Goal: Transaction & Acquisition: Book appointment/travel/reservation

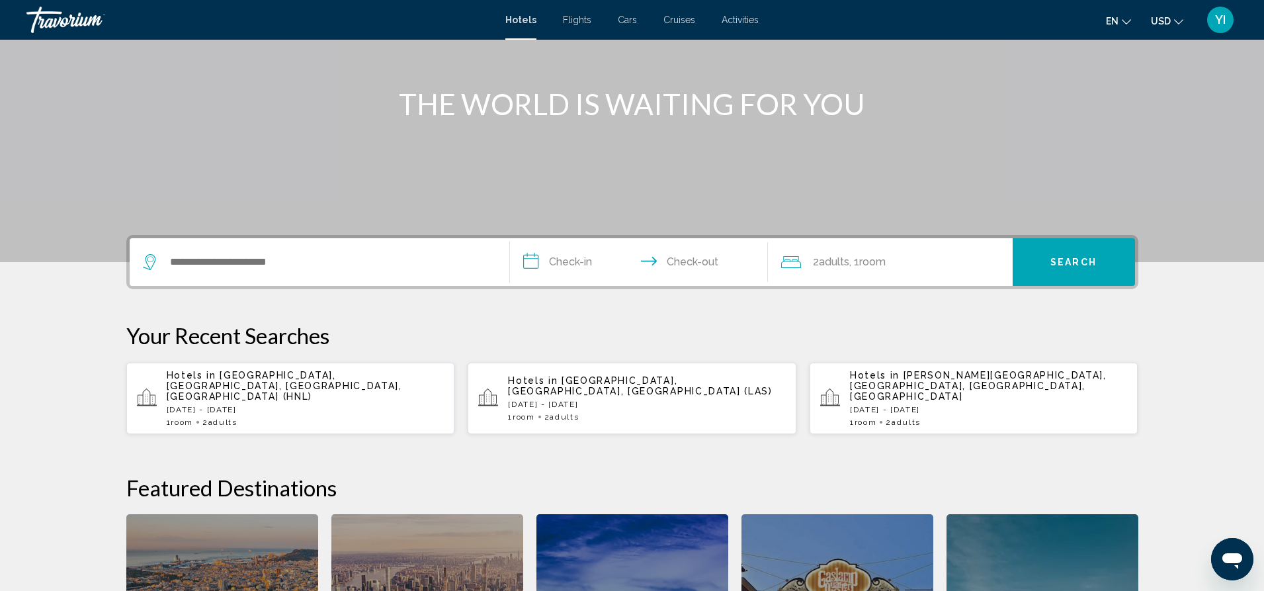
scroll to position [137, 0]
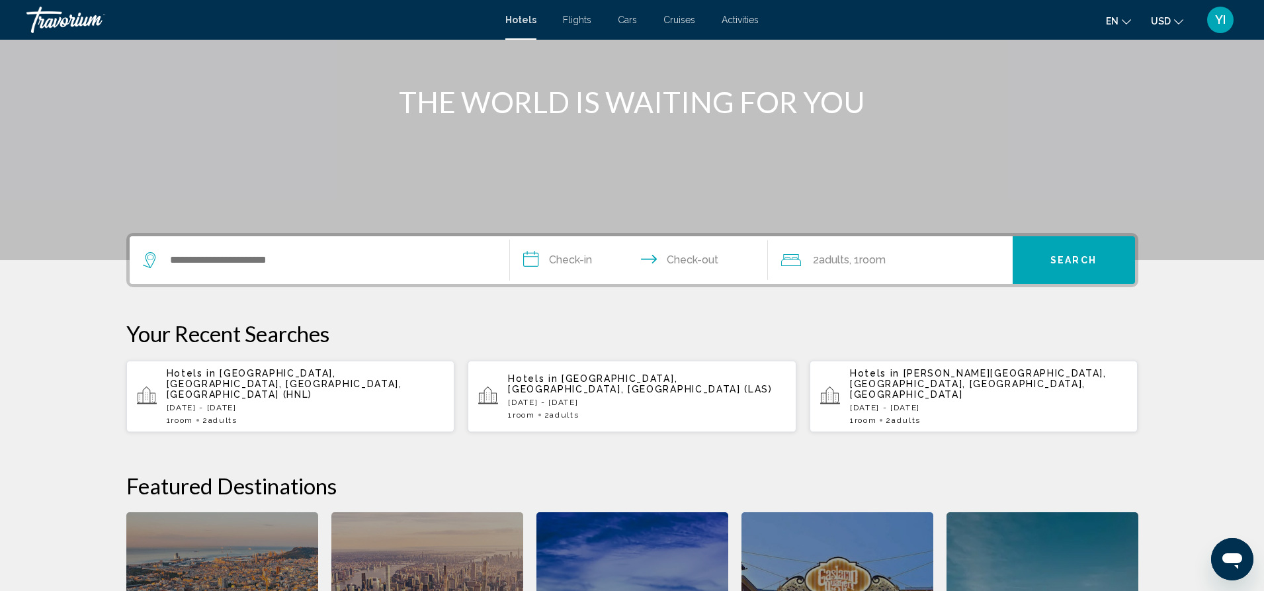
click at [622, 399] on div "Hotels in Las Vegas, NV, United States (LAS) Fri, 22 Aug - Mon, 25 Aug 1 Room r…" at bounding box center [647, 396] width 278 height 46
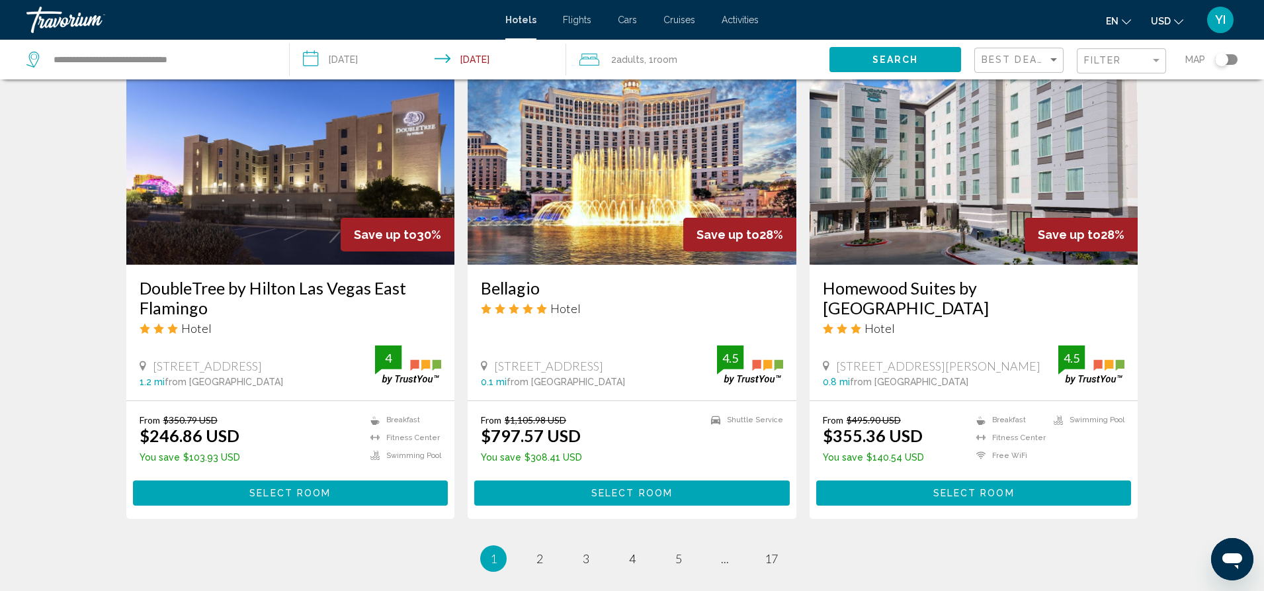
scroll to position [1538, 0]
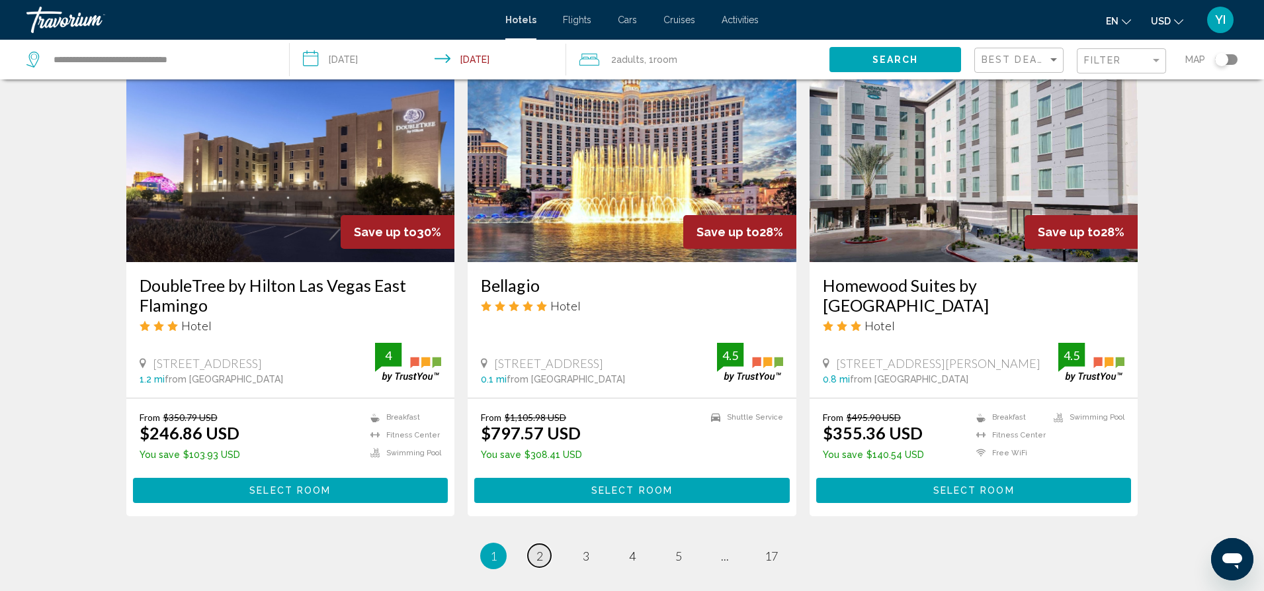
click at [537, 548] on span "2" at bounding box center [539, 555] width 7 height 15
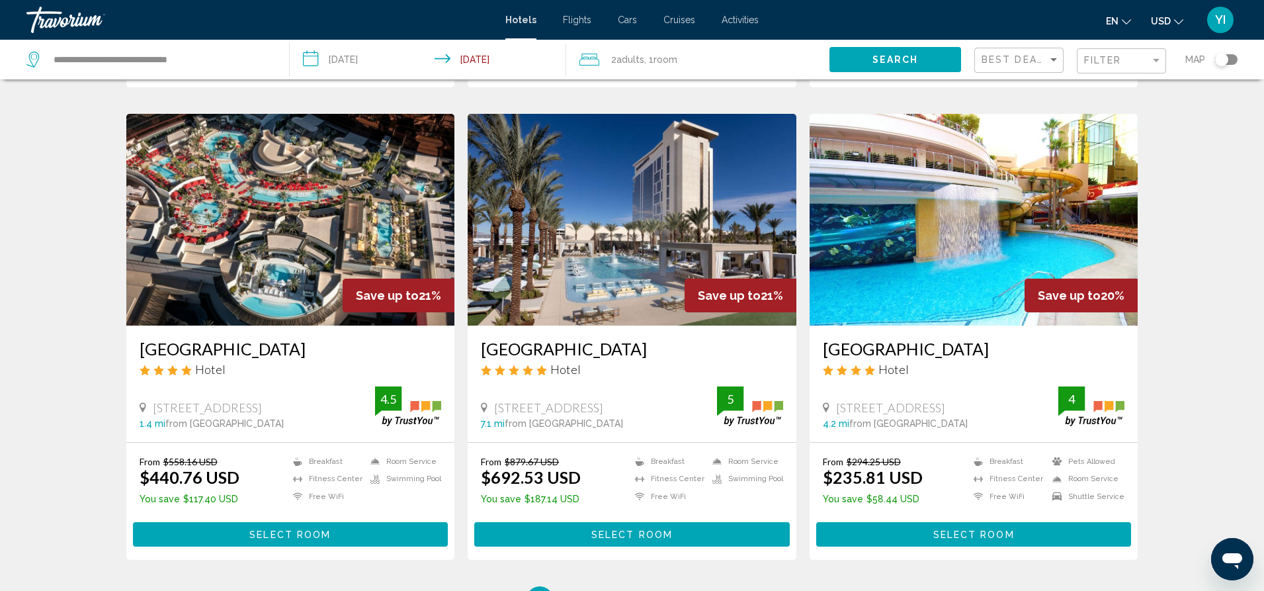
scroll to position [1488, 0]
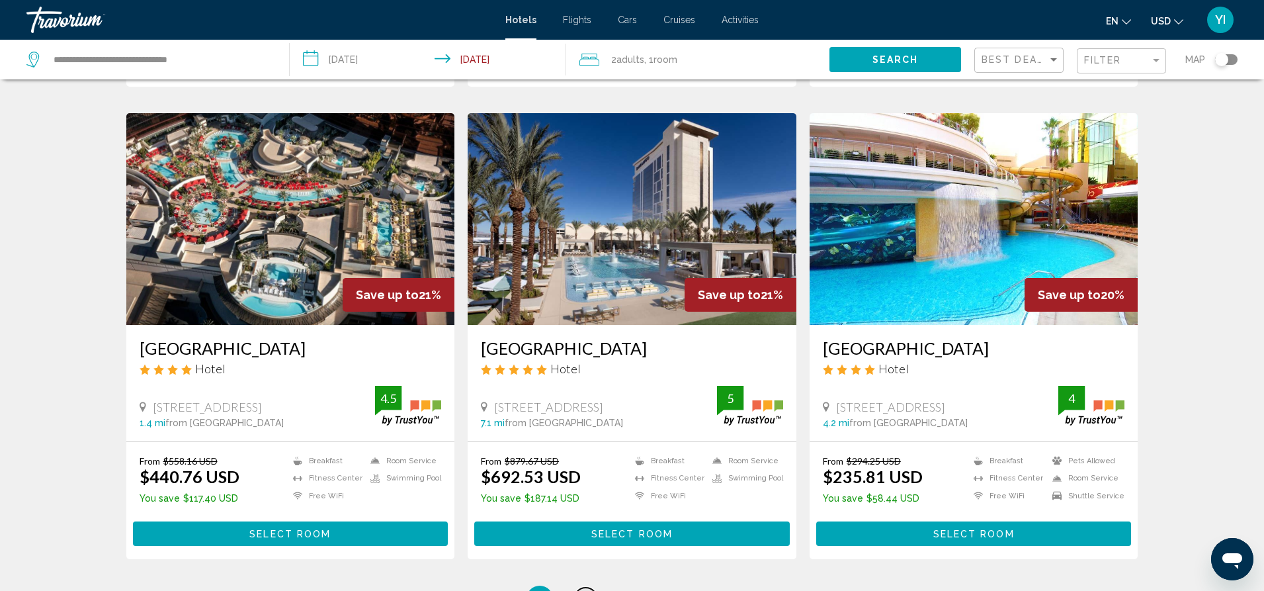
click at [585, 590] on span "3" at bounding box center [586, 598] width 7 height 15
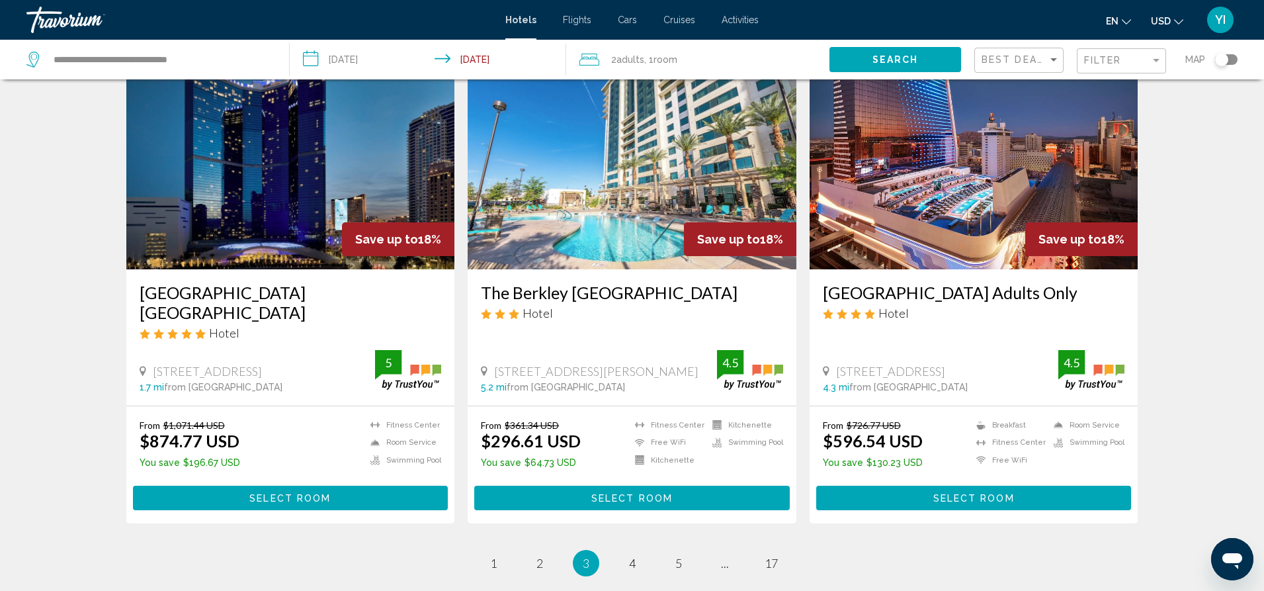
scroll to position [1574, 0]
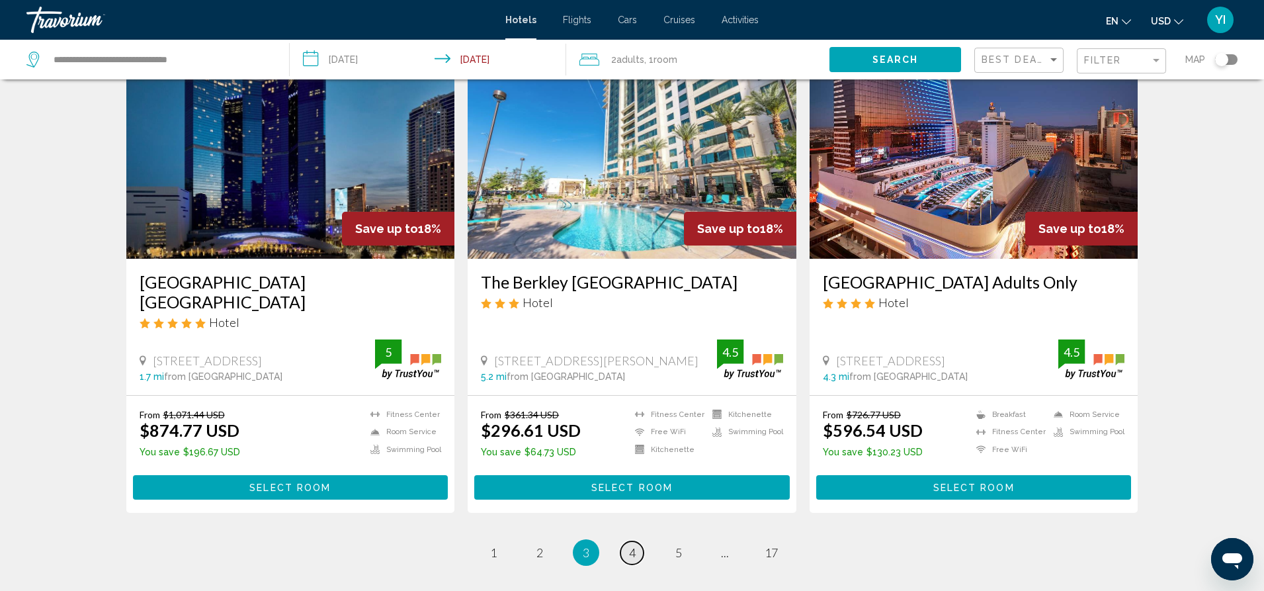
click at [633, 545] on span "4" at bounding box center [632, 552] width 7 height 15
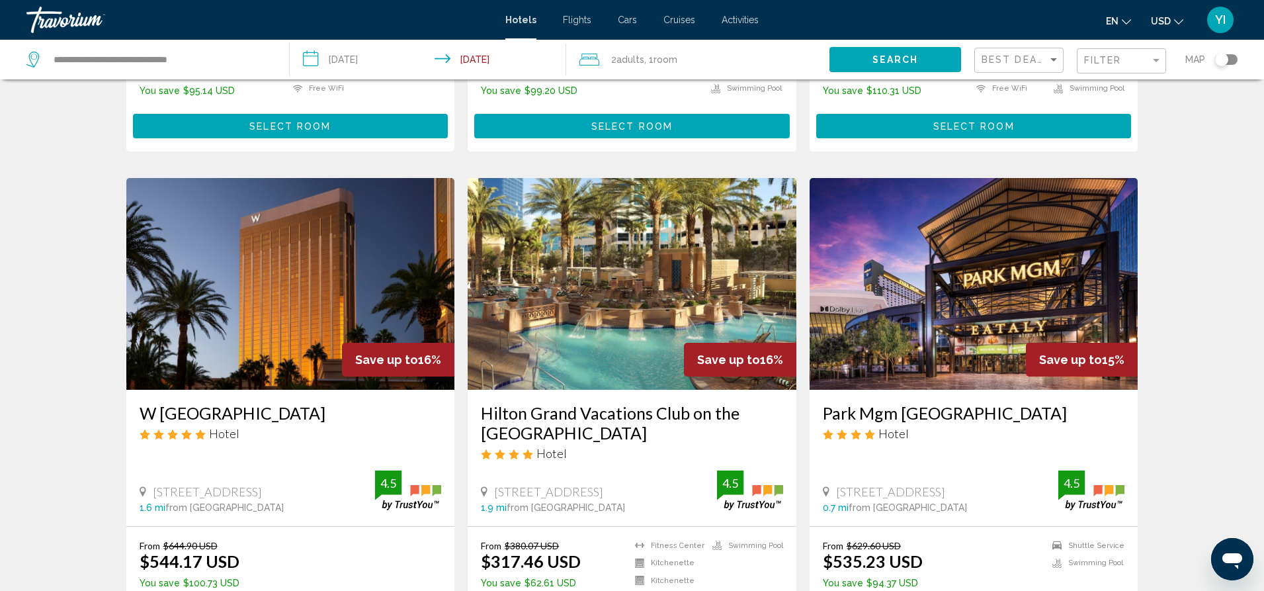
scroll to position [1442, 0]
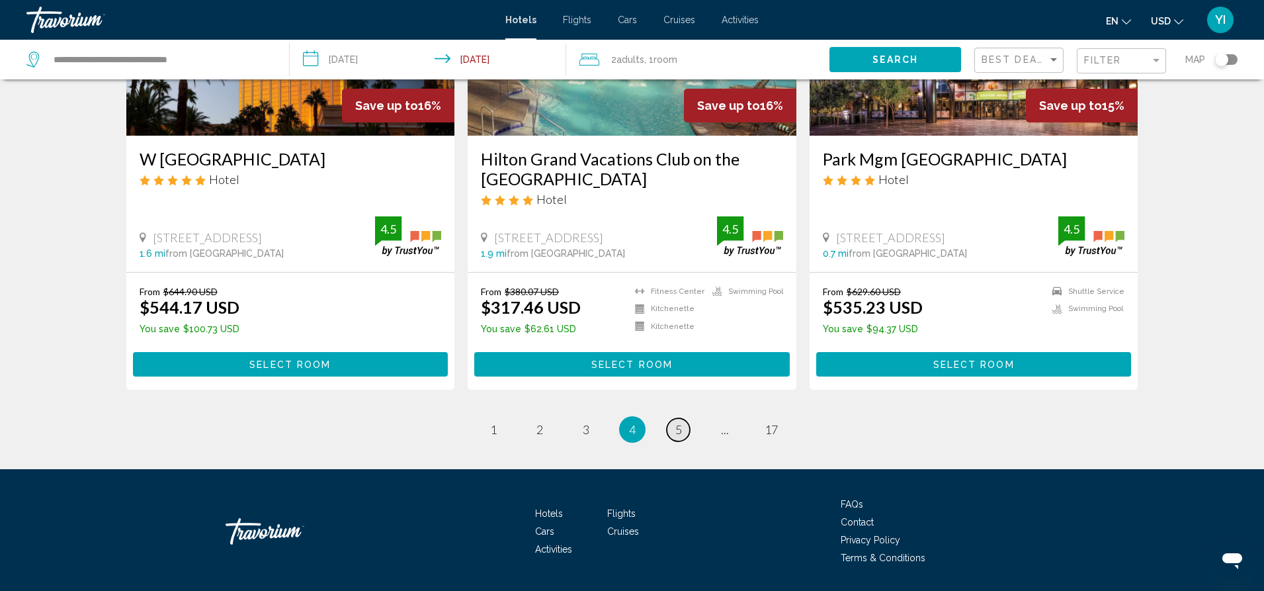
click at [673, 418] on link "page 5" at bounding box center [678, 429] width 23 height 23
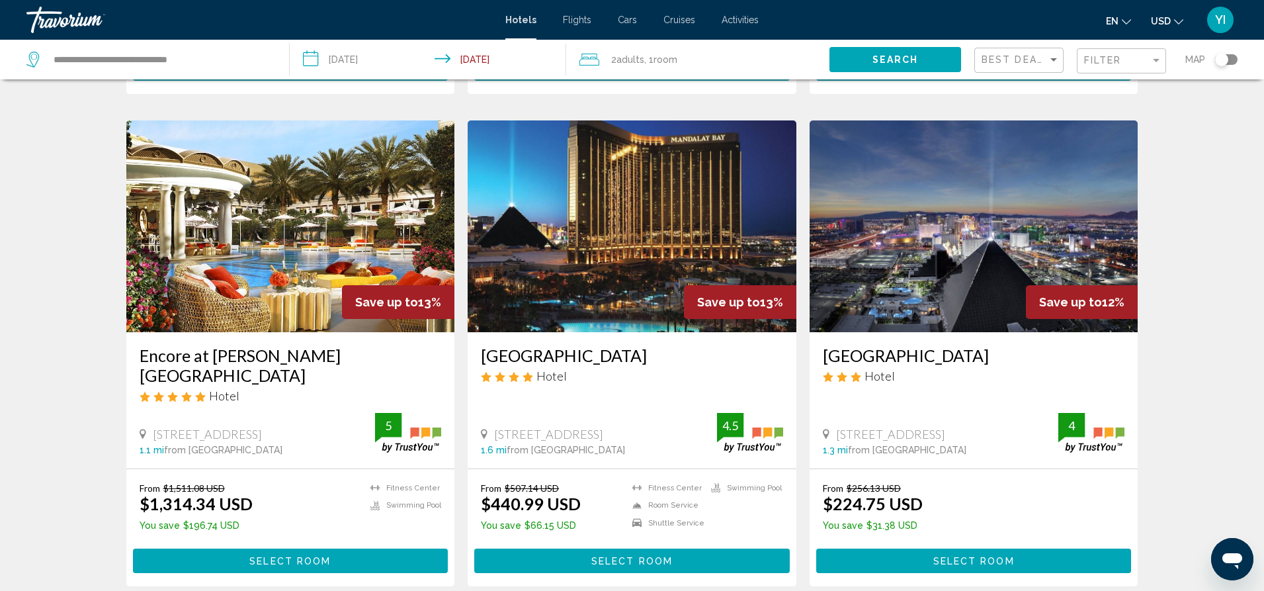
scroll to position [1489, 0]
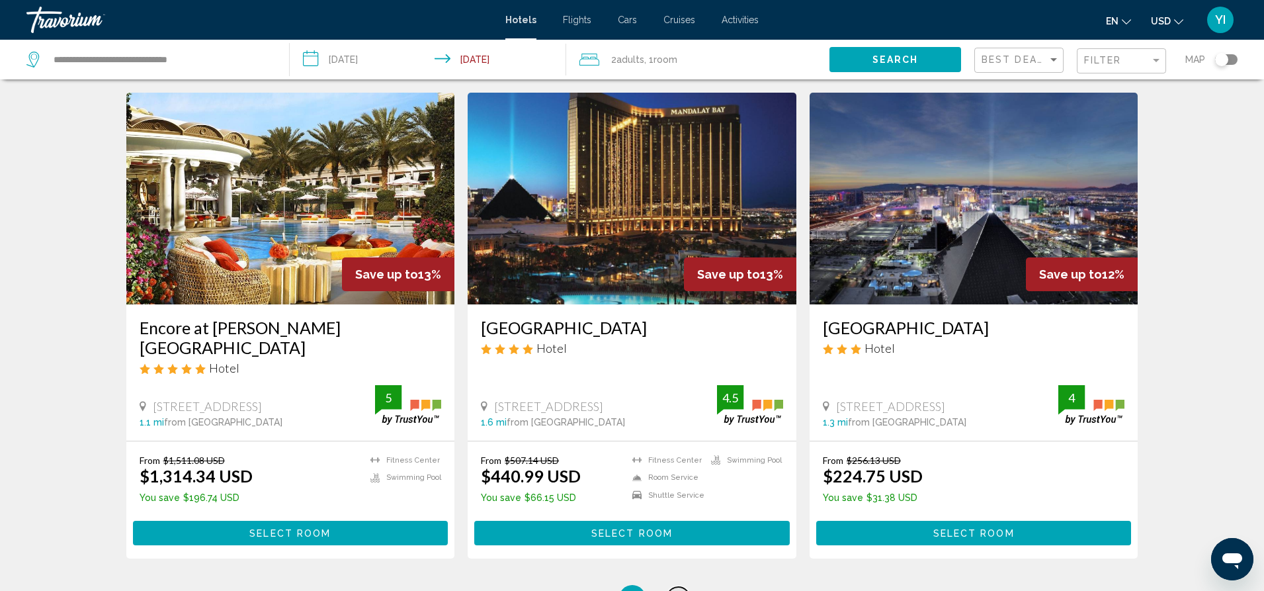
click at [675, 590] on span "6" at bounding box center [678, 598] width 7 height 15
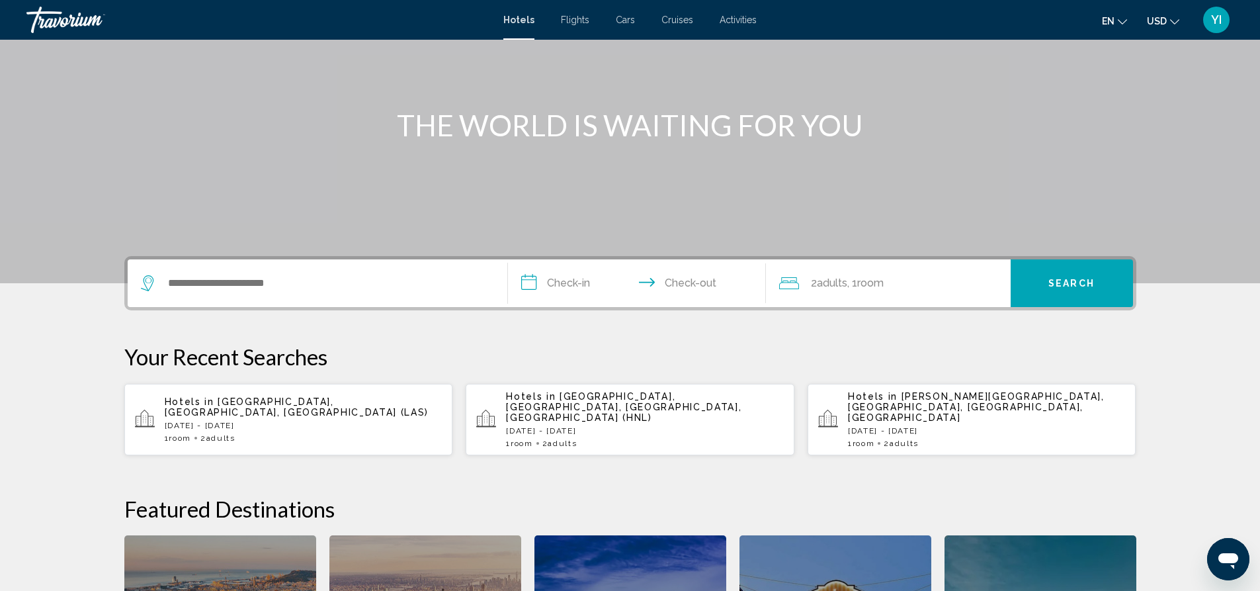
scroll to position [208, 0]
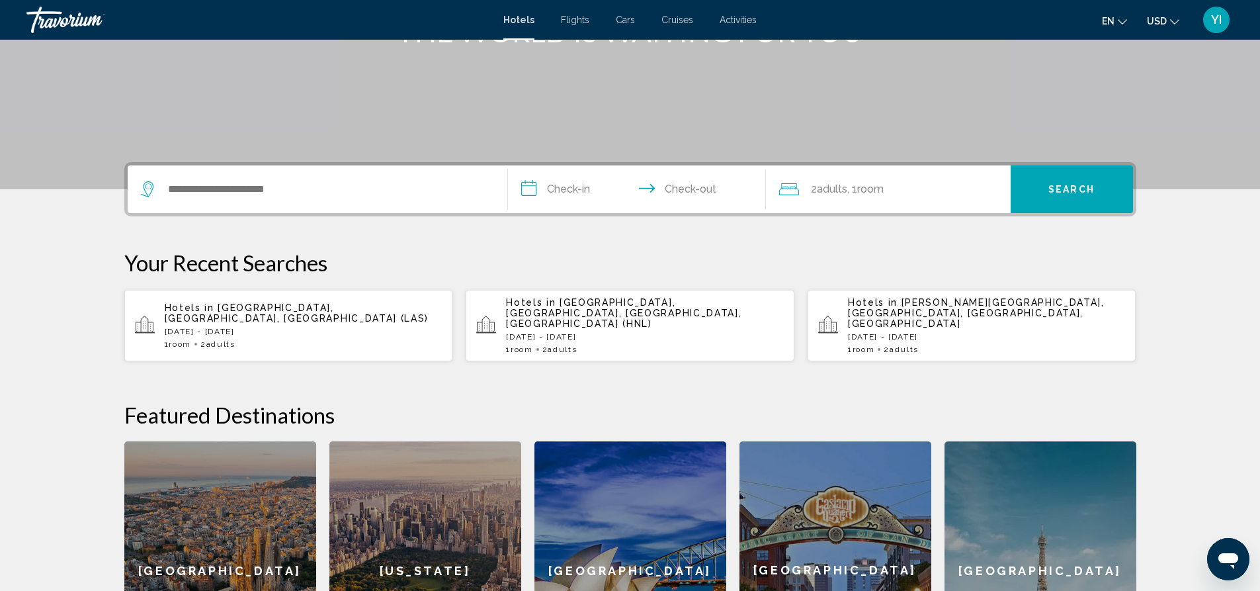
click at [342, 326] on div "Hotels in Las Vegas, NV, United States (LAS) Fri, 22 Aug - Mon, 25 Aug 1 Room r…" at bounding box center [304, 325] width 278 height 46
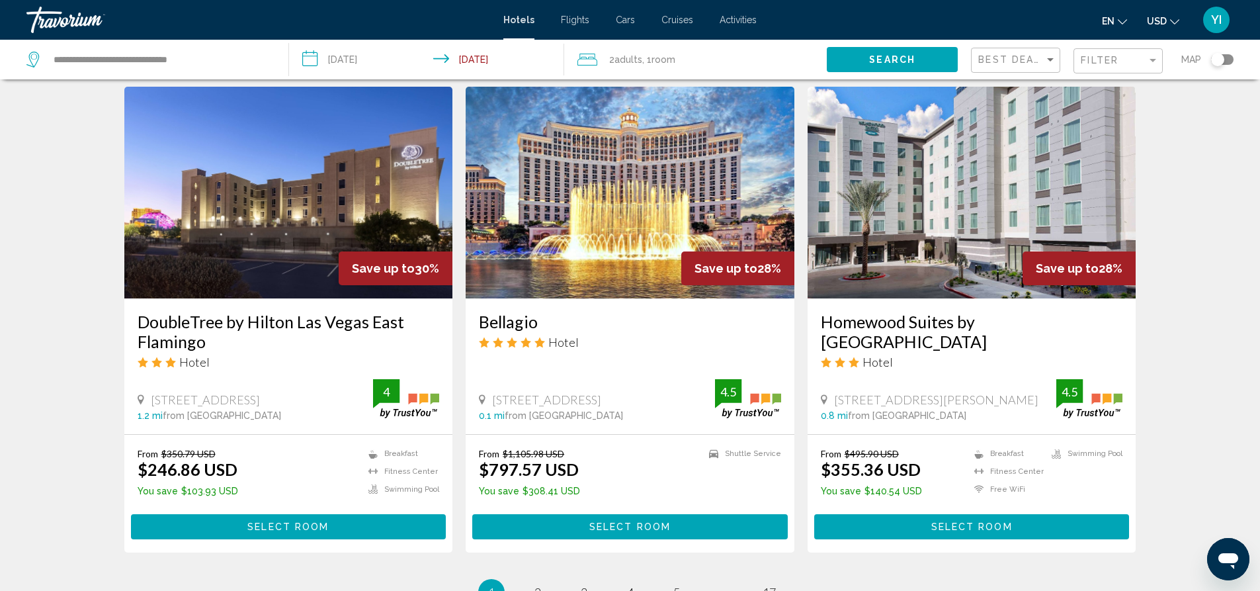
scroll to position [1513, 0]
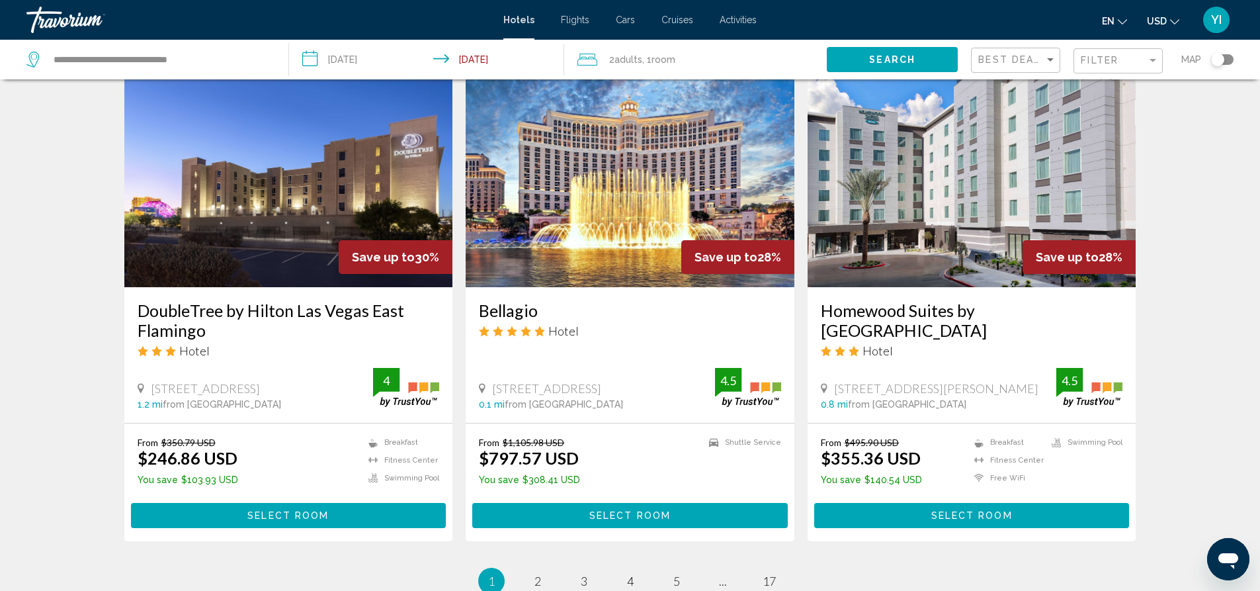
click at [594, 176] on img "Main content" at bounding box center [630, 181] width 329 height 212
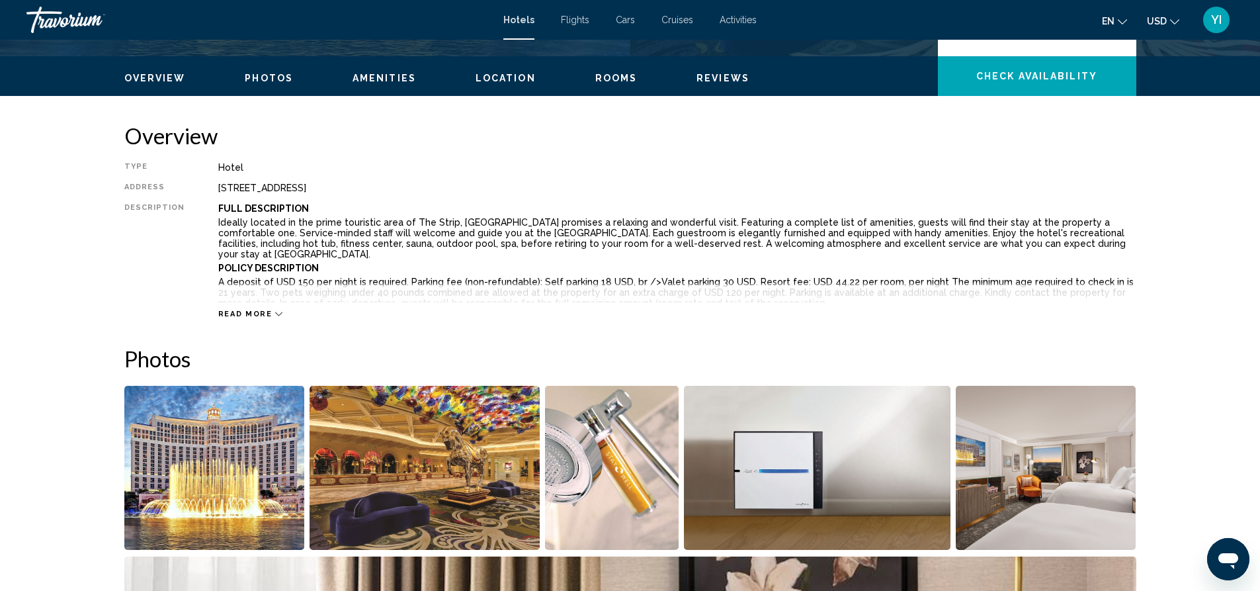
scroll to position [596, 0]
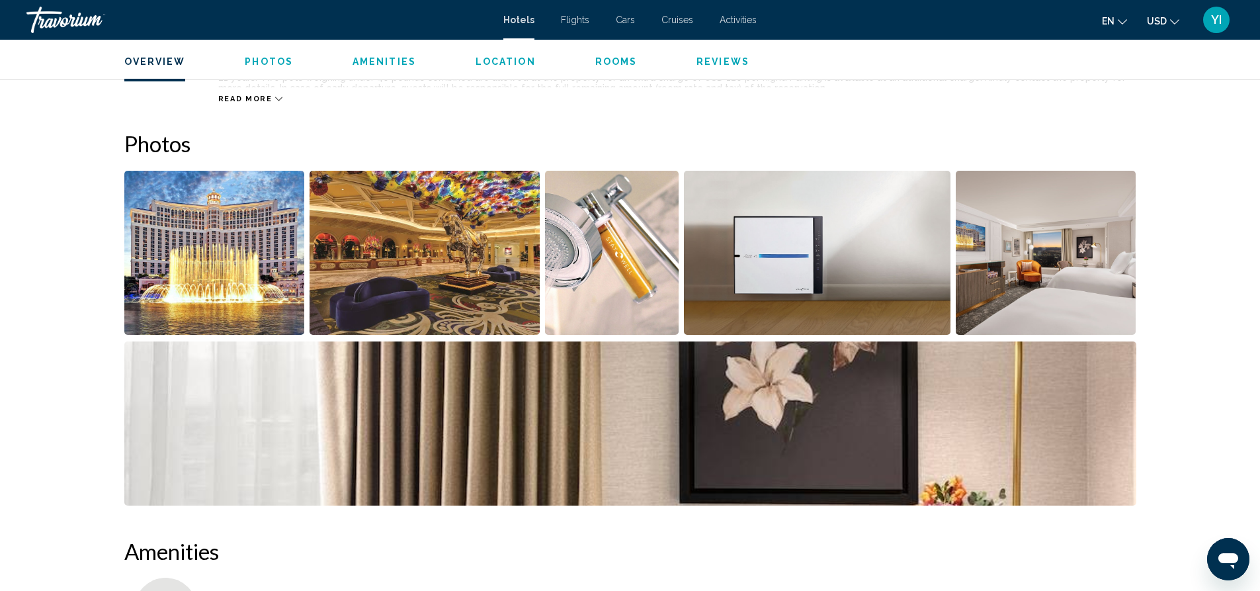
click at [236, 273] on img "Open full-screen image slider" at bounding box center [214, 253] width 181 height 164
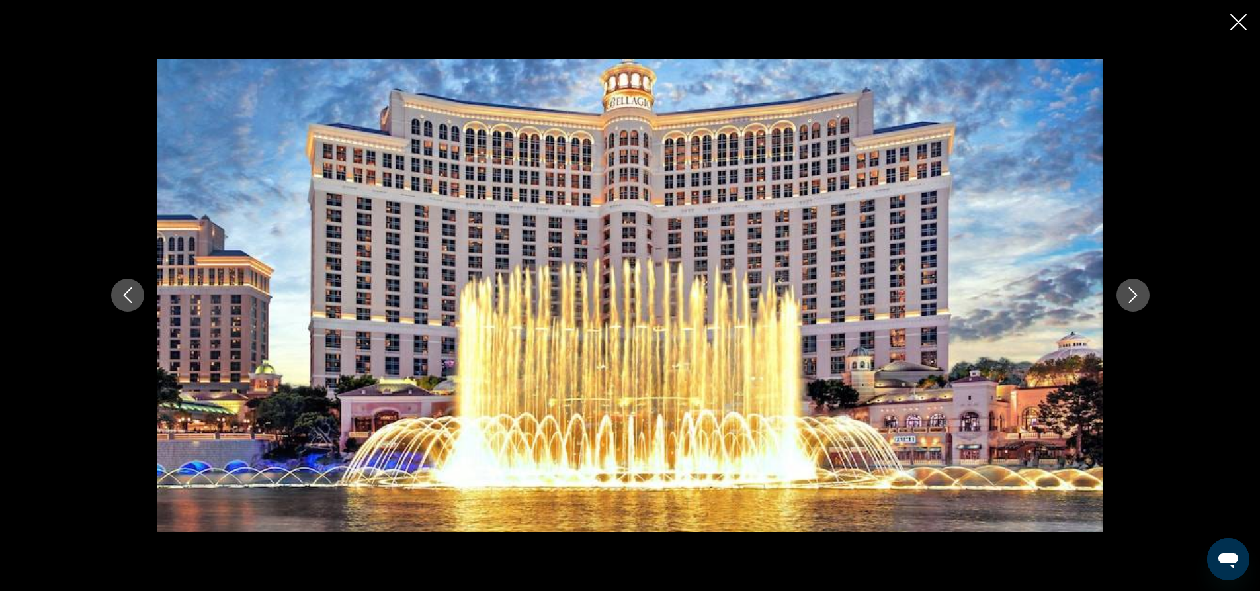
click at [1133, 297] on icon "Next image" at bounding box center [1133, 295] width 16 height 16
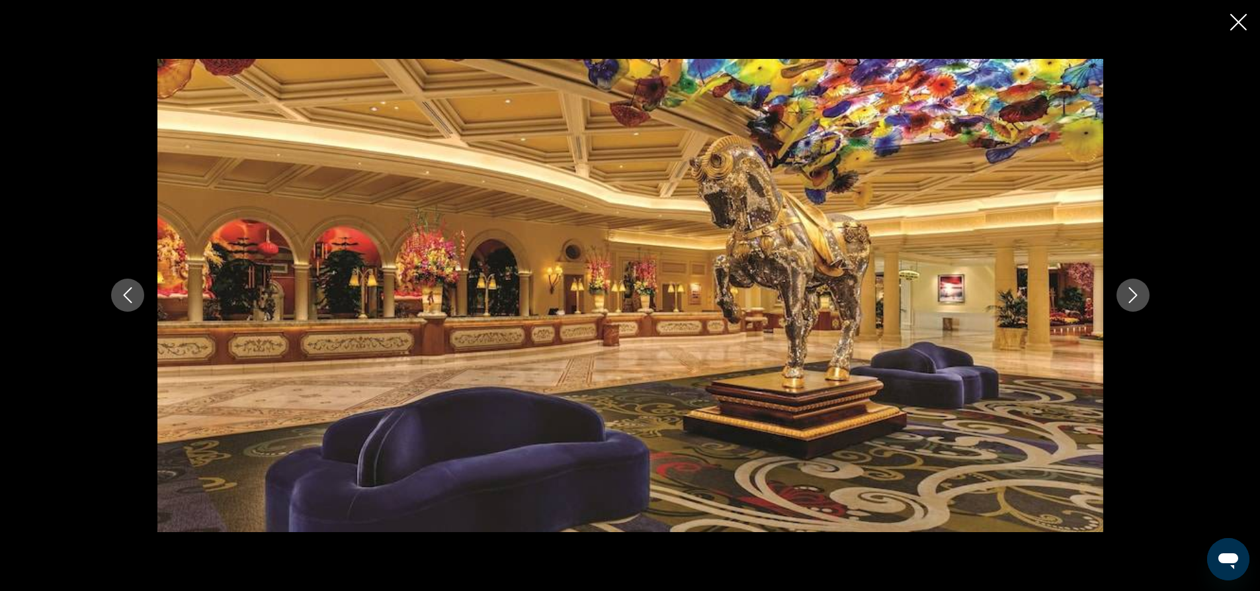
click at [1133, 297] on icon "Next image" at bounding box center [1133, 295] width 16 height 16
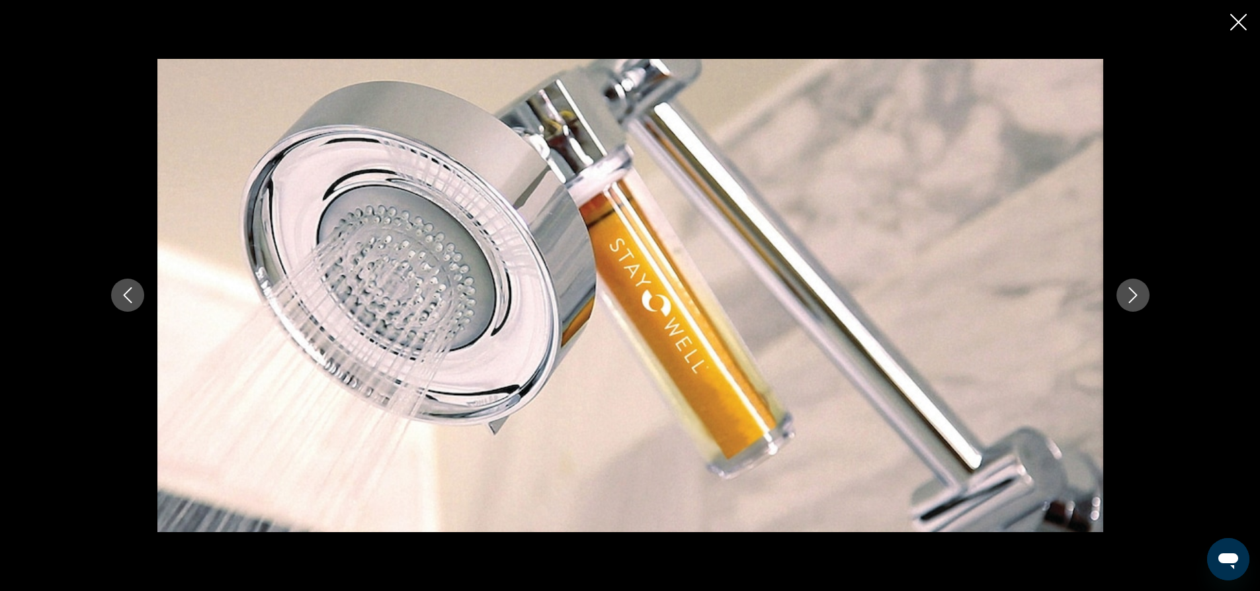
click at [1133, 297] on icon "Next image" at bounding box center [1133, 295] width 16 height 16
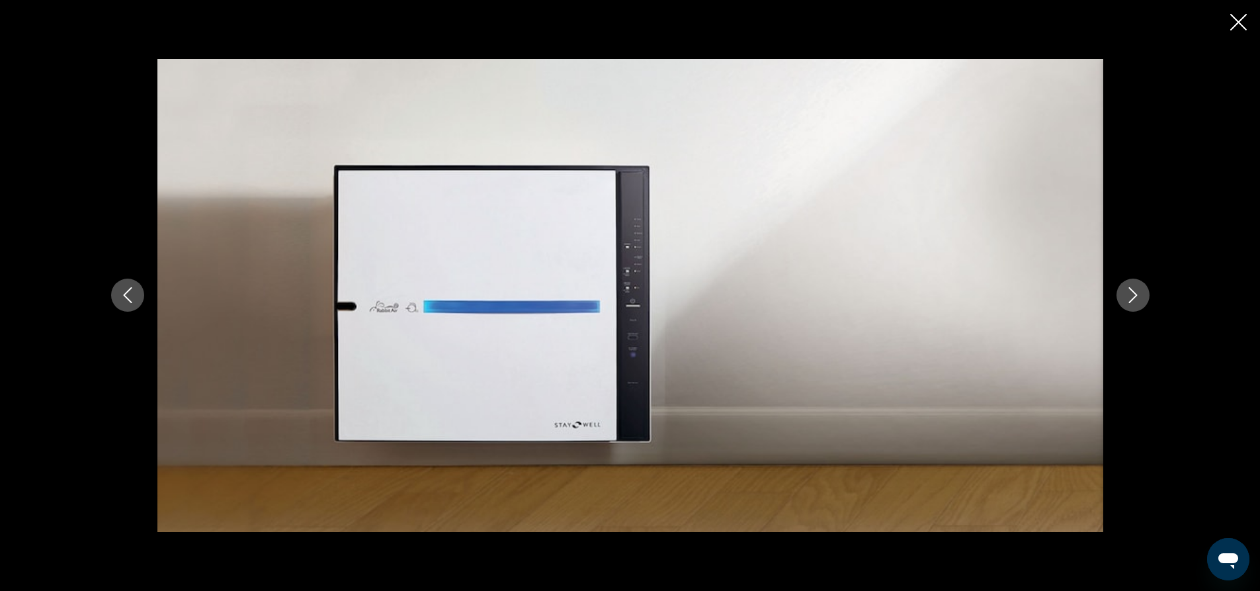
click at [1133, 297] on icon "Next image" at bounding box center [1133, 295] width 16 height 16
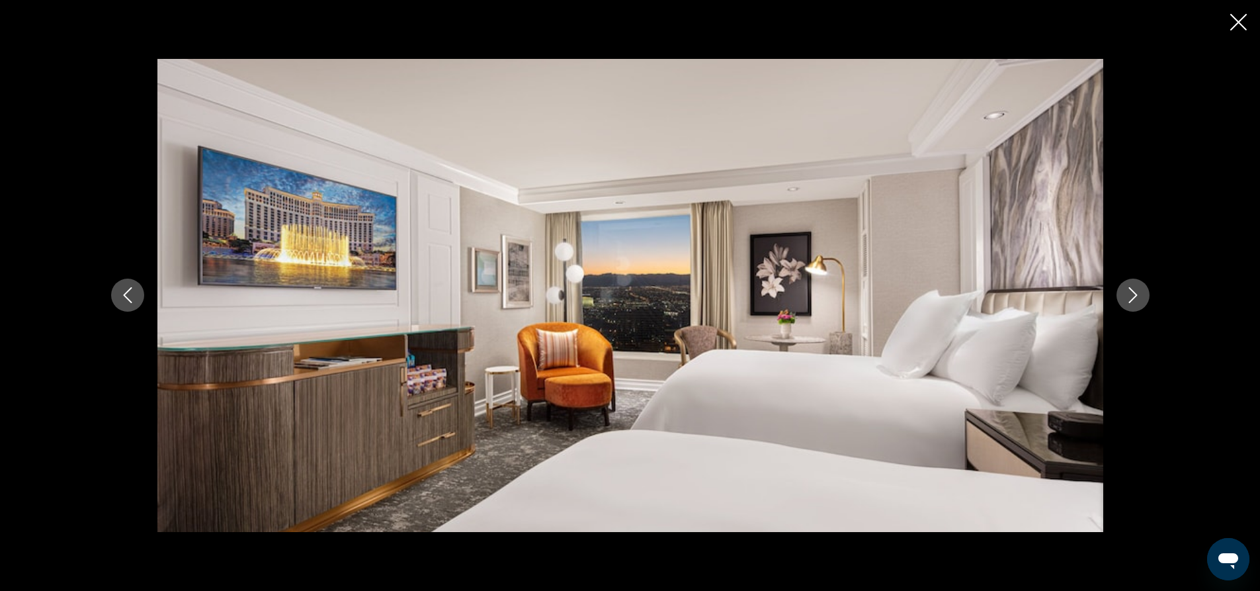
click at [1133, 297] on icon "Next image" at bounding box center [1133, 295] width 16 height 16
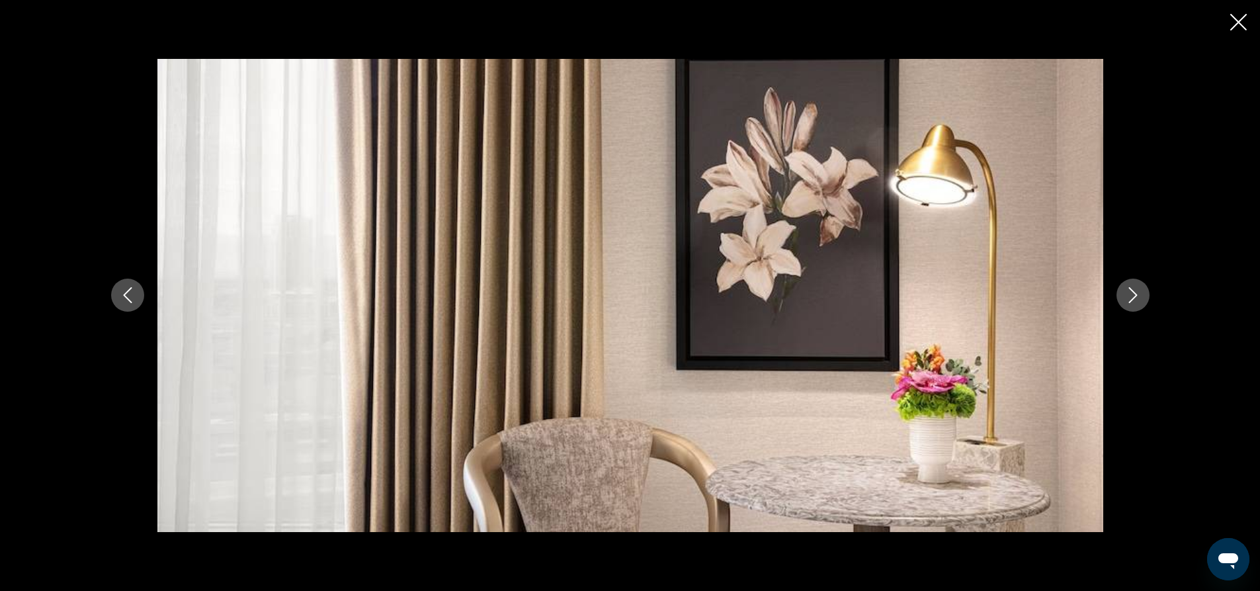
click at [1133, 297] on icon "Next image" at bounding box center [1133, 295] width 16 height 16
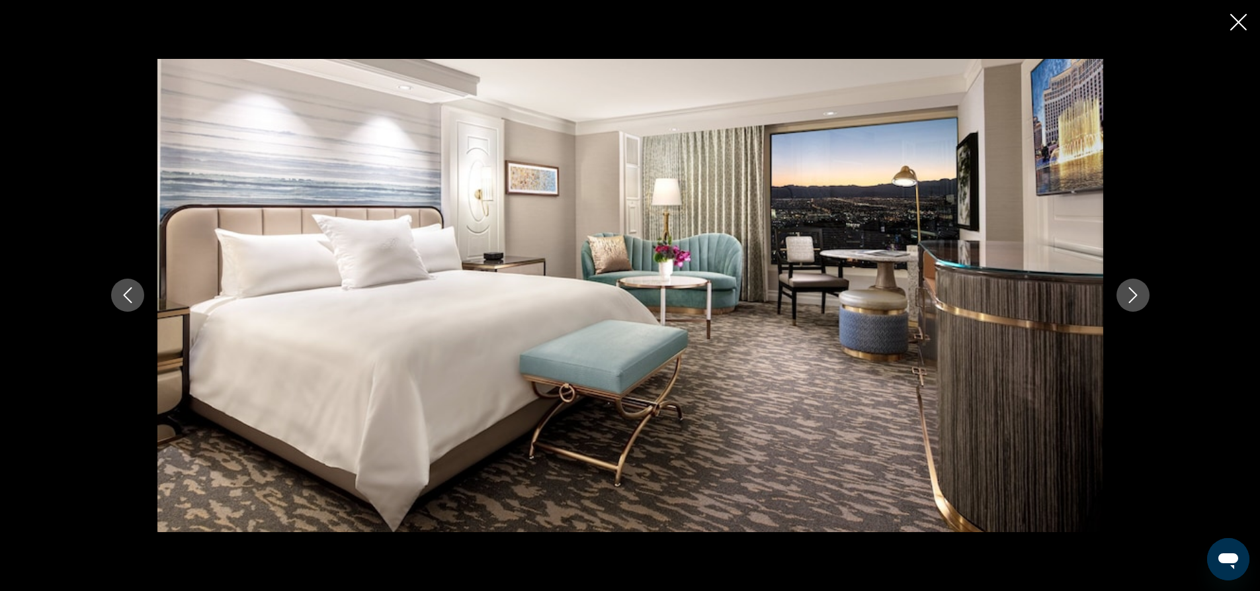
click at [1133, 297] on icon "Next image" at bounding box center [1133, 295] width 16 height 16
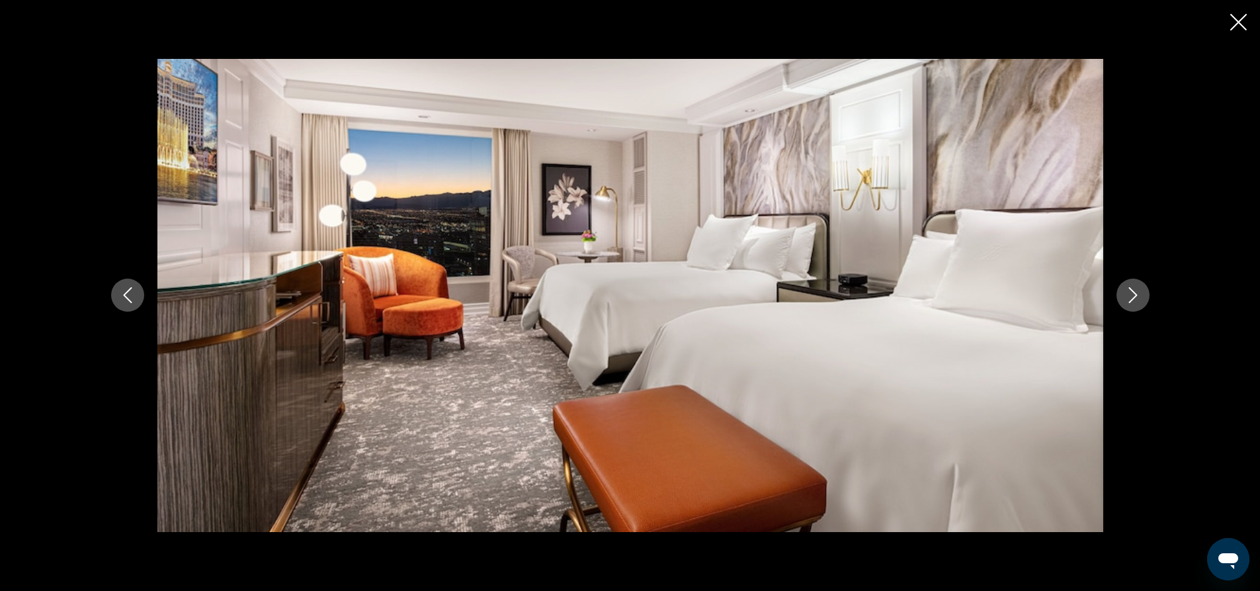
click at [1133, 297] on icon "Next image" at bounding box center [1133, 295] width 16 height 16
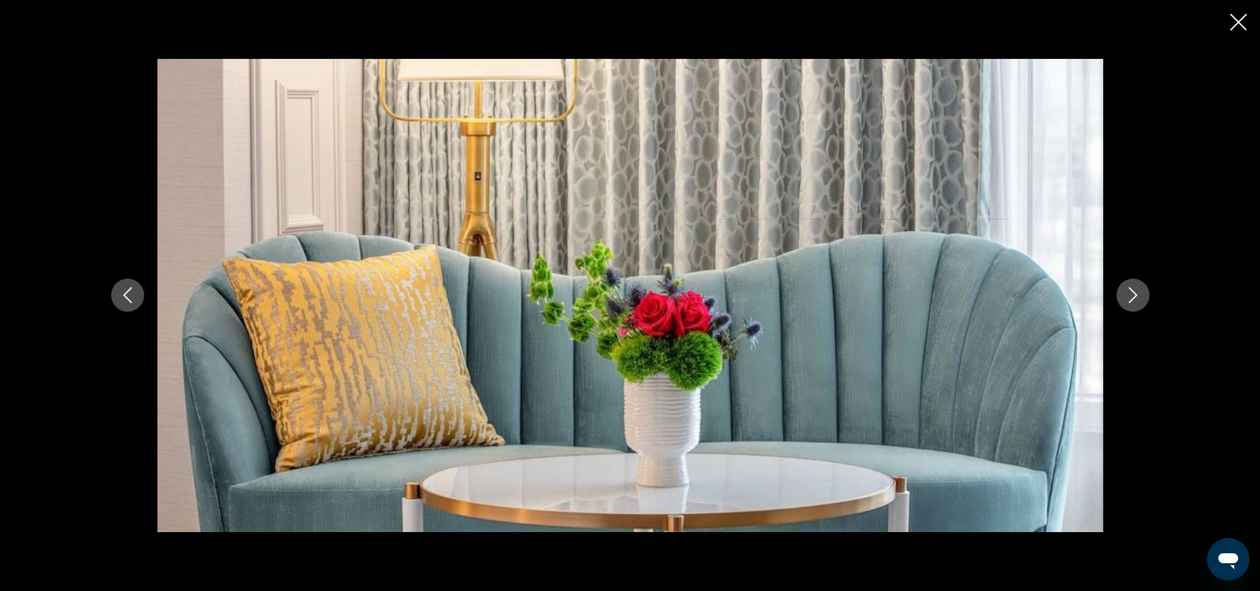
click at [1235, 30] on icon "Close slideshow" at bounding box center [1238, 22] width 17 height 17
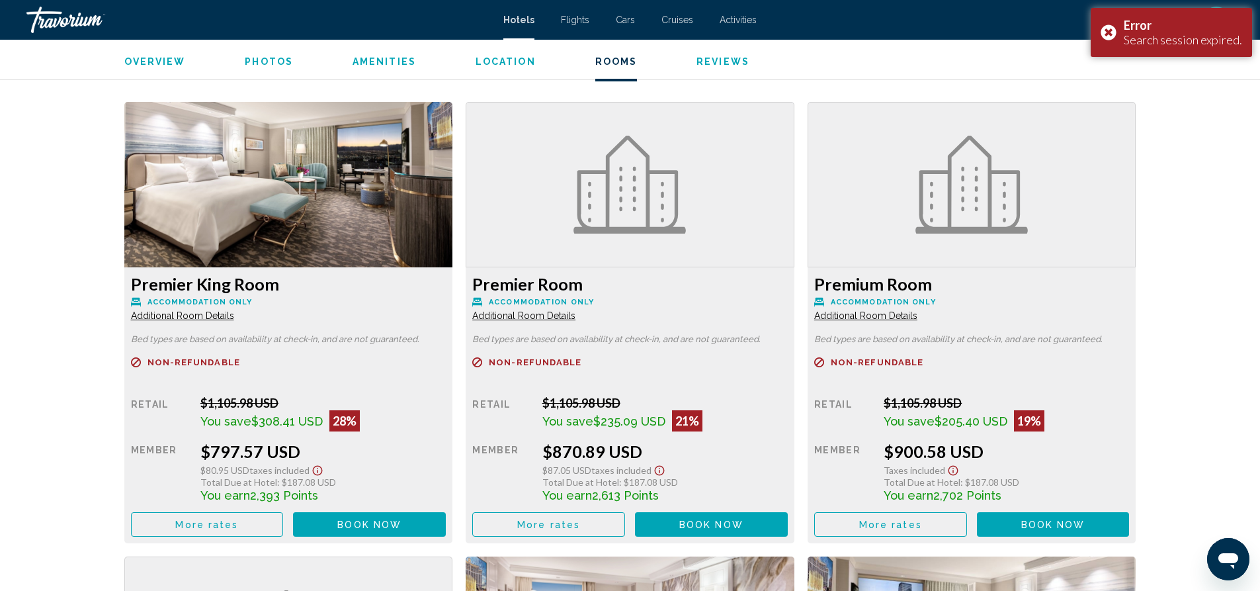
scroll to position [1788, 0]
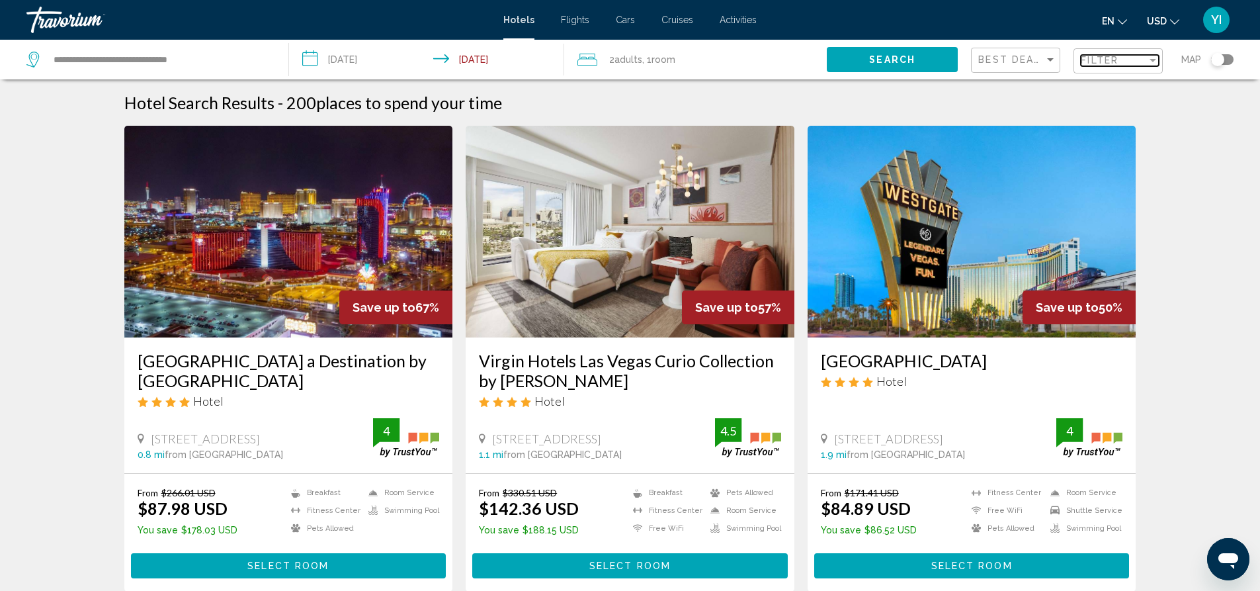
click at [1131, 60] on div "Filter" at bounding box center [1114, 60] width 66 height 11
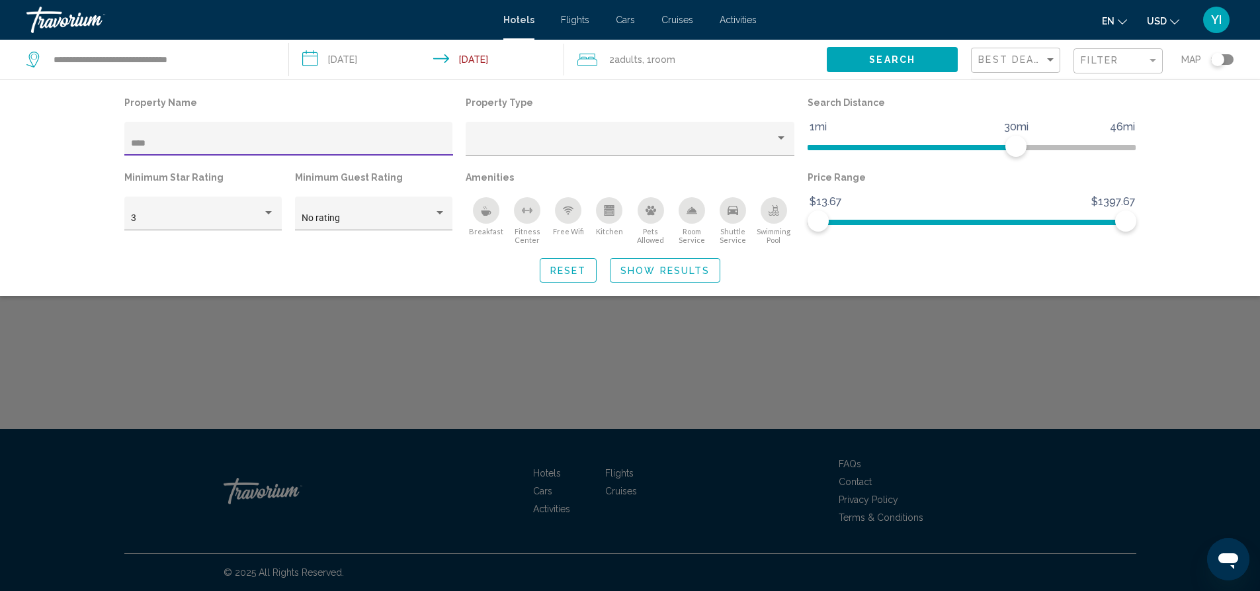
type input "****"
drag, startPoint x: 447, startPoint y: 110, endPoint x: 673, endPoint y: 275, distance: 279.8
click at [673, 275] on span "Show Results" at bounding box center [664, 270] width 89 height 11
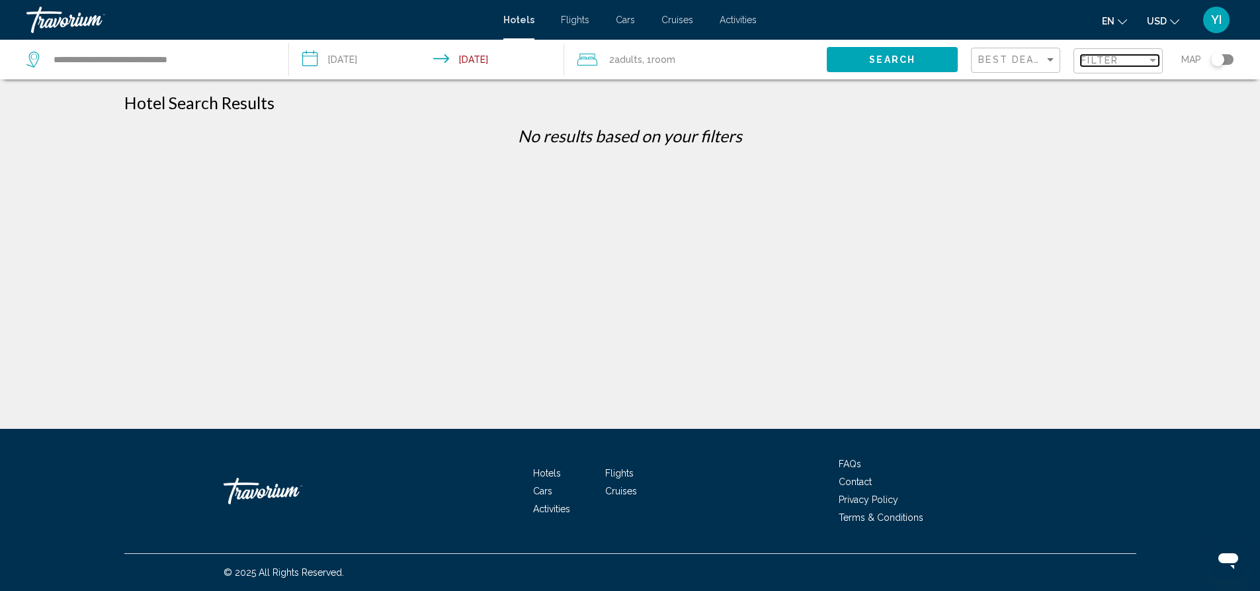
click at [1104, 56] on span "Filter" at bounding box center [1100, 60] width 38 height 11
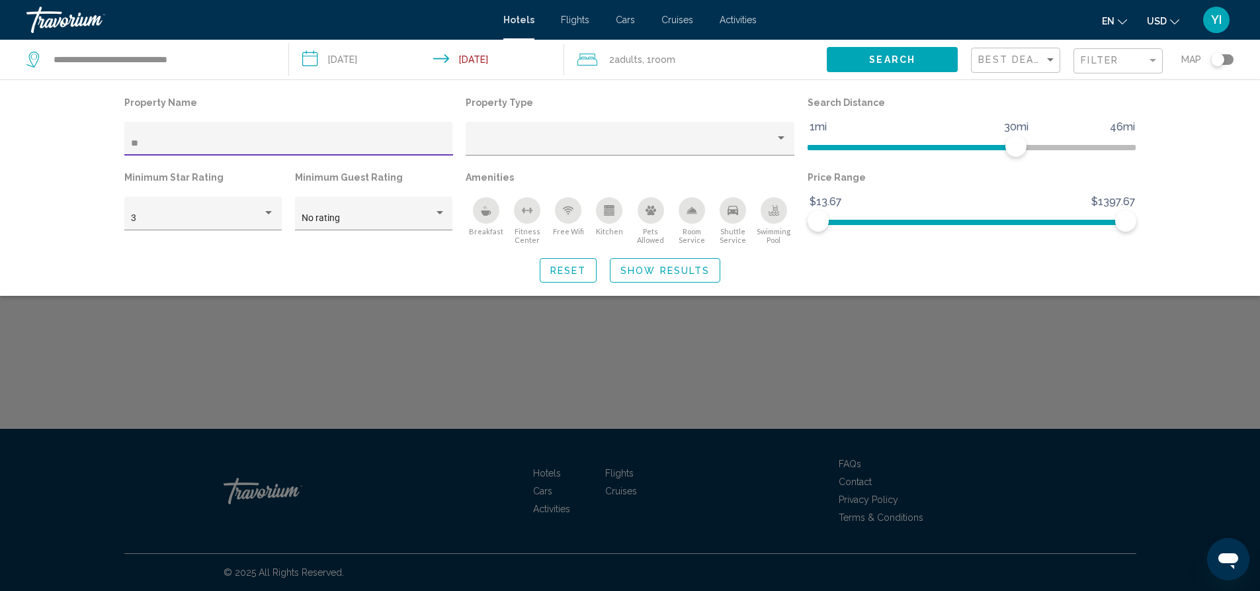
type input "*"
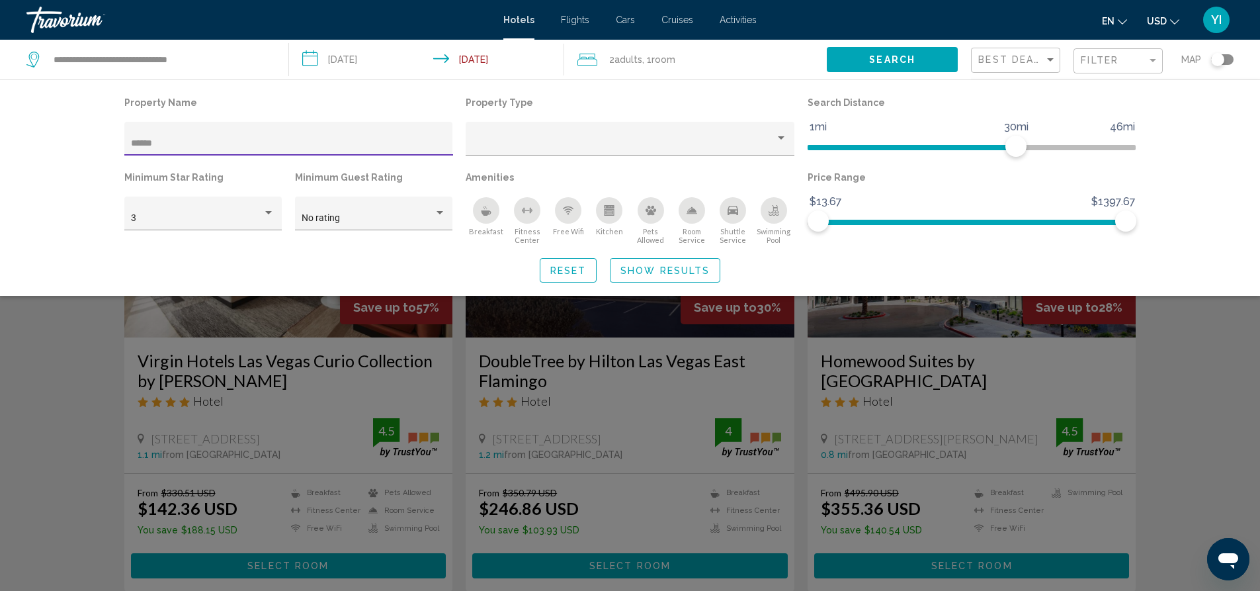
type input "******"
click at [635, 275] on span "Show Results" at bounding box center [664, 270] width 89 height 11
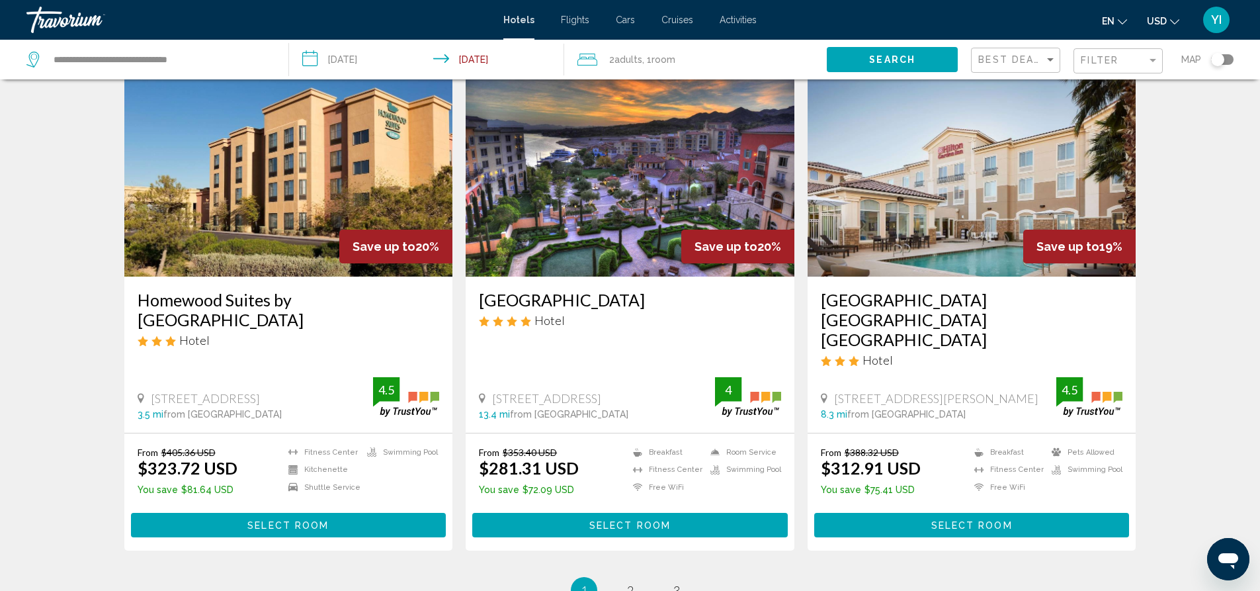
scroll to position [1536, 0]
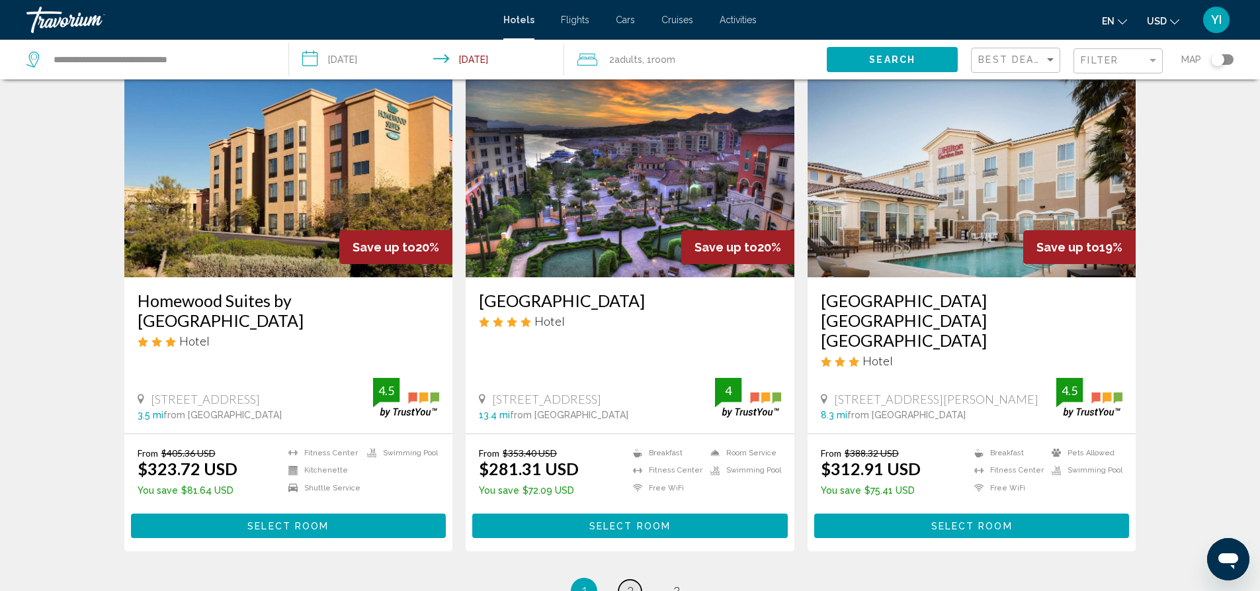
click at [630, 583] on span "2" at bounding box center [630, 590] width 7 height 15
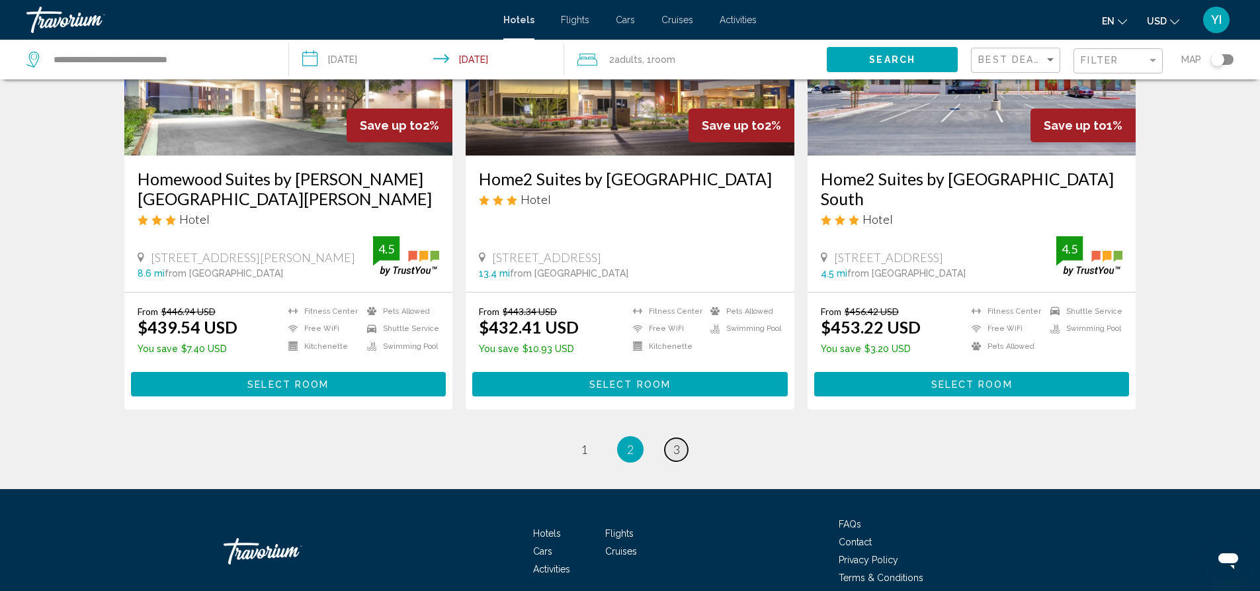
click at [674, 442] on span "3" at bounding box center [676, 449] width 7 height 15
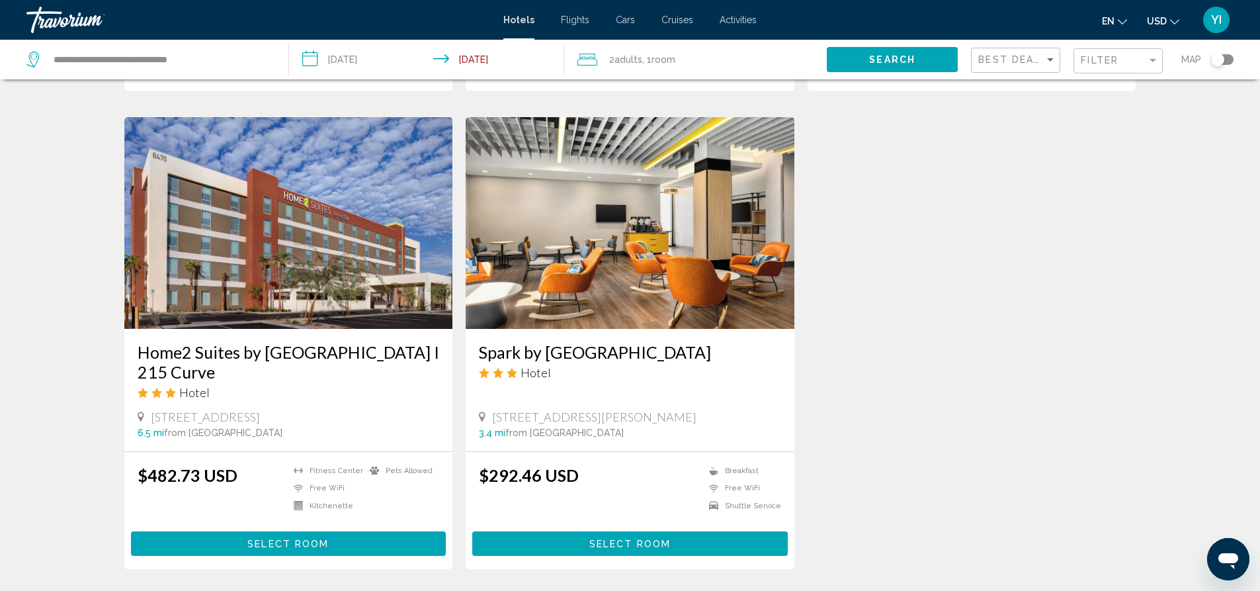
scroll to position [696, 0]
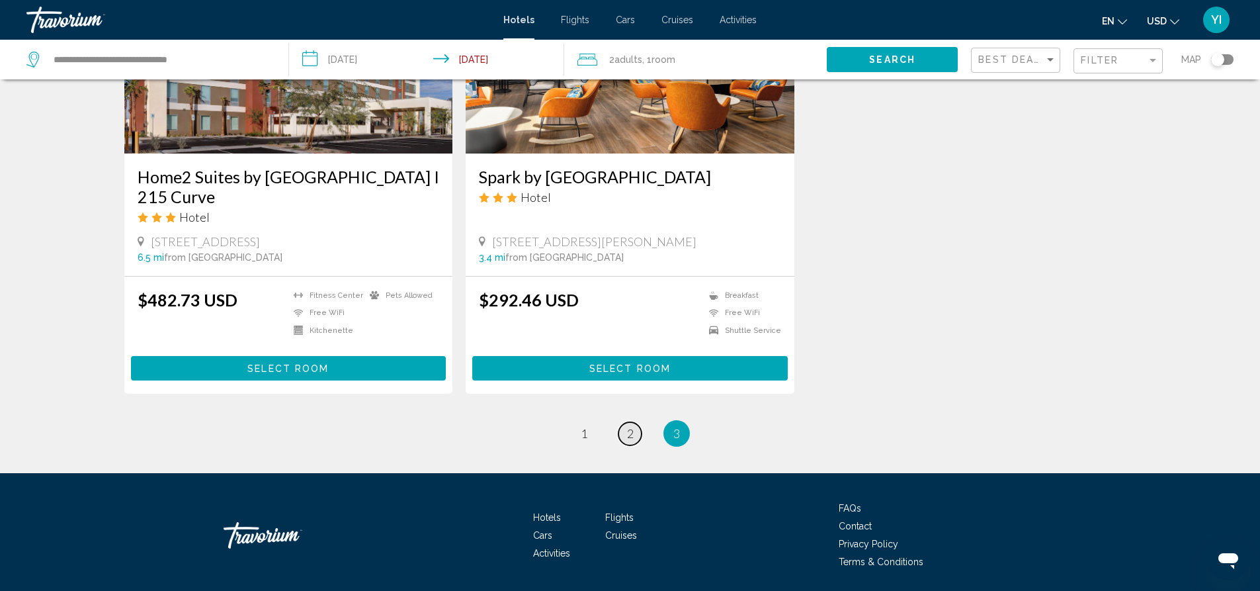
click at [635, 422] on link "page 2" at bounding box center [630, 433] width 23 height 23
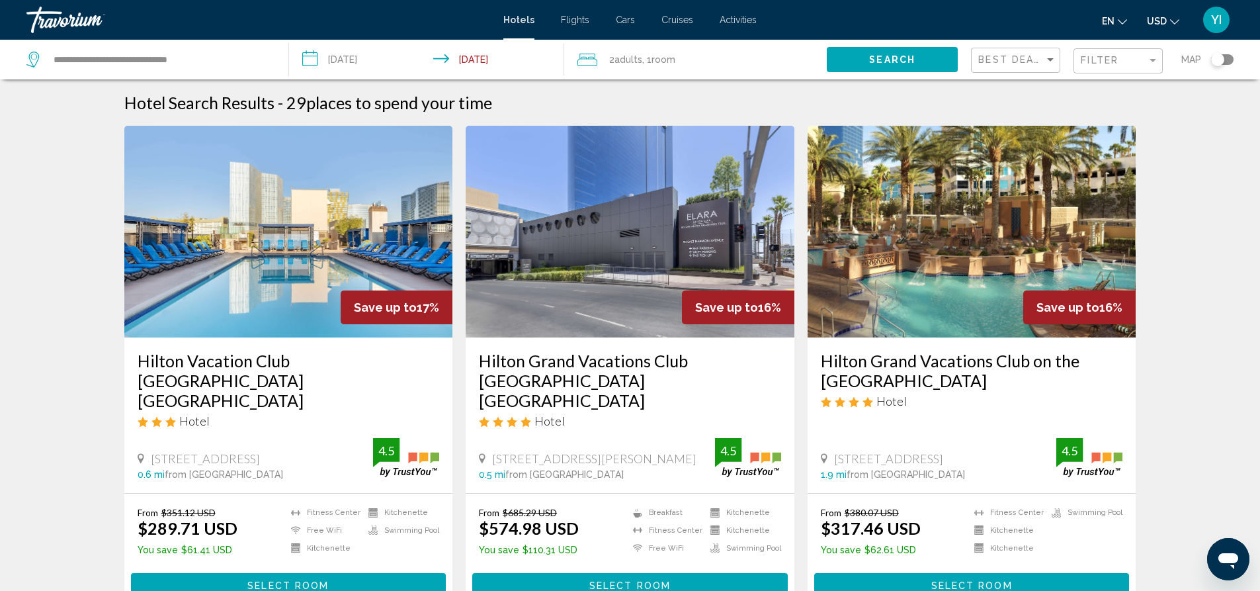
click at [929, 206] on img "Main content" at bounding box center [972, 232] width 329 height 212
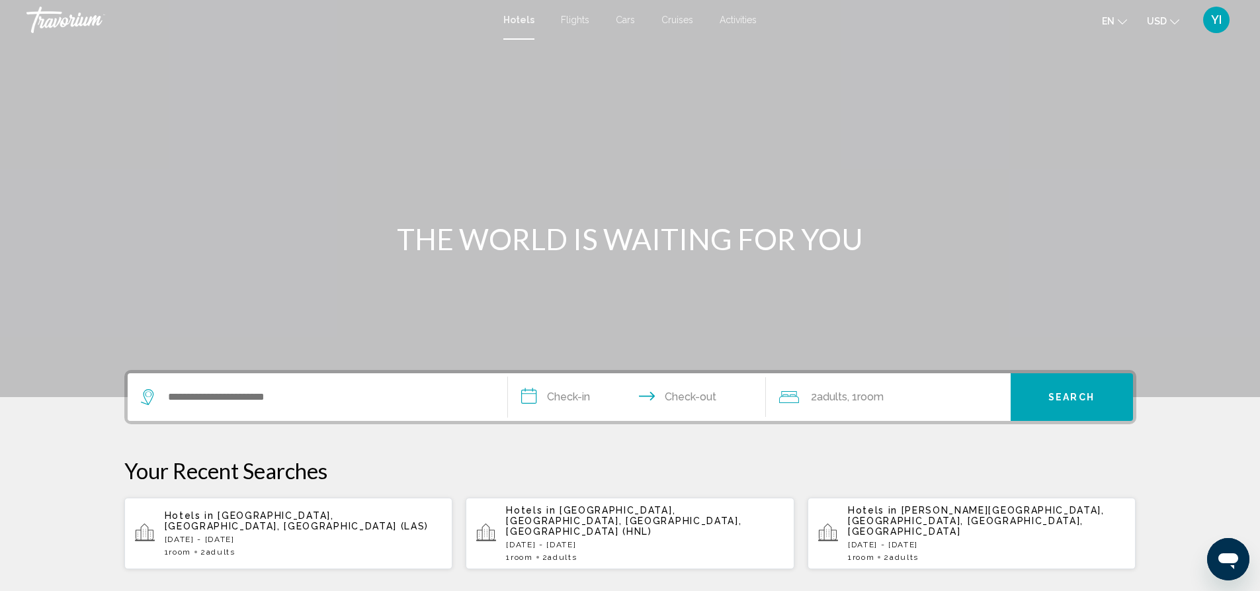
click at [329, 534] on div "Hotels in [GEOGRAPHIC_DATA], [GEOGRAPHIC_DATA], [GEOGRAPHIC_DATA] ([GEOGRAPHIC_…" at bounding box center [304, 533] width 278 height 46
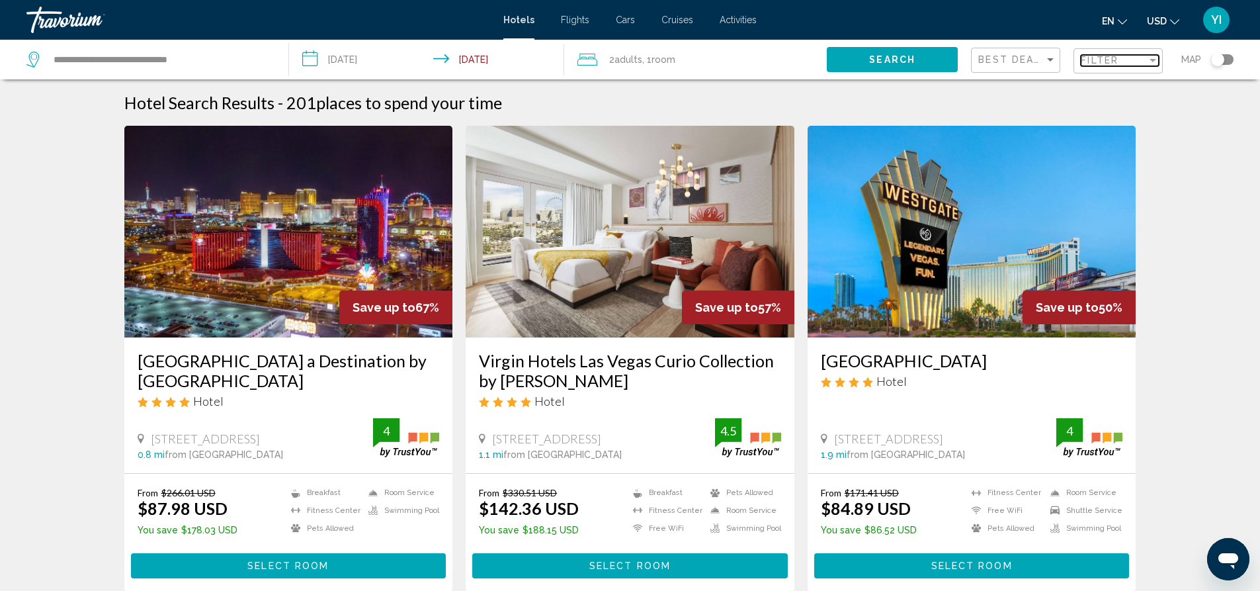
click at [1141, 64] on div "Filter" at bounding box center [1114, 60] width 66 height 11
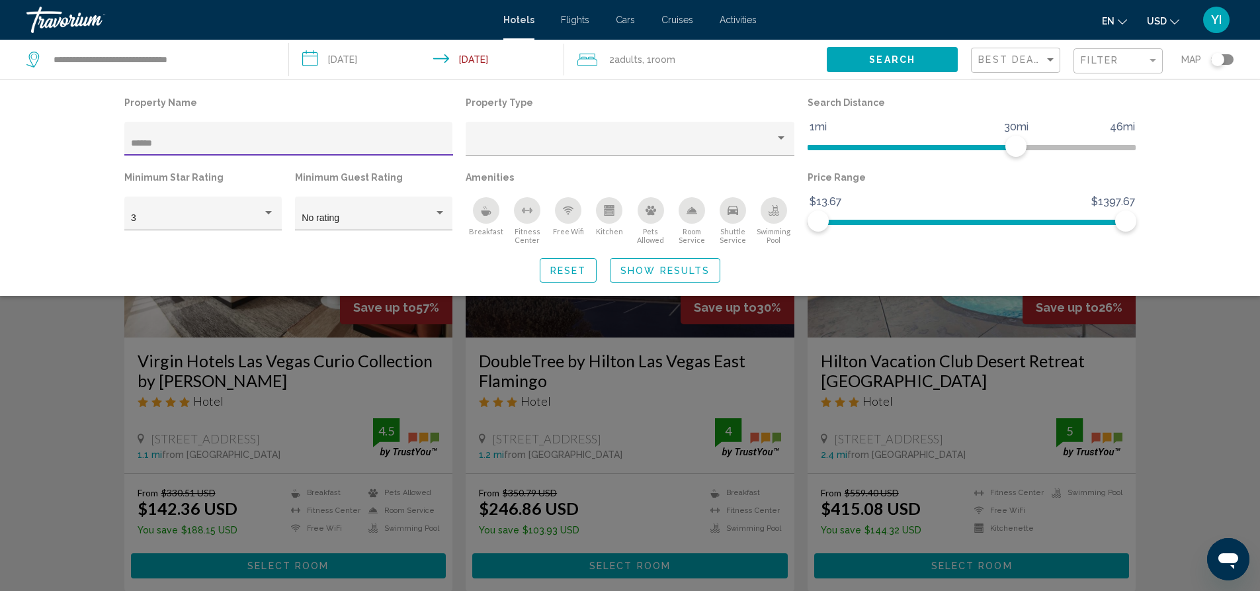
type input "******"
click at [687, 272] on span "Show Results" at bounding box center [664, 270] width 89 height 11
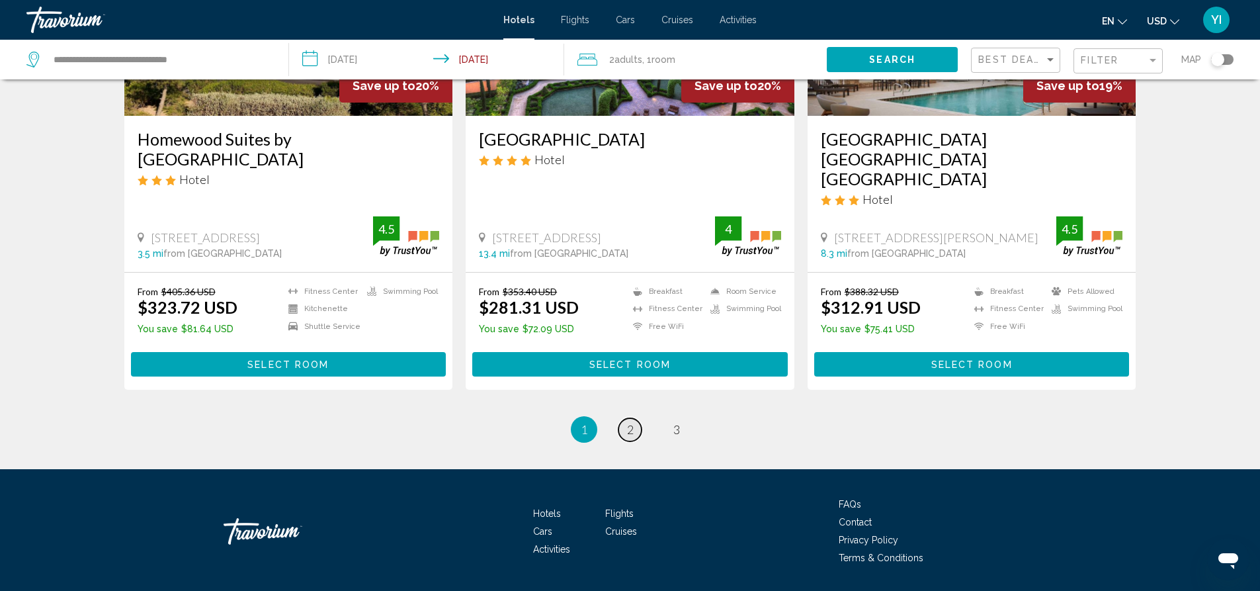
click at [634, 418] on link "page 2" at bounding box center [630, 429] width 23 height 23
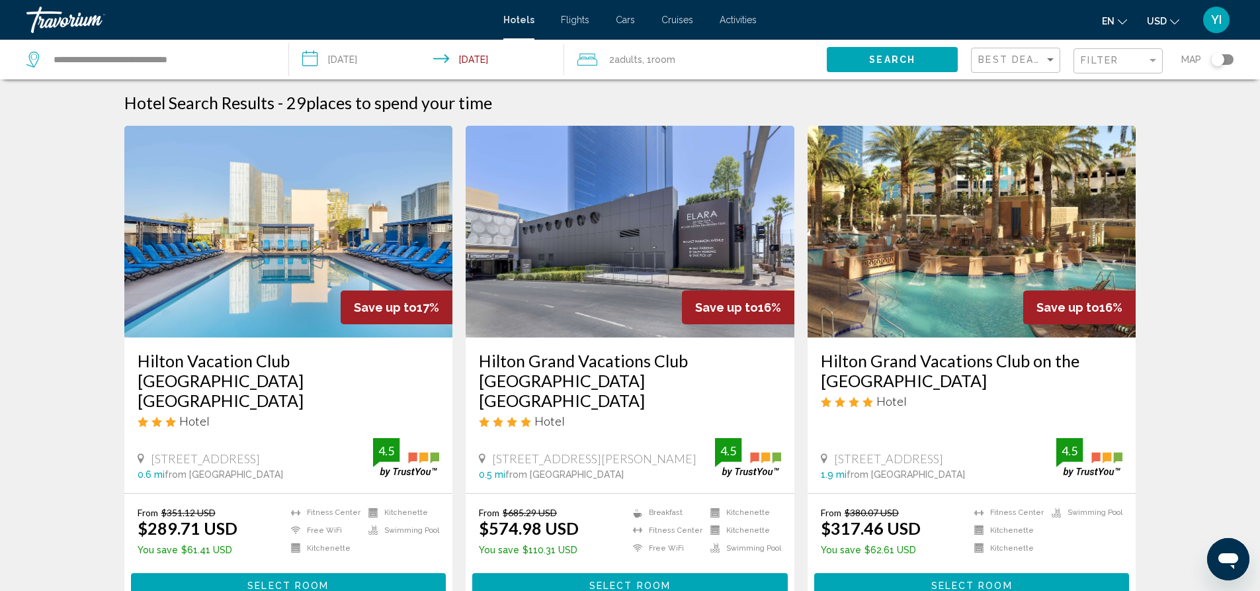
click at [900, 254] on img "Main content" at bounding box center [972, 232] width 329 height 212
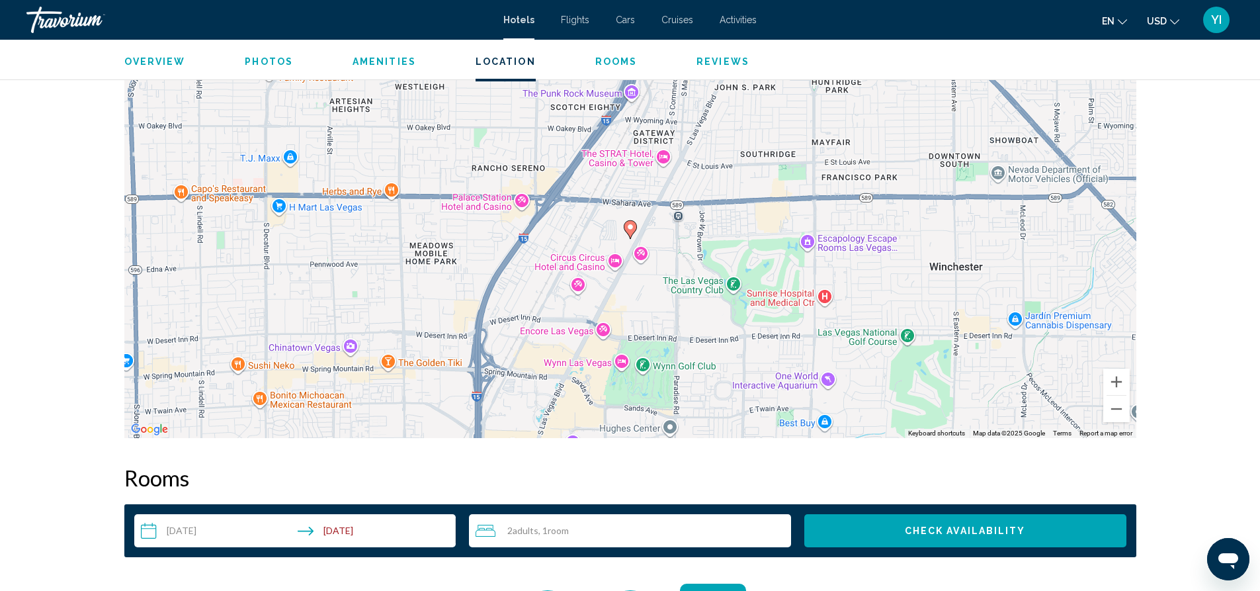
scroll to position [1239, 0]
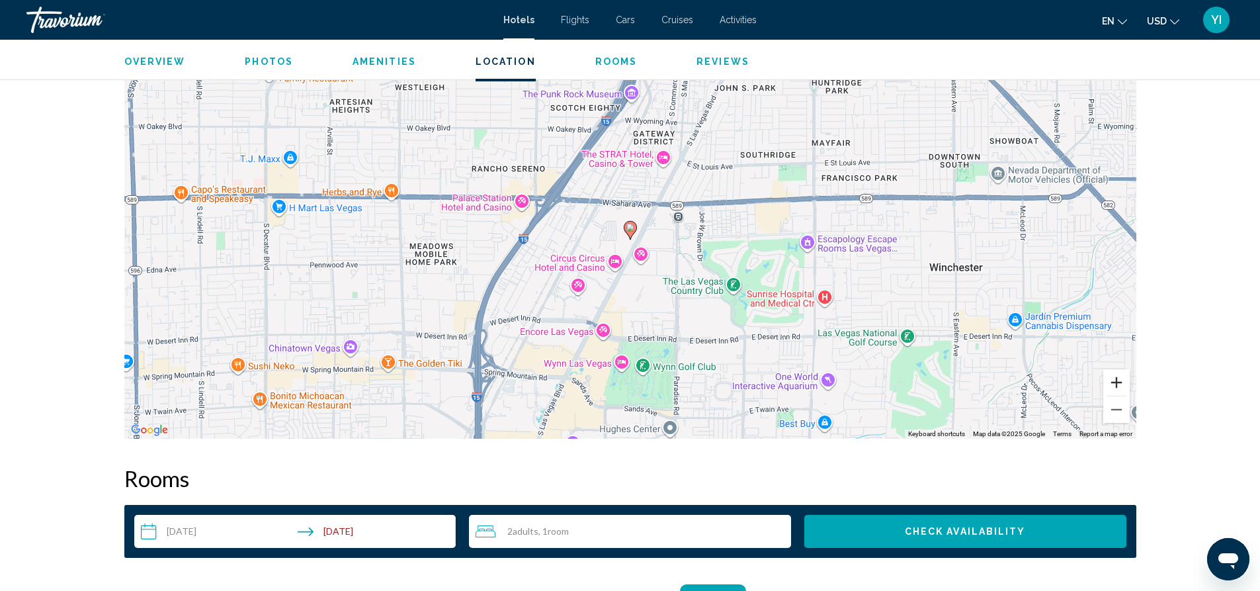
click at [1117, 386] on button "Zoom in" at bounding box center [1116, 382] width 26 height 26
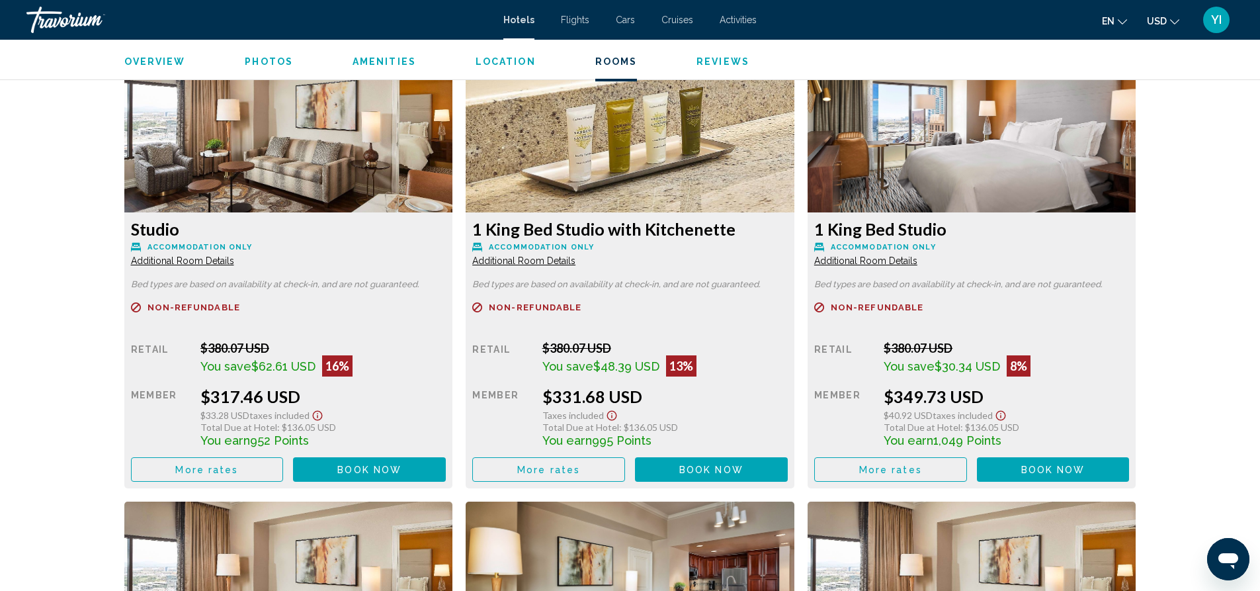
scroll to position [1719, 0]
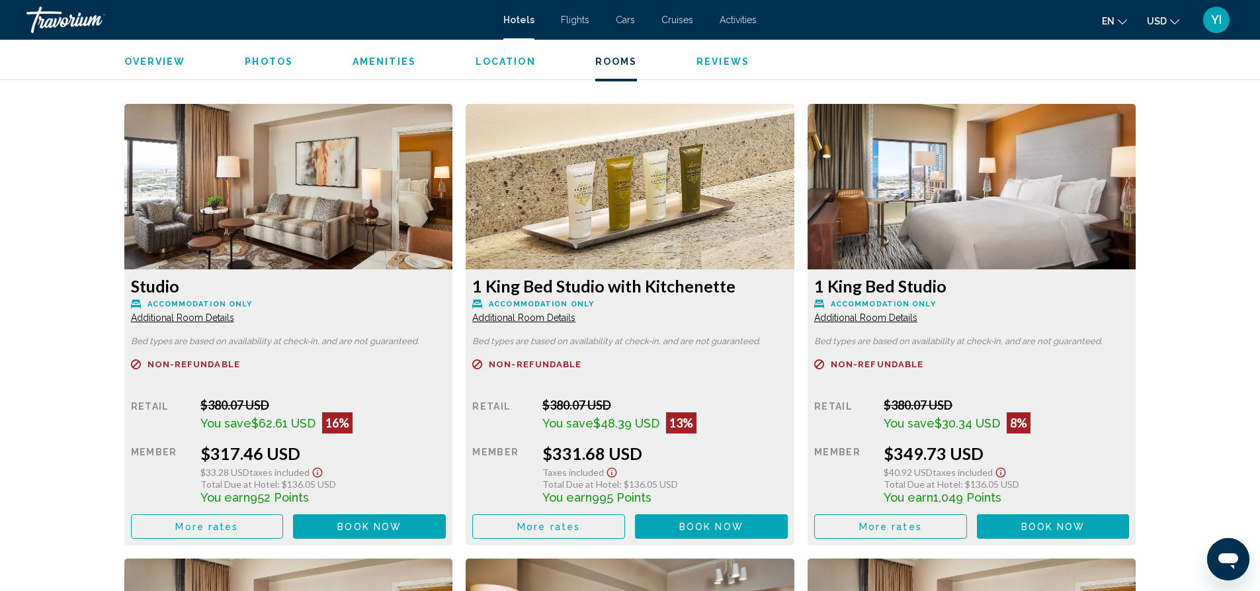
click at [234, 320] on span "Additional Room Details" at bounding box center [182, 317] width 103 height 11
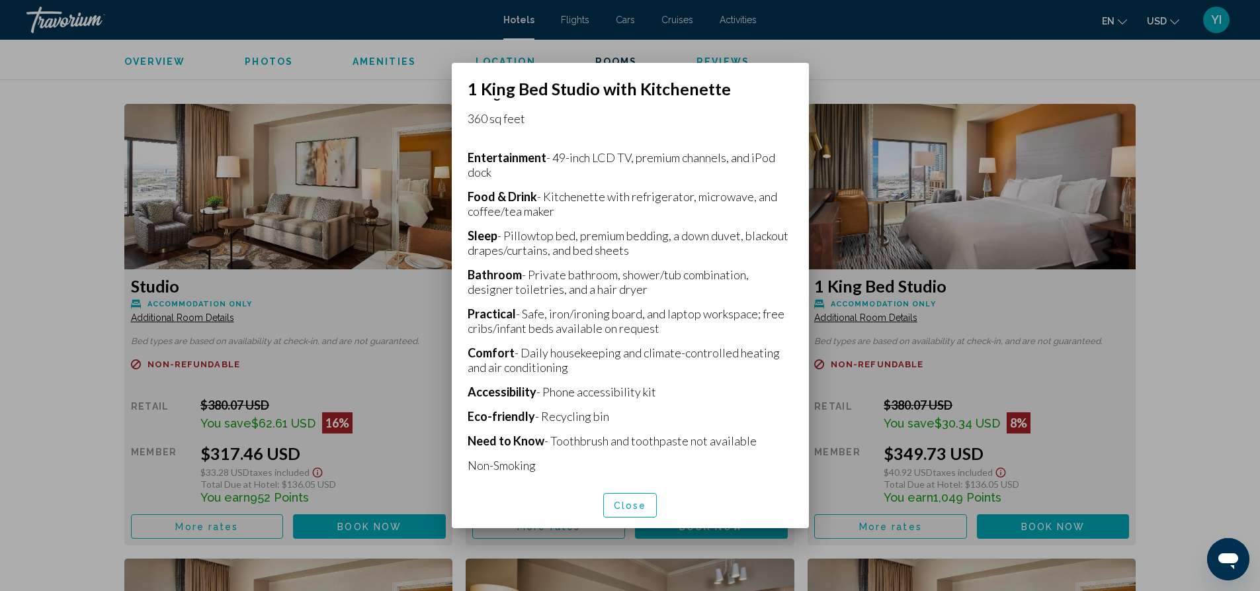
scroll to position [227, 0]
click at [637, 505] on span "Close" at bounding box center [630, 505] width 33 height 11
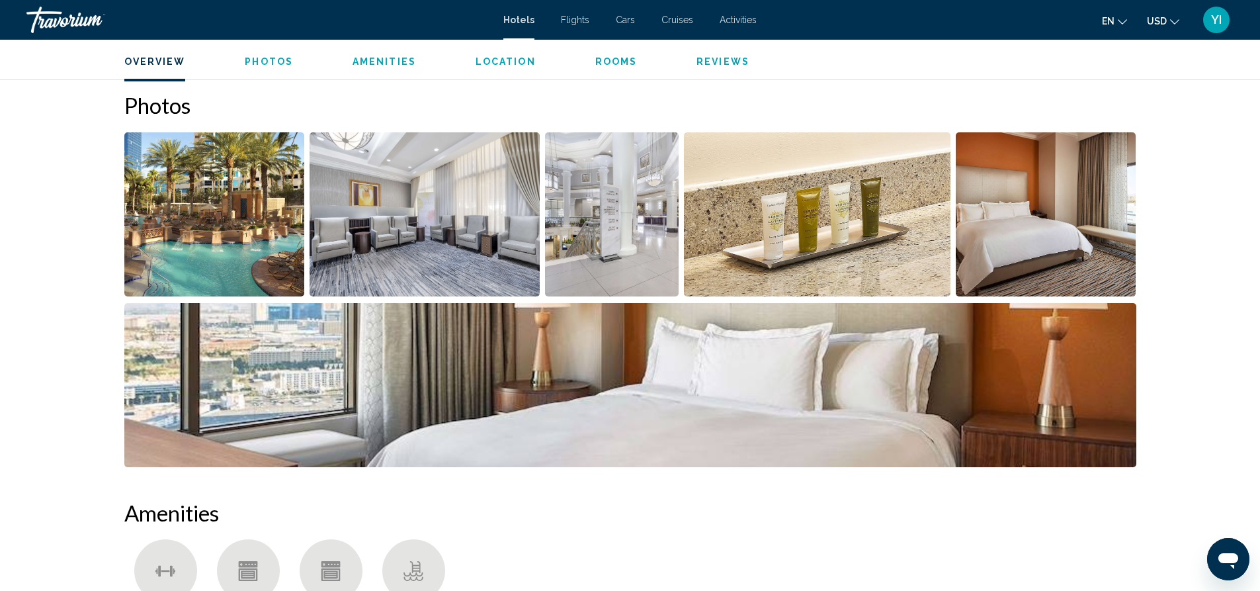
scroll to position [622, 0]
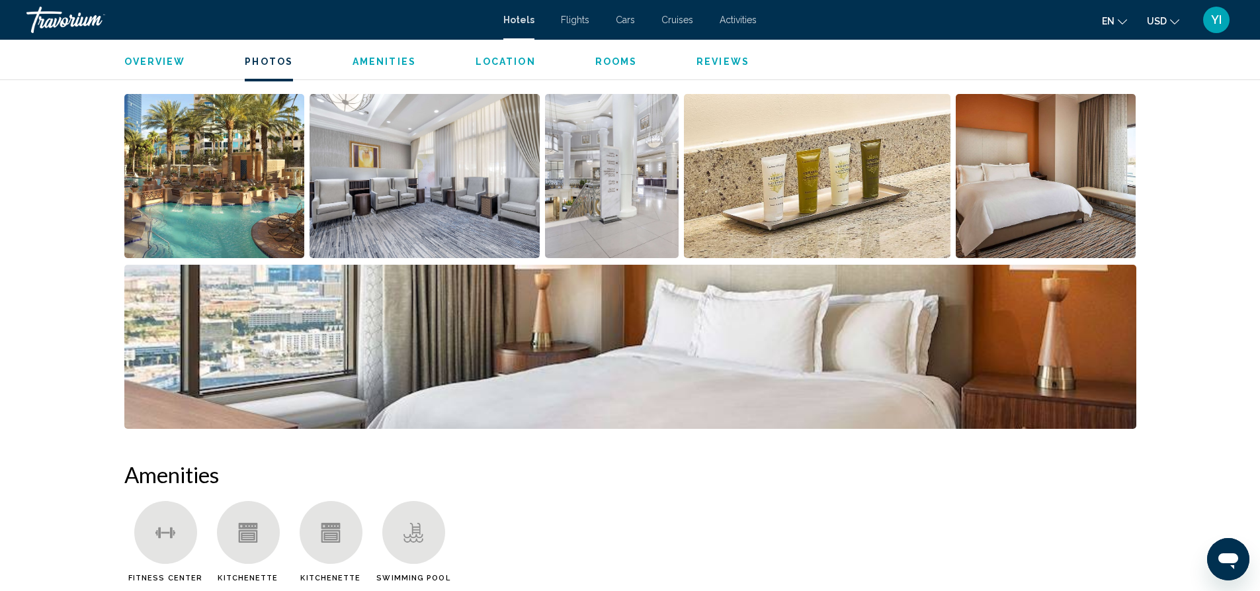
click at [208, 198] on img "Open full-screen image slider" at bounding box center [214, 176] width 181 height 164
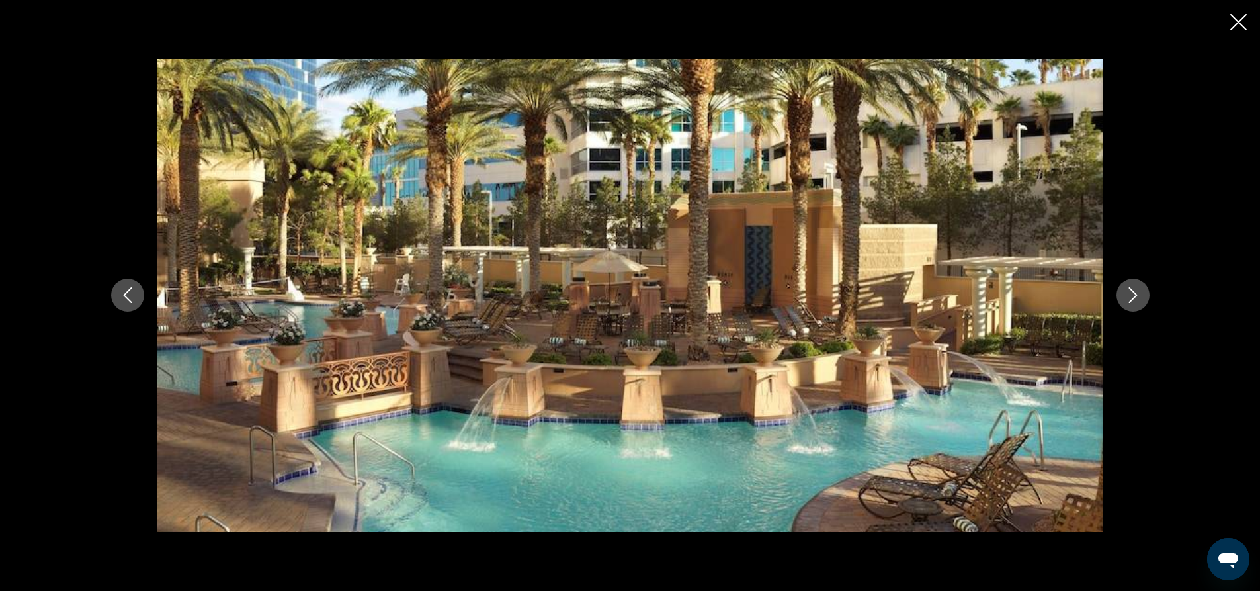
click at [1136, 288] on icon "Next image" at bounding box center [1133, 295] width 16 height 16
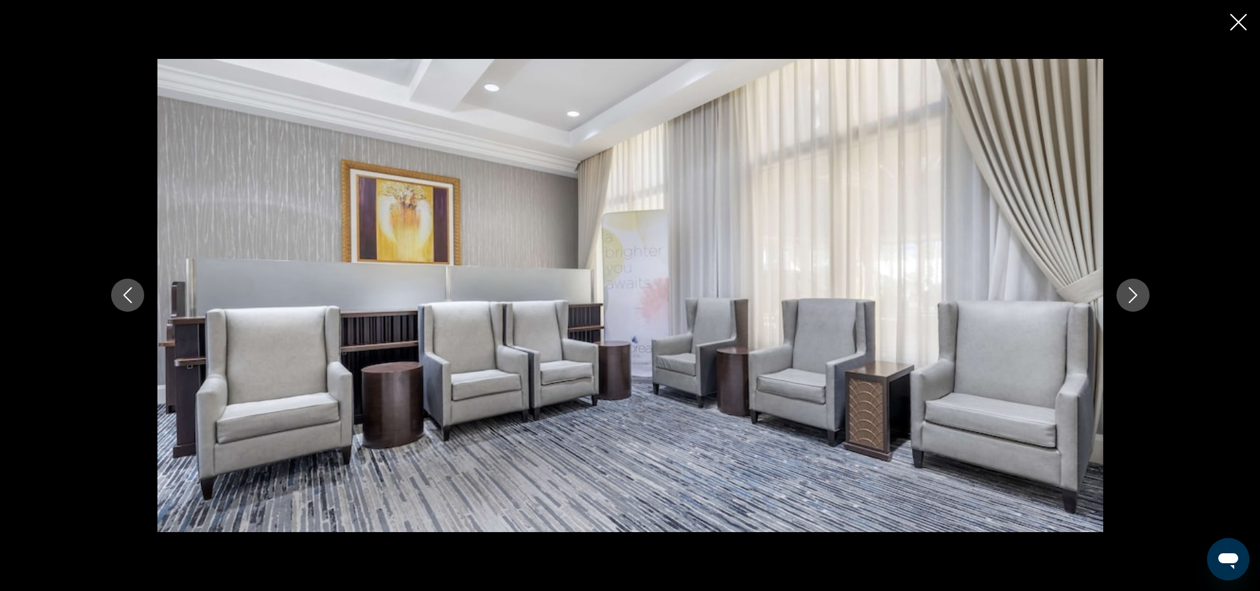
click at [1136, 288] on icon "Next image" at bounding box center [1133, 295] width 16 height 16
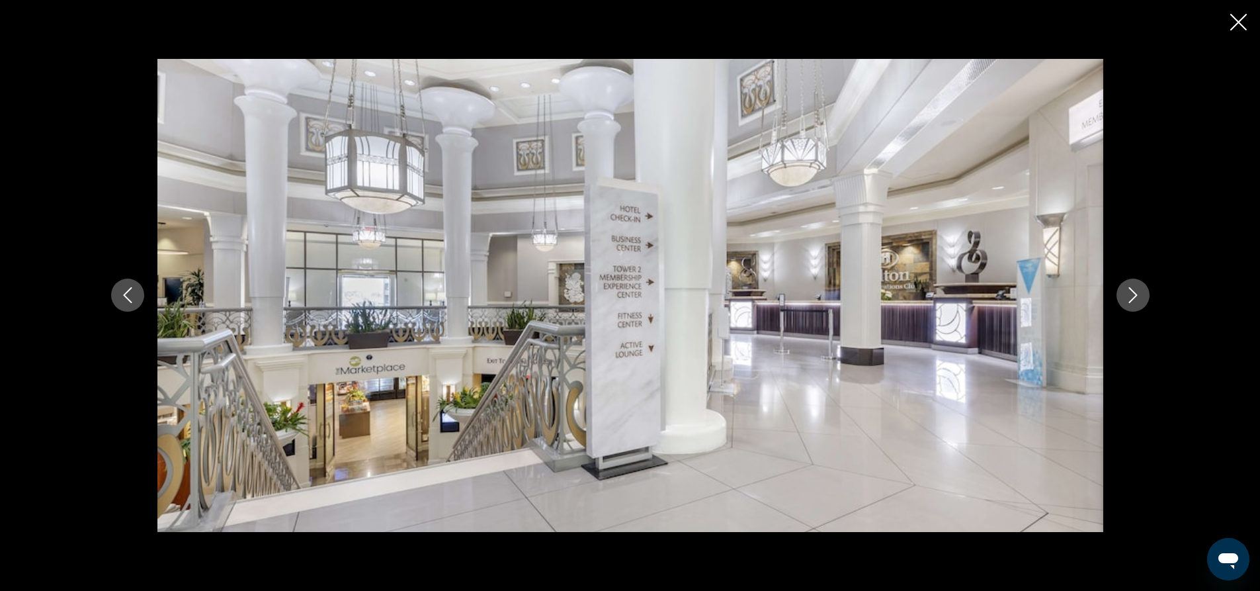
click at [1136, 288] on icon "Next image" at bounding box center [1133, 295] width 16 height 16
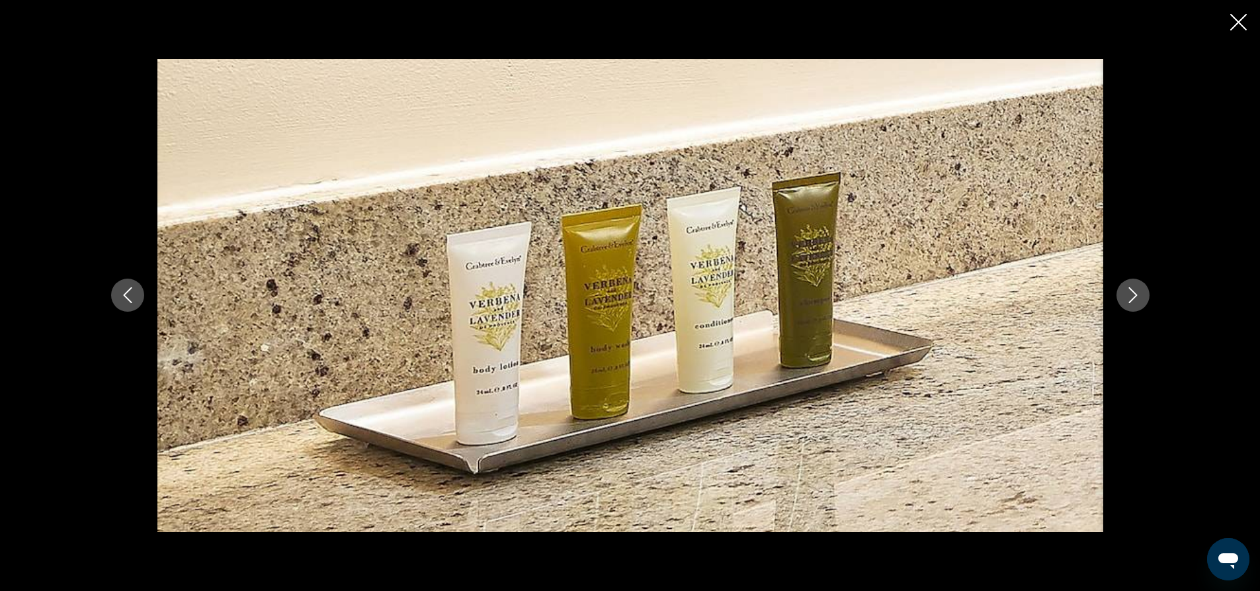
click at [1136, 288] on icon "Next image" at bounding box center [1133, 295] width 16 height 16
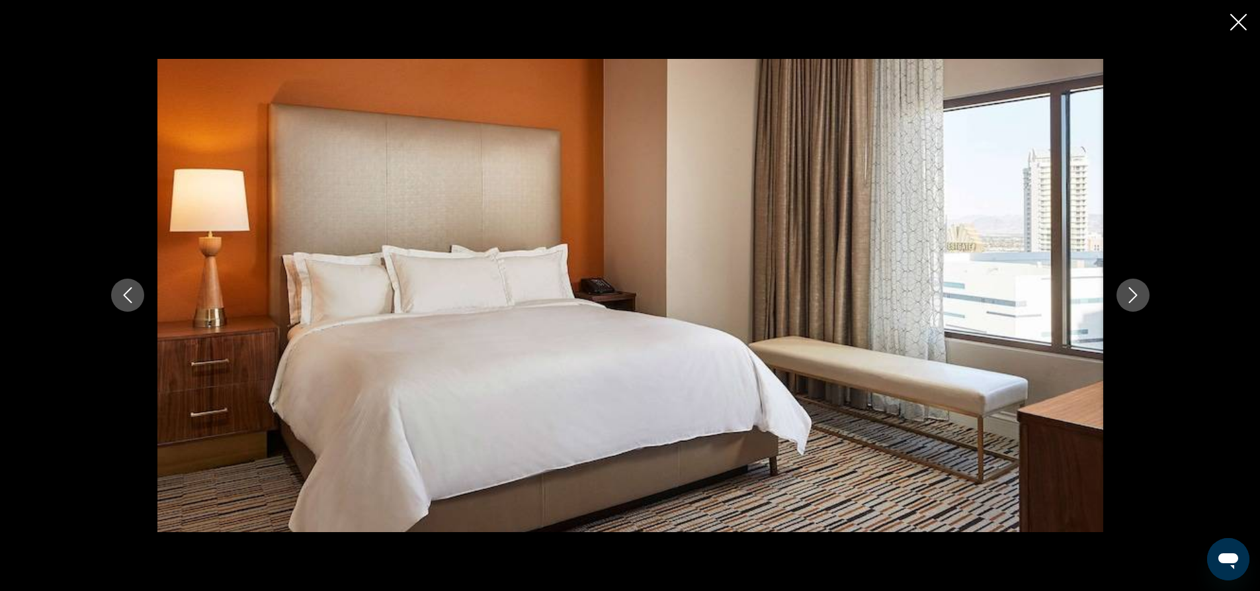
click at [1136, 288] on icon "Next image" at bounding box center [1133, 295] width 16 height 16
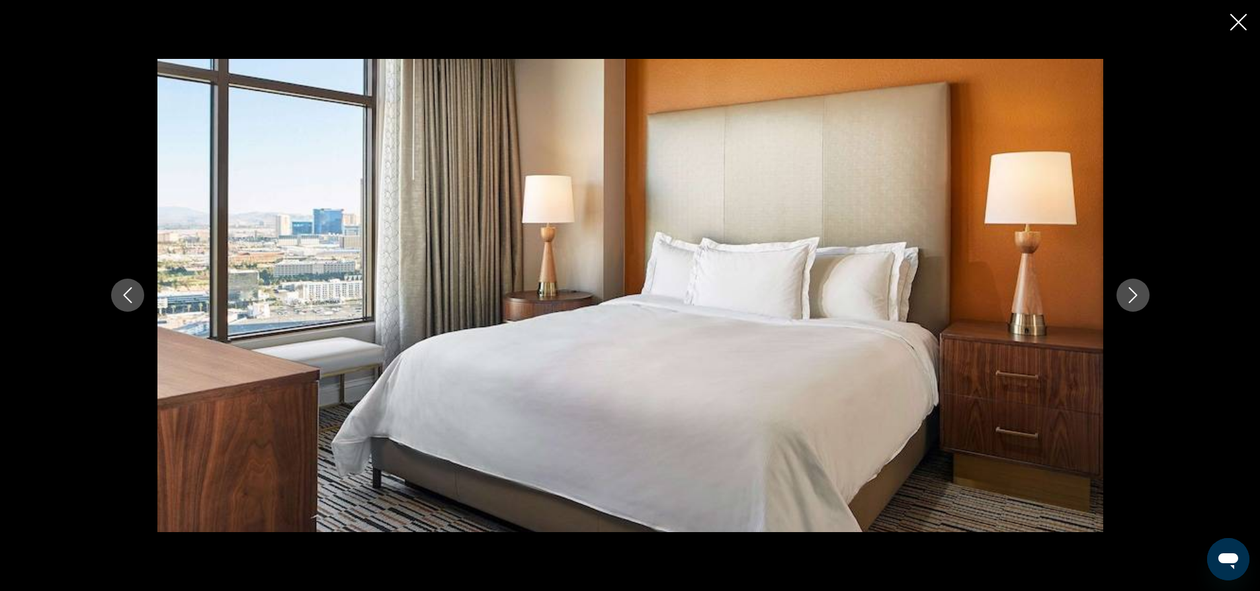
click at [1136, 288] on icon "Next image" at bounding box center [1133, 295] width 16 height 16
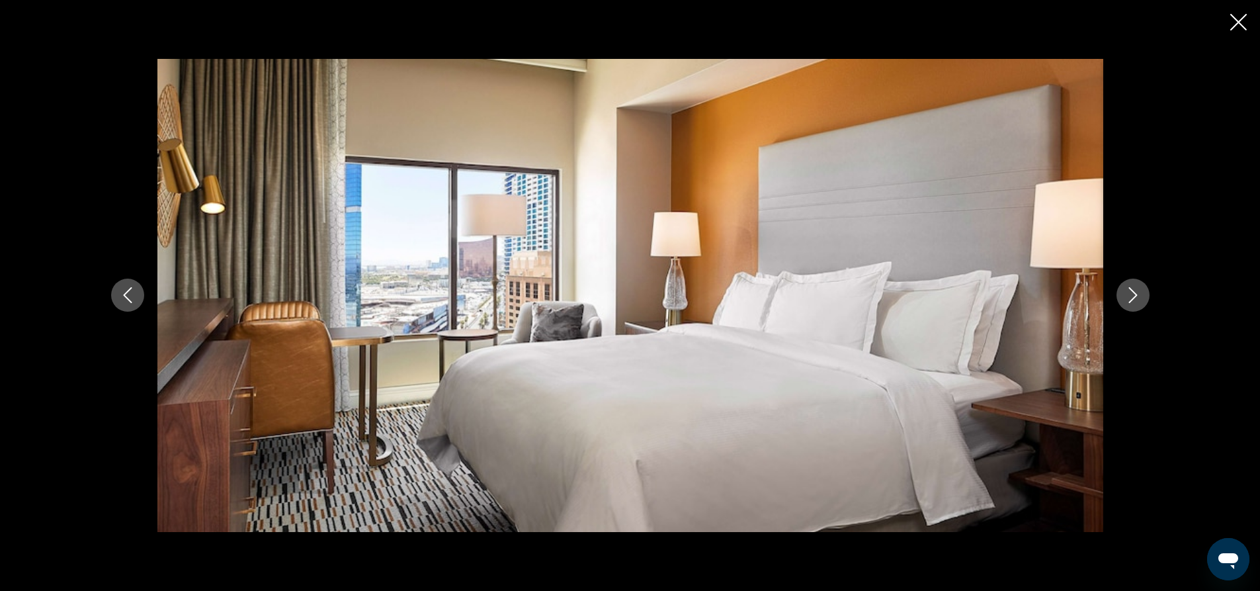
click at [1136, 288] on icon "Next image" at bounding box center [1133, 295] width 16 height 16
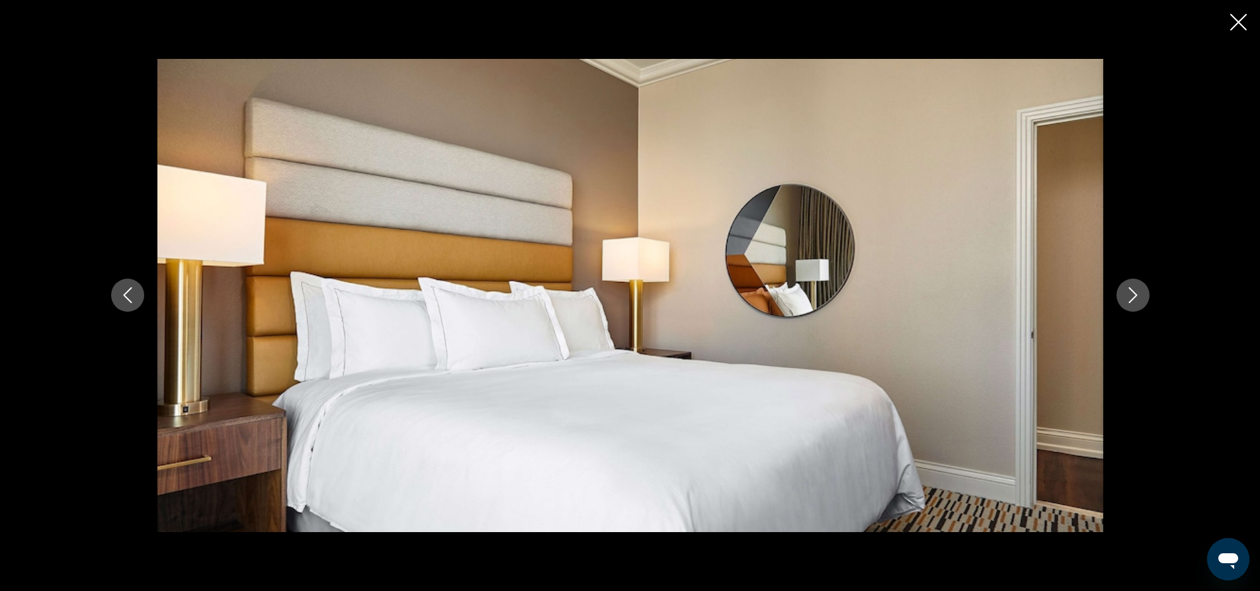
click at [1136, 288] on icon "Next image" at bounding box center [1133, 295] width 16 height 16
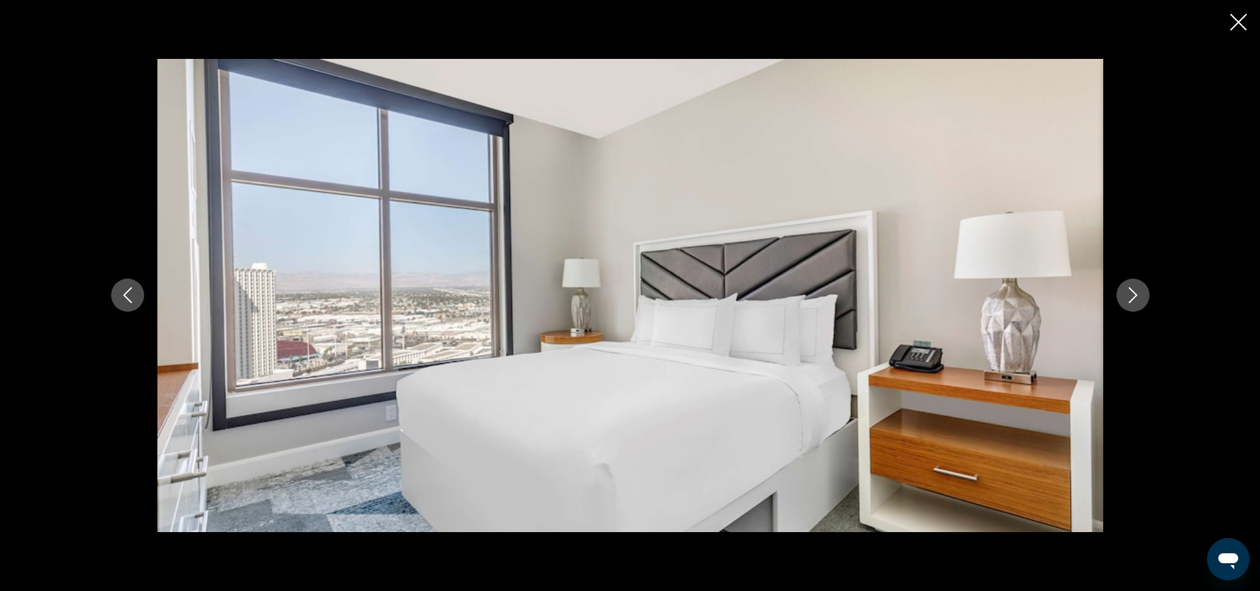
click at [1136, 288] on icon "Next image" at bounding box center [1133, 295] width 16 height 16
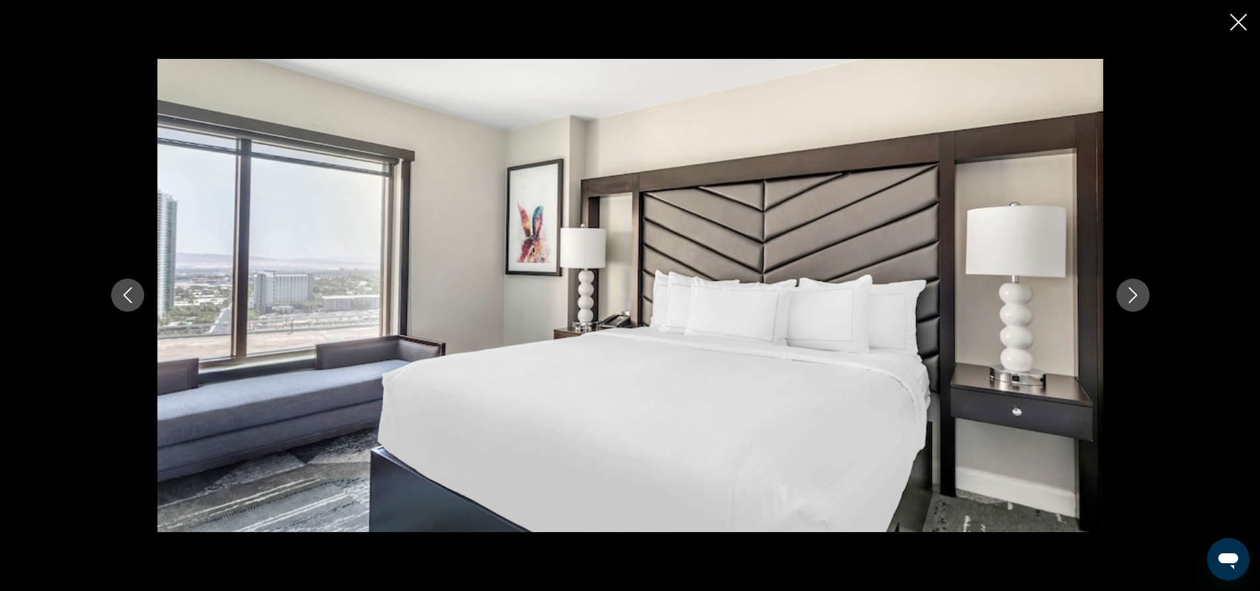
click at [1136, 288] on icon "Next image" at bounding box center [1133, 295] width 16 height 16
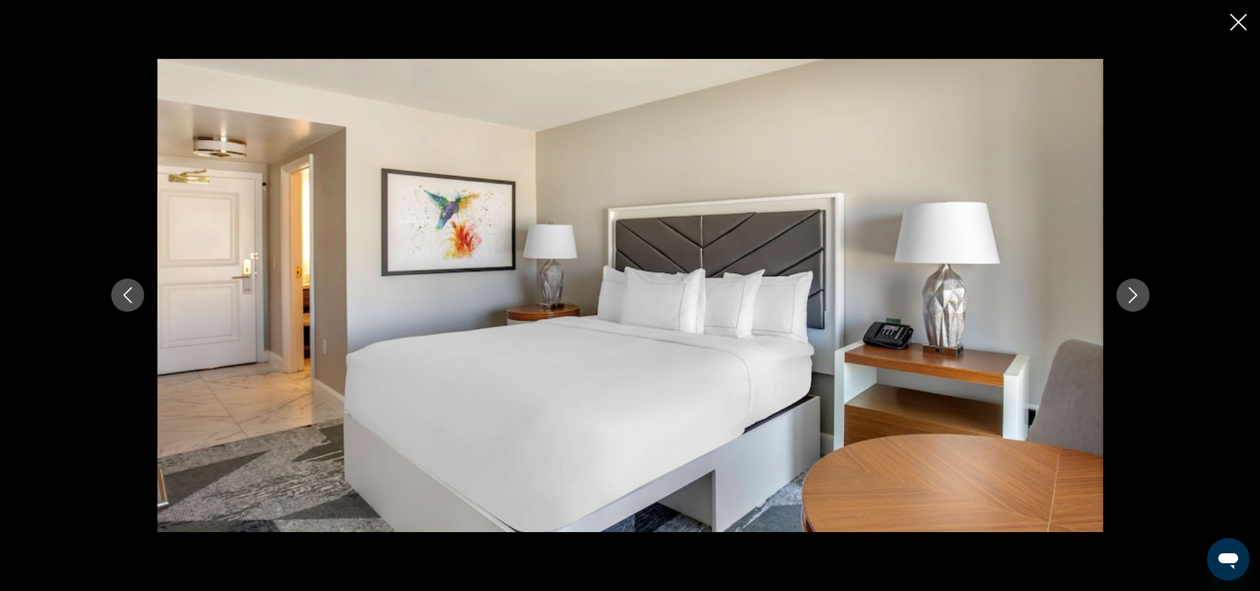
click at [1136, 288] on icon "Next image" at bounding box center [1133, 295] width 16 height 16
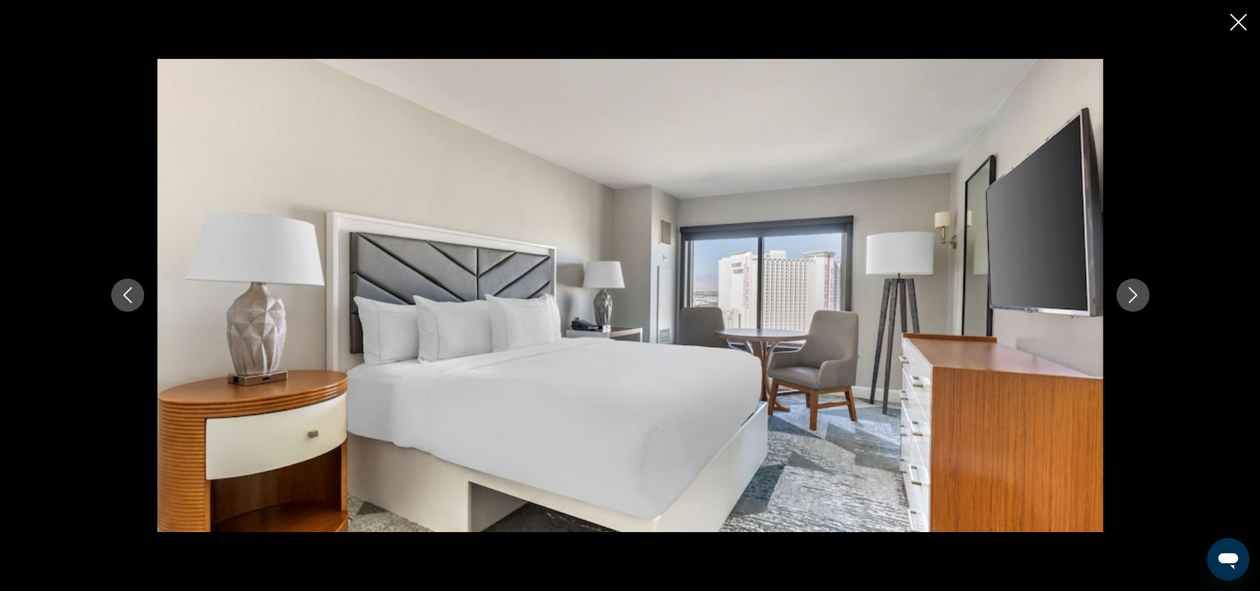
click at [1238, 19] on icon "Close slideshow" at bounding box center [1238, 22] width 17 height 17
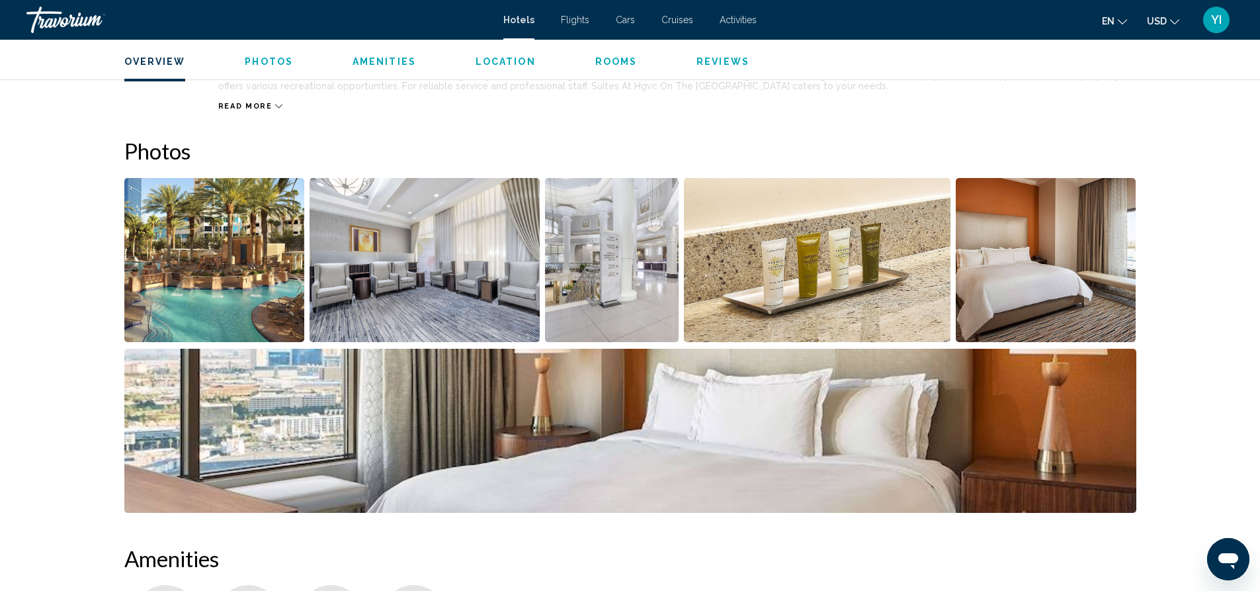
scroll to position [539, 0]
click at [1015, 302] on img "Open full-screen image slider" at bounding box center [1046, 259] width 181 height 164
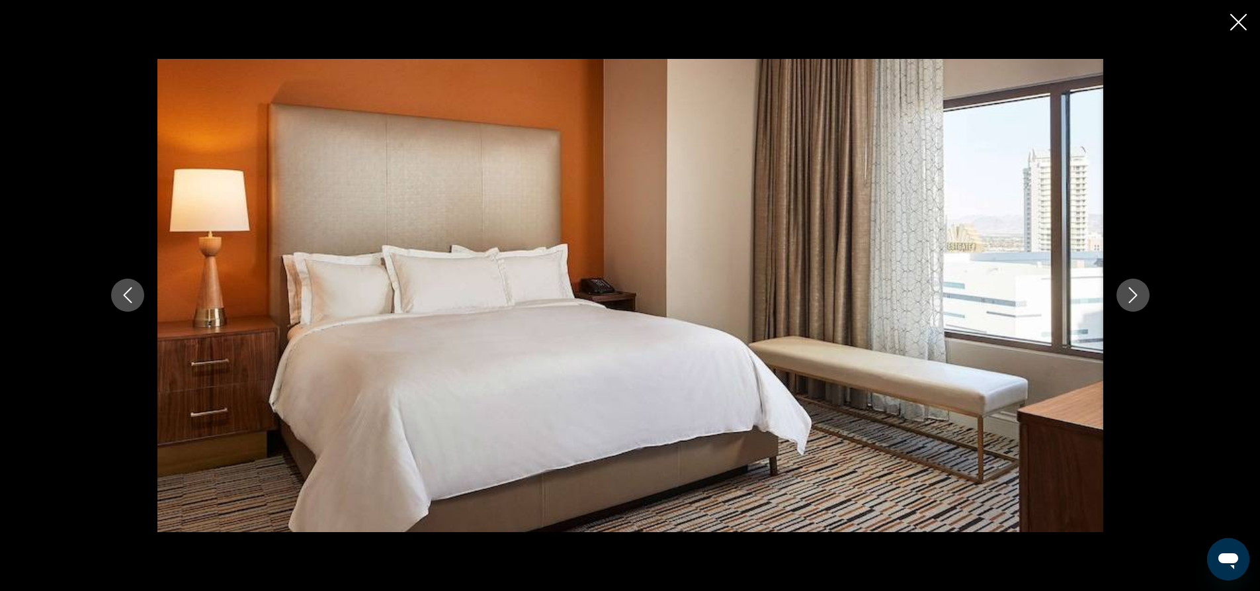
click at [1225, 352] on div "Main content" at bounding box center [630, 295] width 1260 height 591
click at [1119, 309] on div "Main content" at bounding box center [630, 295] width 1065 height 472
click at [1129, 302] on icon "Next image" at bounding box center [1133, 295] width 16 height 16
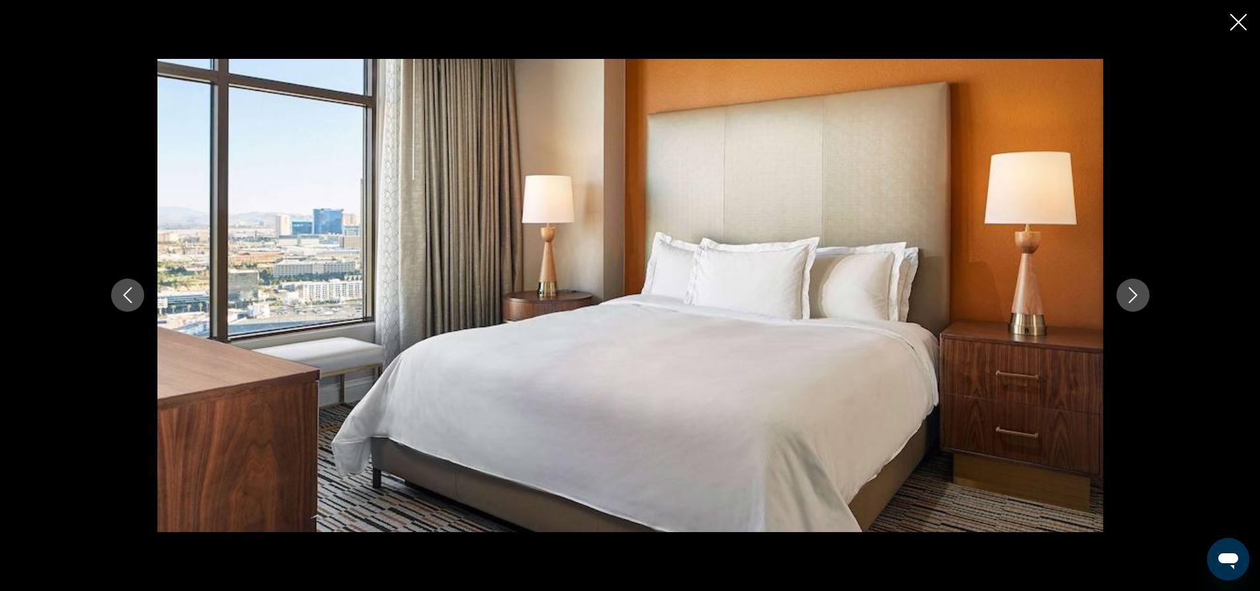
click at [1129, 302] on icon "Next image" at bounding box center [1133, 295] width 16 height 16
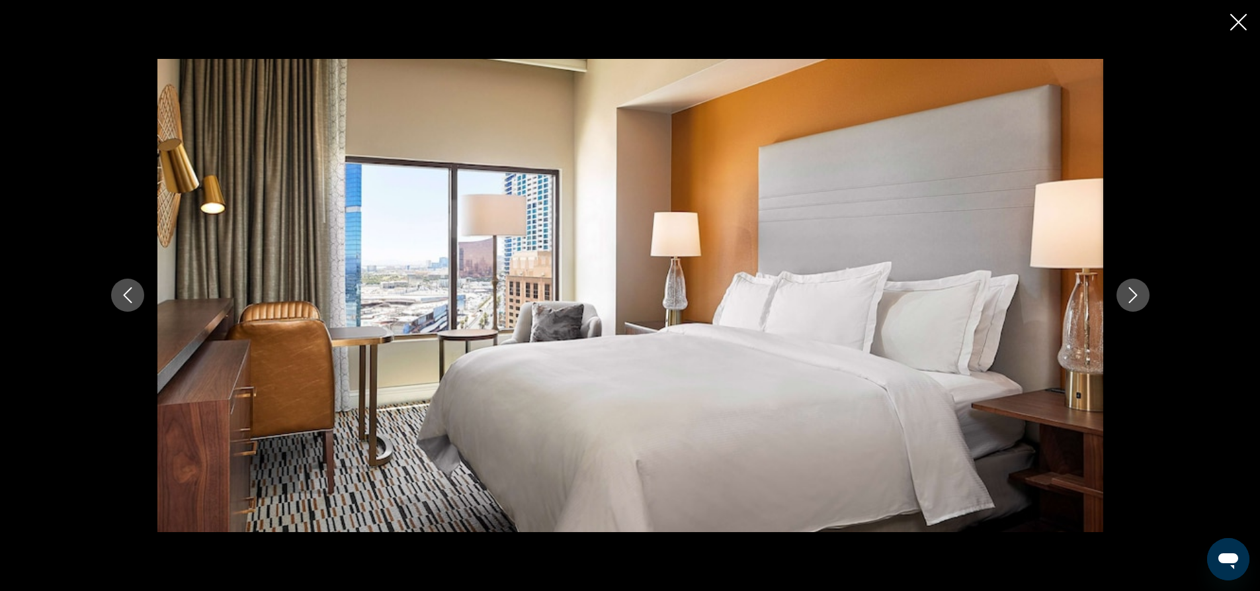
click at [1129, 302] on icon "Next image" at bounding box center [1133, 295] width 16 height 16
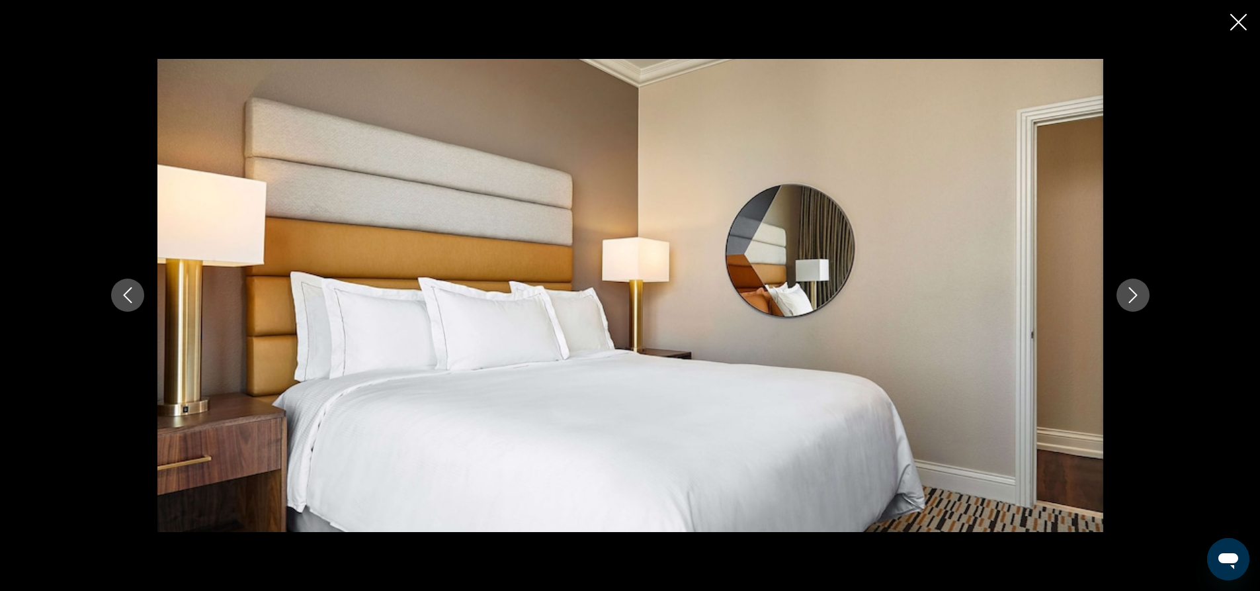
click at [1135, 290] on icon "Next image" at bounding box center [1133, 295] width 16 height 16
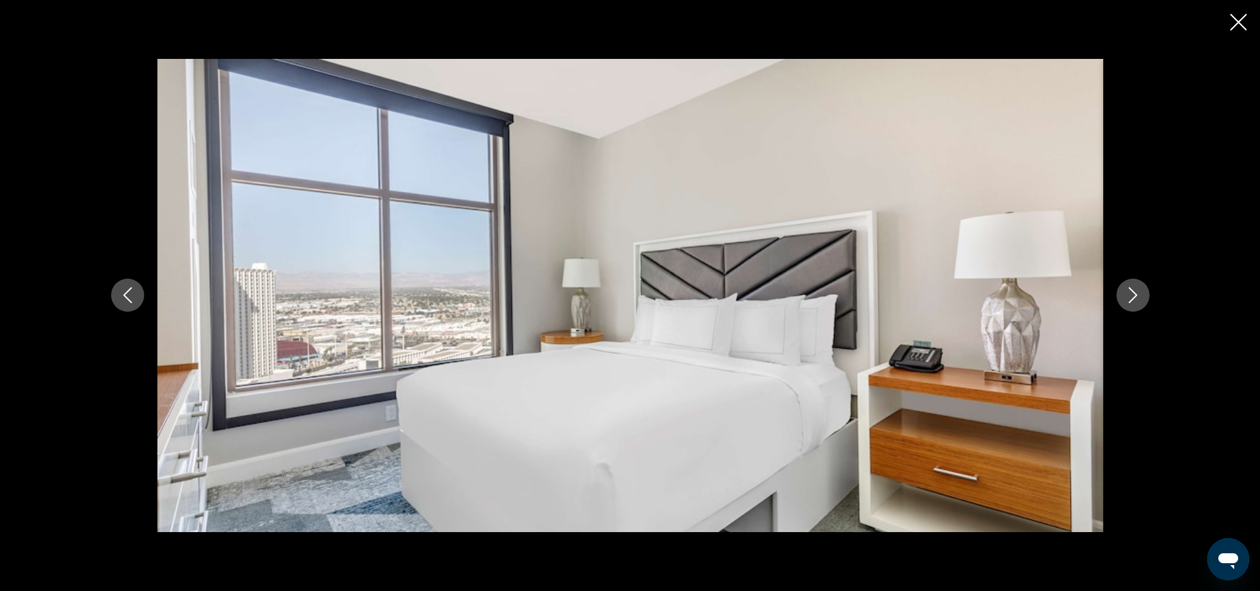
click at [1135, 290] on icon "Next image" at bounding box center [1133, 295] width 16 height 16
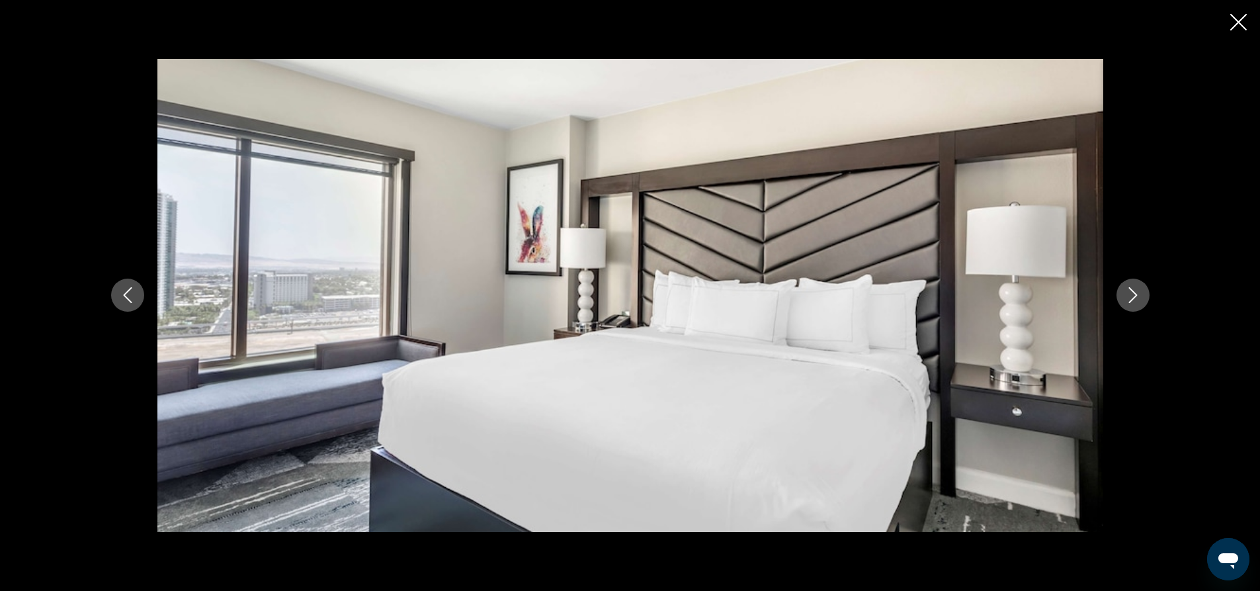
click at [1135, 290] on icon "Next image" at bounding box center [1133, 295] width 16 height 16
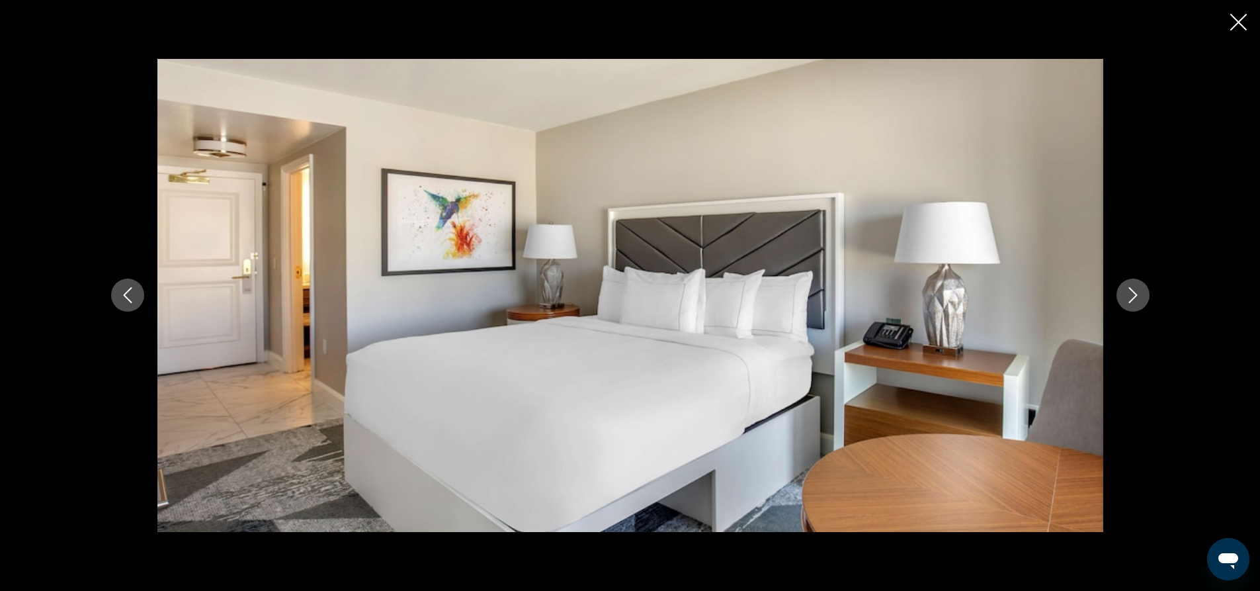
click at [1132, 295] on icon "Next image" at bounding box center [1133, 295] width 16 height 16
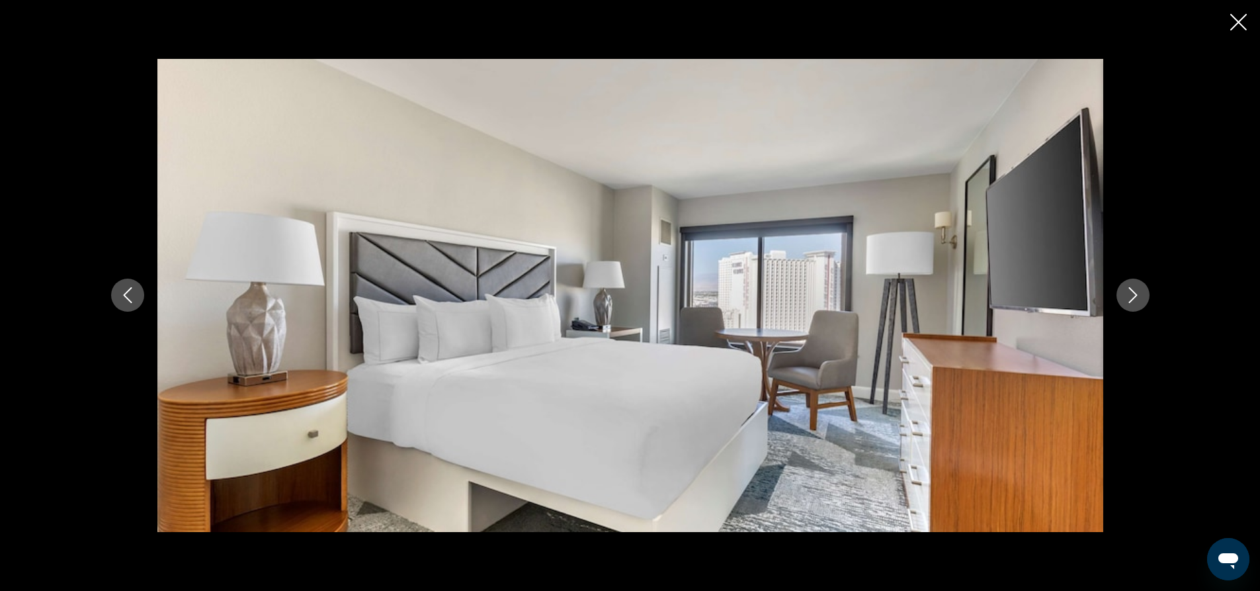
click at [1132, 295] on icon "Next image" at bounding box center [1133, 295] width 16 height 16
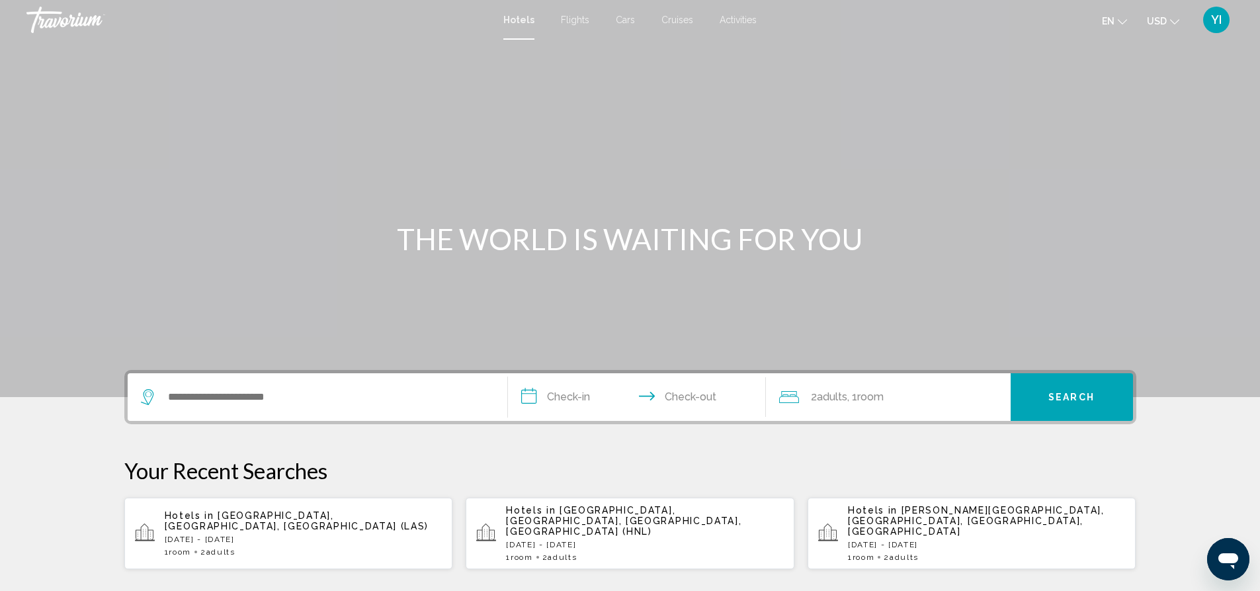
click at [288, 547] on div "1 Room rooms 2 Adult Adults" at bounding box center [304, 551] width 278 height 9
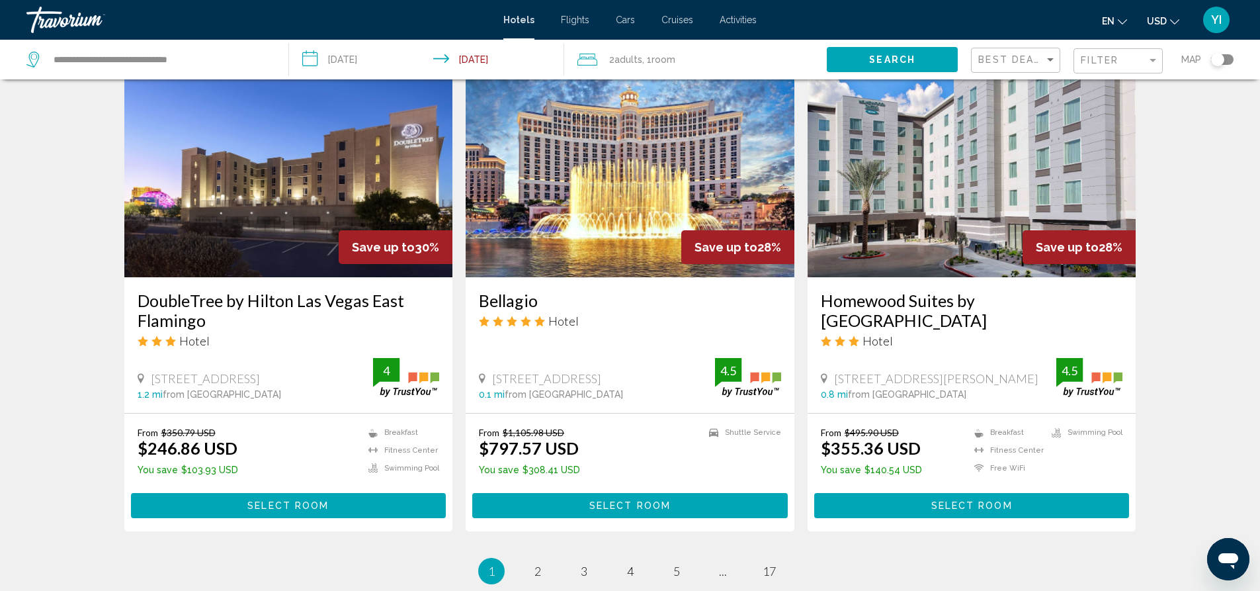
scroll to position [1524, 0]
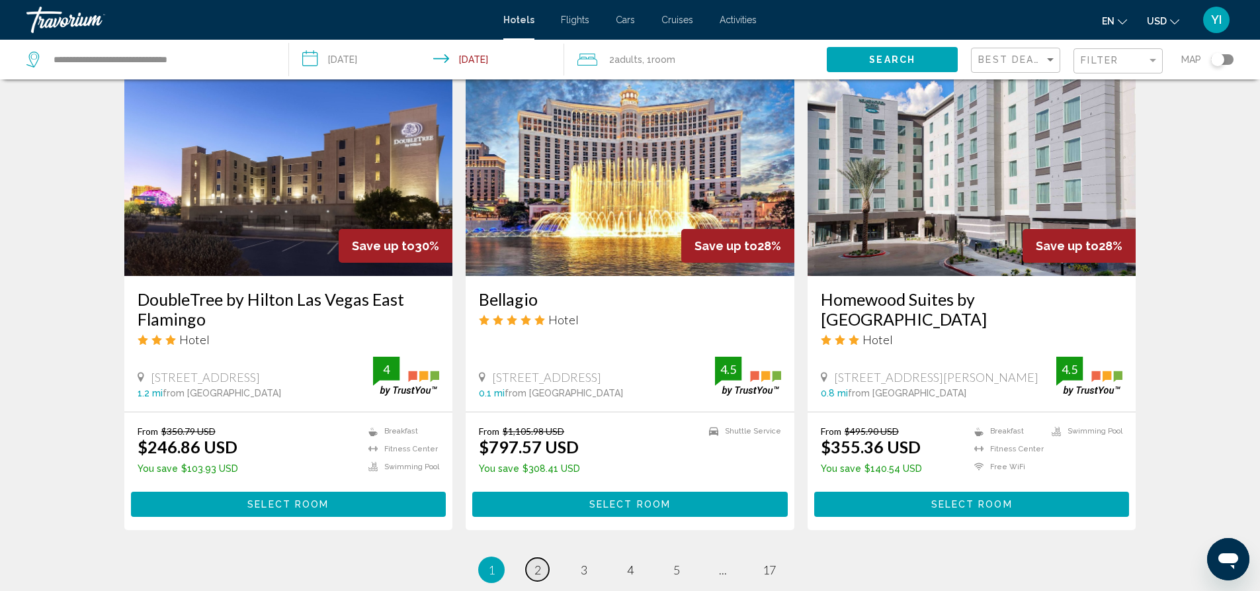
click at [542, 558] on link "page 2" at bounding box center [537, 569] width 23 height 23
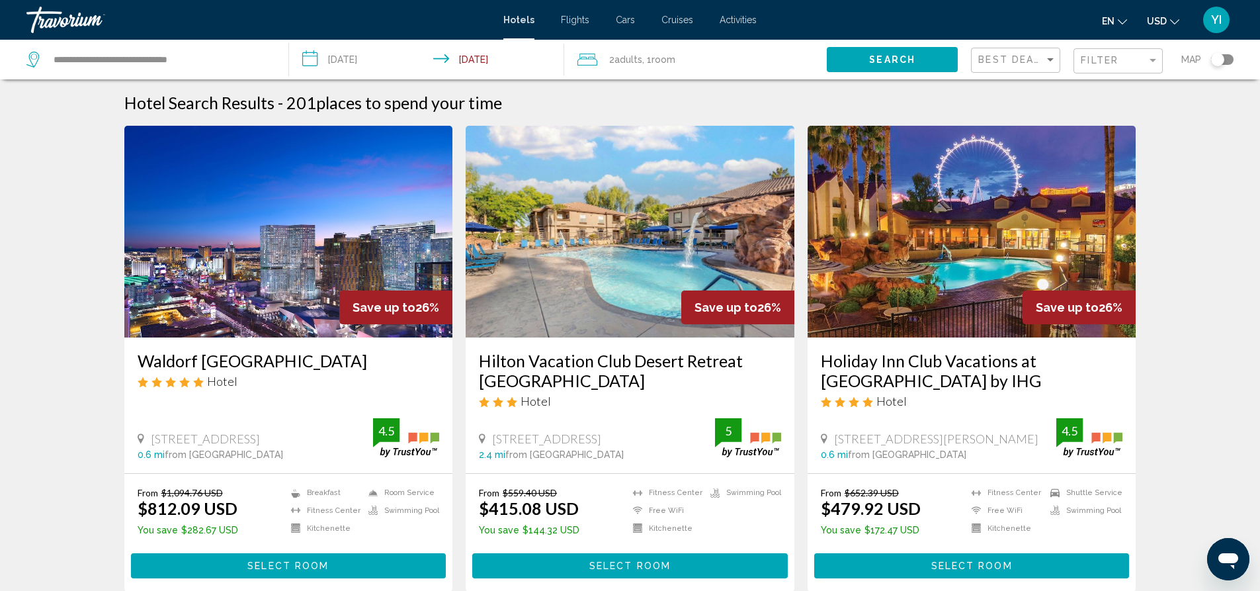
click at [241, 277] on img "Main content" at bounding box center [288, 232] width 329 height 212
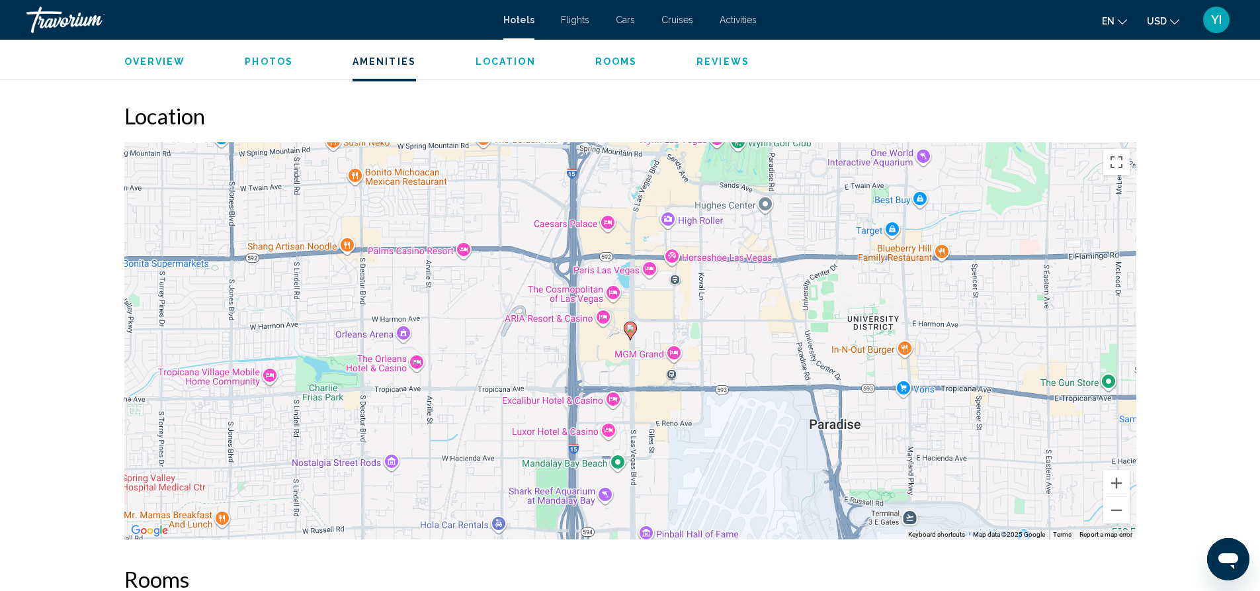
scroll to position [1233, 0]
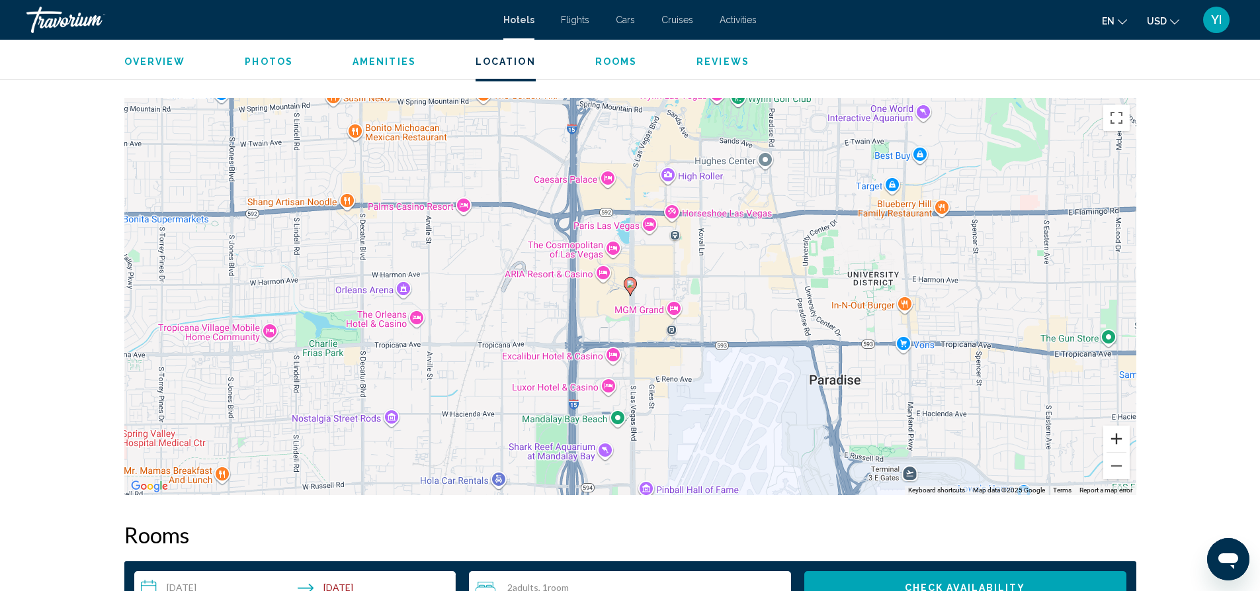
click at [1126, 444] on button "Zoom in" at bounding box center [1116, 438] width 26 height 26
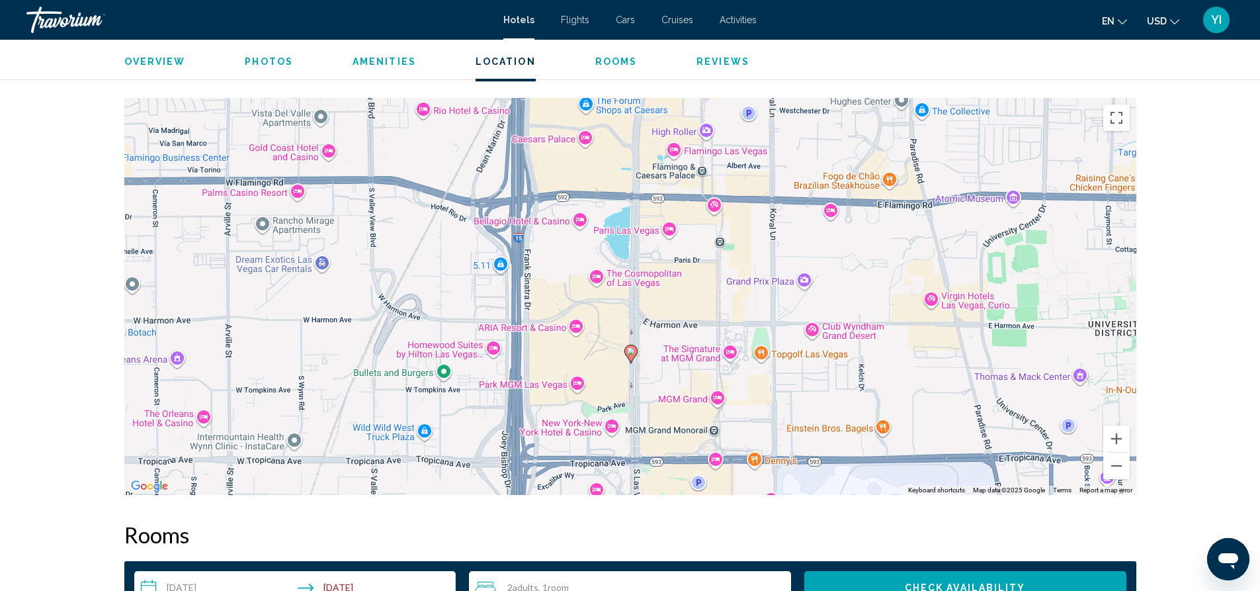
drag, startPoint x: 835, startPoint y: 208, endPoint x: 838, endPoint y: 296, distance: 87.4
click at [838, 296] on div "To activate drag with keyboard, press Alt + Enter. Once in keyboard drag state,…" at bounding box center [630, 296] width 1012 height 397
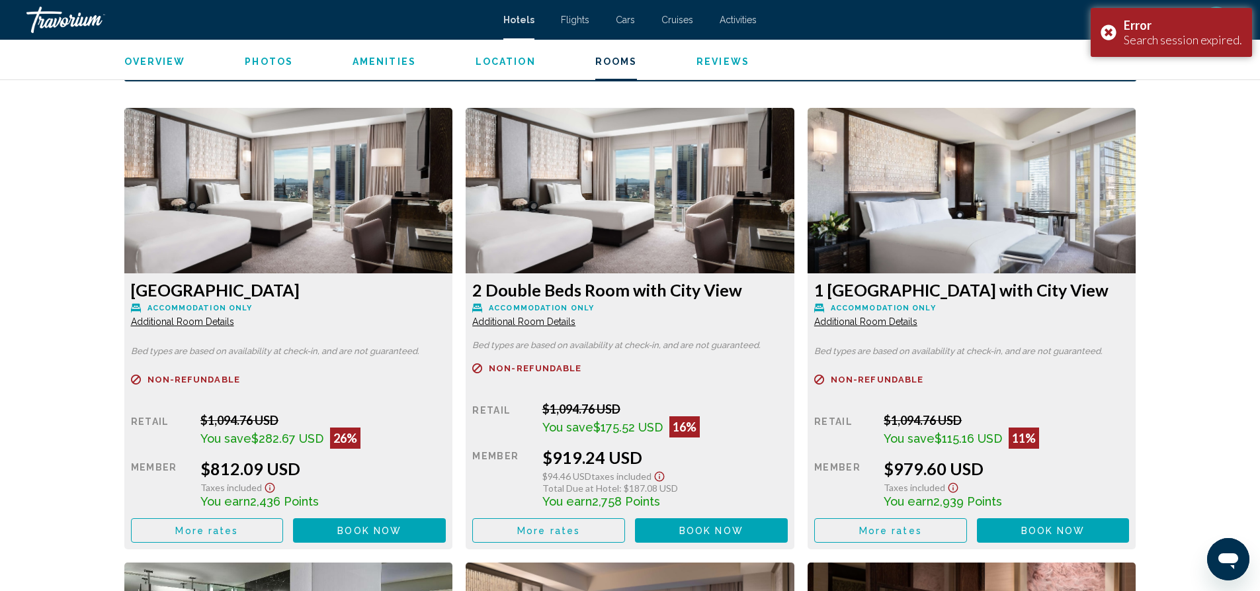
scroll to position [1766, 0]
click at [212, 320] on span "Additional Room Details" at bounding box center [182, 321] width 103 height 11
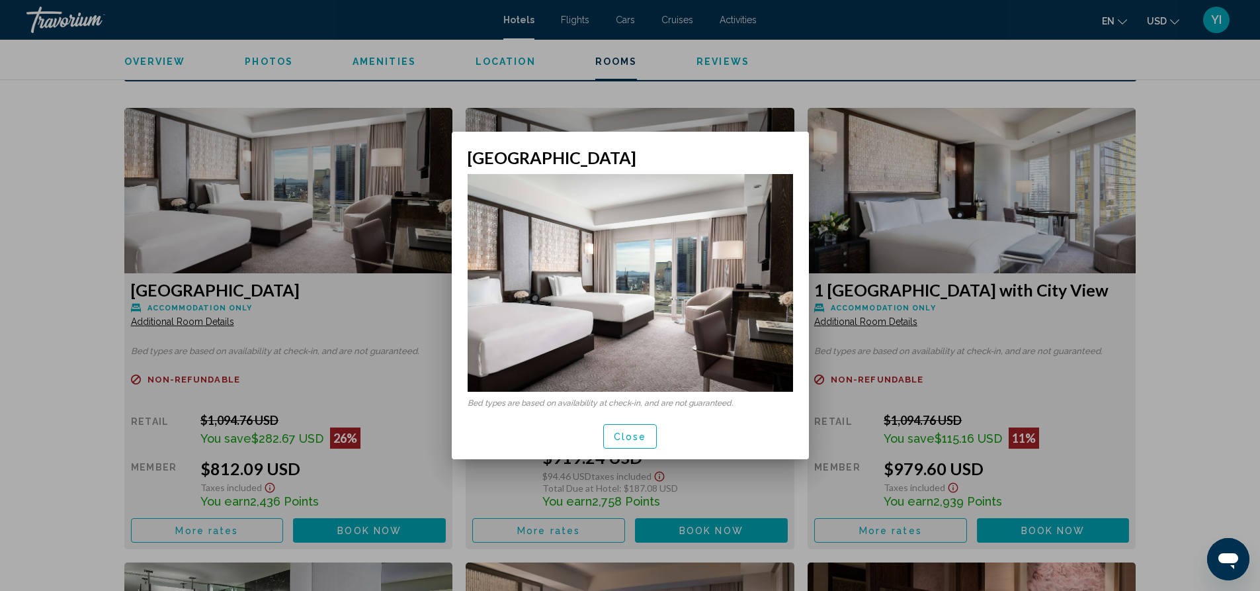
click at [624, 437] on span "Close" at bounding box center [630, 436] width 33 height 11
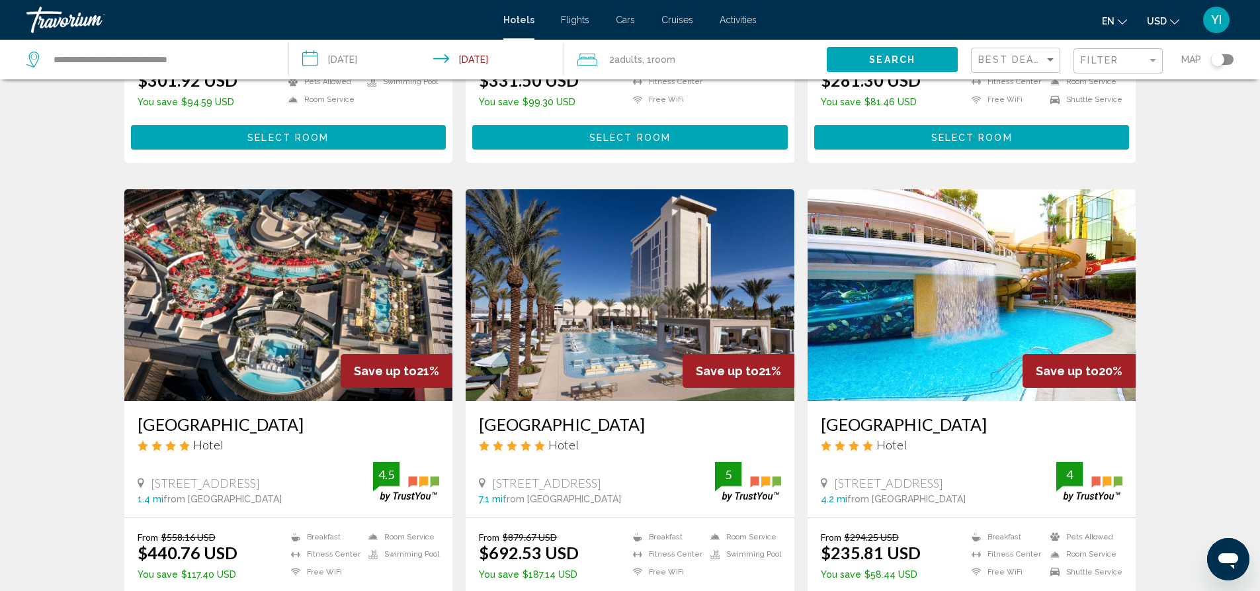
scroll to position [1419, 0]
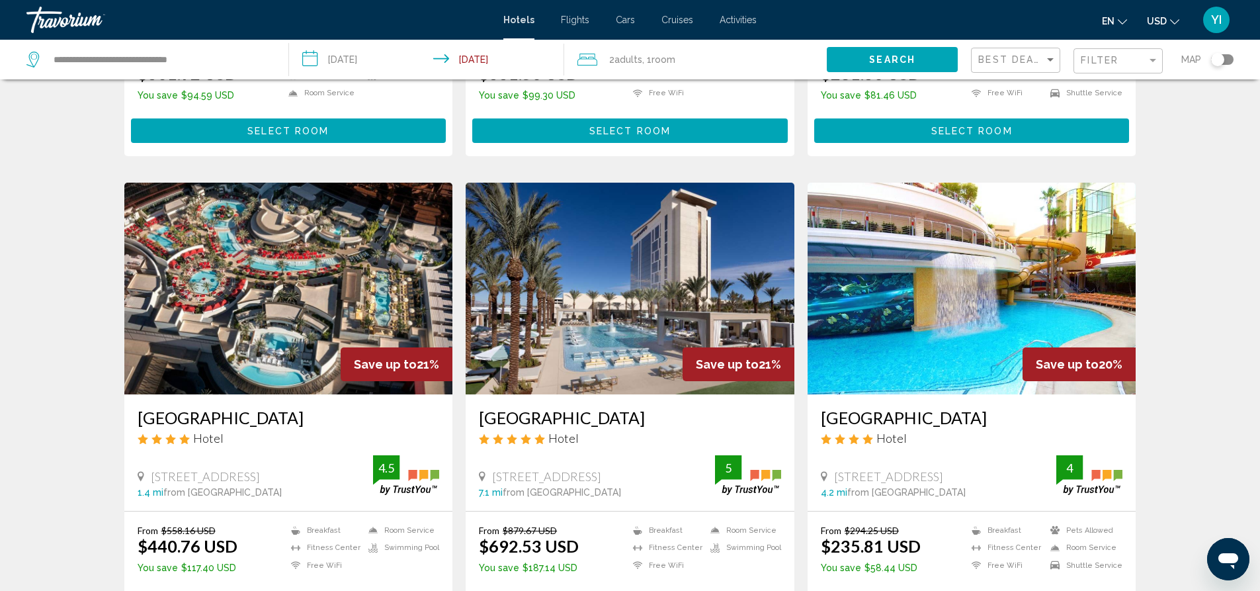
click at [248, 292] on img "Main content" at bounding box center [288, 289] width 329 height 212
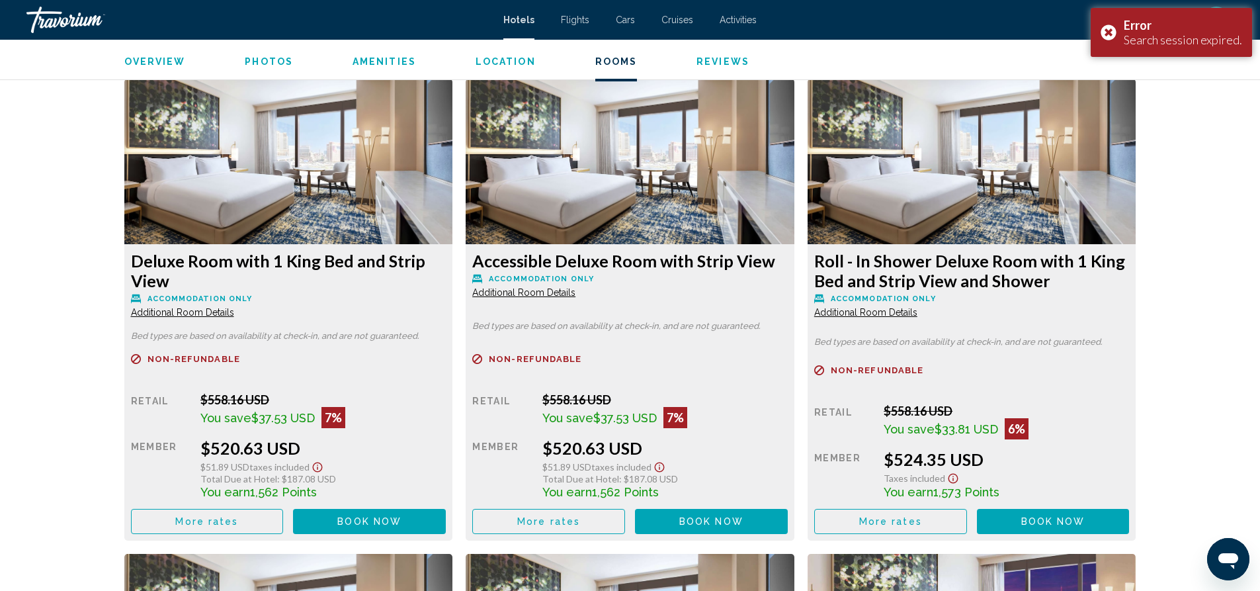
scroll to position [2250, 0]
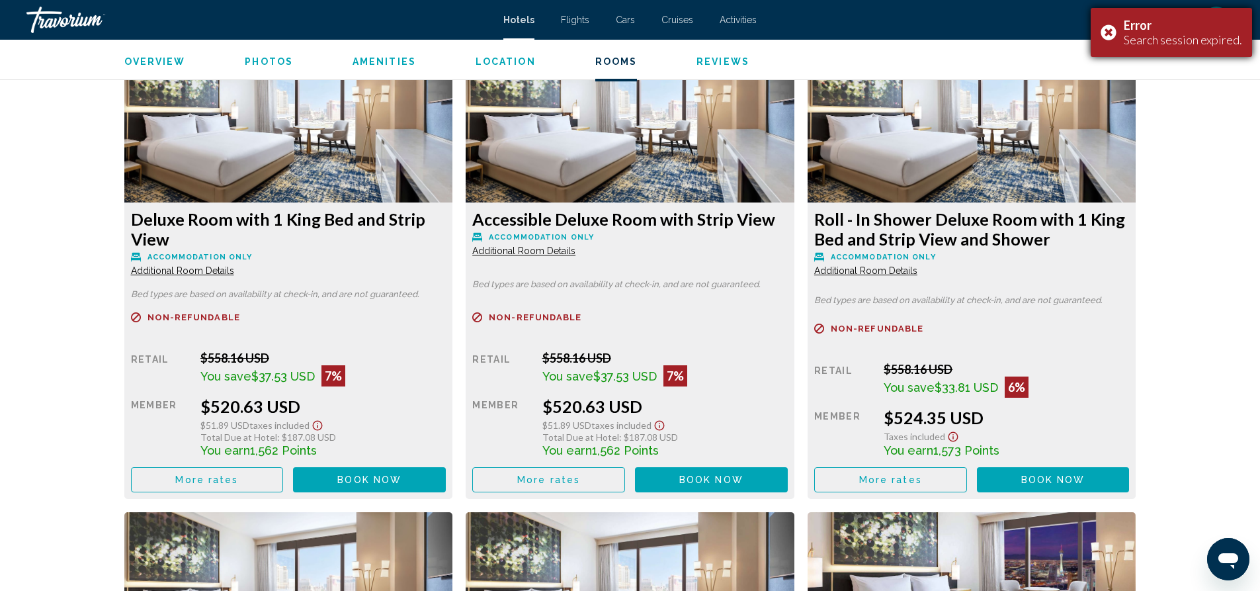
click at [1109, 33] on div "Error Search session expired." at bounding box center [1171, 32] width 161 height 49
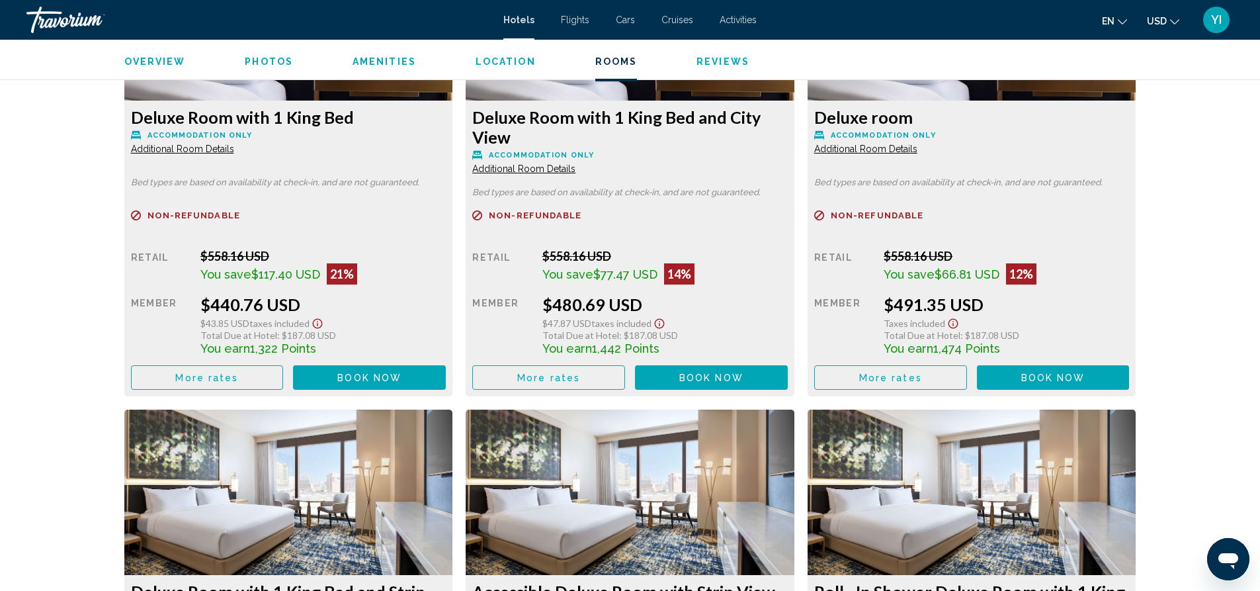
scroll to position [1888, 0]
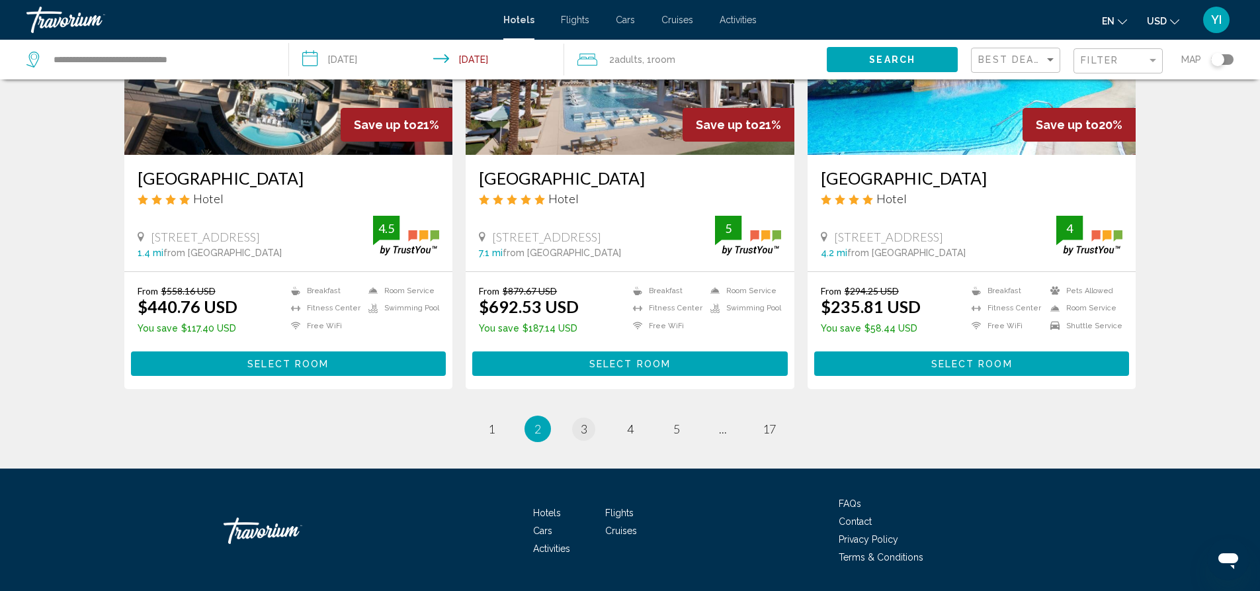
scroll to position [1658, 0]
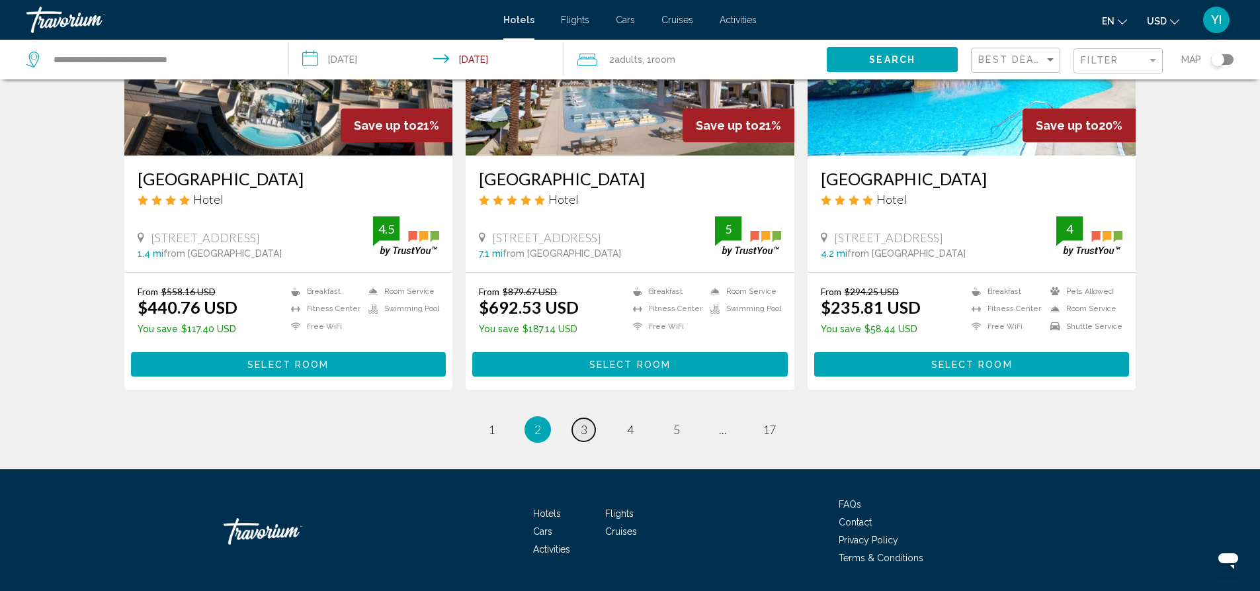
click at [588, 418] on link "page 3" at bounding box center [583, 429] width 23 height 23
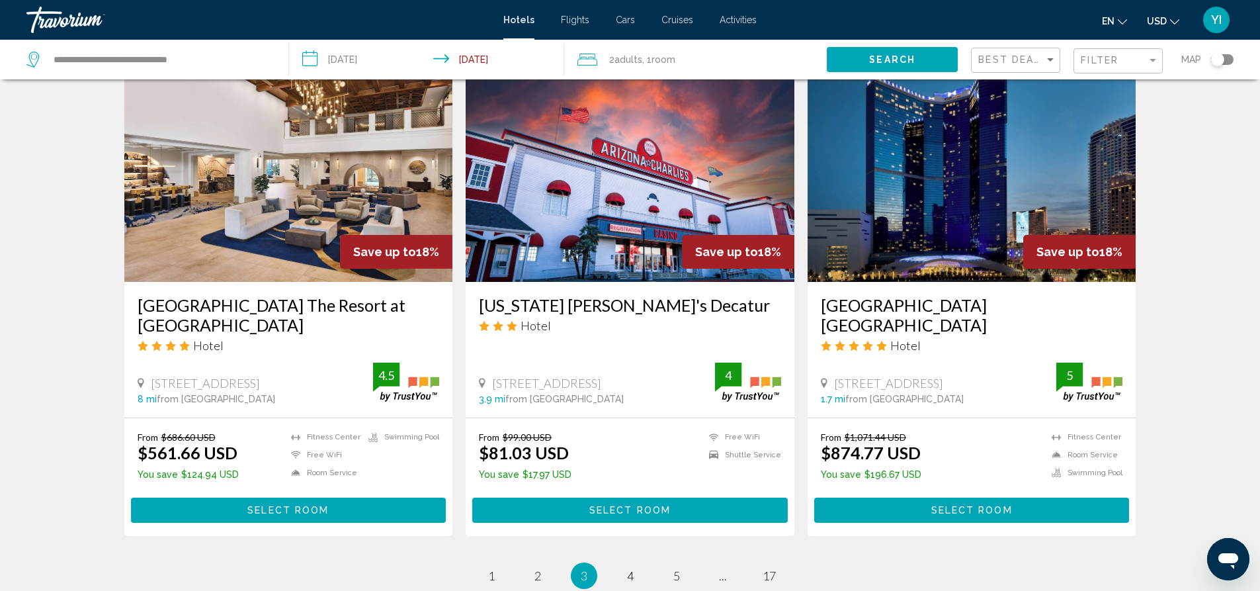
scroll to position [1539, 0]
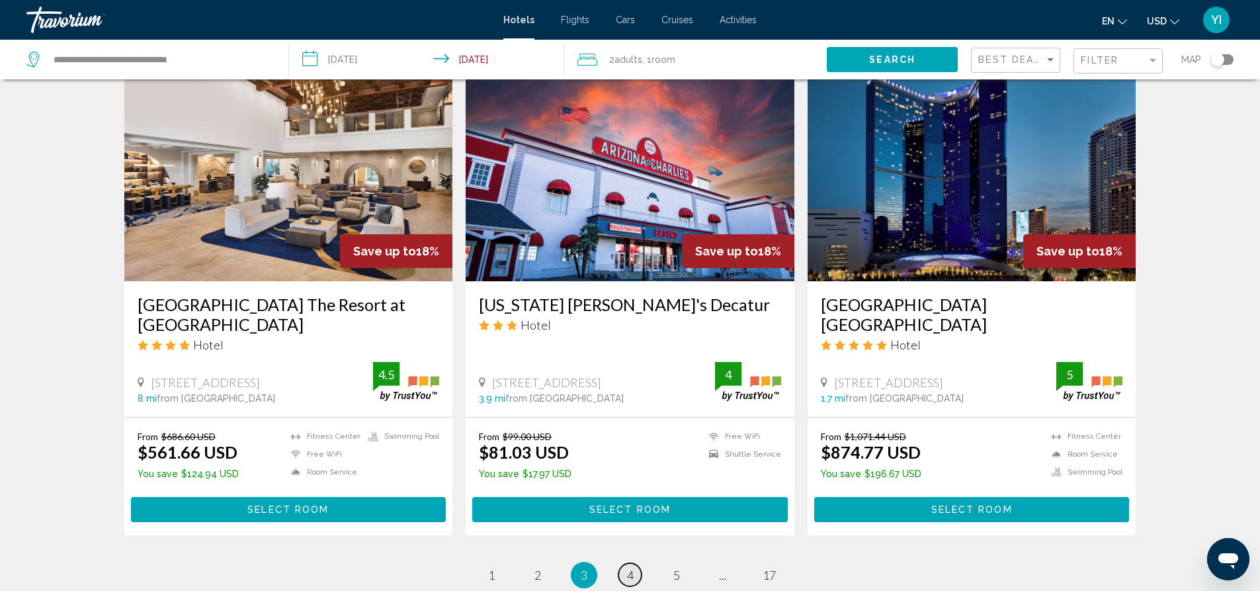
click at [625, 563] on link "page 4" at bounding box center [630, 574] width 23 height 23
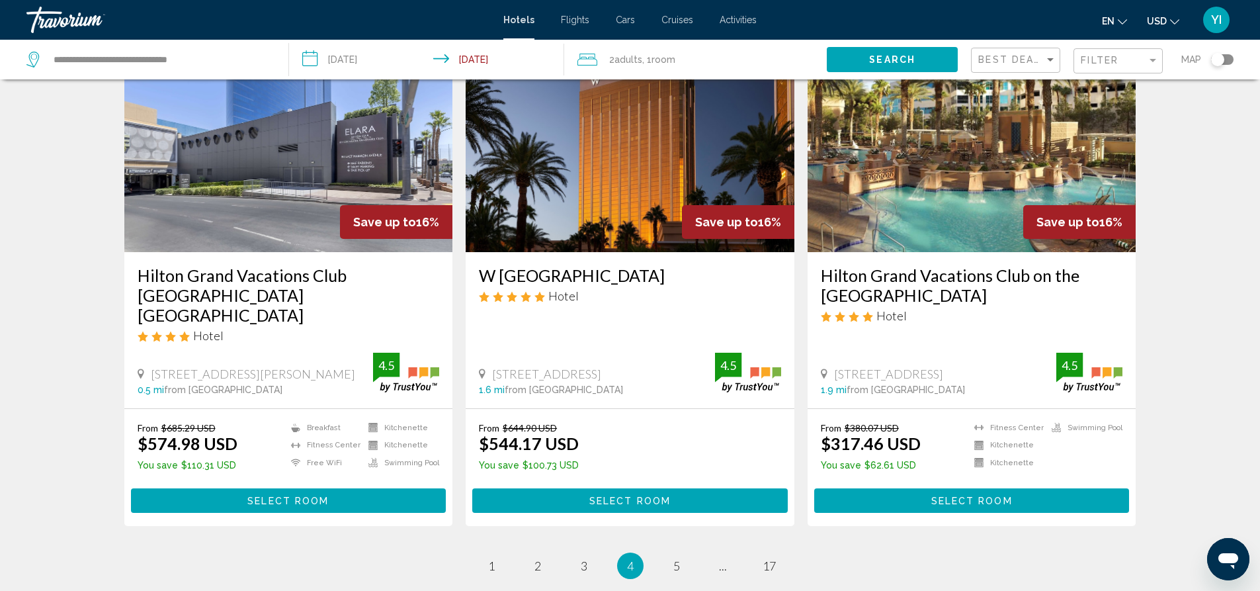
scroll to position [1577, 0]
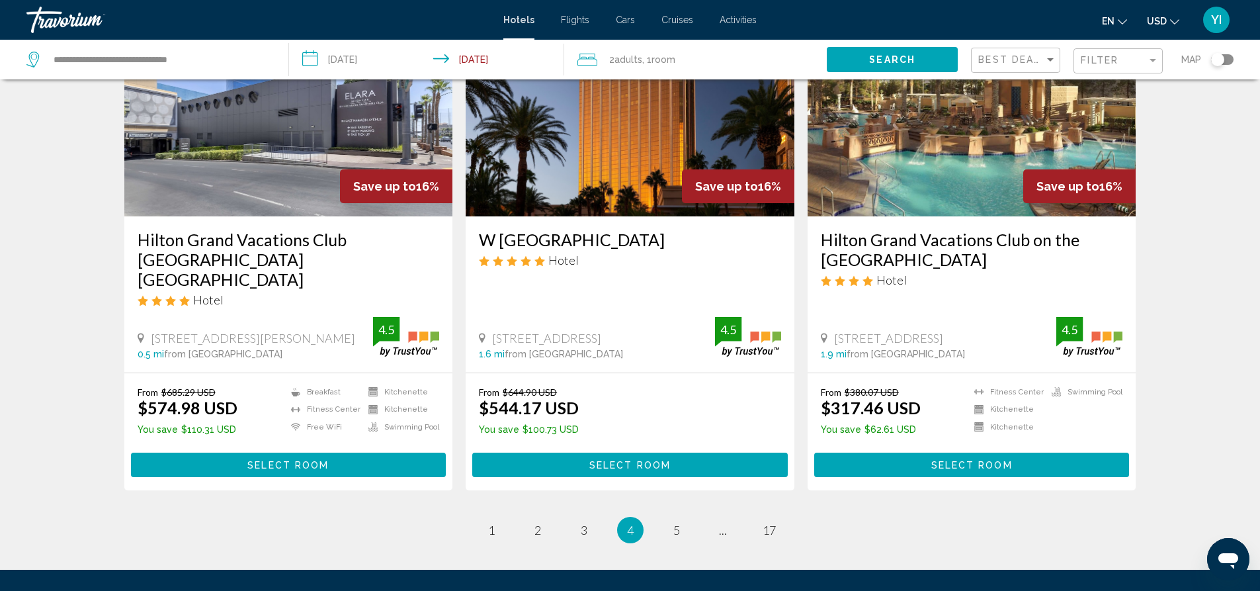
click at [579, 191] on img "Main content" at bounding box center [630, 111] width 329 height 212
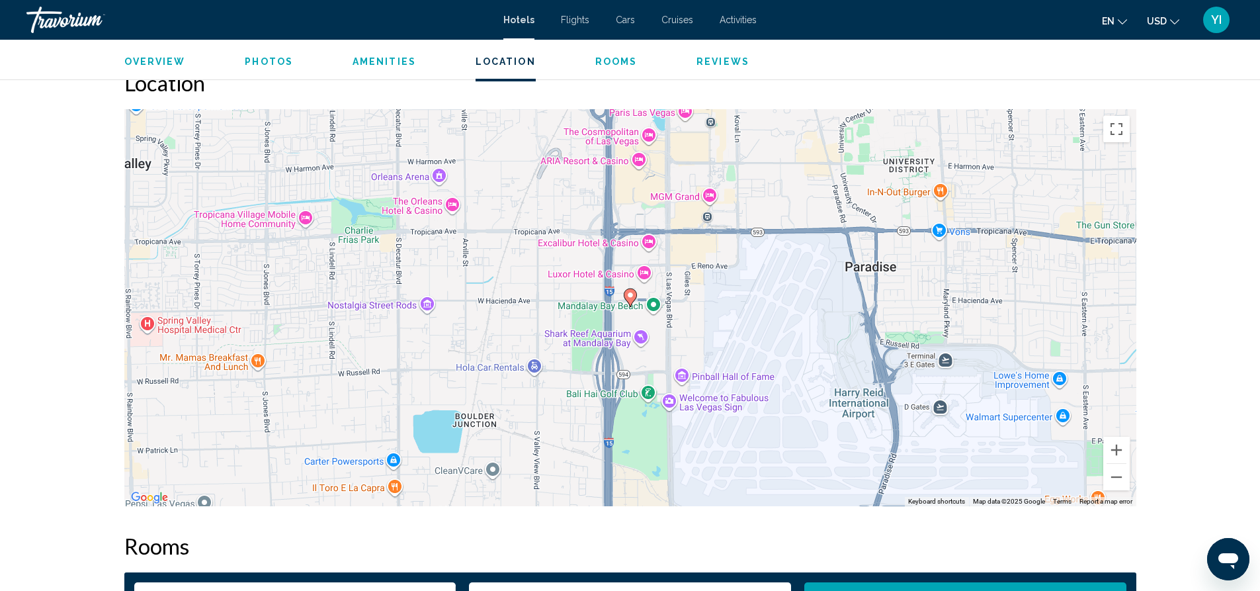
scroll to position [1152, 0]
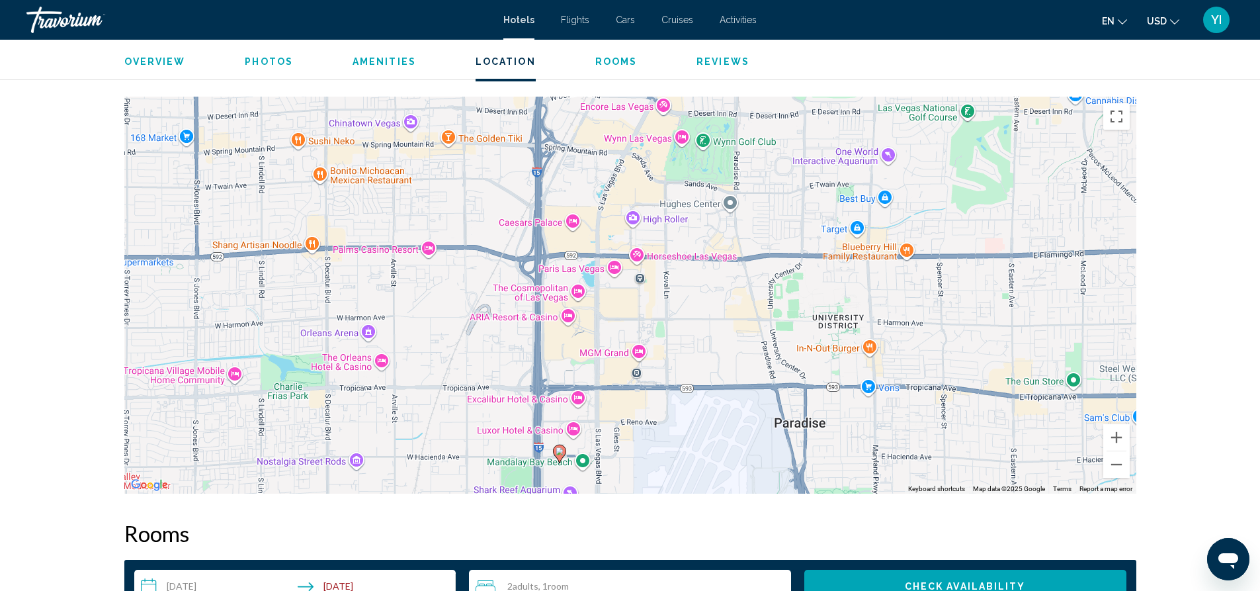
drag, startPoint x: 744, startPoint y: 297, endPoint x: 673, endPoint y: 456, distance: 174.4
click at [673, 457] on div "To activate drag with keyboard, press Alt + Enter. Once in keyboard drag state,…" at bounding box center [630, 295] width 1012 height 397
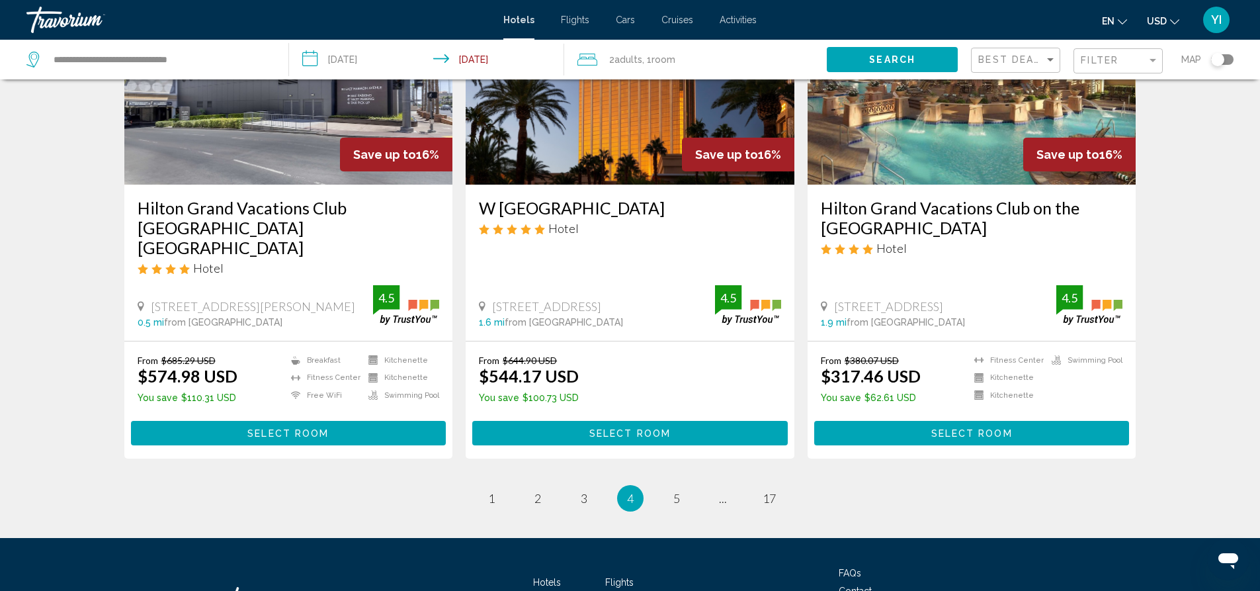
scroll to position [1609, 0]
click at [673, 490] on span "5" at bounding box center [676, 497] width 7 height 15
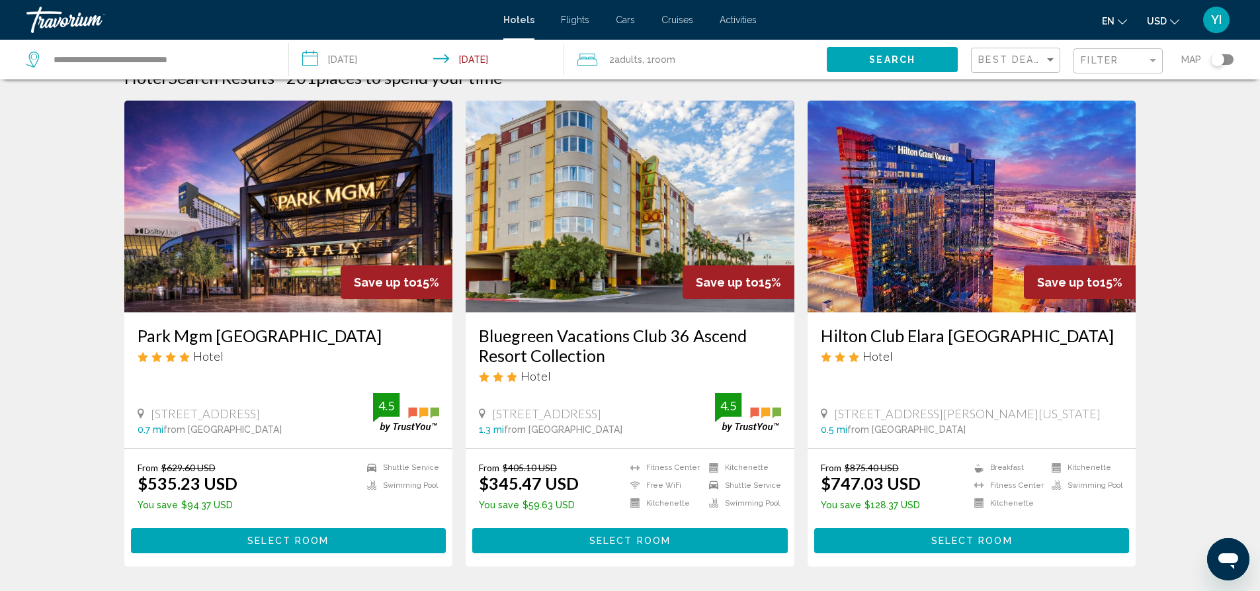
scroll to position [27, 0]
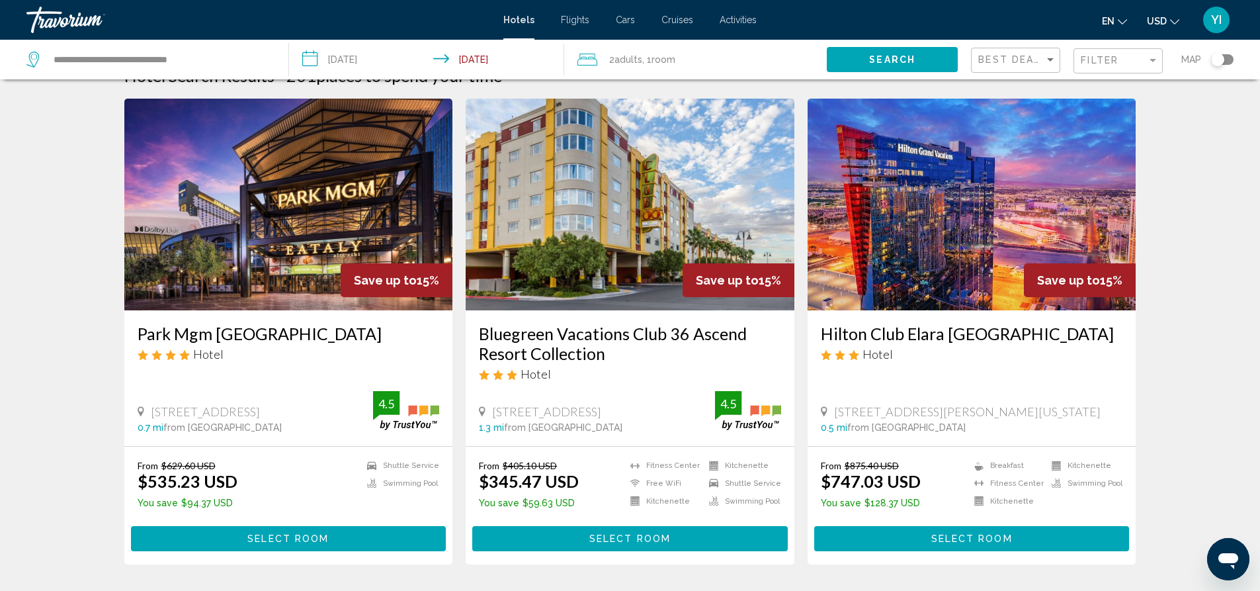
click at [896, 197] on img "Main content" at bounding box center [972, 205] width 329 height 212
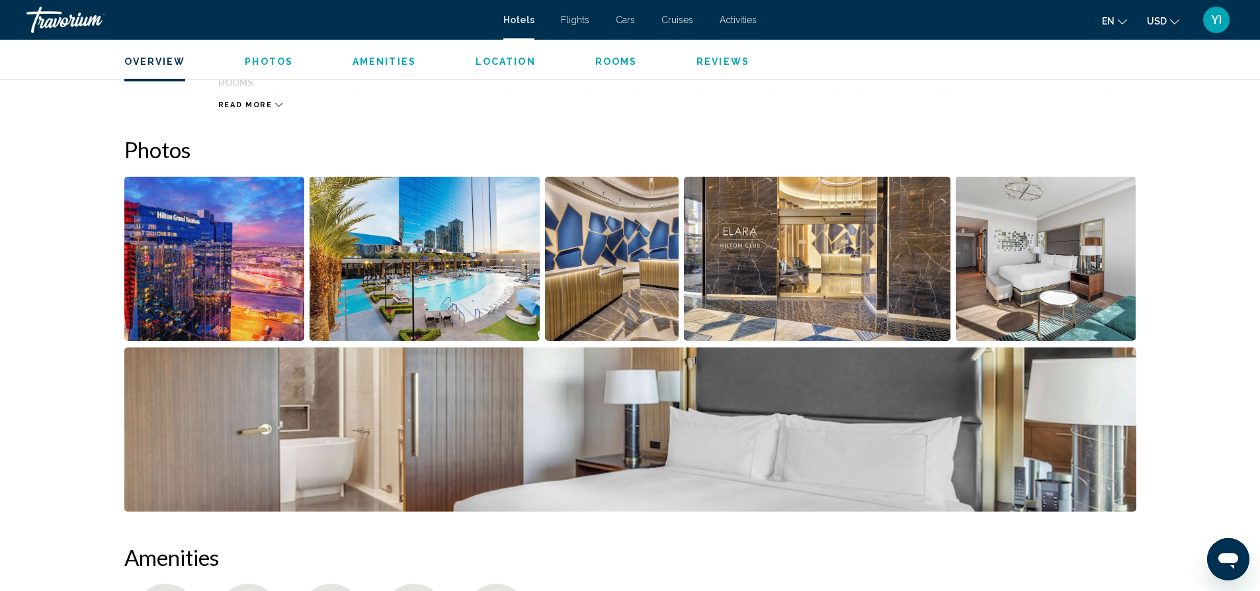
scroll to position [654, 0]
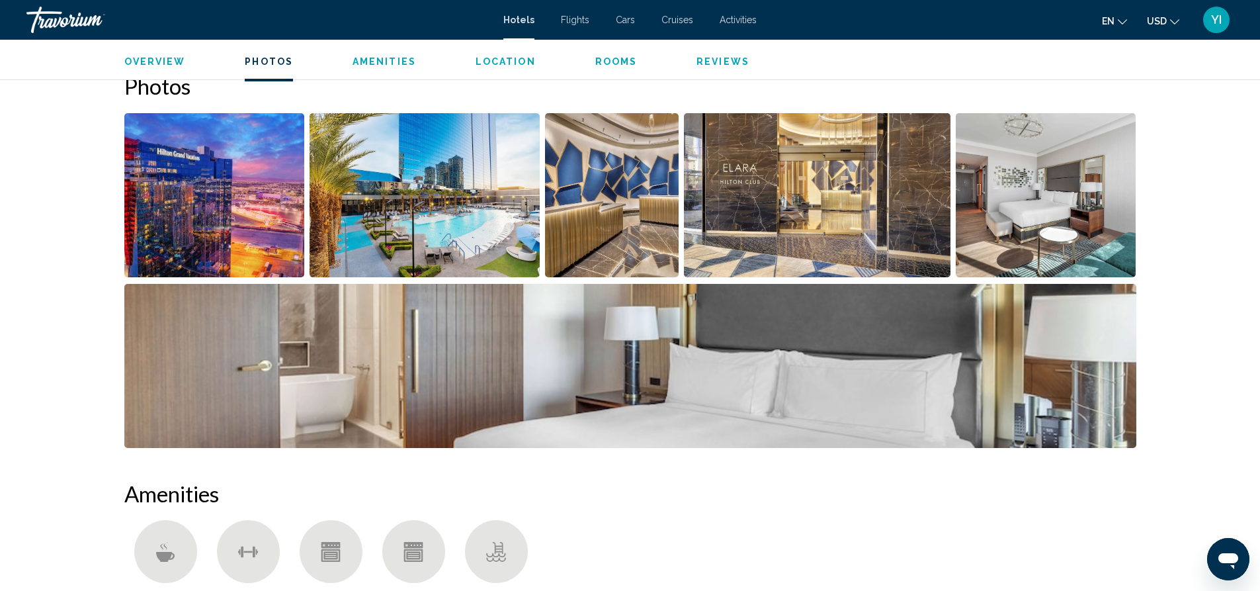
click at [1065, 208] on img "Open full-screen image slider" at bounding box center [1046, 195] width 181 height 164
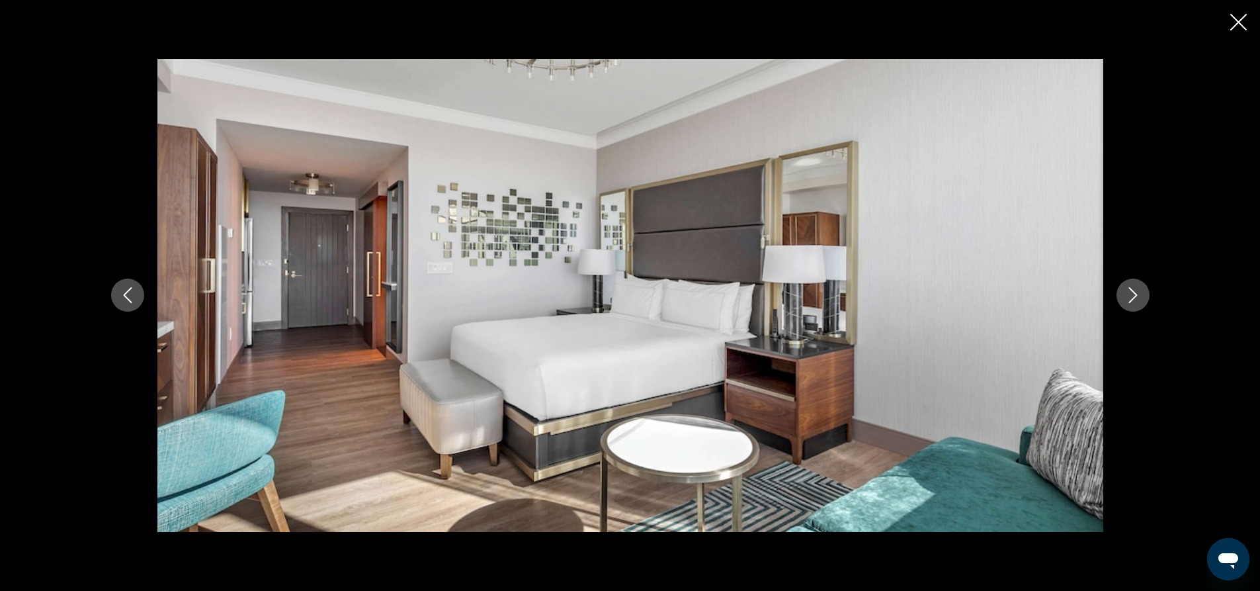
click at [1146, 294] on button "Next image" at bounding box center [1133, 294] width 33 height 33
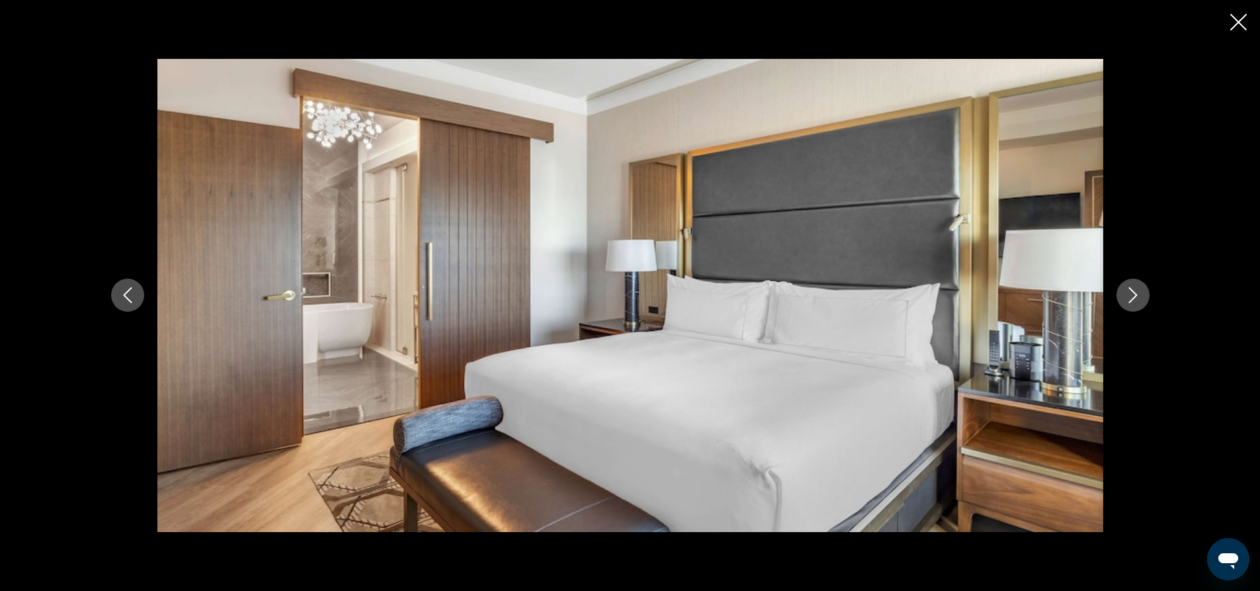
click at [1146, 294] on button "Next image" at bounding box center [1133, 294] width 33 height 33
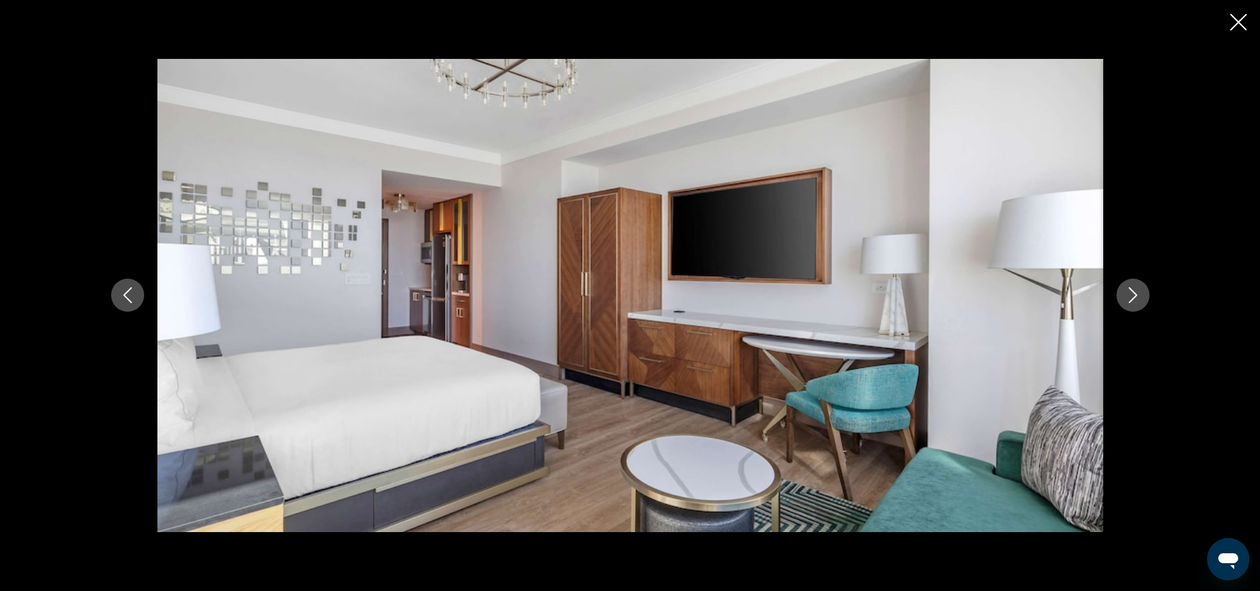
click at [1146, 294] on button "Next image" at bounding box center [1133, 294] width 33 height 33
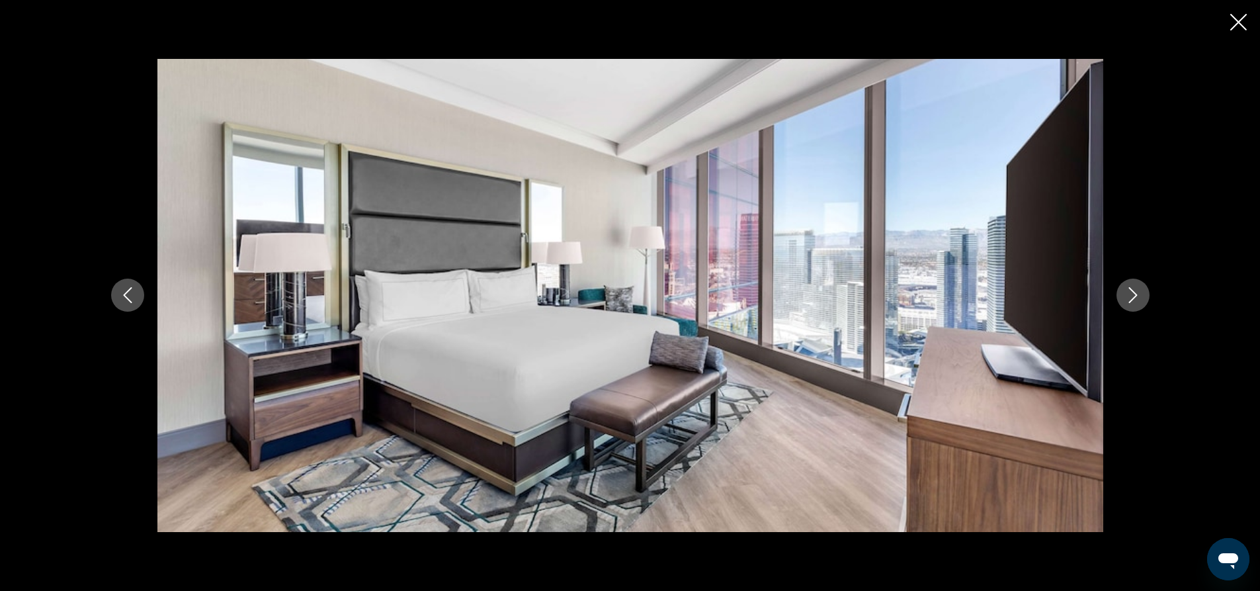
click at [1146, 294] on button "Next image" at bounding box center [1133, 294] width 33 height 33
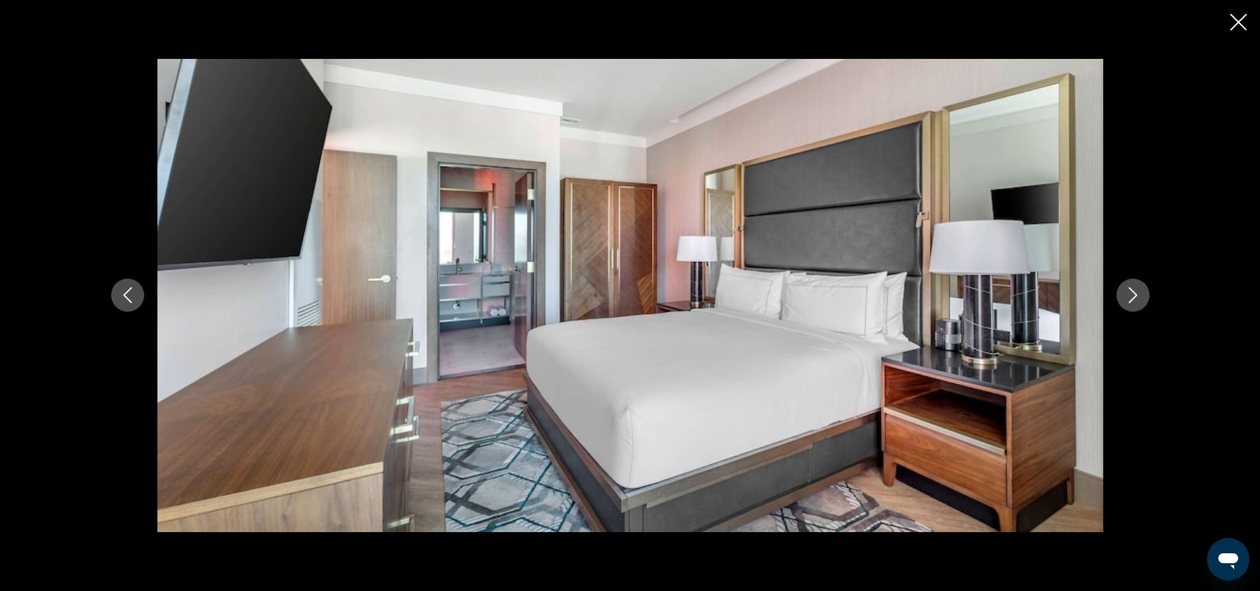
click at [1146, 294] on button "Next image" at bounding box center [1133, 294] width 33 height 33
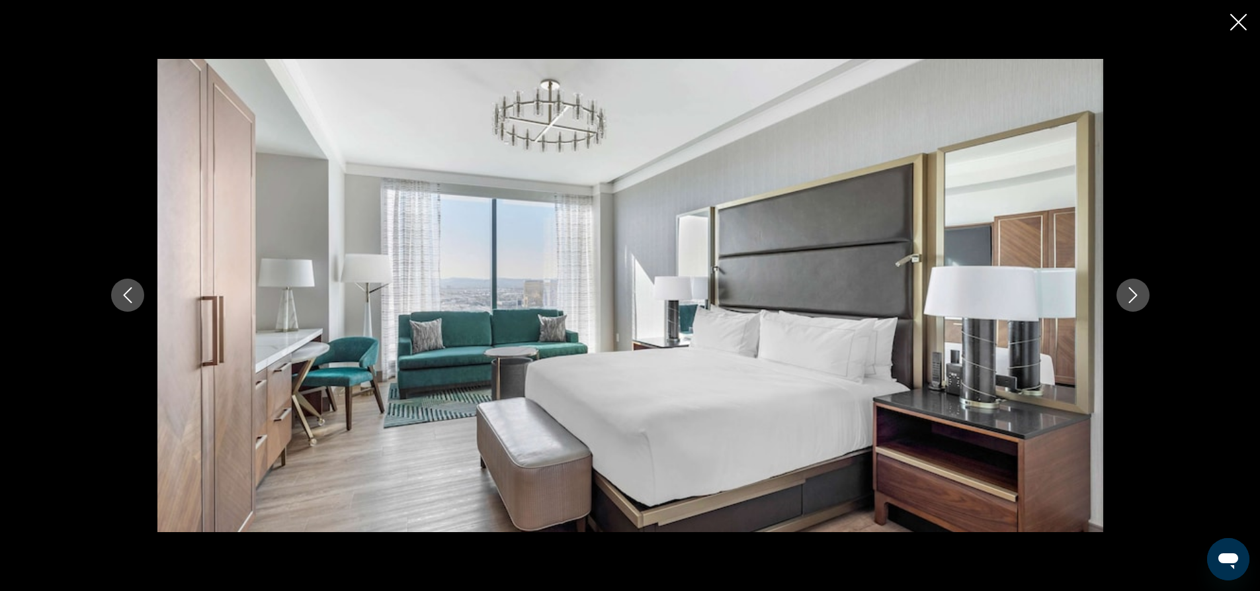
click at [1146, 294] on button "Next image" at bounding box center [1133, 294] width 33 height 33
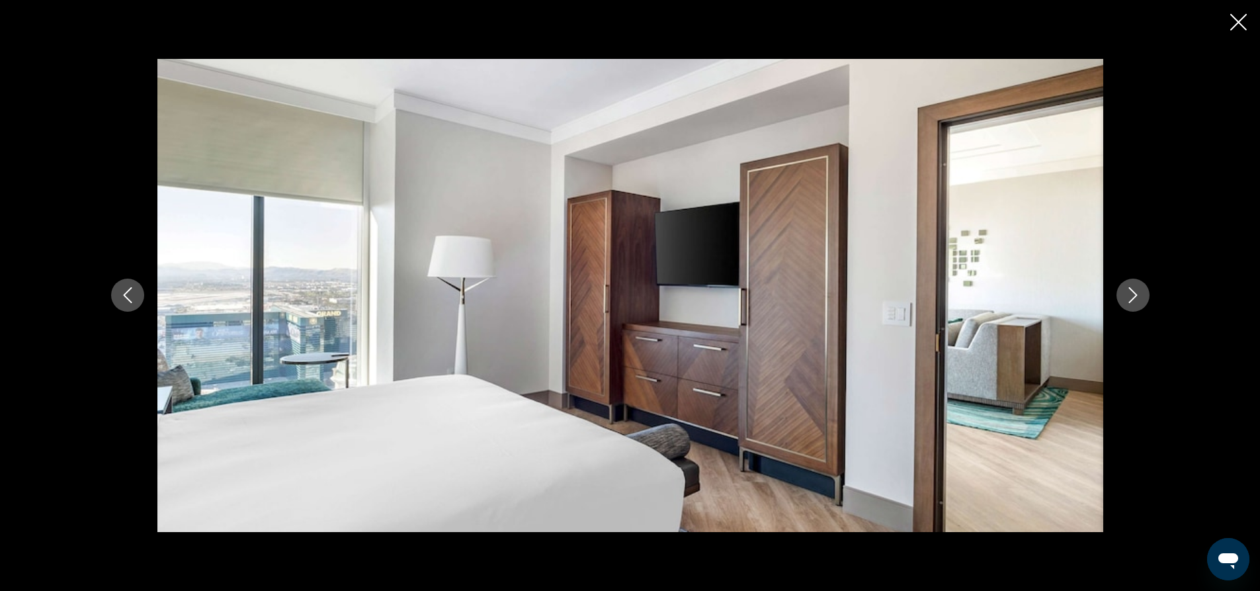
click at [1146, 294] on button "Next image" at bounding box center [1133, 294] width 33 height 33
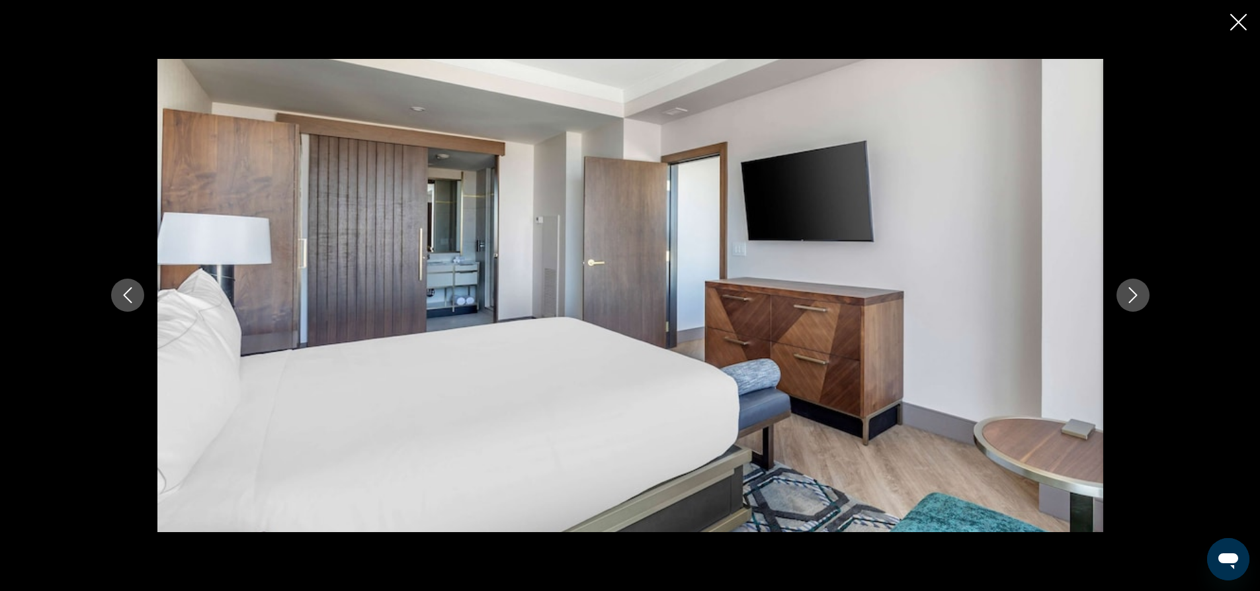
click at [1146, 294] on button "Next image" at bounding box center [1133, 294] width 33 height 33
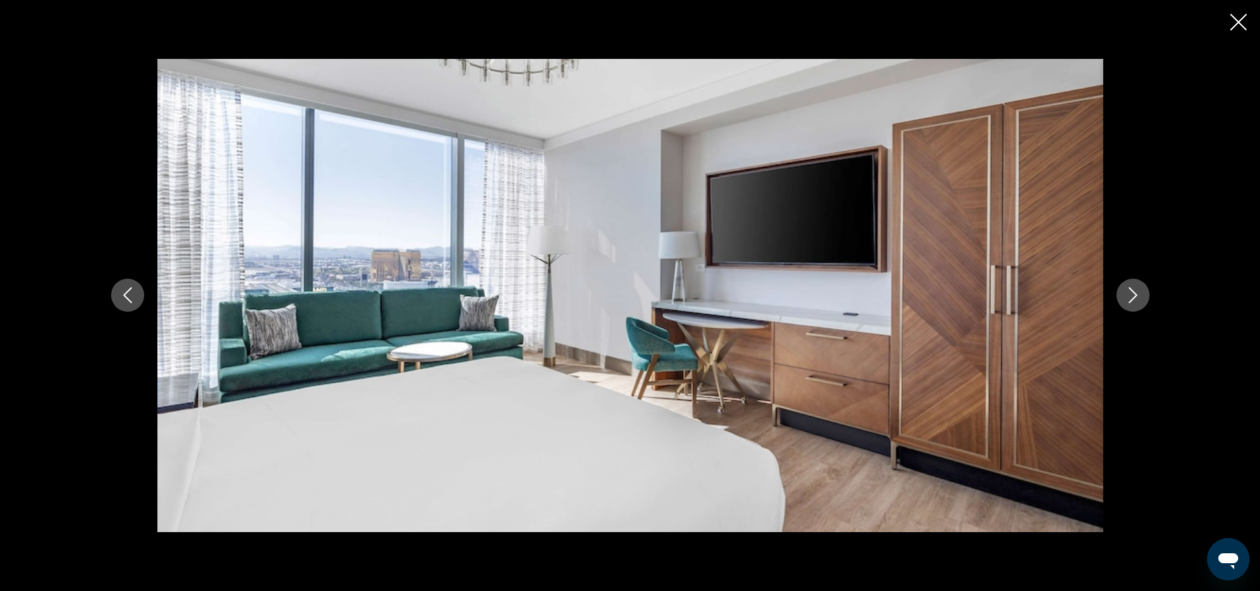
click at [1146, 294] on button "Next image" at bounding box center [1133, 294] width 33 height 33
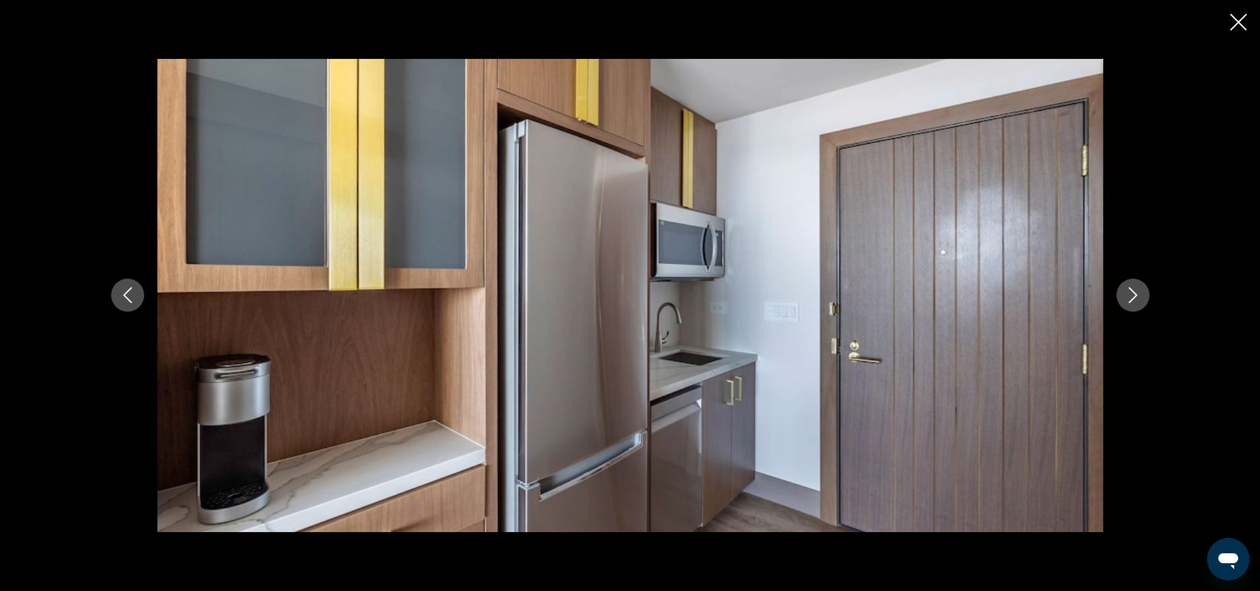
click at [1146, 294] on button "Next image" at bounding box center [1133, 294] width 33 height 33
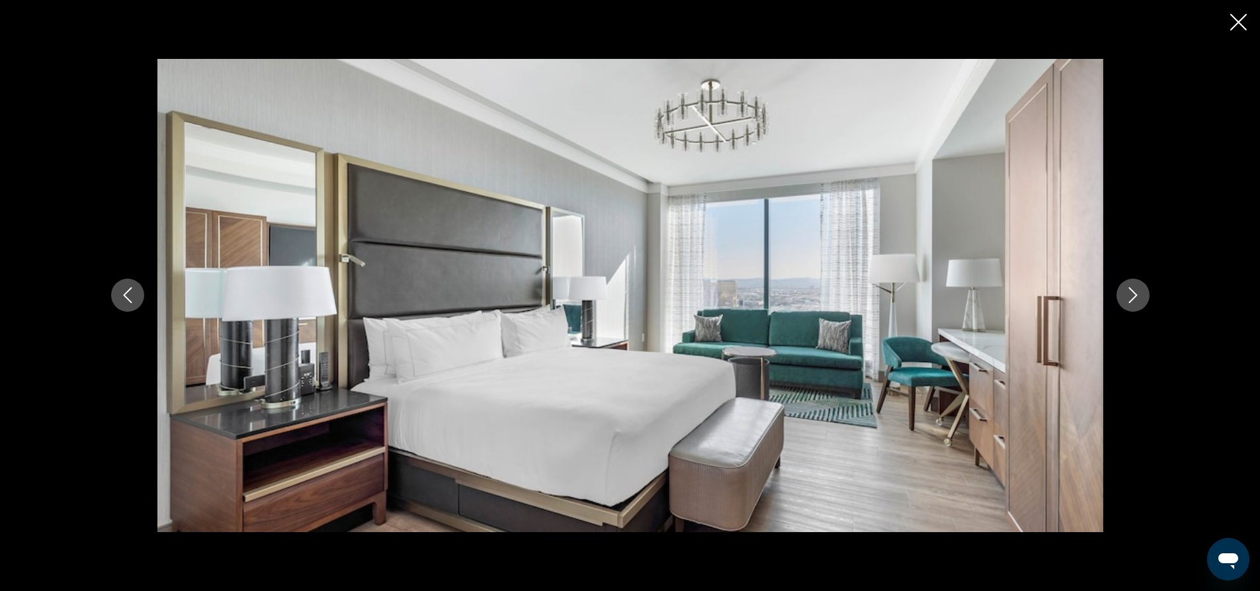
click at [1146, 294] on button "Next image" at bounding box center [1133, 294] width 33 height 33
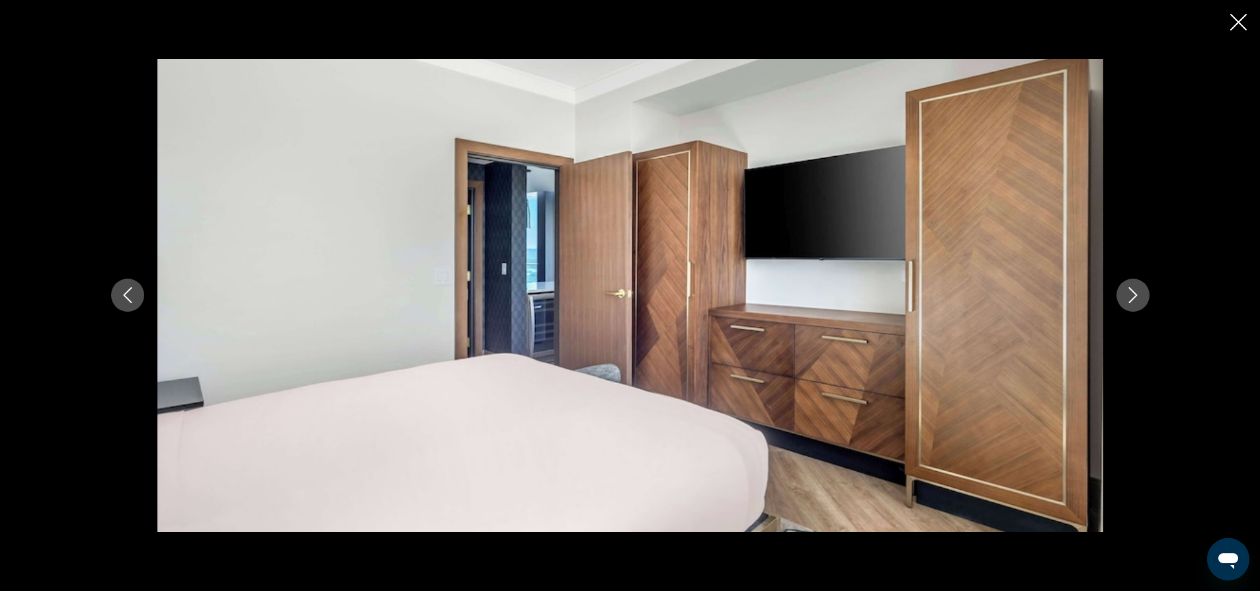
click at [1146, 294] on button "Next image" at bounding box center [1133, 294] width 33 height 33
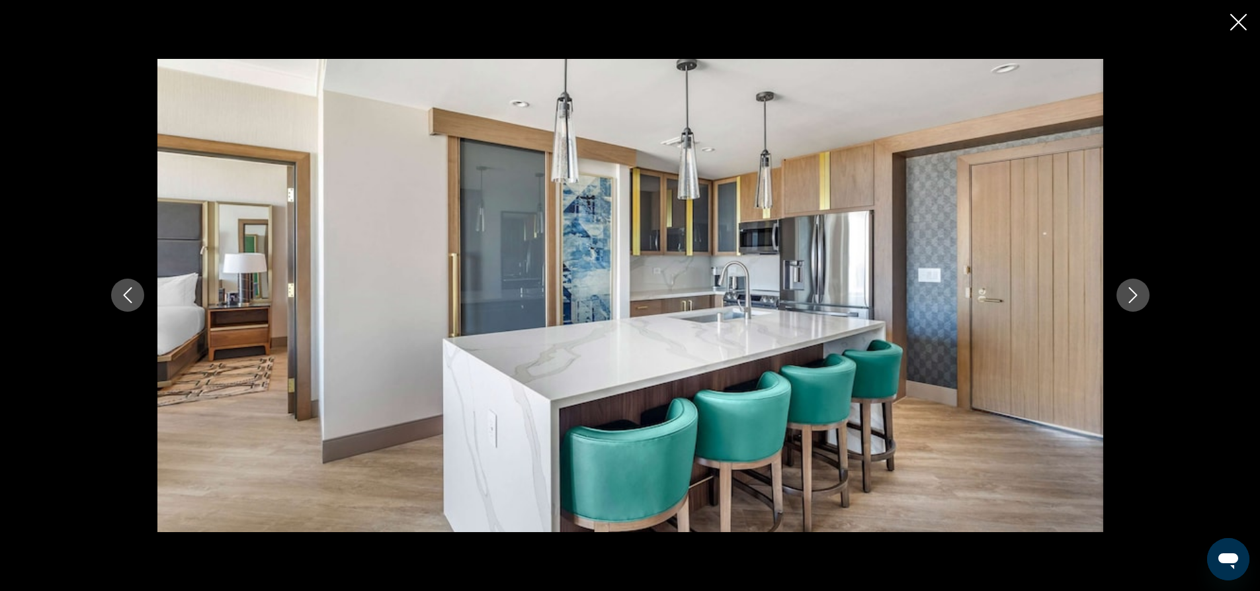
click at [1146, 294] on button "Next image" at bounding box center [1133, 294] width 33 height 33
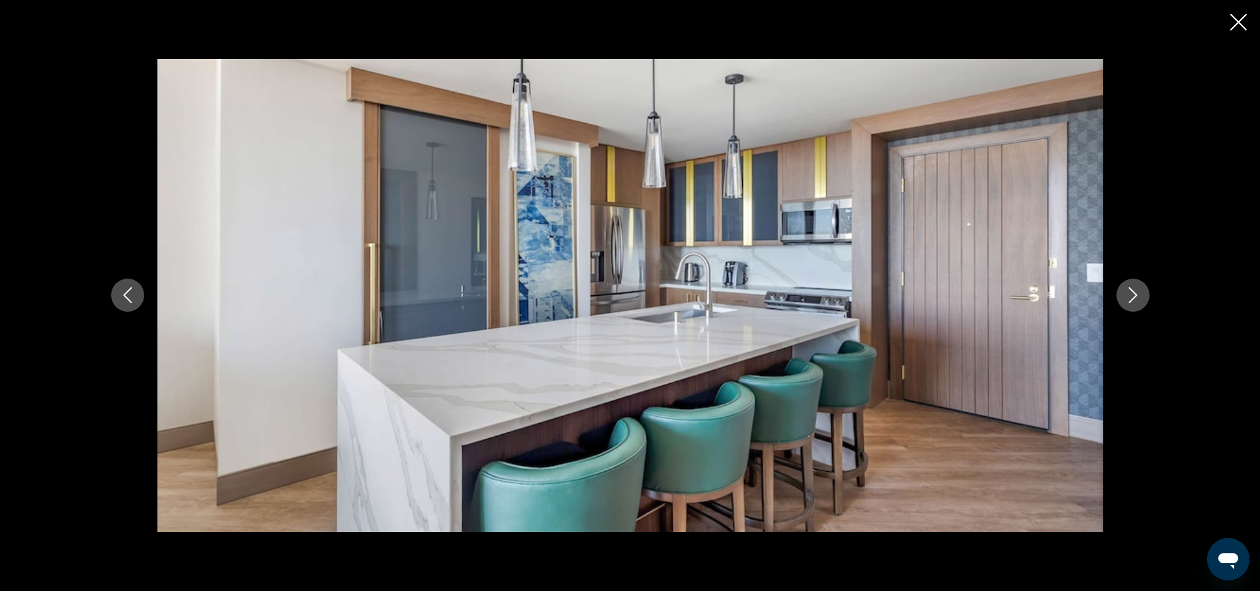
click at [1146, 294] on button "Next image" at bounding box center [1133, 294] width 33 height 33
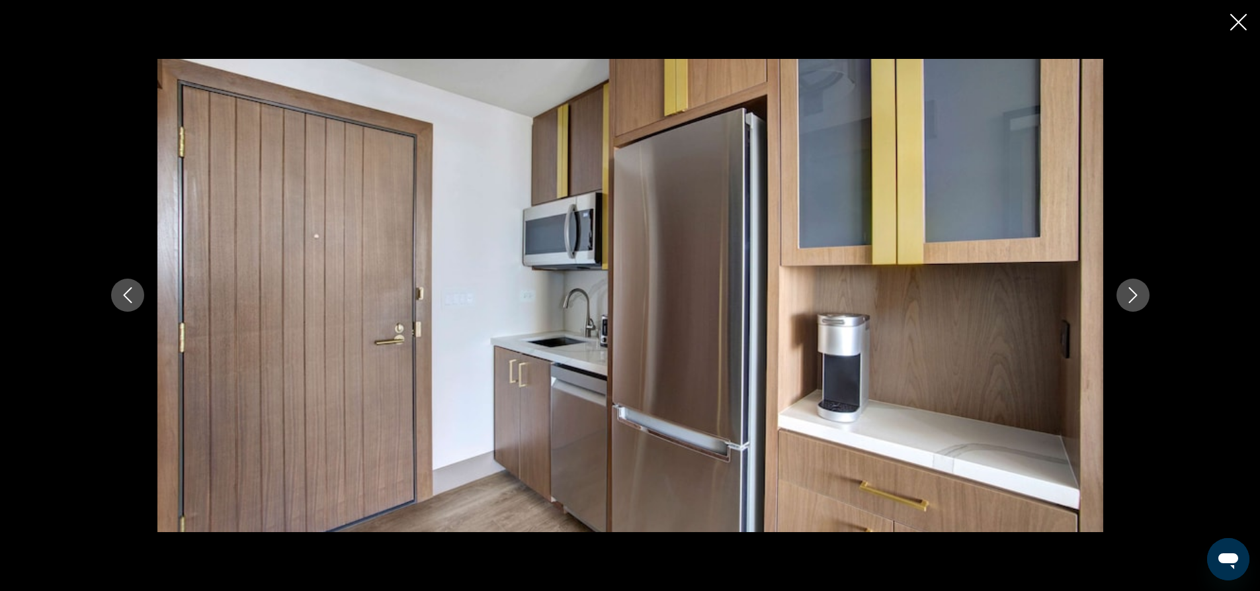
click at [1234, 29] on icon "Close slideshow" at bounding box center [1238, 22] width 17 height 17
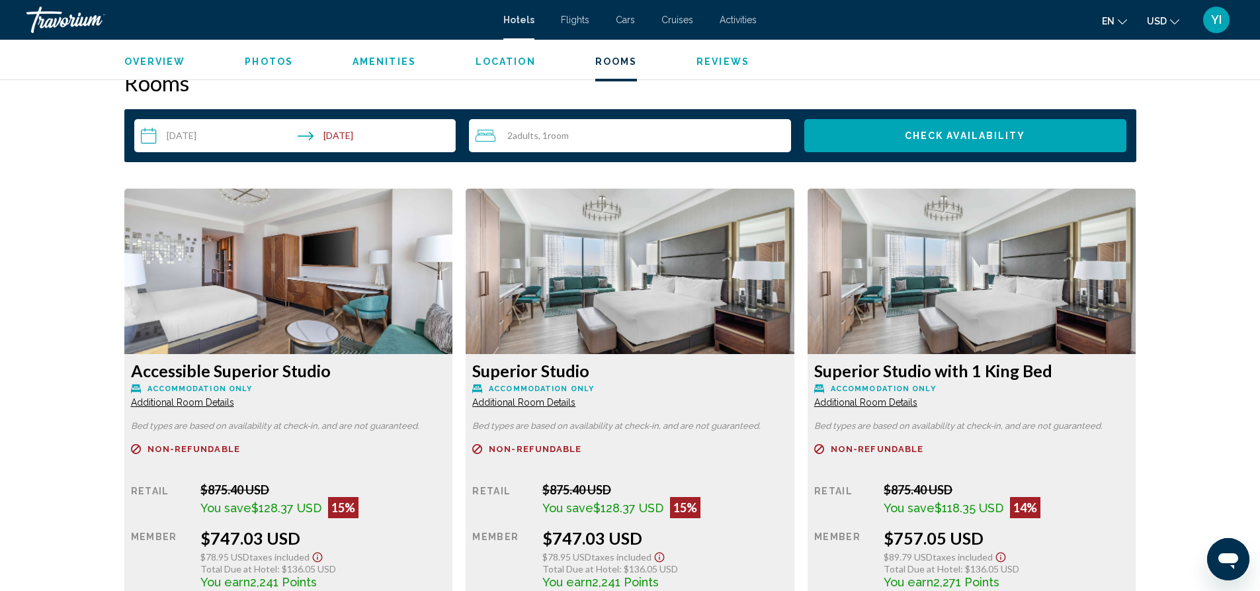
scroll to position [1684, 0]
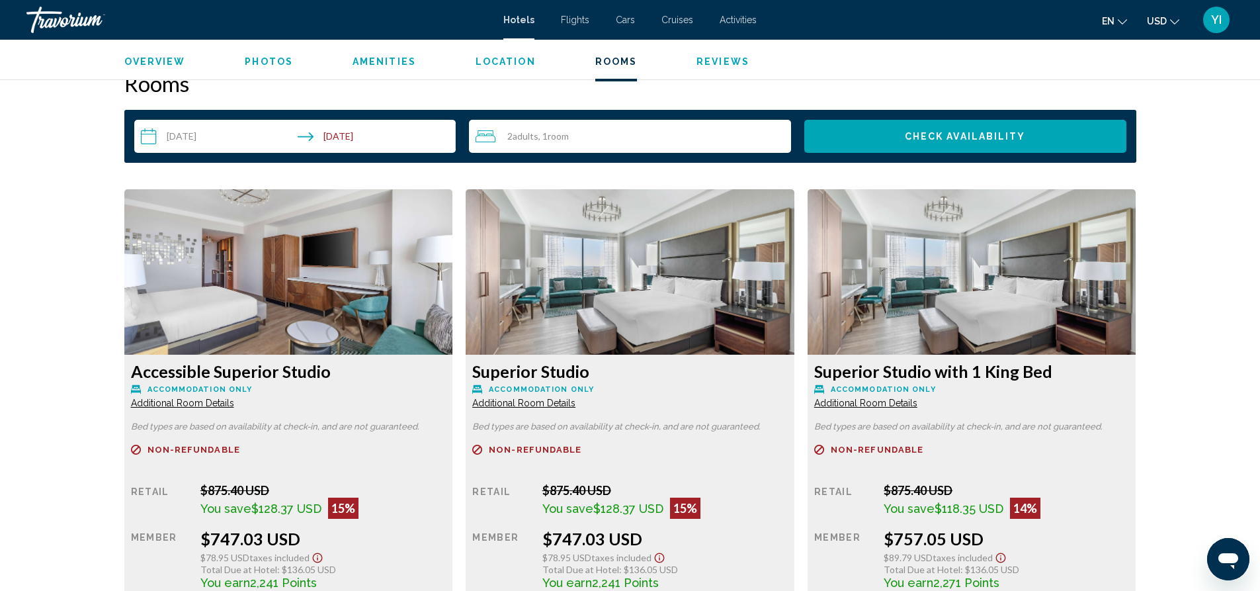
click at [183, 405] on span "Additional Room Details" at bounding box center [182, 403] width 103 height 11
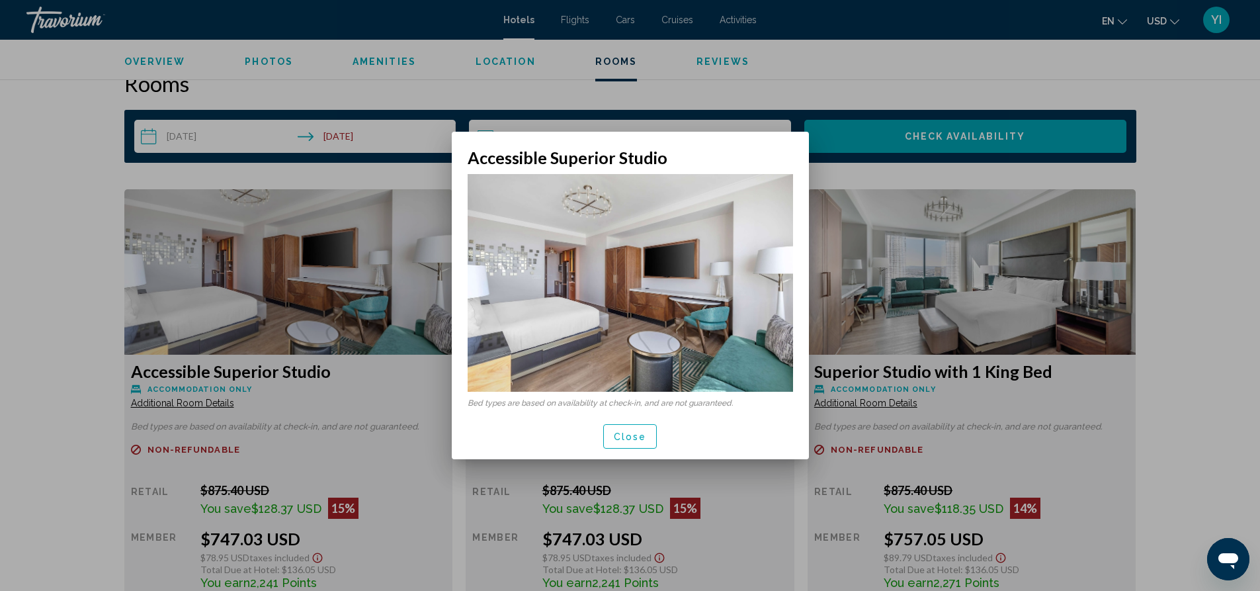
drag, startPoint x: 470, startPoint y: 404, endPoint x: 669, endPoint y: 416, distance: 199.5
click at [678, 413] on div "Bed types are based on availability at check-in, and are not guaranteed." at bounding box center [630, 290] width 357 height 246
click at [631, 432] on span "Close" at bounding box center [630, 436] width 33 height 11
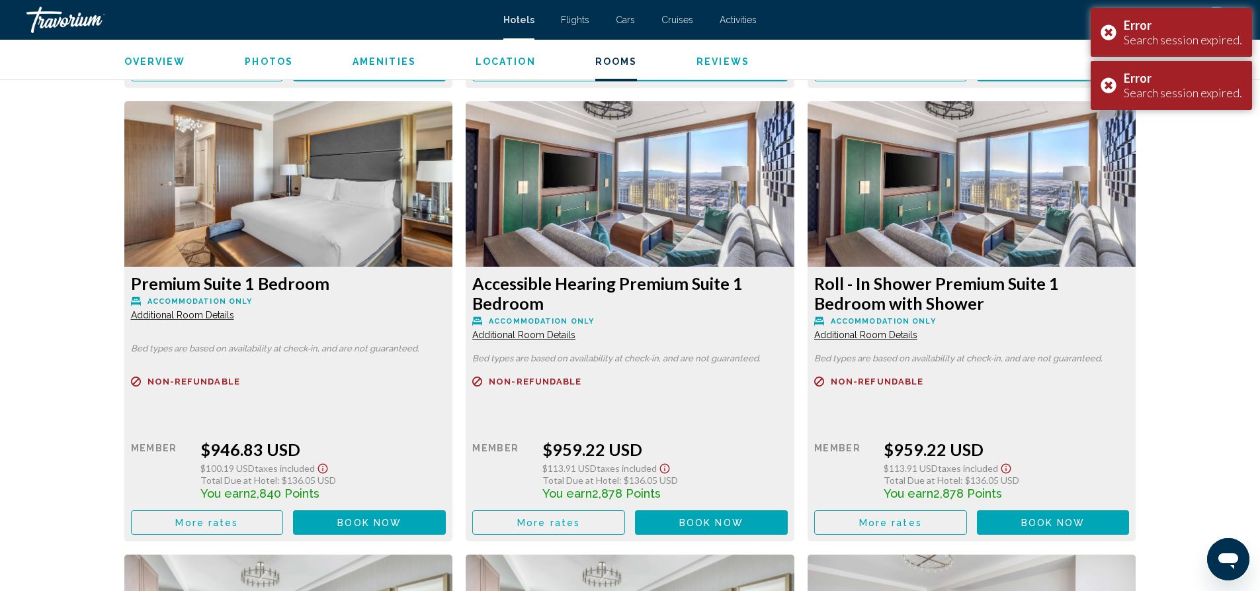
scroll to position [2703, 0]
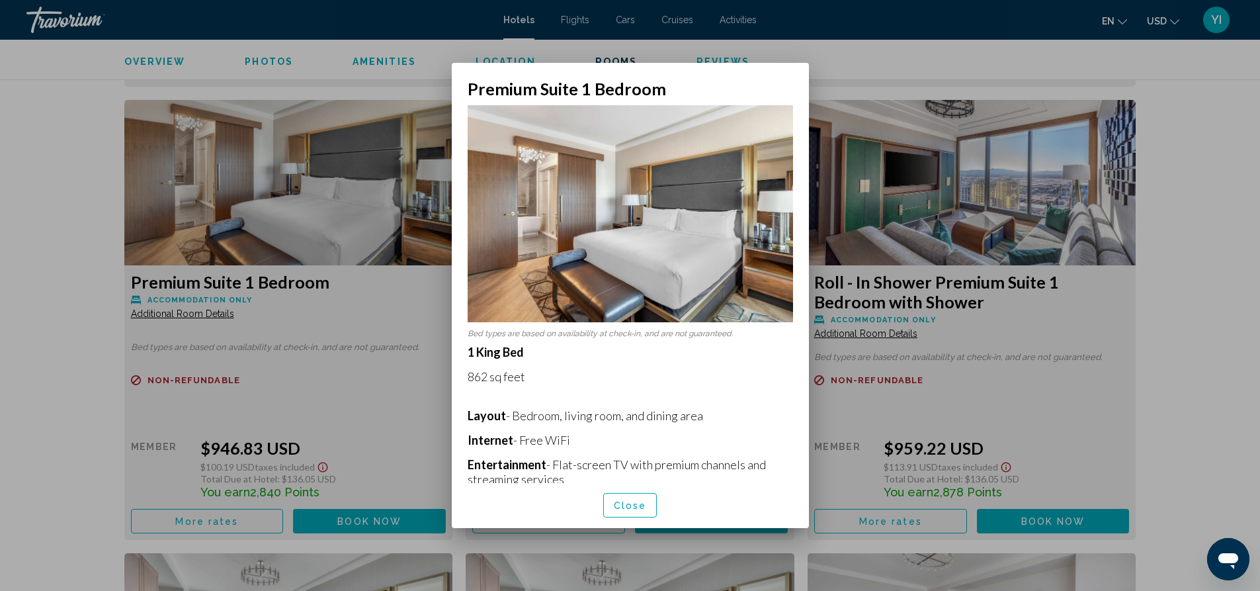
drag, startPoint x: 468, startPoint y: 377, endPoint x: 536, endPoint y: 378, distance: 67.5
click at [537, 378] on p "862 sq feet" at bounding box center [630, 376] width 325 height 15
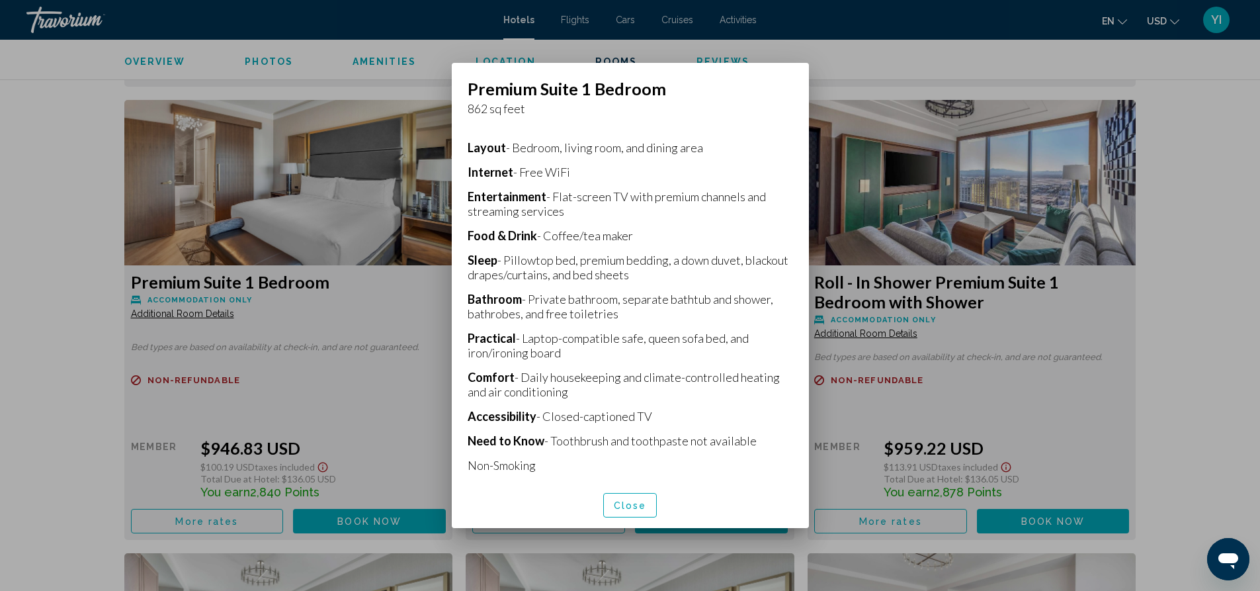
scroll to position [268, 0]
click at [630, 493] on button "Close" at bounding box center [630, 505] width 54 height 24
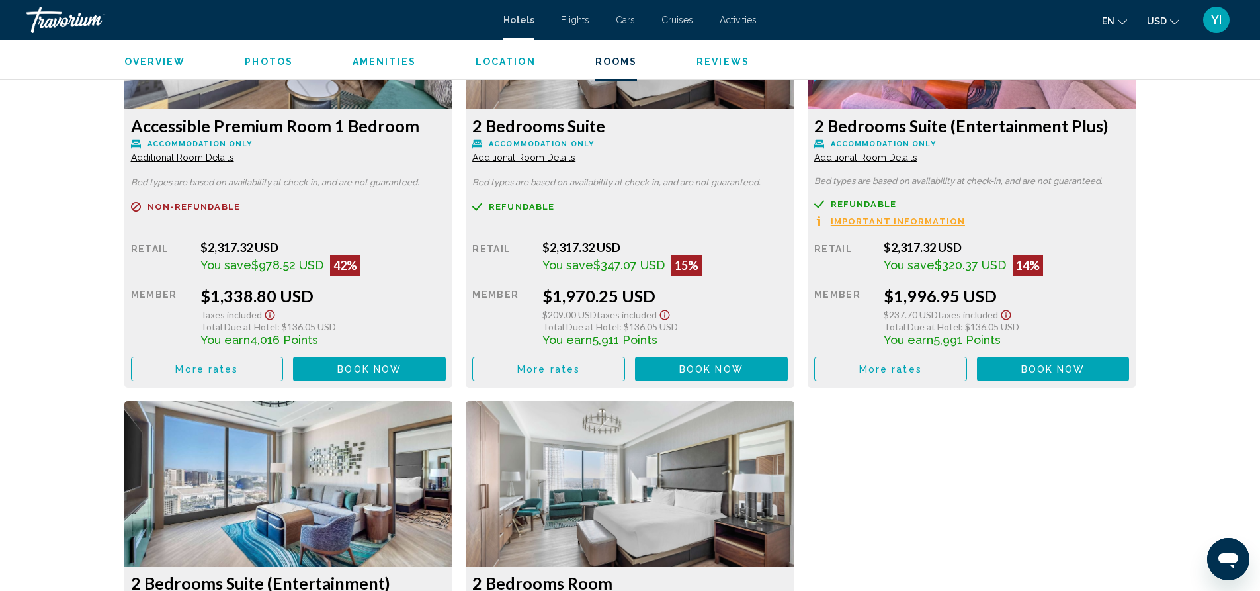
scroll to position [4222, 0]
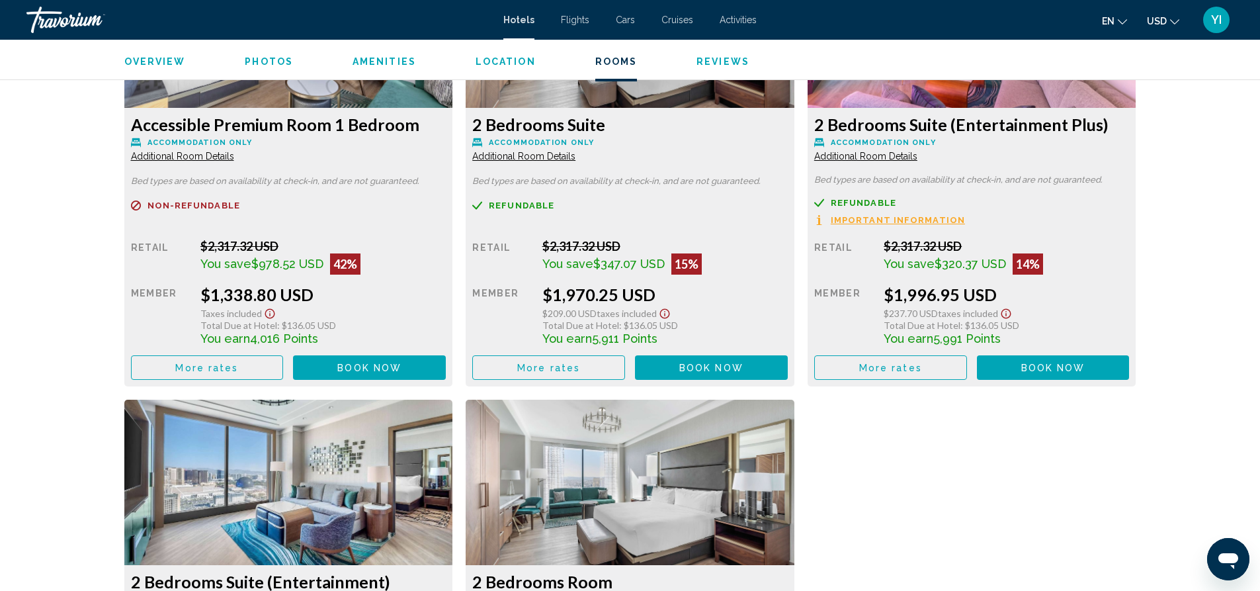
click at [912, 224] on span "Important Information" at bounding box center [898, 220] width 134 height 9
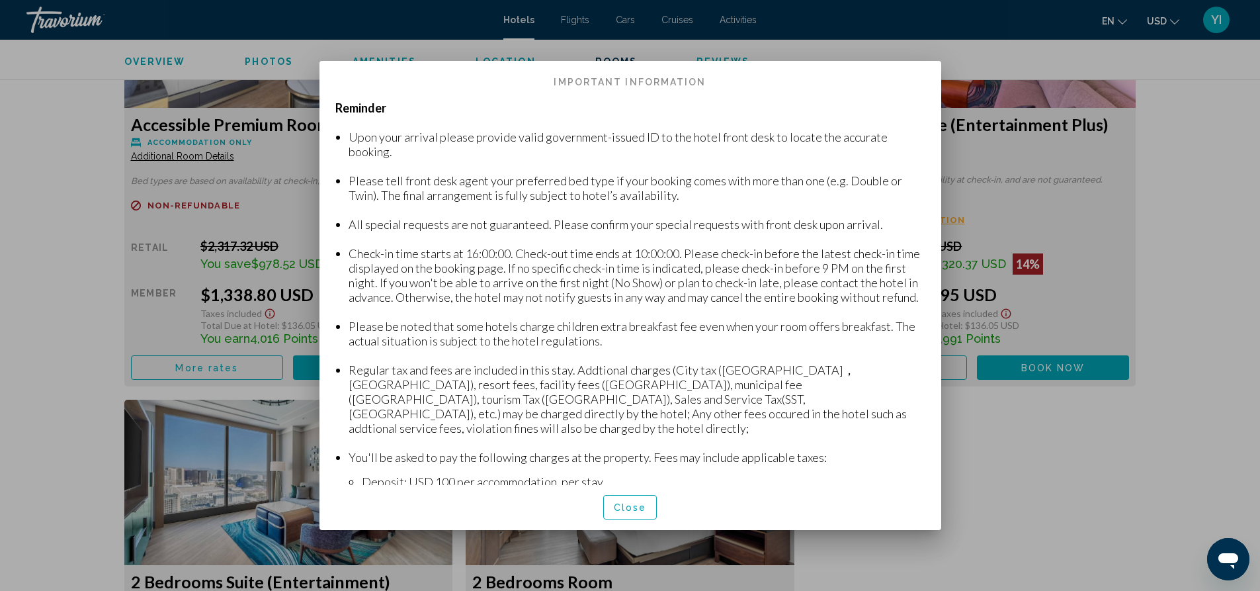
scroll to position [0, 0]
click at [603, 501] on button "Close" at bounding box center [630, 507] width 54 height 24
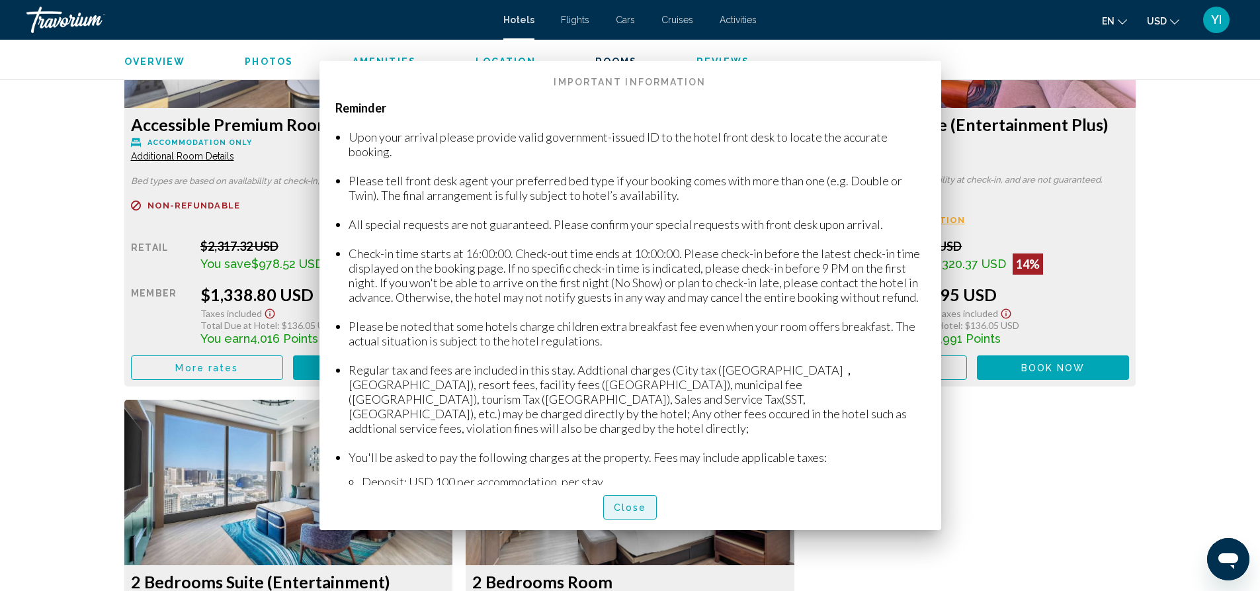
scroll to position [4222, 0]
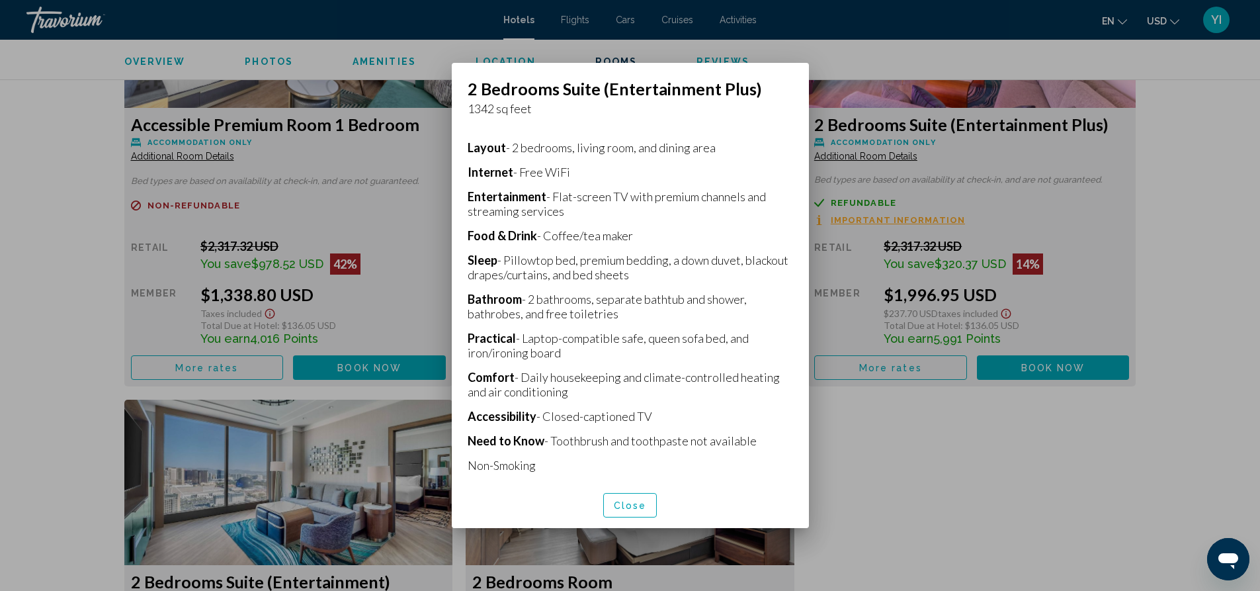
scroll to position [268, 0]
click at [633, 512] on button "Close" at bounding box center [630, 505] width 54 height 24
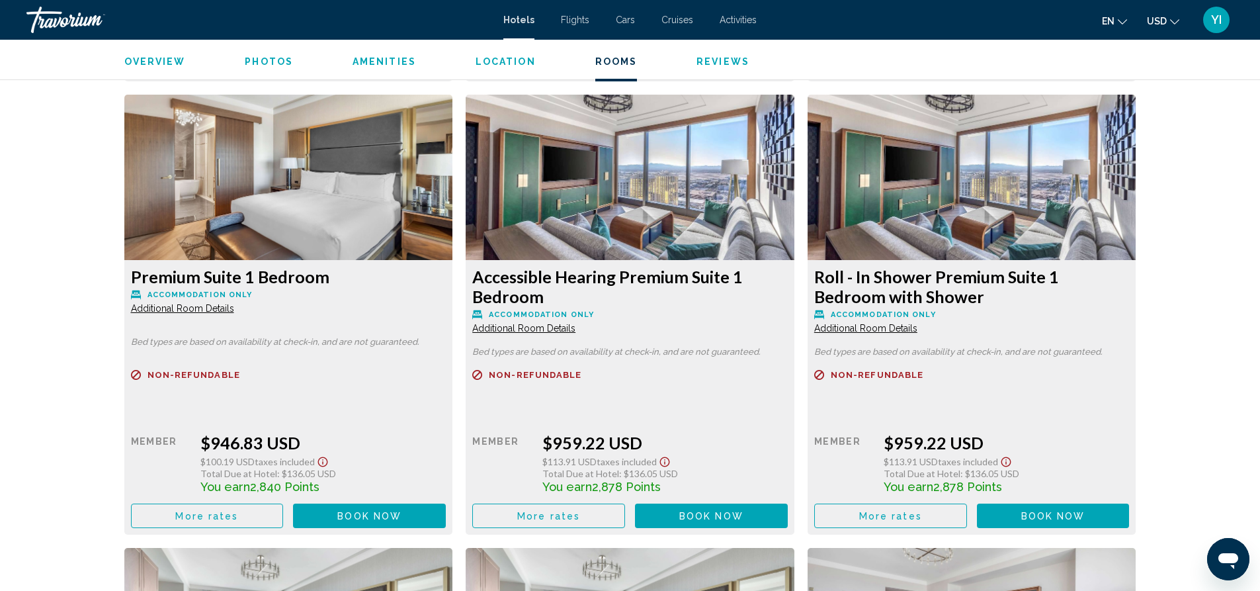
scroll to position [2712, 0]
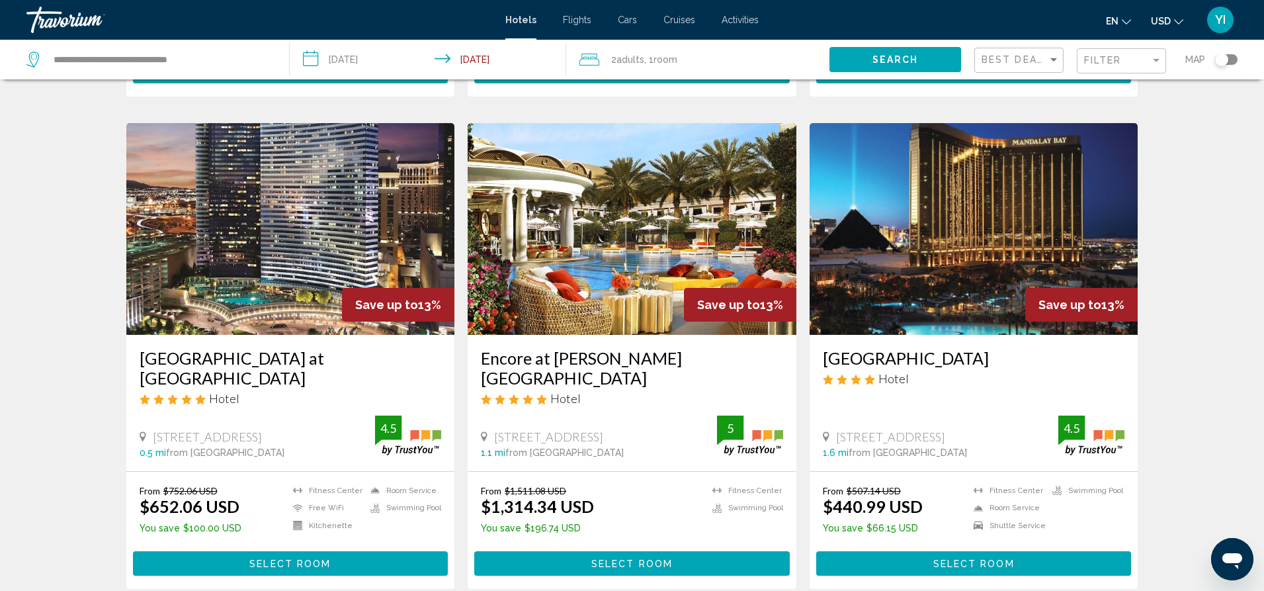
scroll to position [1461, 0]
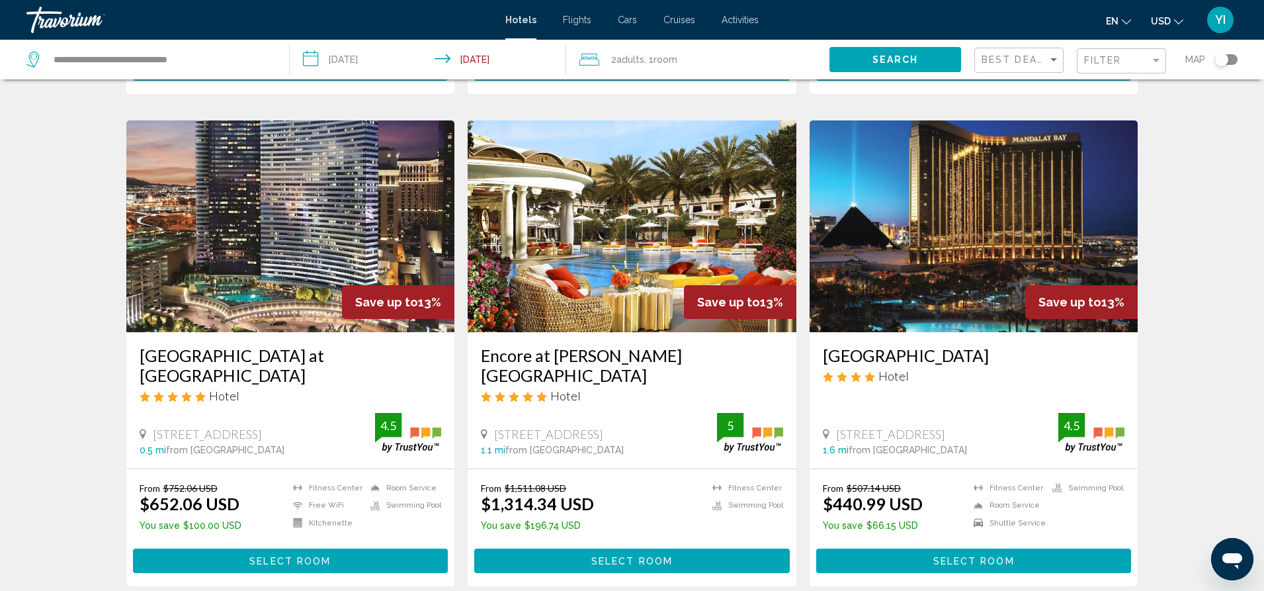
click at [265, 169] on img "Main content" at bounding box center [290, 226] width 329 height 212
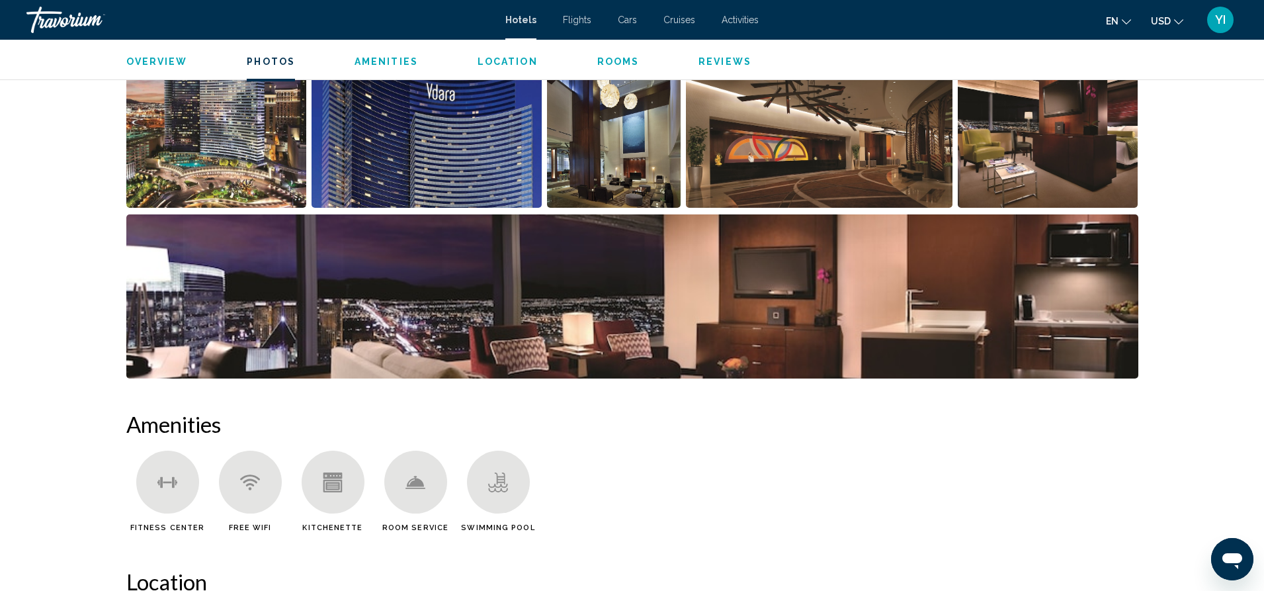
scroll to position [724, 0]
click at [209, 161] on img "Open full-screen image slider" at bounding box center [216, 125] width 181 height 164
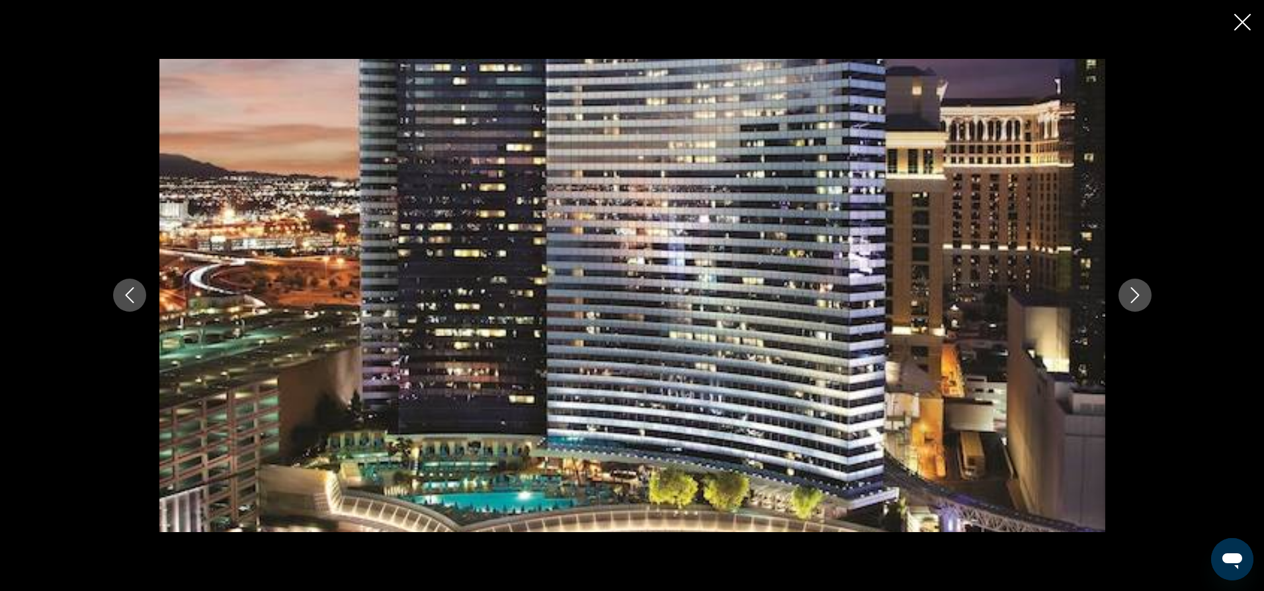
click at [1127, 286] on button "Next image" at bounding box center [1135, 294] width 33 height 33
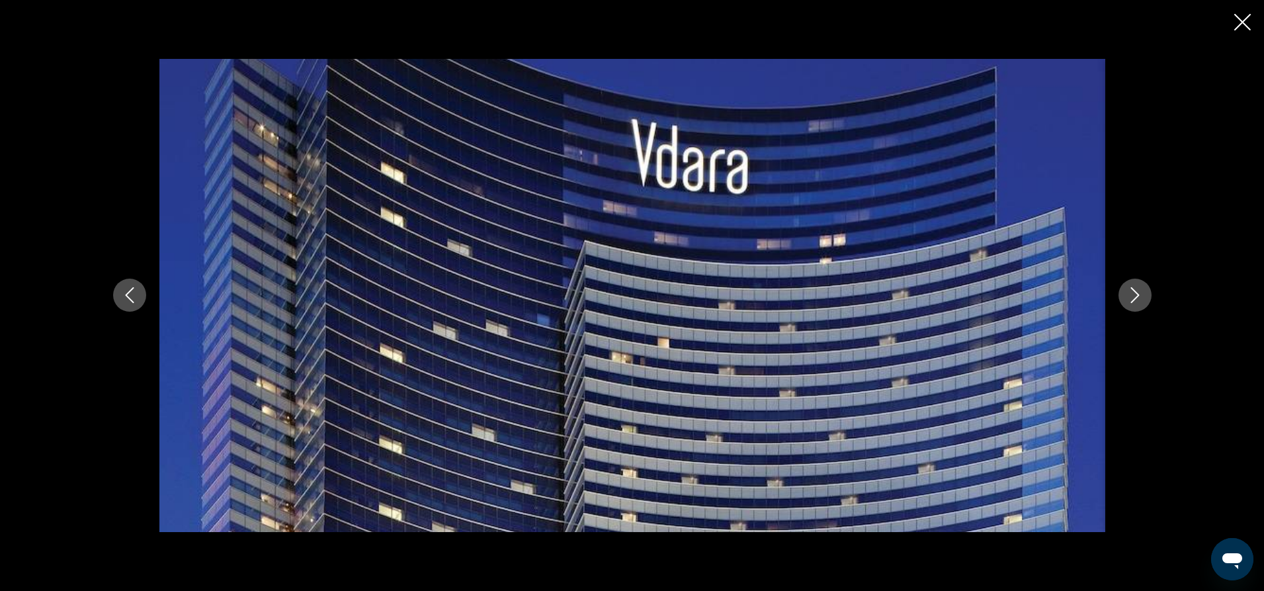
click at [1127, 286] on button "Next image" at bounding box center [1135, 294] width 33 height 33
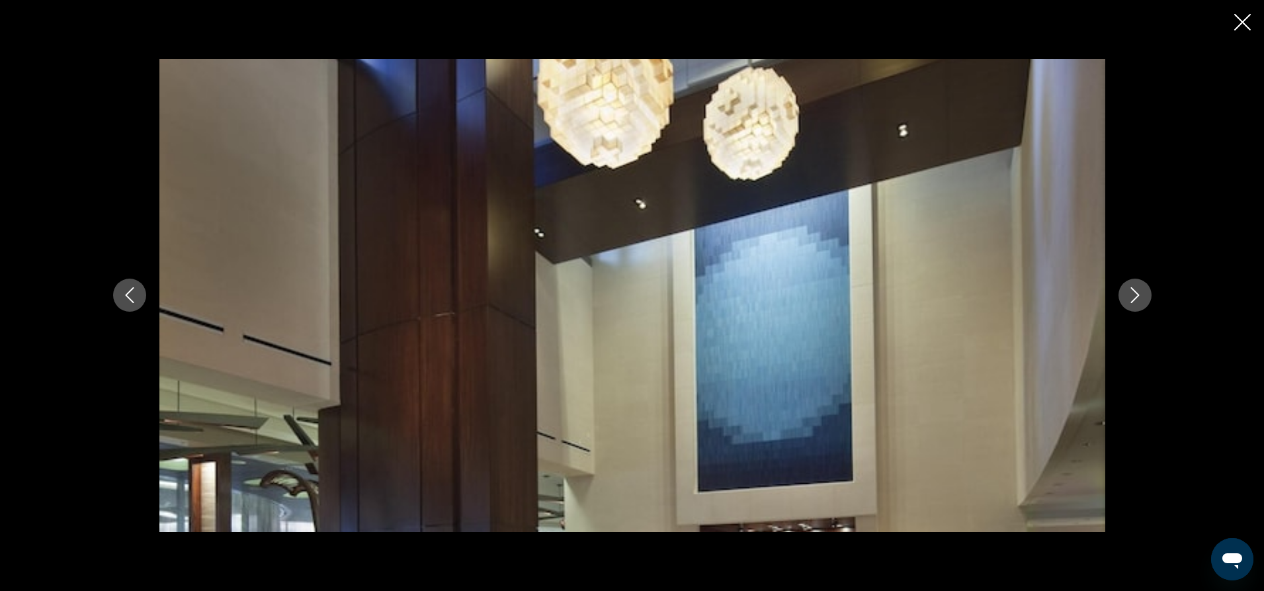
click at [1127, 286] on button "Next image" at bounding box center [1135, 294] width 33 height 33
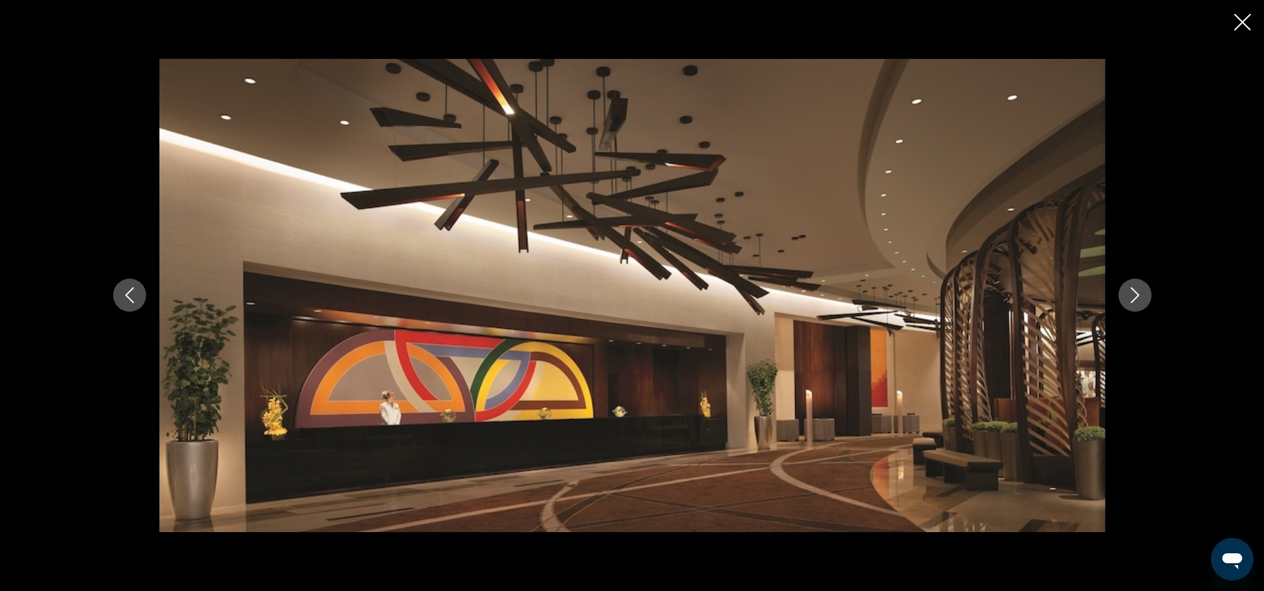
click at [1127, 286] on button "Next image" at bounding box center [1135, 294] width 33 height 33
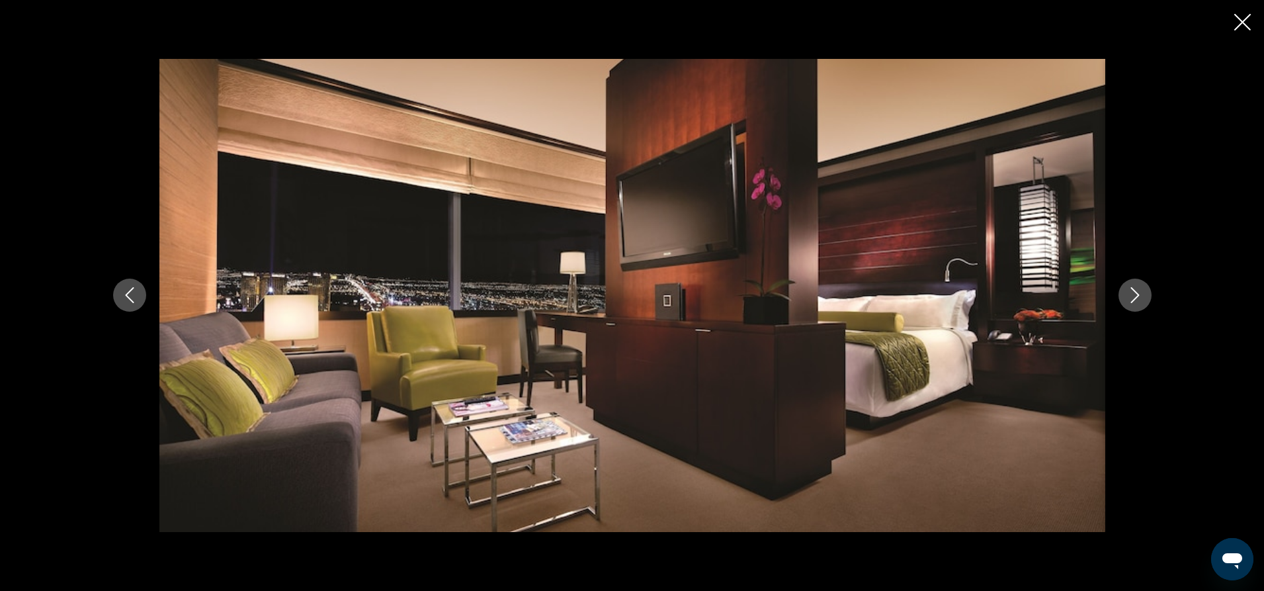
click at [1127, 286] on button "Next image" at bounding box center [1135, 294] width 33 height 33
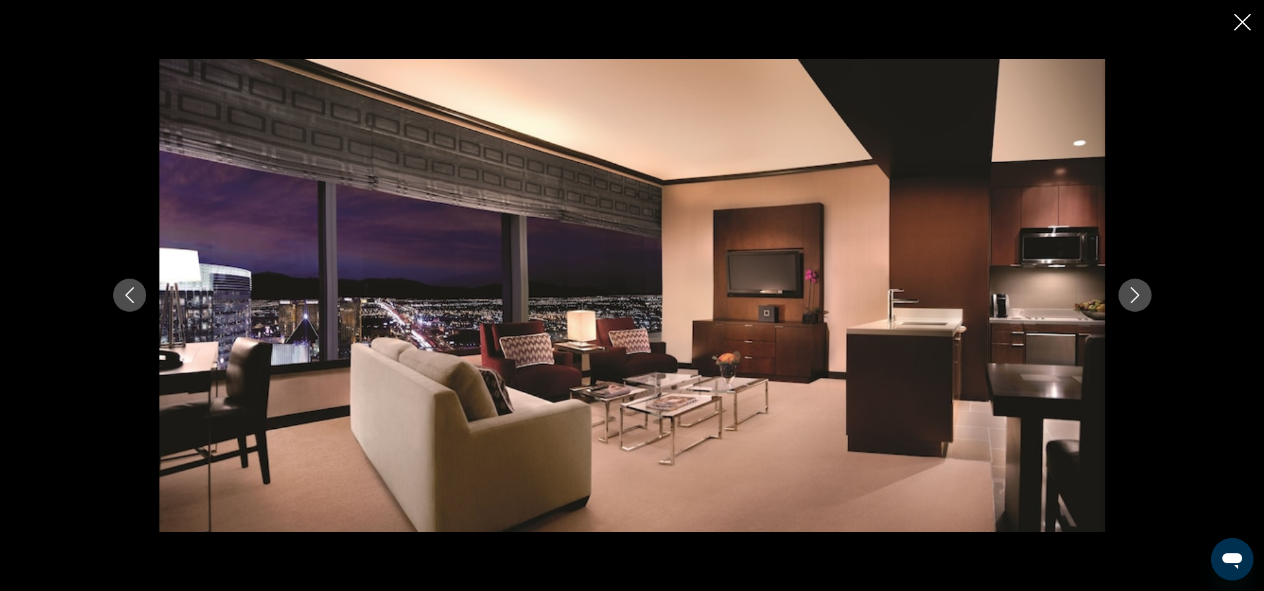
click at [1127, 286] on button "Next image" at bounding box center [1135, 294] width 33 height 33
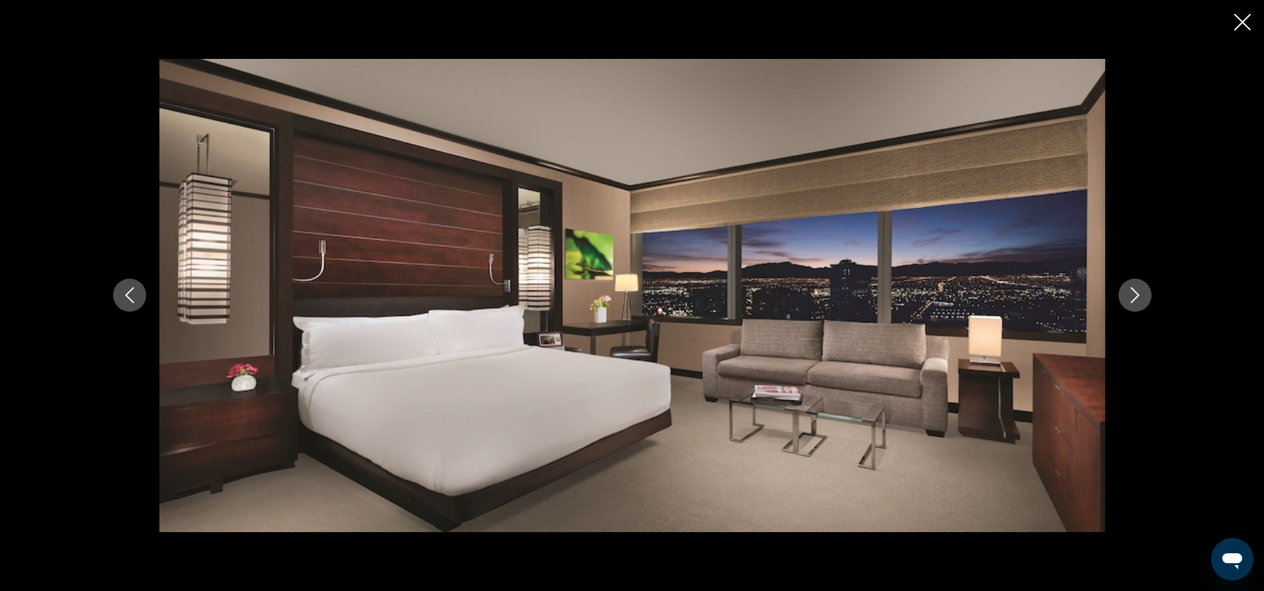
click at [1127, 286] on button "Next image" at bounding box center [1135, 294] width 33 height 33
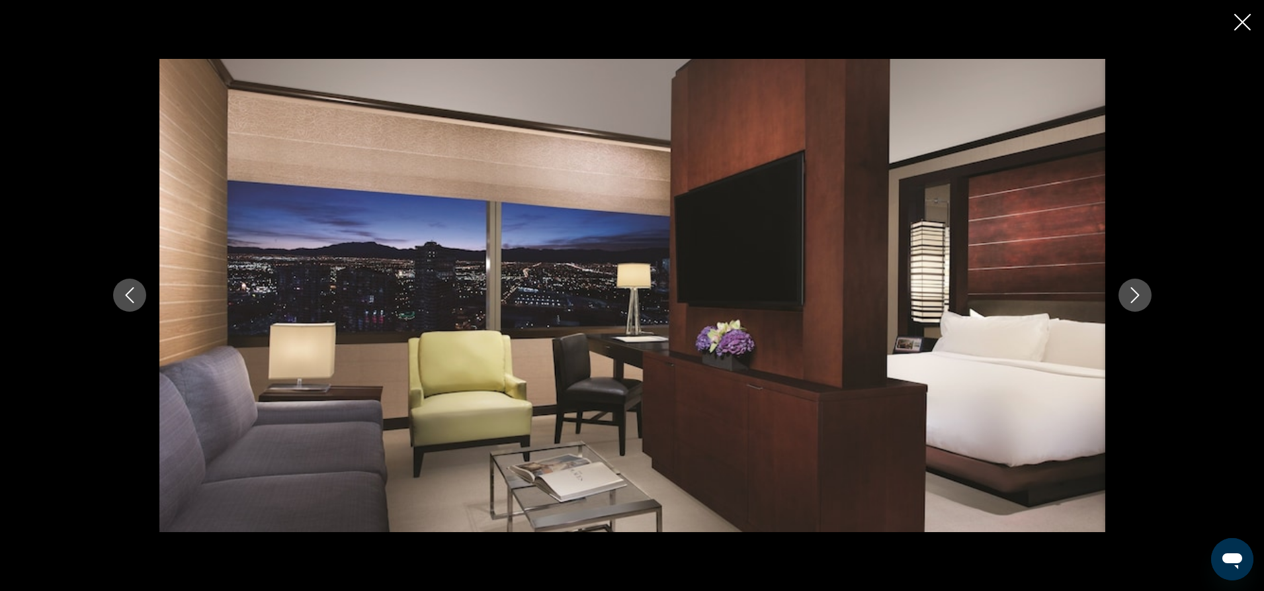
click at [1127, 285] on button "Next image" at bounding box center [1135, 294] width 33 height 33
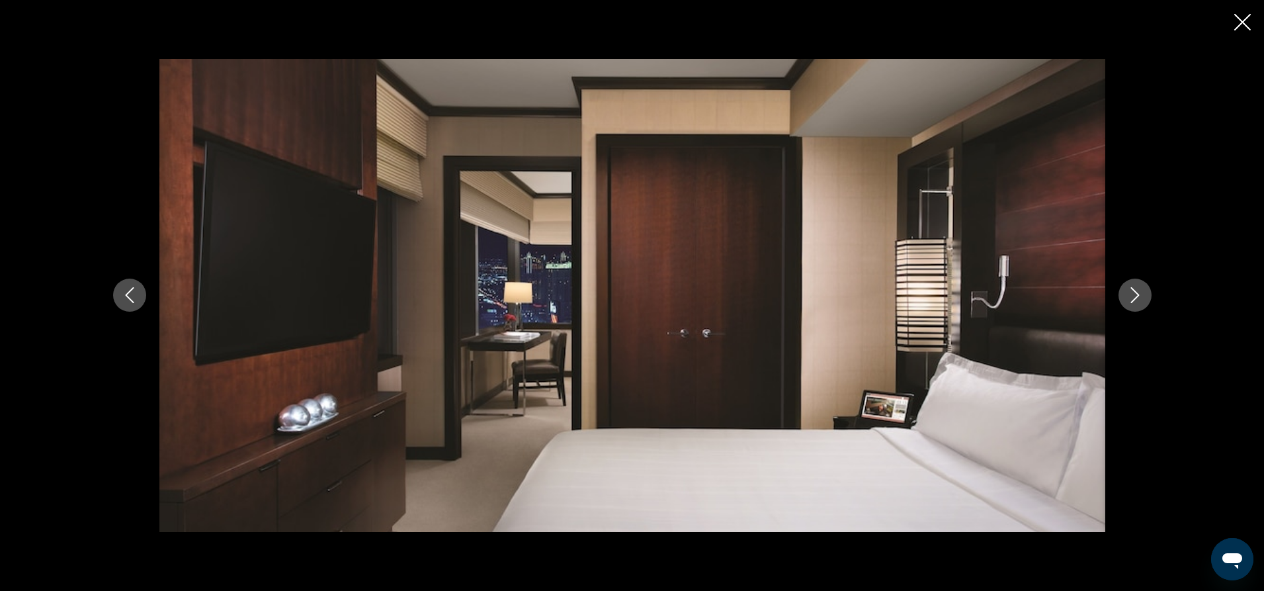
click at [1127, 285] on button "Next image" at bounding box center [1135, 294] width 33 height 33
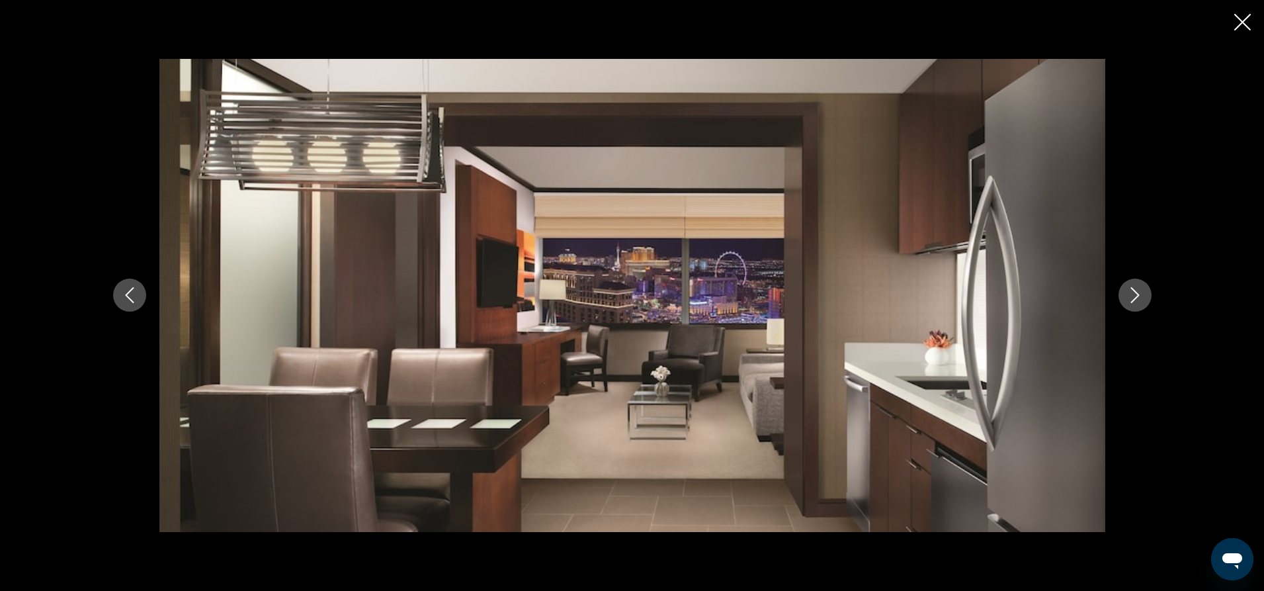
click at [1127, 285] on button "Next image" at bounding box center [1135, 294] width 33 height 33
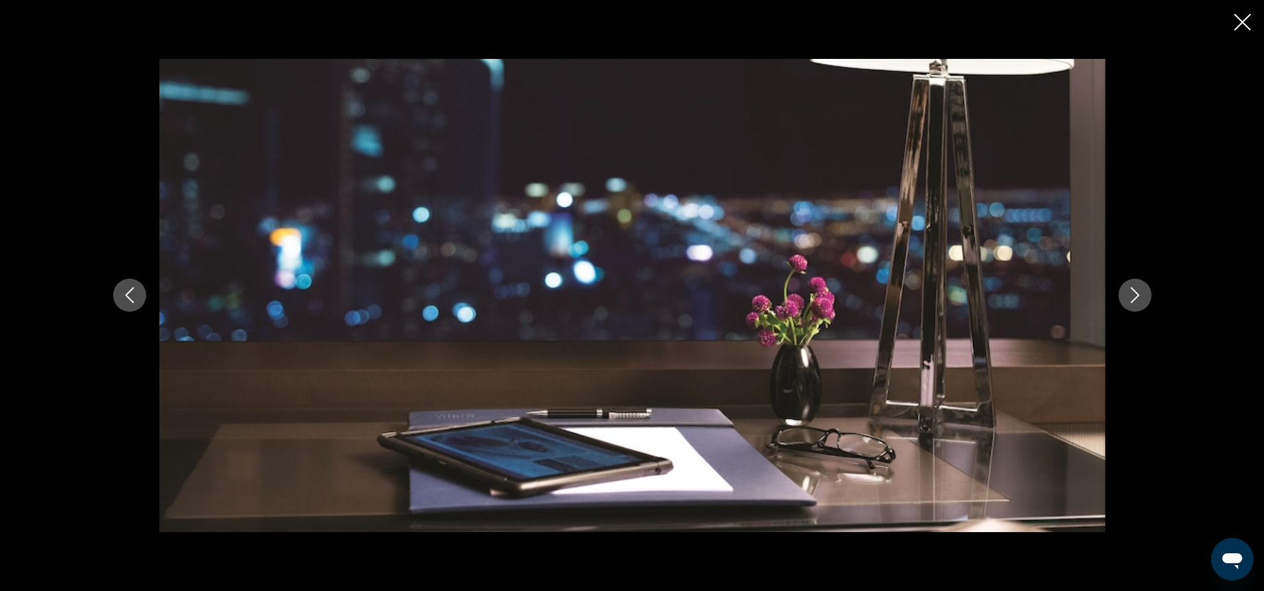
click at [1127, 285] on button "Next image" at bounding box center [1135, 294] width 33 height 33
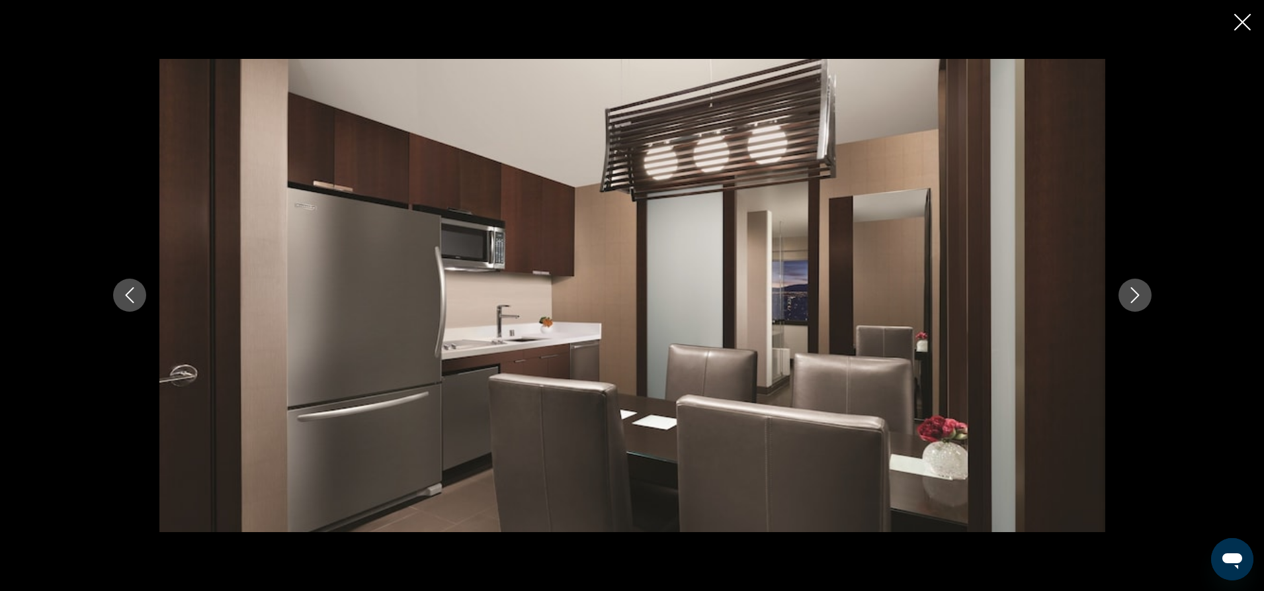
click at [1127, 285] on button "Next image" at bounding box center [1135, 294] width 33 height 33
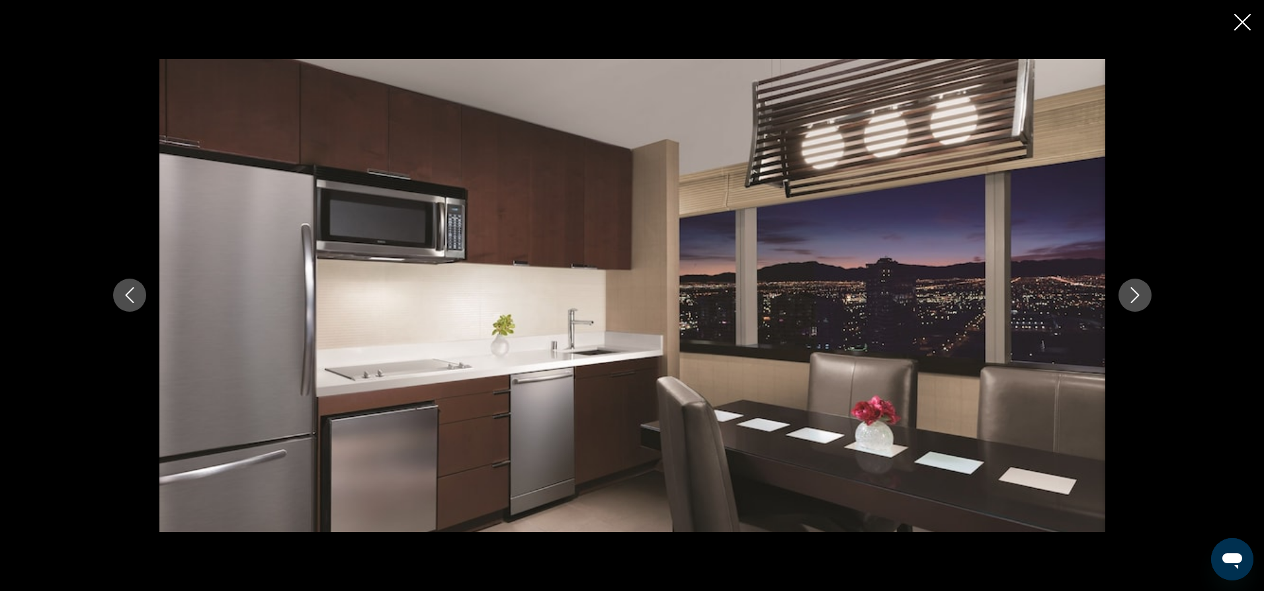
click at [1127, 285] on button "Next image" at bounding box center [1135, 294] width 33 height 33
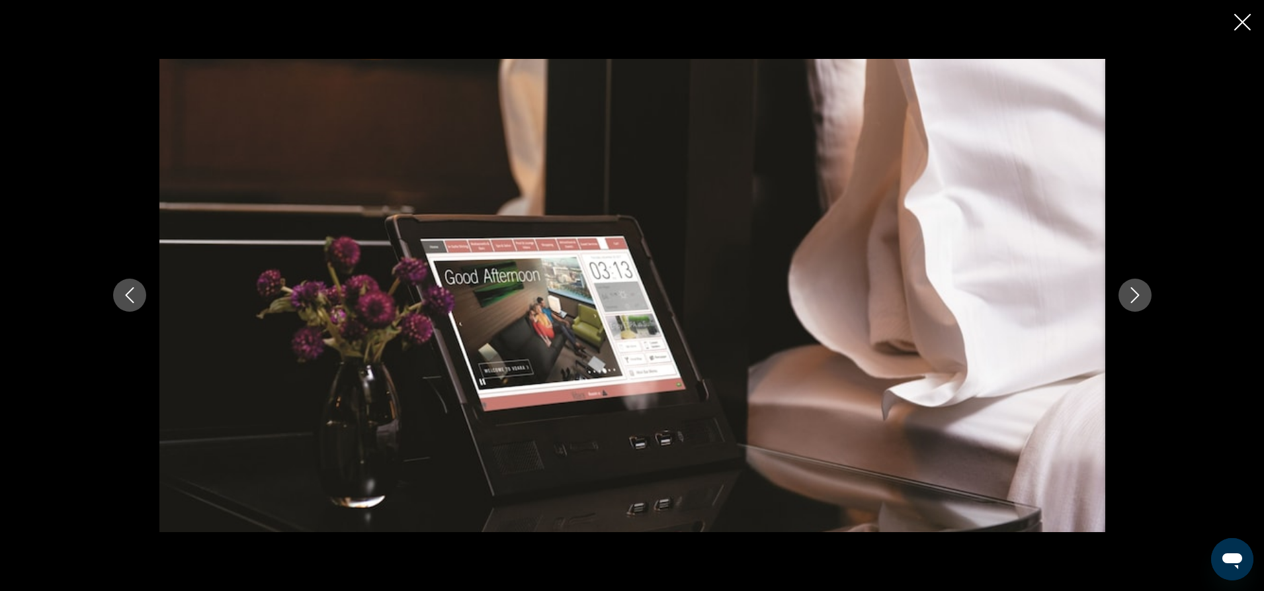
click at [1127, 285] on button "Next image" at bounding box center [1135, 294] width 33 height 33
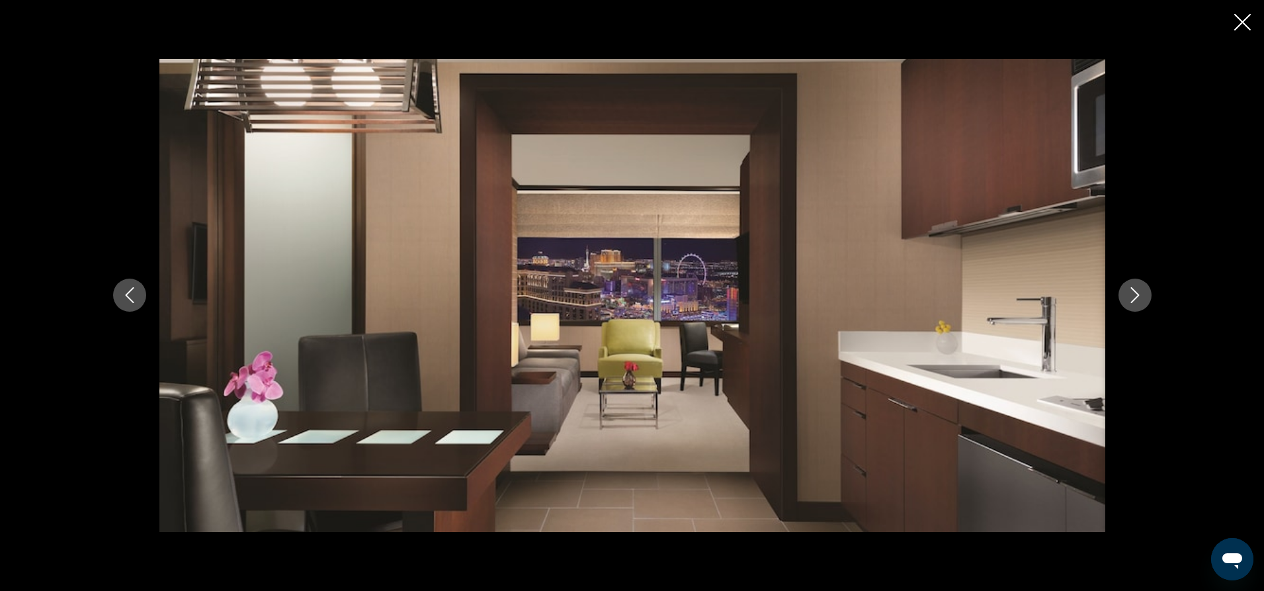
click at [1127, 285] on button "Next image" at bounding box center [1135, 294] width 33 height 33
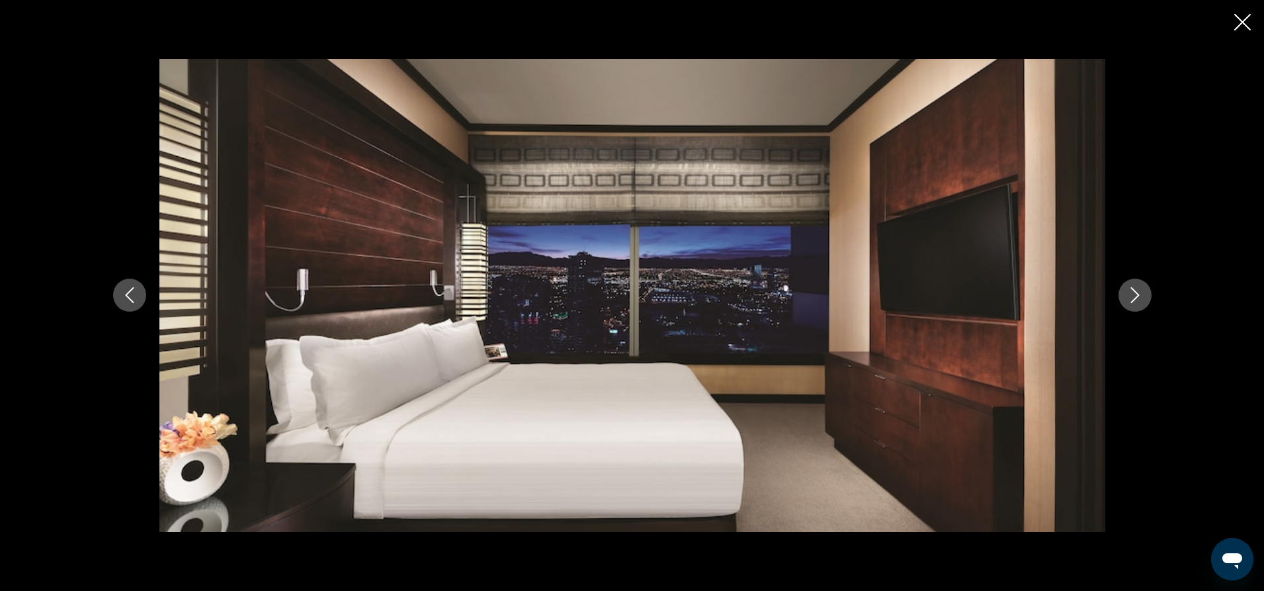
click at [1127, 285] on button "Next image" at bounding box center [1135, 294] width 33 height 33
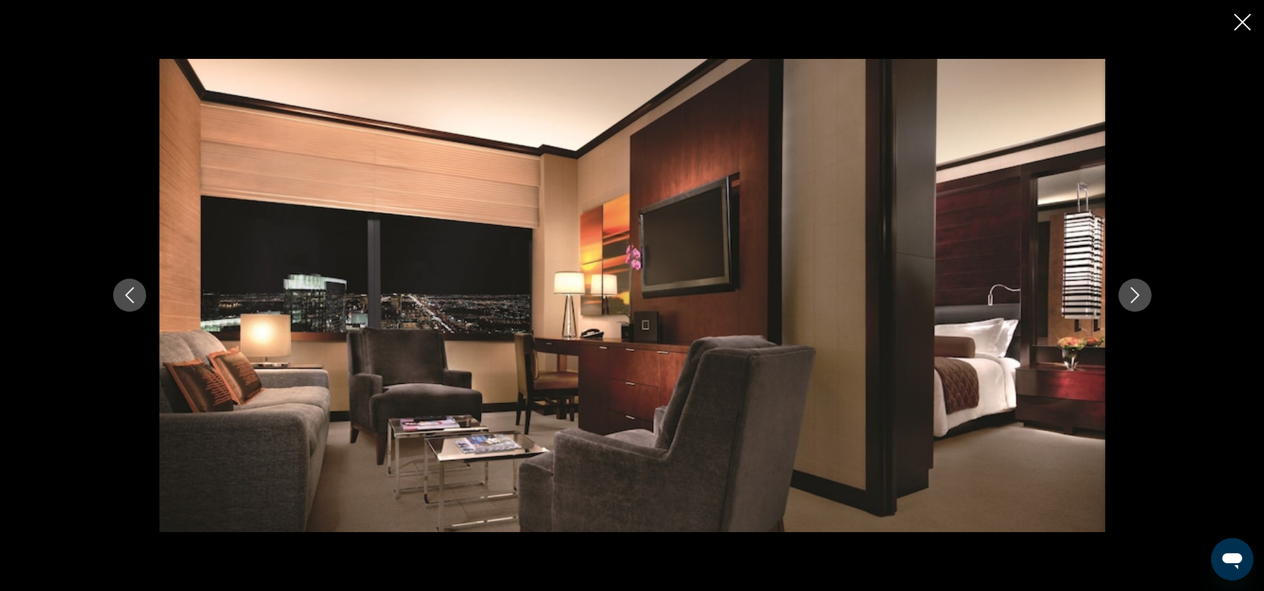
click at [1127, 285] on button "Next image" at bounding box center [1135, 294] width 33 height 33
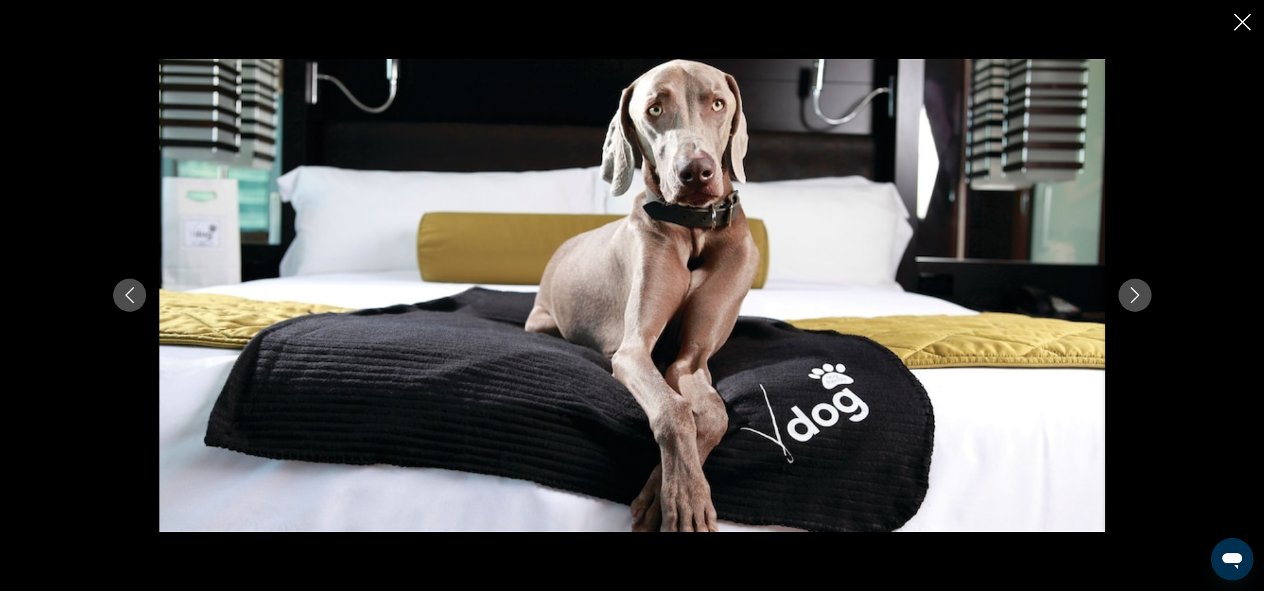
click at [1127, 285] on button "Next image" at bounding box center [1135, 294] width 33 height 33
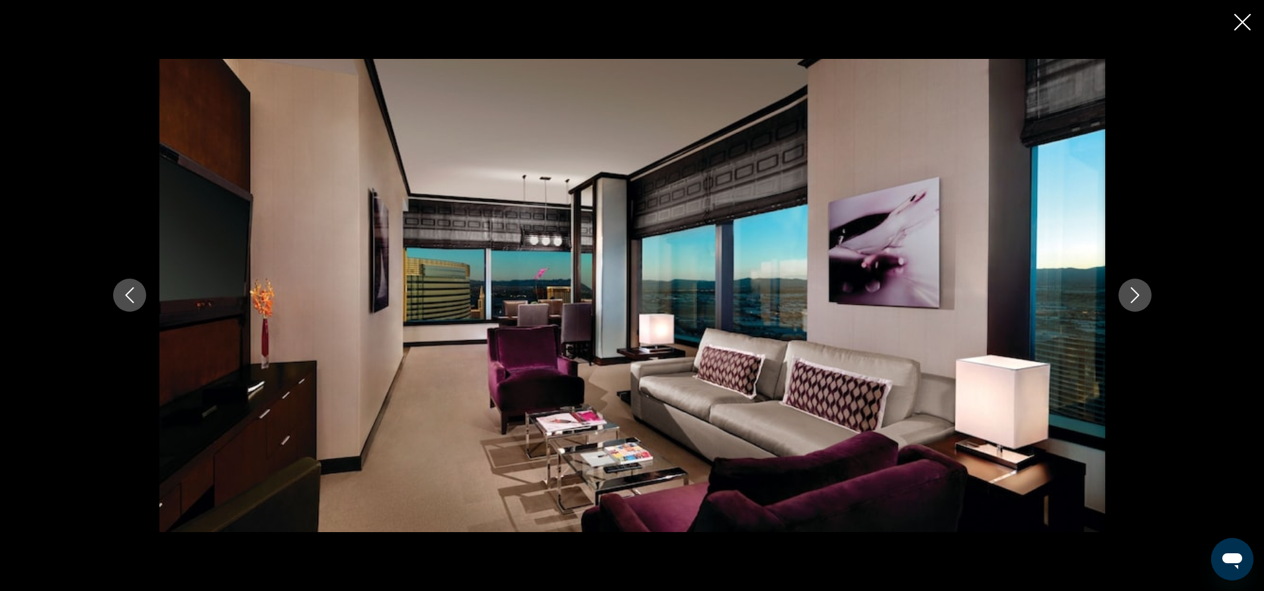
click at [1127, 285] on button "Next image" at bounding box center [1135, 294] width 33 height 33
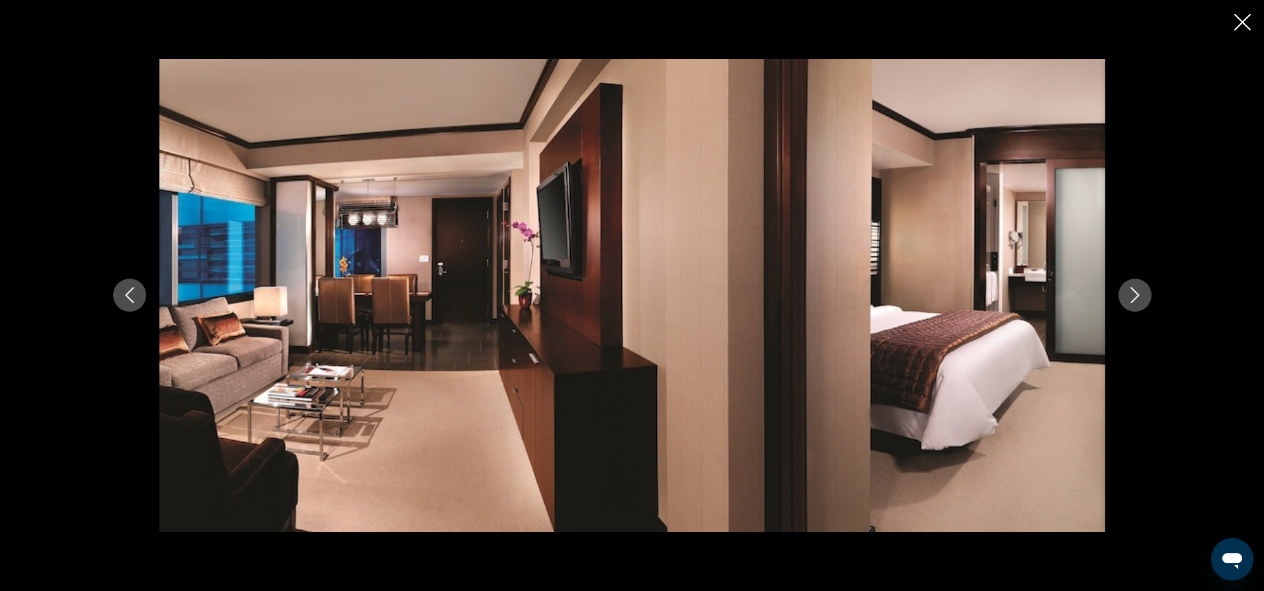
click at [1127, 285] on button "Next image" at bounding box center [1135, 294] width 33 height 33
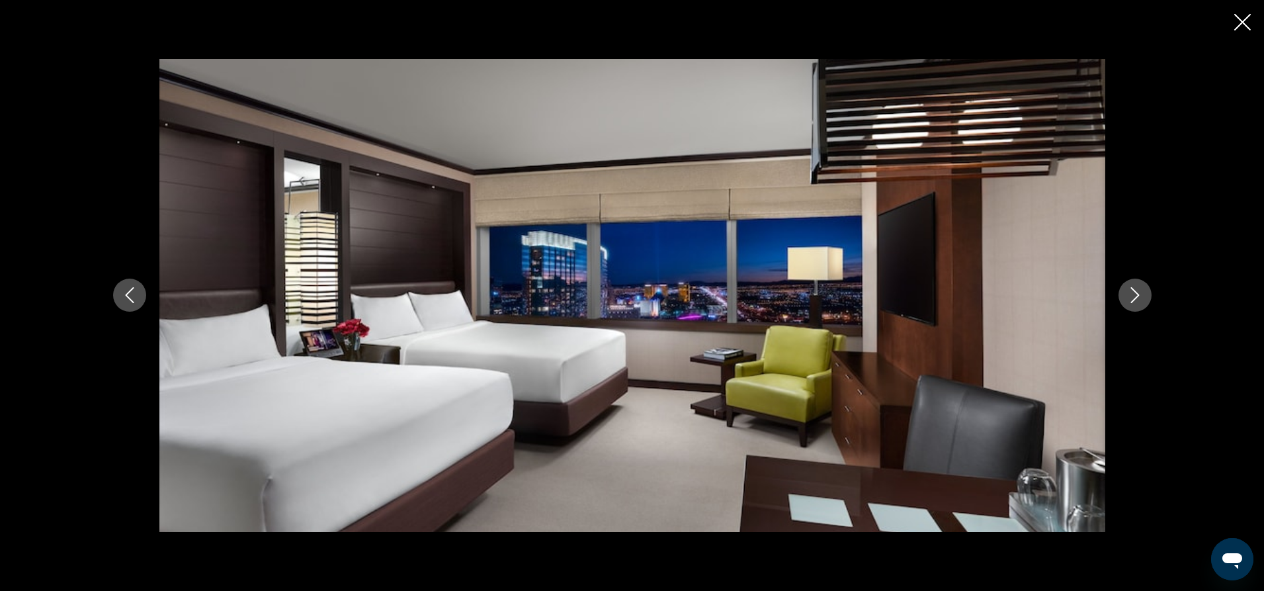
click at [1127, 285] on button "Next image" at bounding box center [1135, 294] width 33 height 33
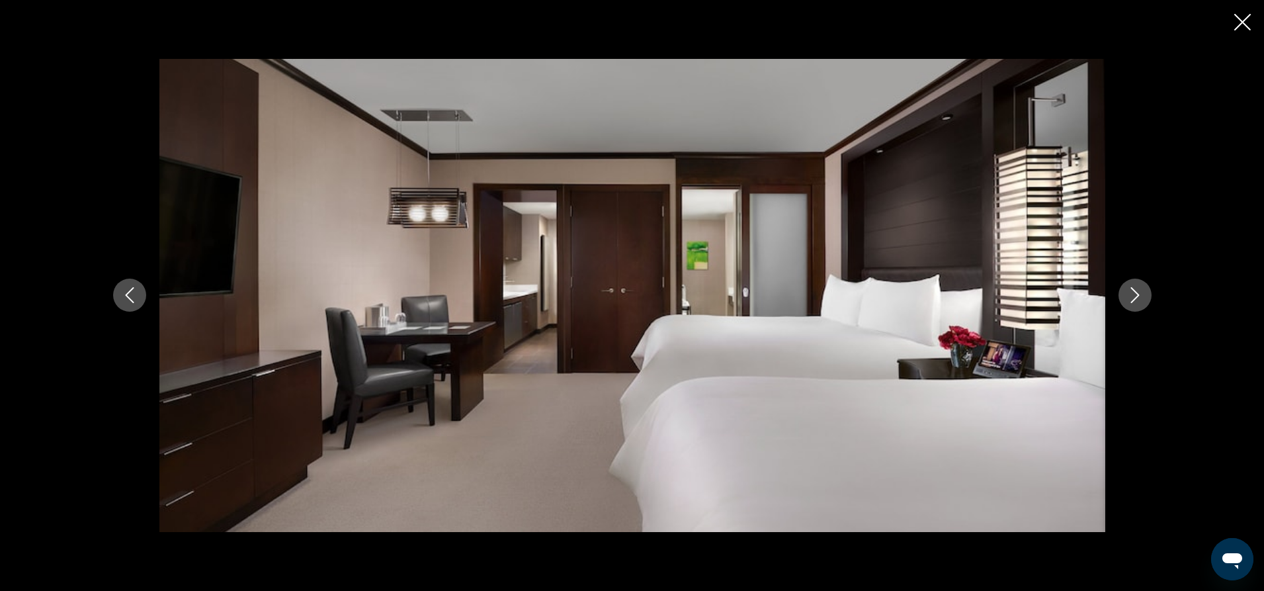
click at [120, 302] on button "Previous image" at bounding box center [129, 294] width 33 height 33
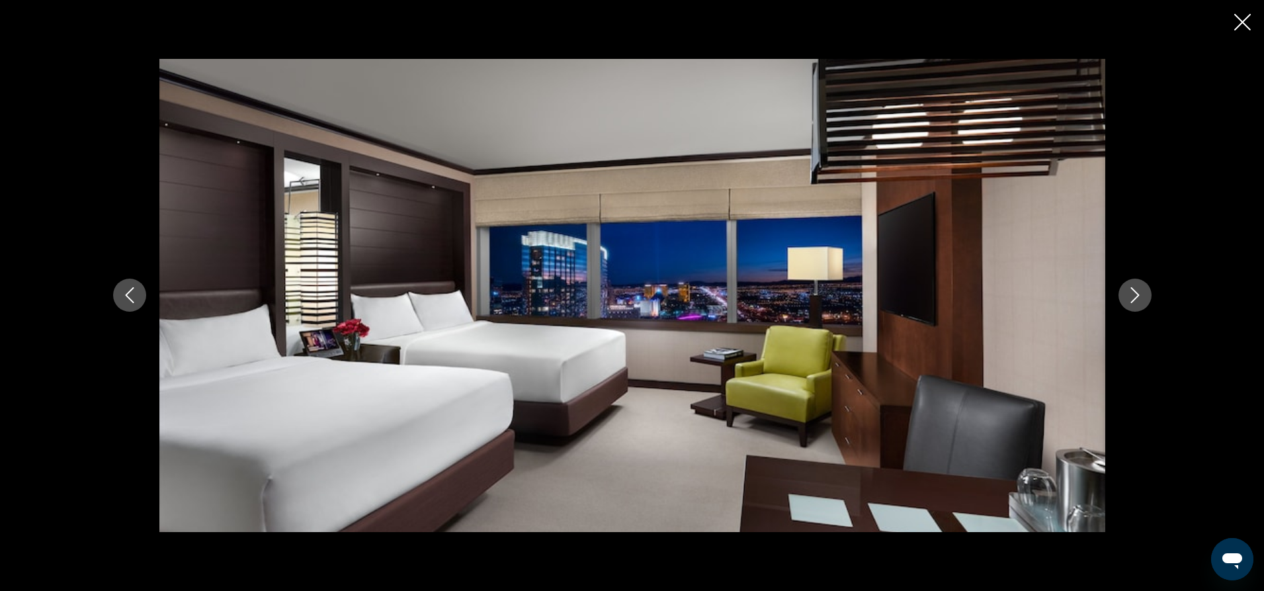
click at [1240, 31] on button "Close slideshow" at bounding box center [1242, 23] width 17 height 21
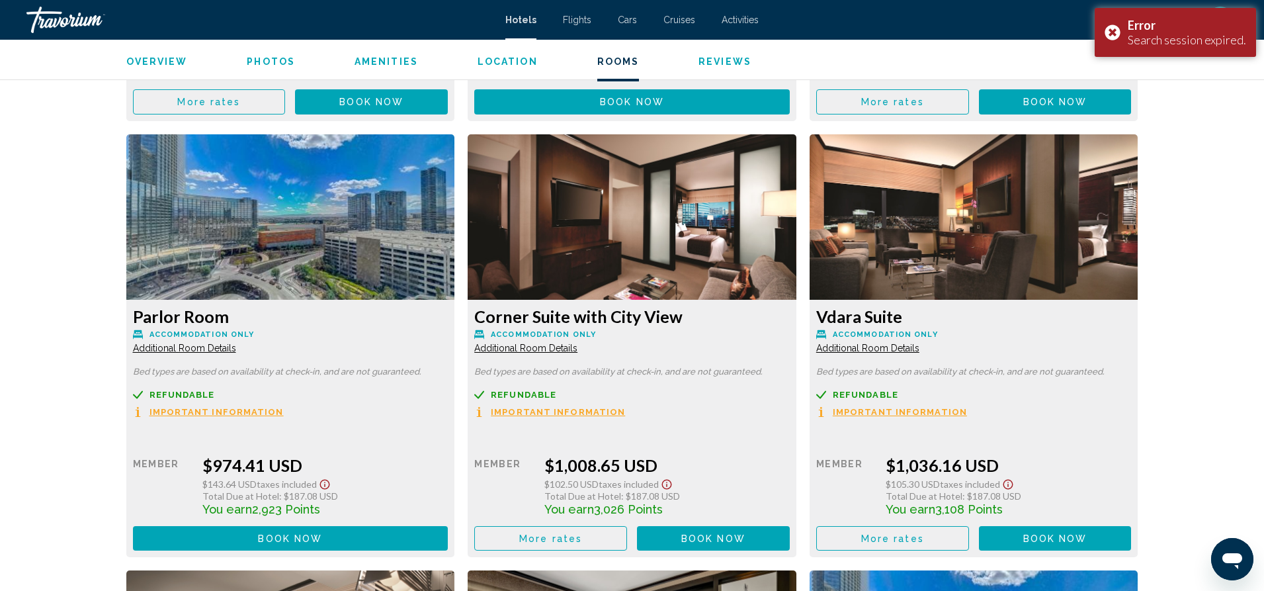
scroll to position [2647, 0]
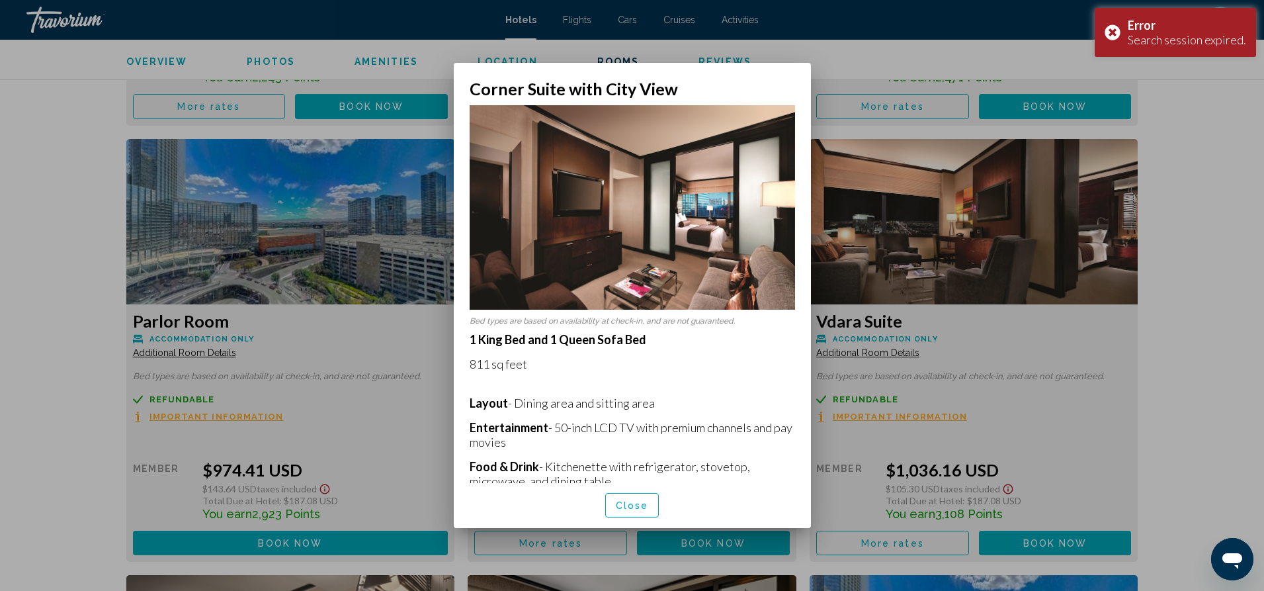
scroll to position [0, 0]
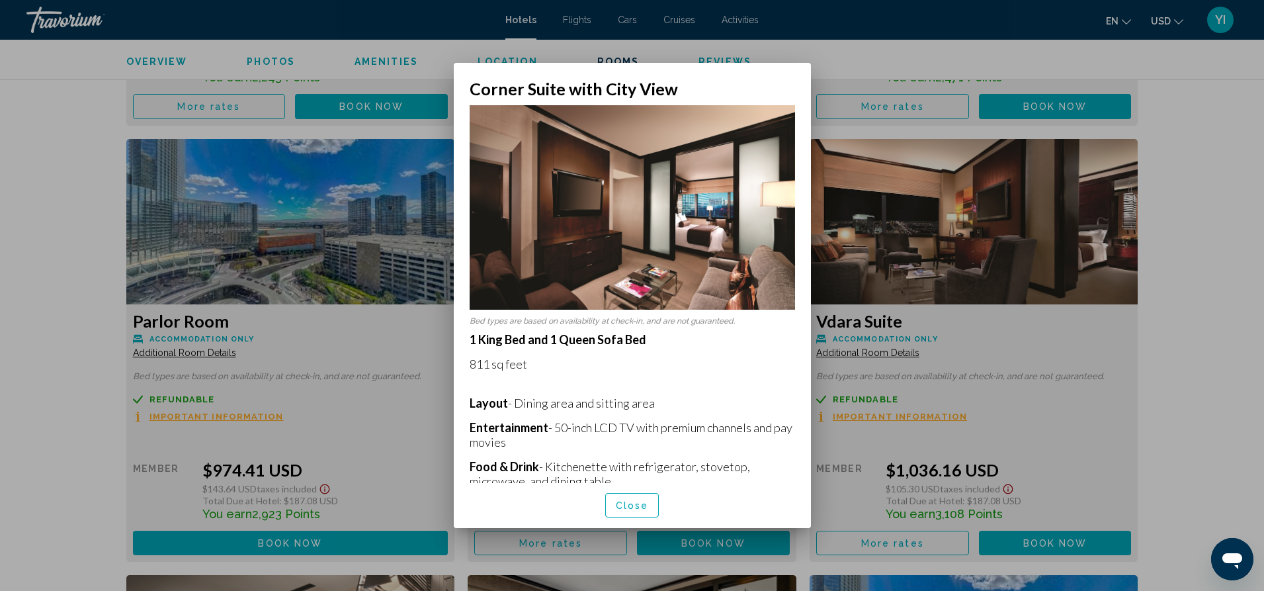
click at [632, 518] on div "Close" at bounding box center [632, 505] width 325 height 45
click at [630, 512] on button "Close" at bounding box center [632, 505] width 54 height 24
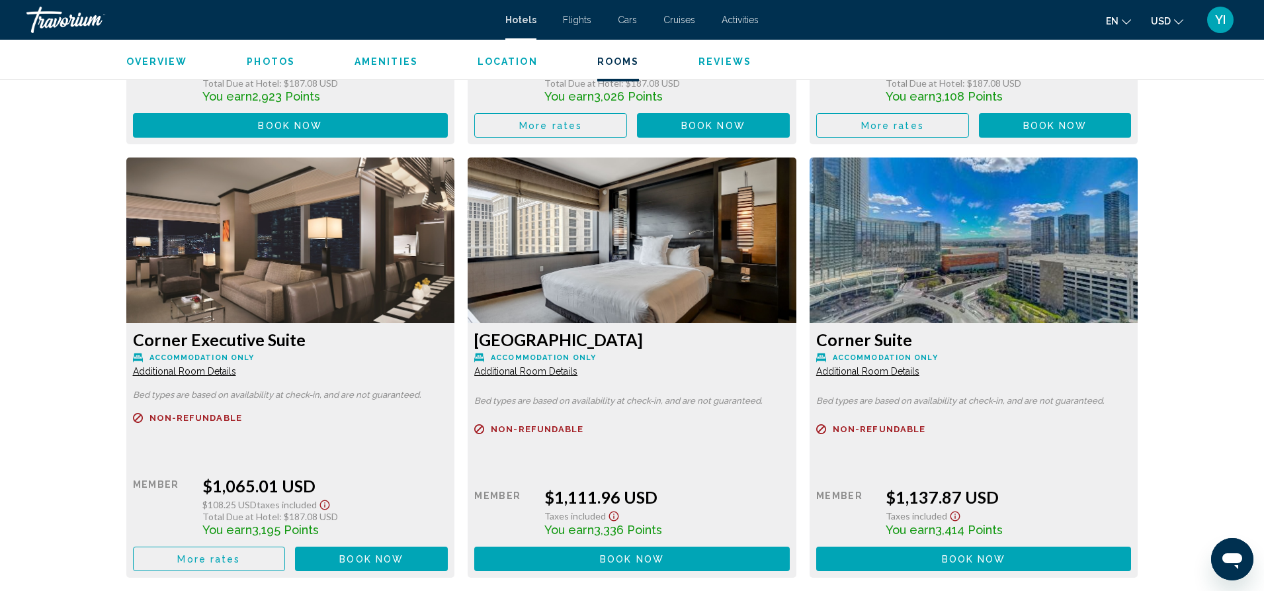
scroll to position [3068, 0]
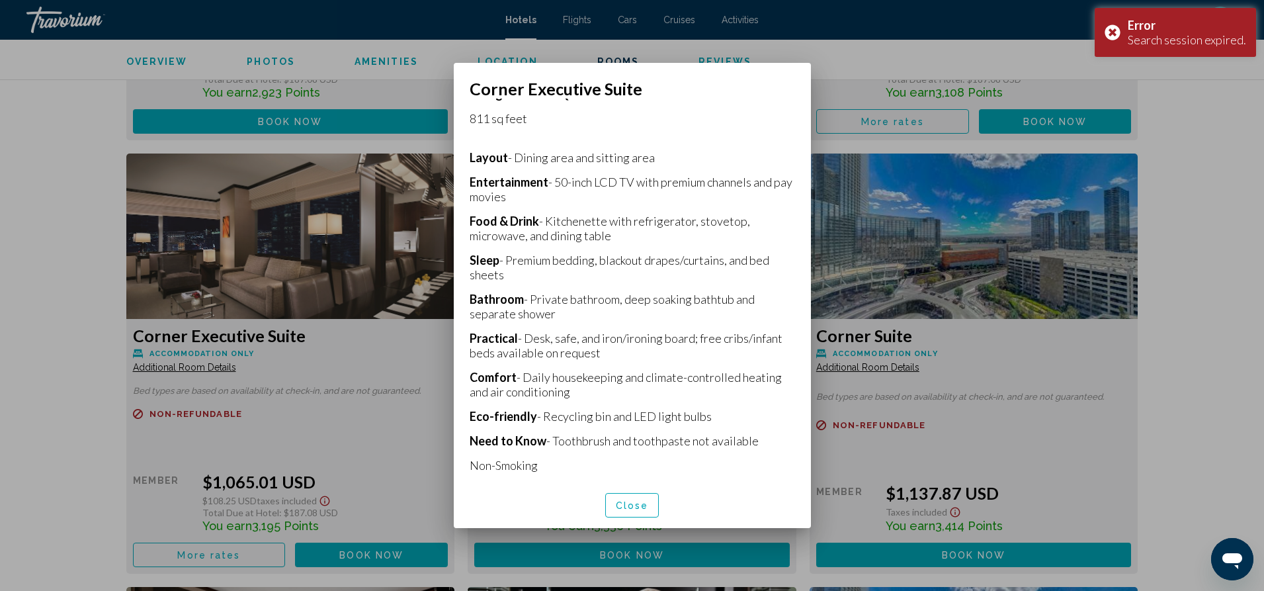
scroll to position [258, 0]
click at [631, 512] on button "Close" at bounding box center [632, 505] width 54 height 24
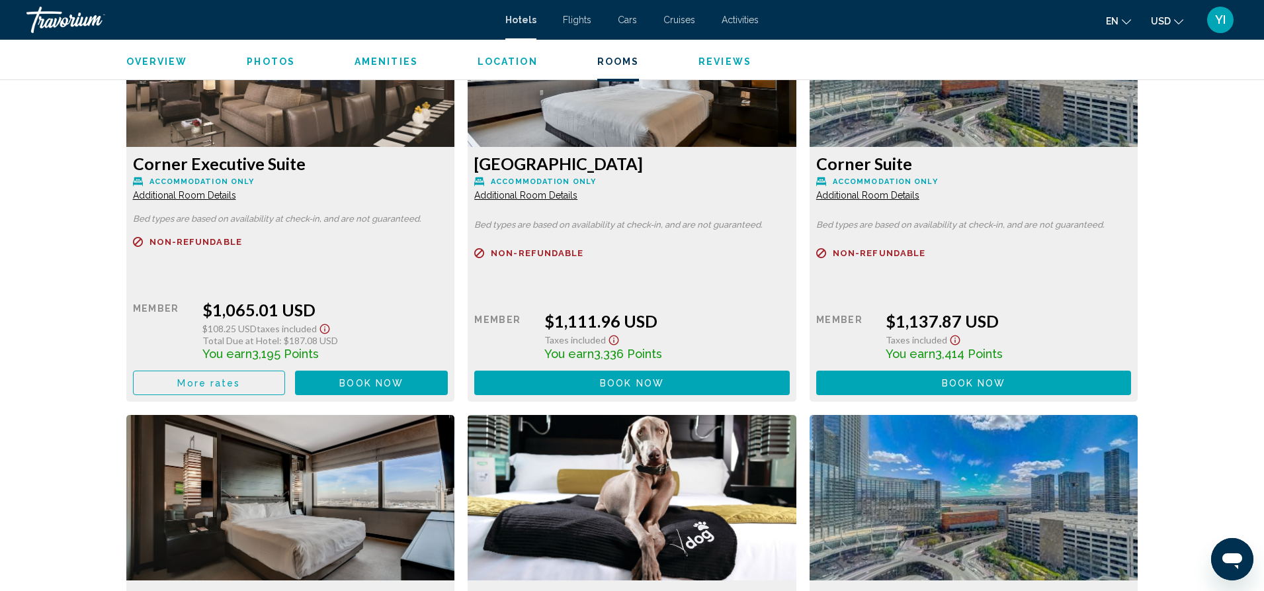
scroll to position [2501, 0]
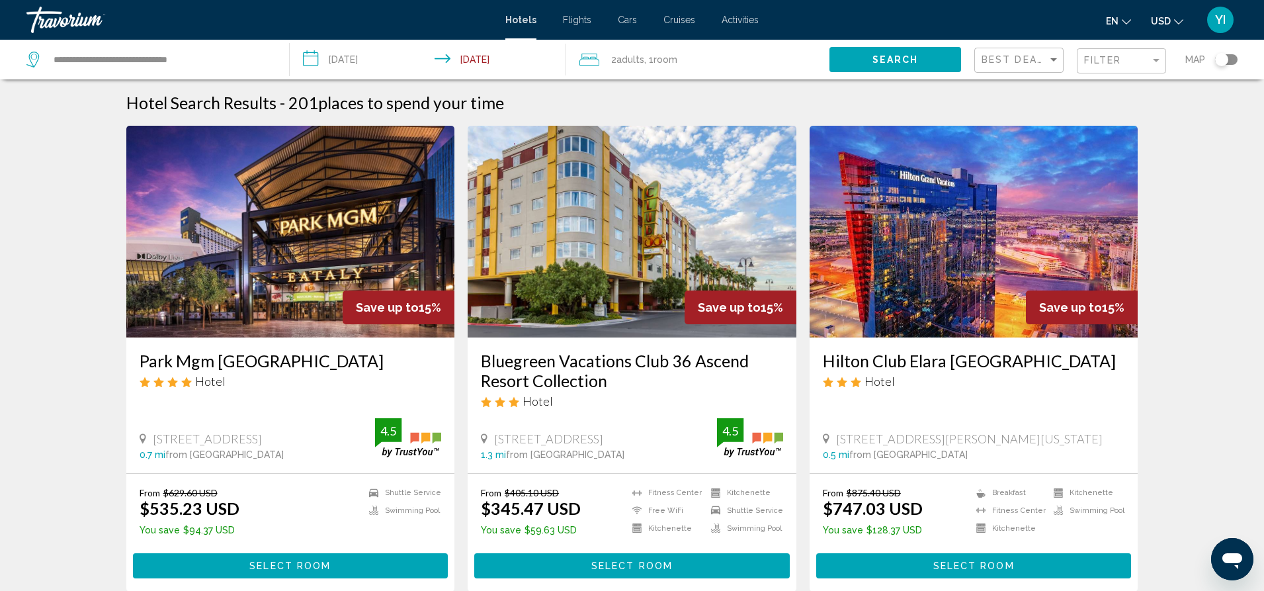
click at [906, 269] on img "Main content" at bounding box center [974, 232] width 329 height 212
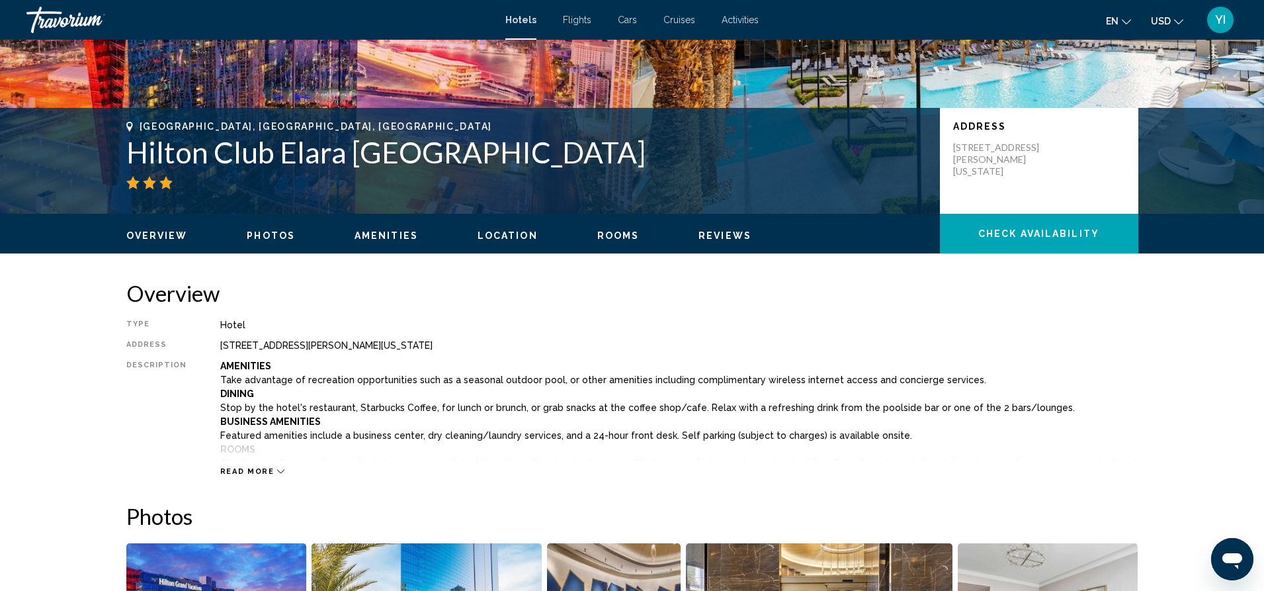
click at [1027, 228] on span "Check Availability" at bounding box center [1038, 233] width 121 height 11
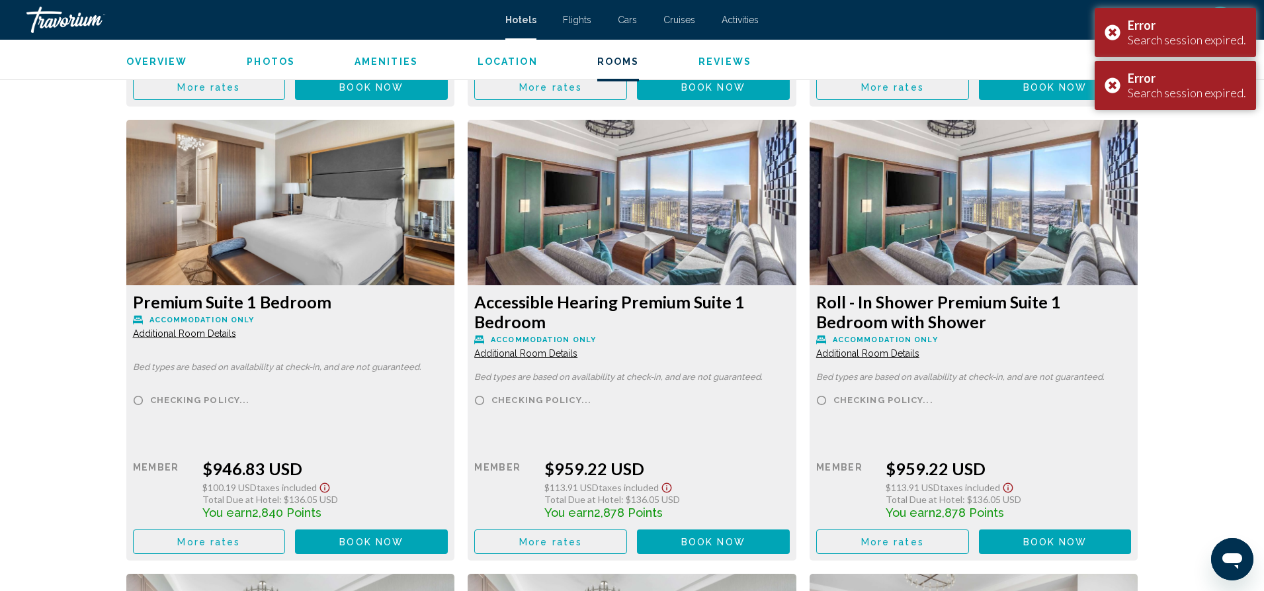
scroll to position [2694, 0]
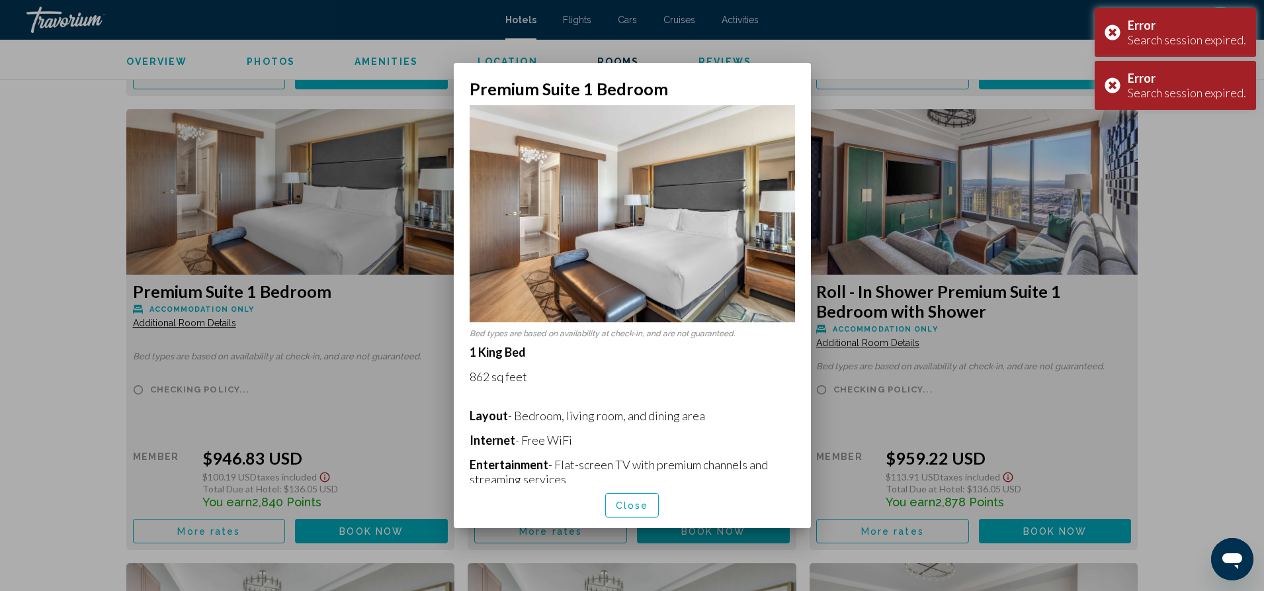
click at [638, 510] on span "Close" at bounding box center [632, 505] width 33 height 11
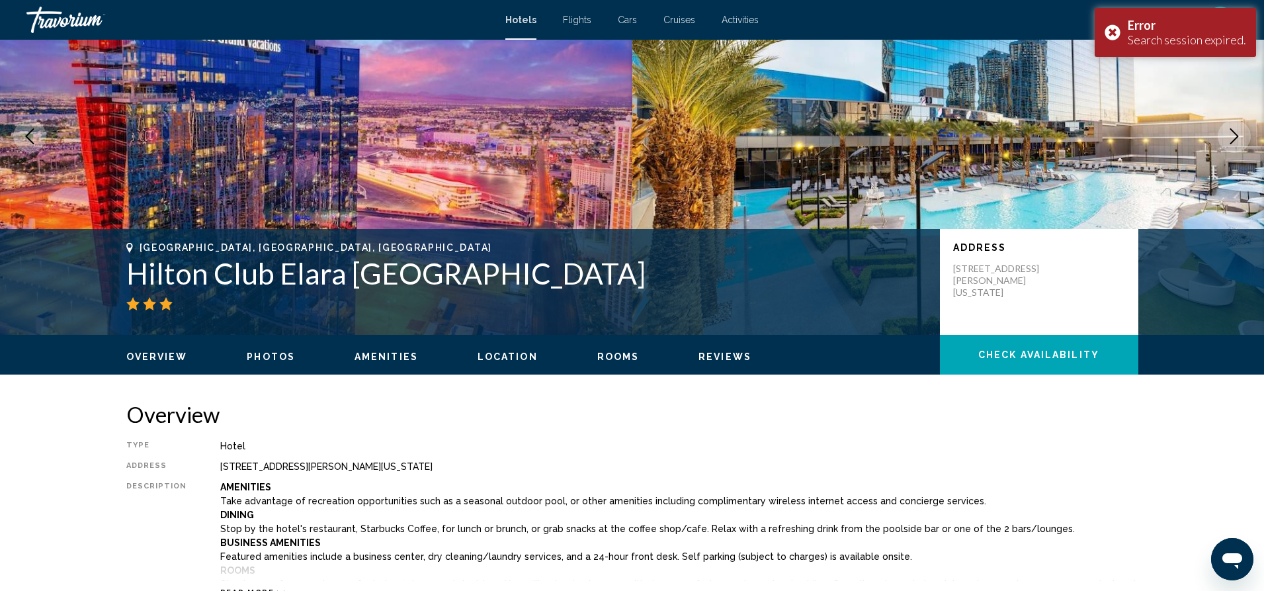
scroll to position [101, 0]
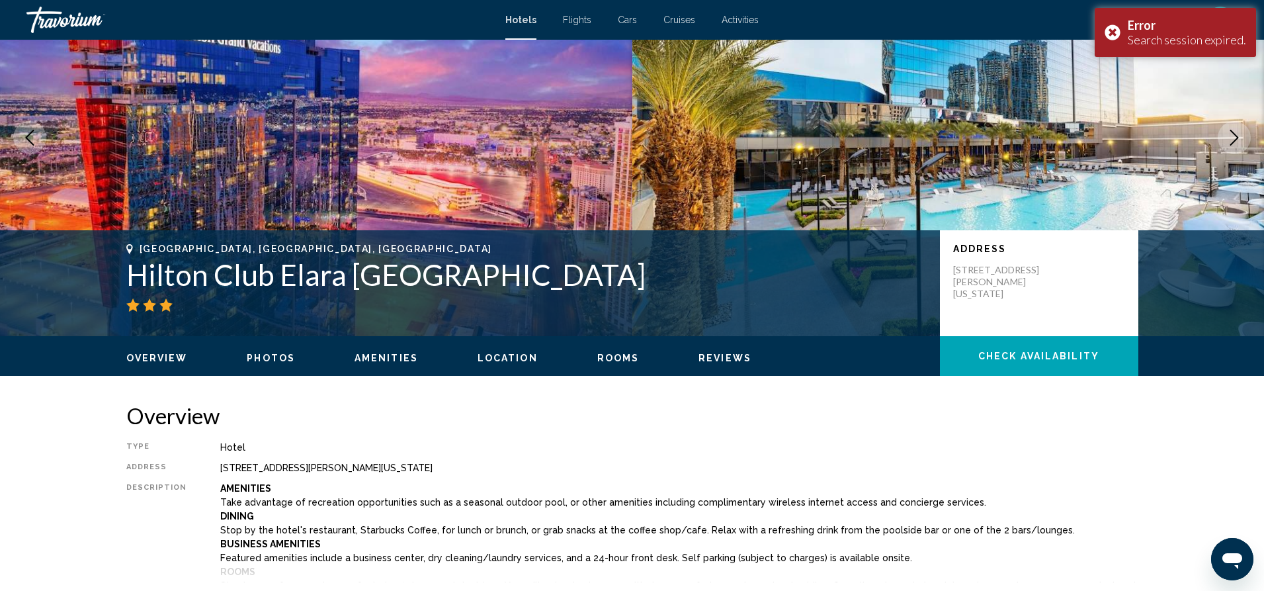
drag, startPoint x: 451, startPoint y: 286, endPoint x: 125, endPoint y: 261, distance: 327.0
click at [125, 261] on div "Las Vegas, NV, United States Hilton Club Elara Las Vegas Address 80 East Harmon…" at bounding box center [632, 282] width 1065 height 79
copy h1 "Hilton Club Elara [GEOGRAPHIC_DATA]"
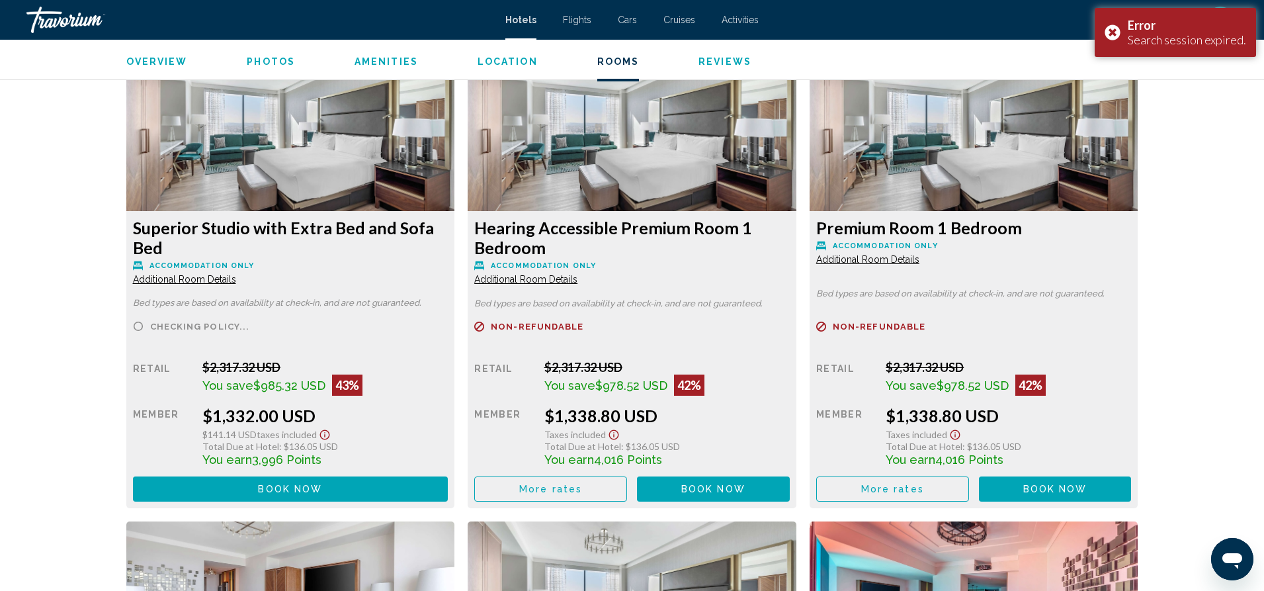
scroll to position [3601, 0]
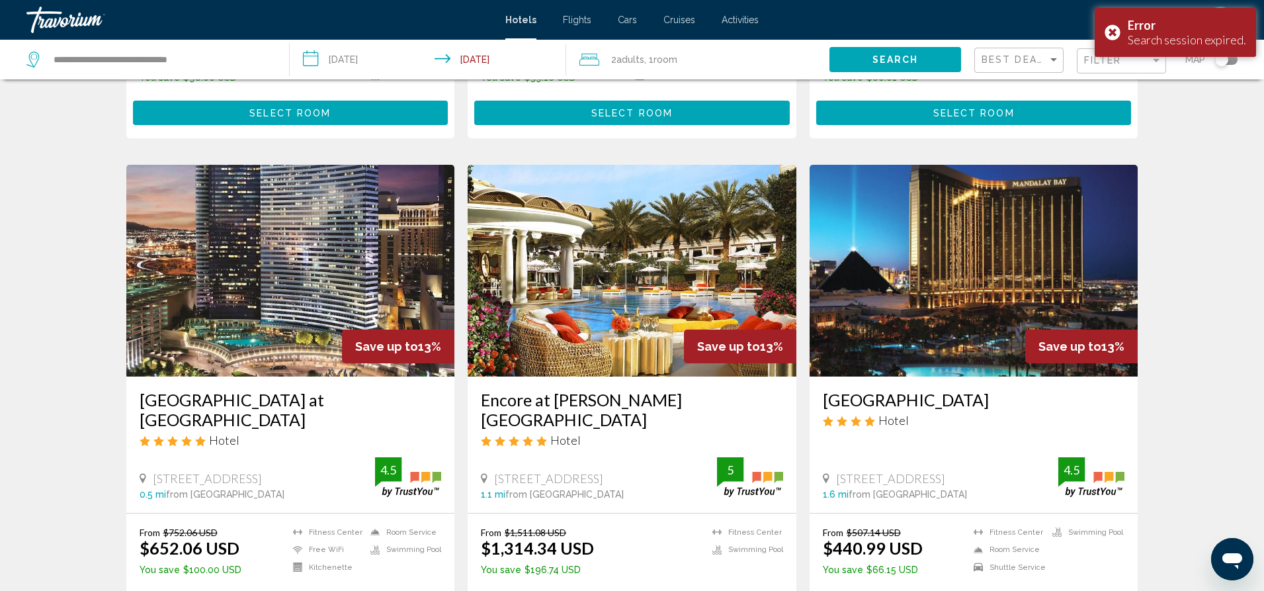
scroll to position [1433, 0]
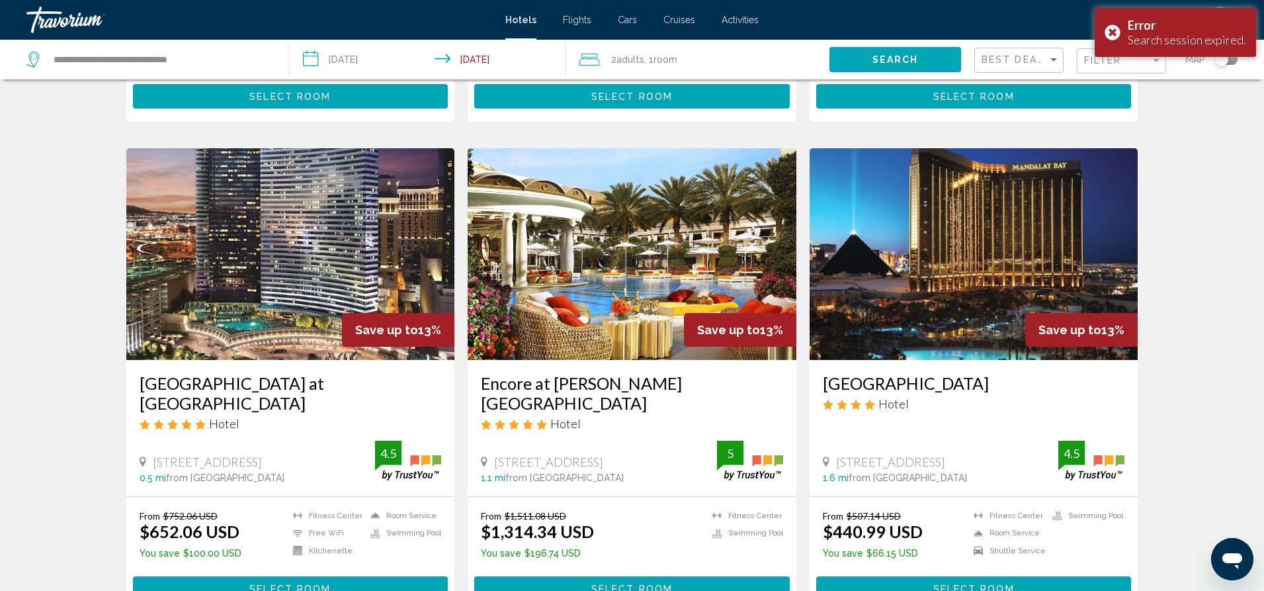
click at [287, 207] on img "Main content" at bounding box center [290, 254] width 329 height 212
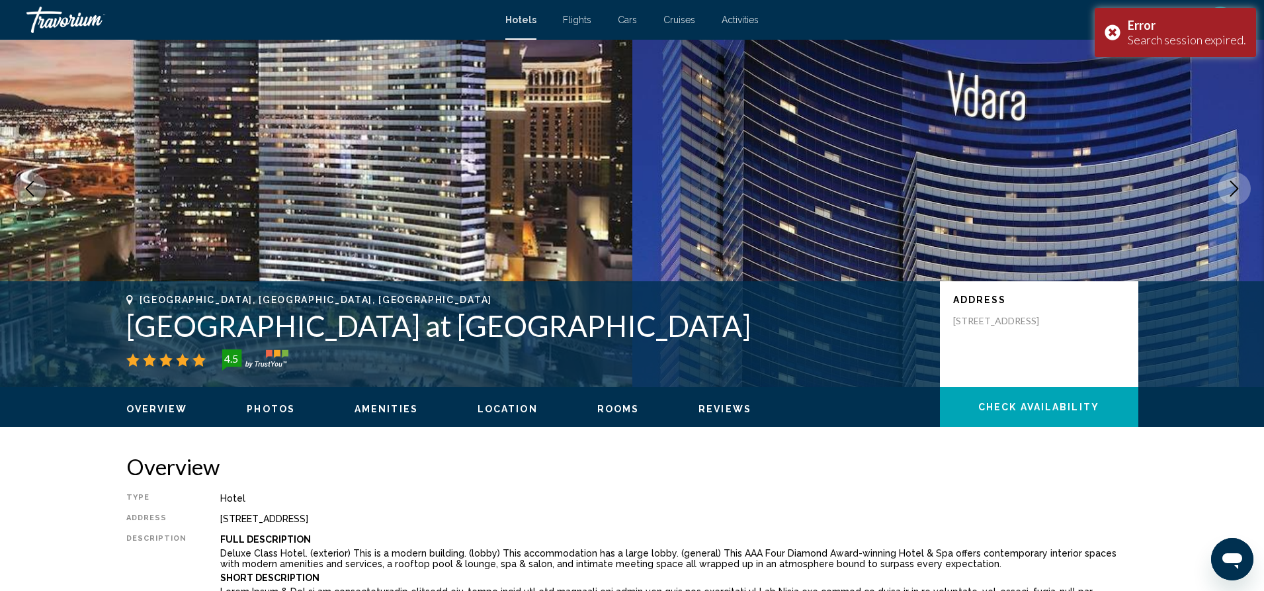
scroll to position [48, 0]
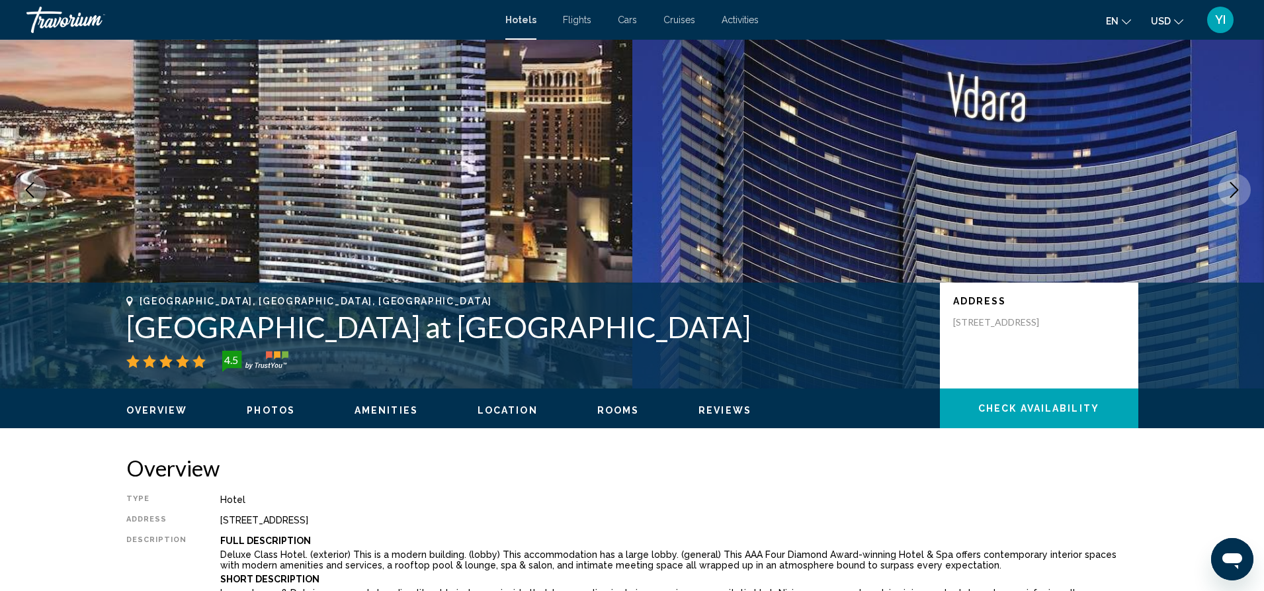
click at [1027, 407] on span "Check Availability" at bounding box center [1038, 409] width 121 height 11
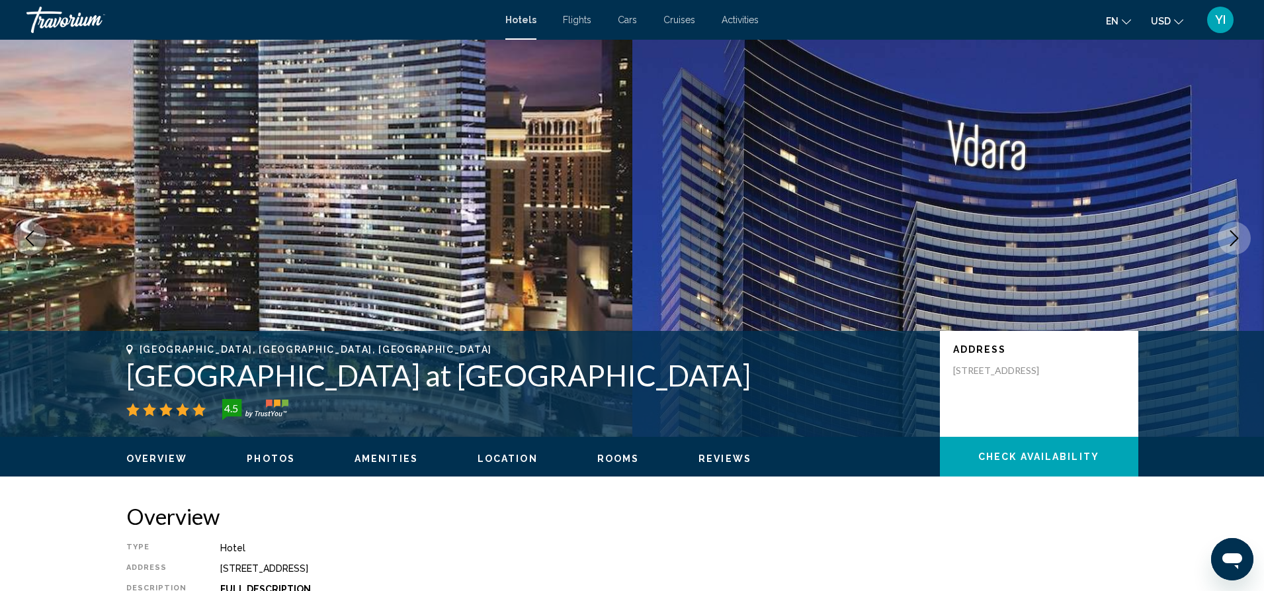
scroll to position [0, 0]
drag, startPoint x: 603, startPoint y: 384, endPoint x: 132, endPoint y: 382, distance: 471.0
click at [132, 382] on h1 "[GEOGRAPHIC_DATA] at [GEOGRAPHIC_DATA]" at bounding box center [526, 375] width 800 height 34
copy h1 "[GEOGRAPHIC_DATA] at [GEOGRAPHIC_DATA]"
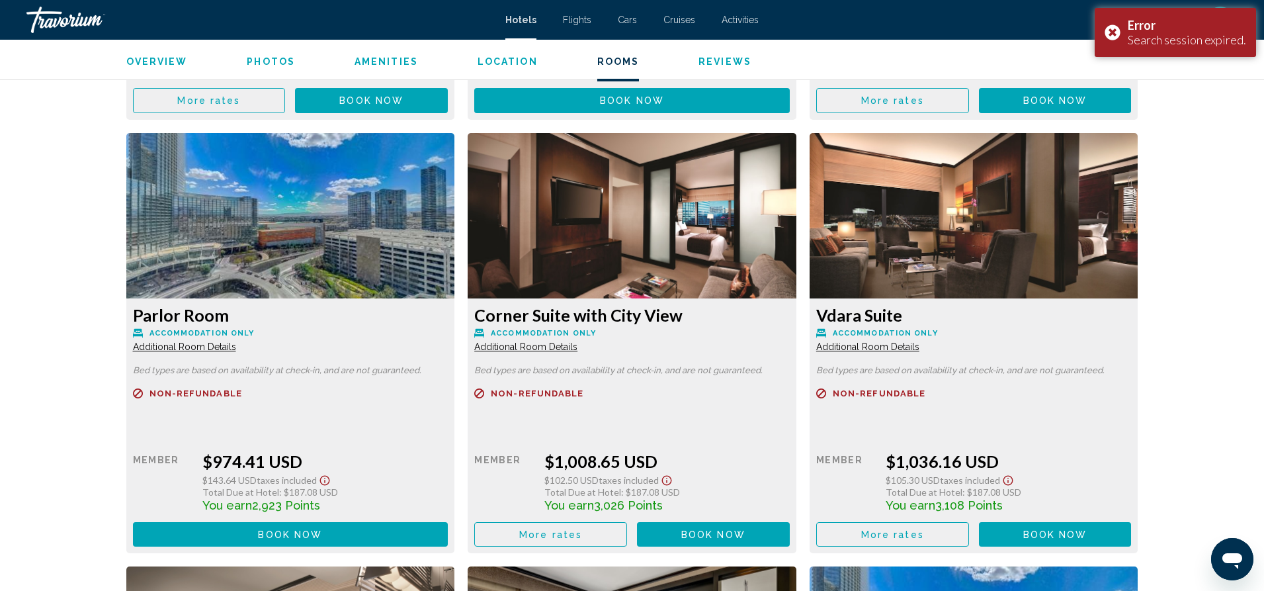
scroll to position [2649, 0]
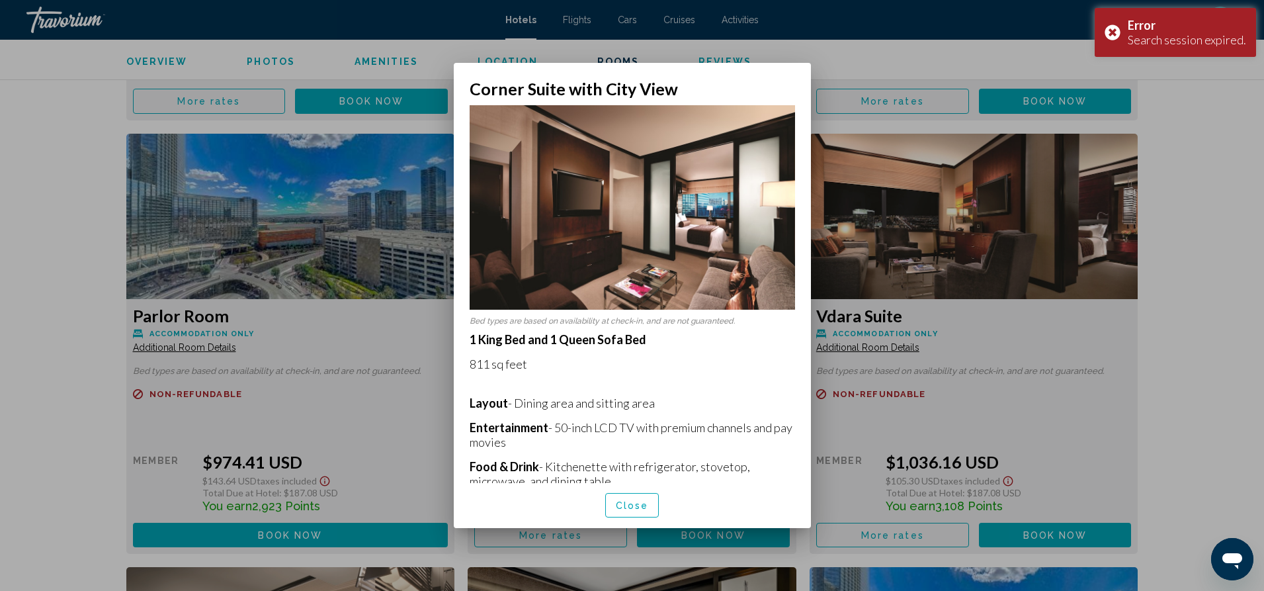
click at [619, 507] on span "Close" at bounding box center [632, 505] width 33 height 11
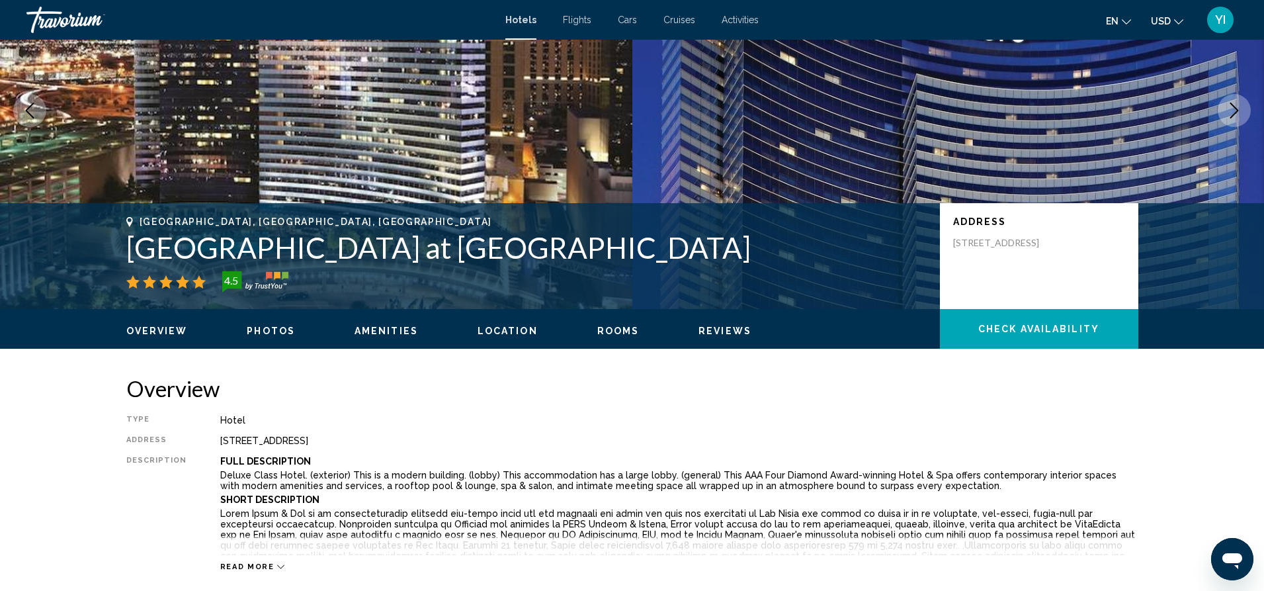
scroll to position [126, 0]
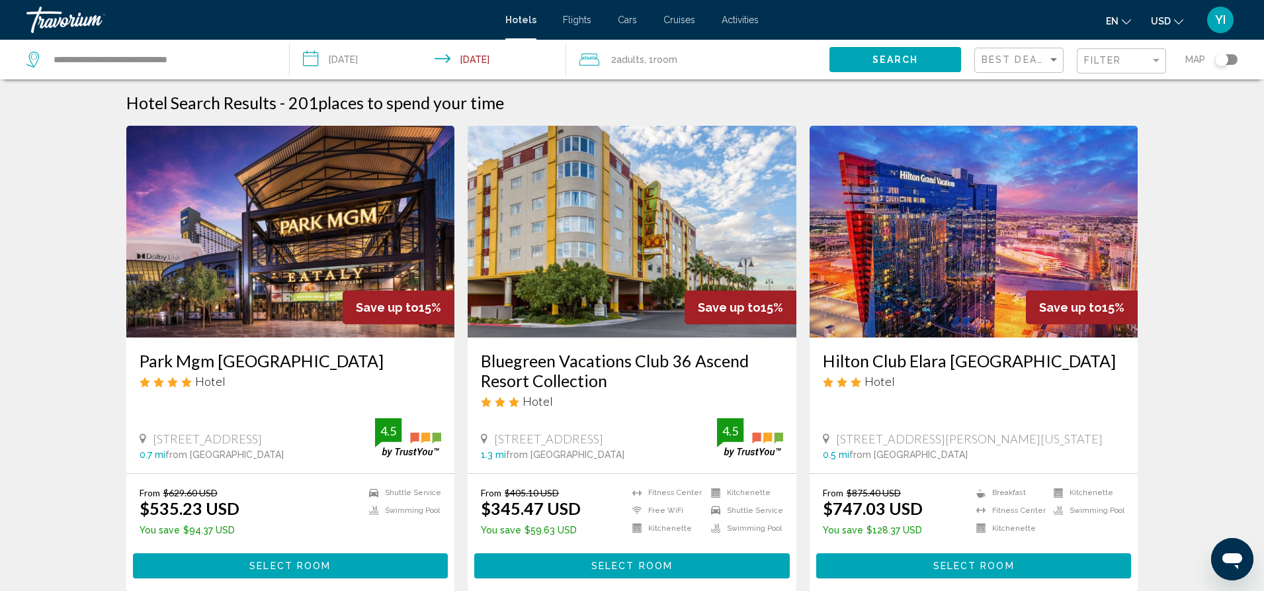
click at [898, 196] on img "Main content" at bounding box center [974, 232] width 329 height 212
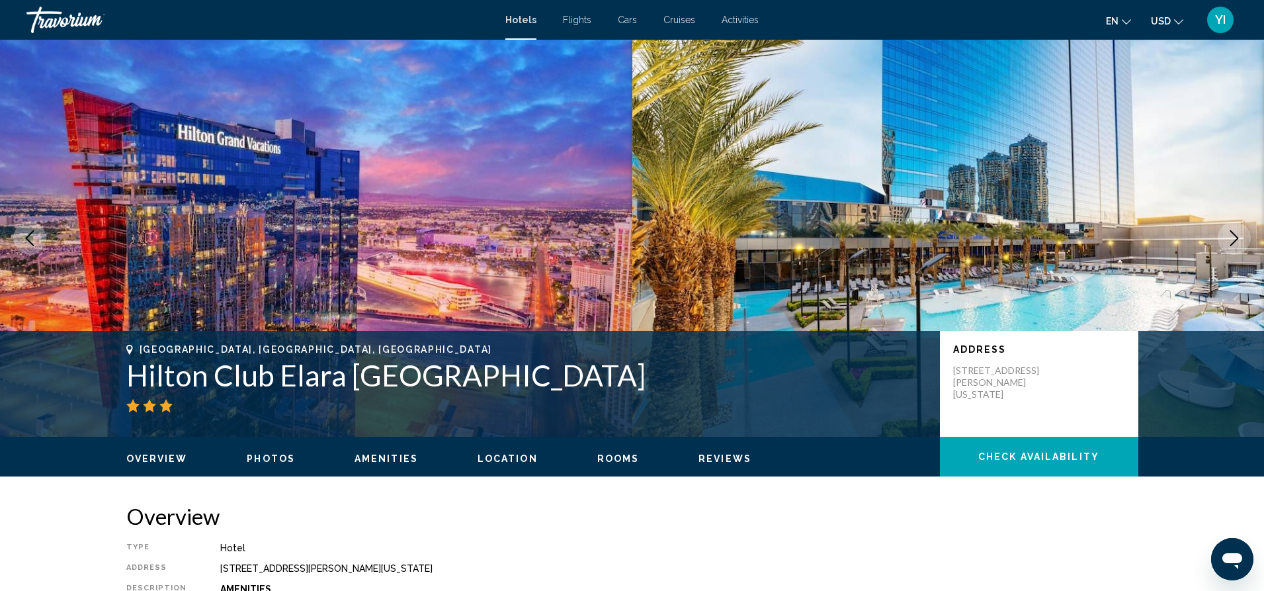
drag, startPoint x: 473, startPoint y: 387, endPoint x: 118, endPoint y: 378, distance: 354.7
click at [118, 378] on div "Las Vegas, NV, United States Hilton Club Elara Las Vegas Address 80 East Harmon…" at bounding box center [632, 383] width 1065 height 79
copy h1 "Hilton Club Elara [GEOGRAPHIC_DATA]"
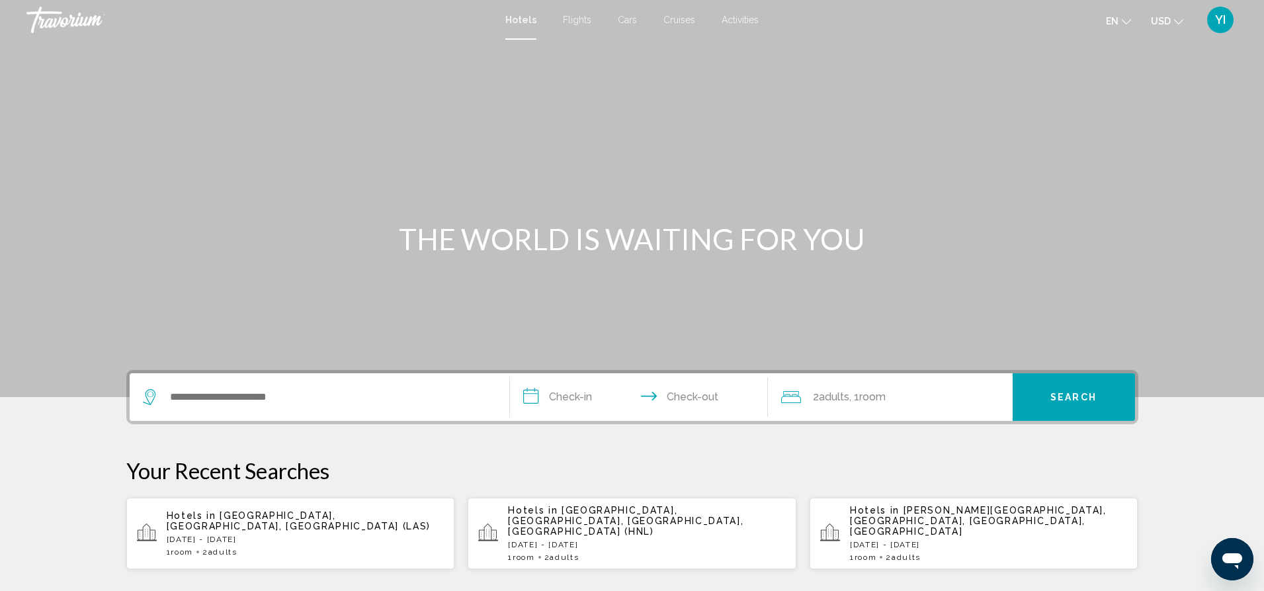
click at [204, 536] on div "Hotels in [GEOGRAPHIC_DATA], [GEOGRAPHIC_DATA], [GEOGRAPHIC_DATA] ([GEOGRAPHIC_…" at bounding box center [306, 533] width 278 height 46
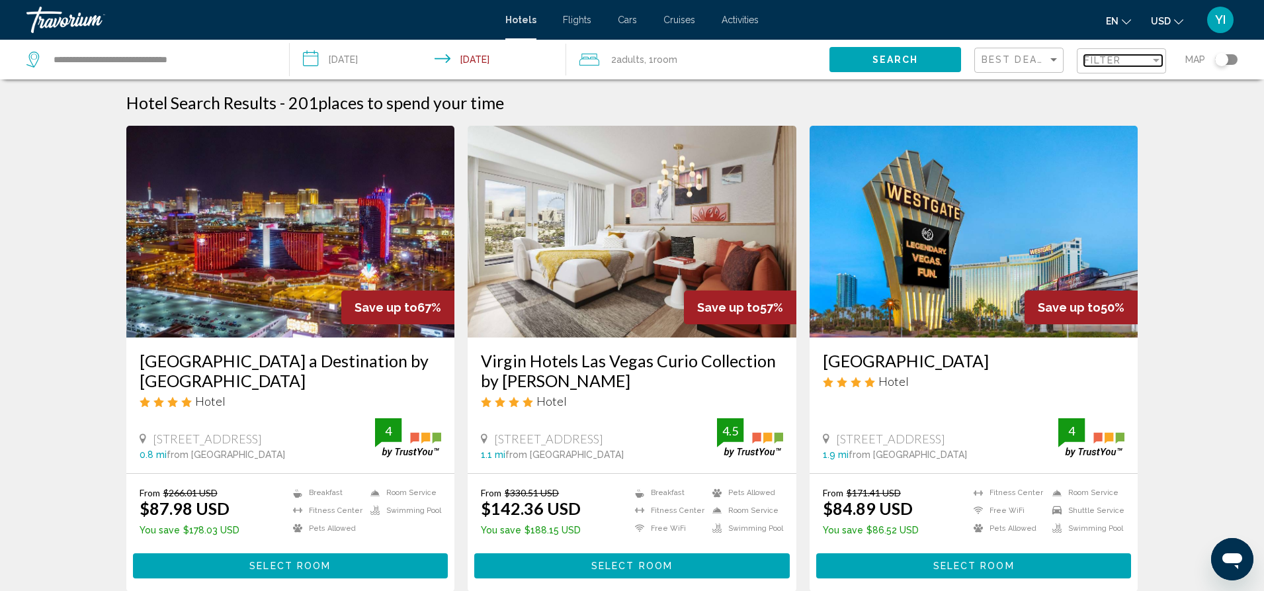
click at [1141, 60] on div "Filter" at bounding box center [1117, 60] width 66 height 11
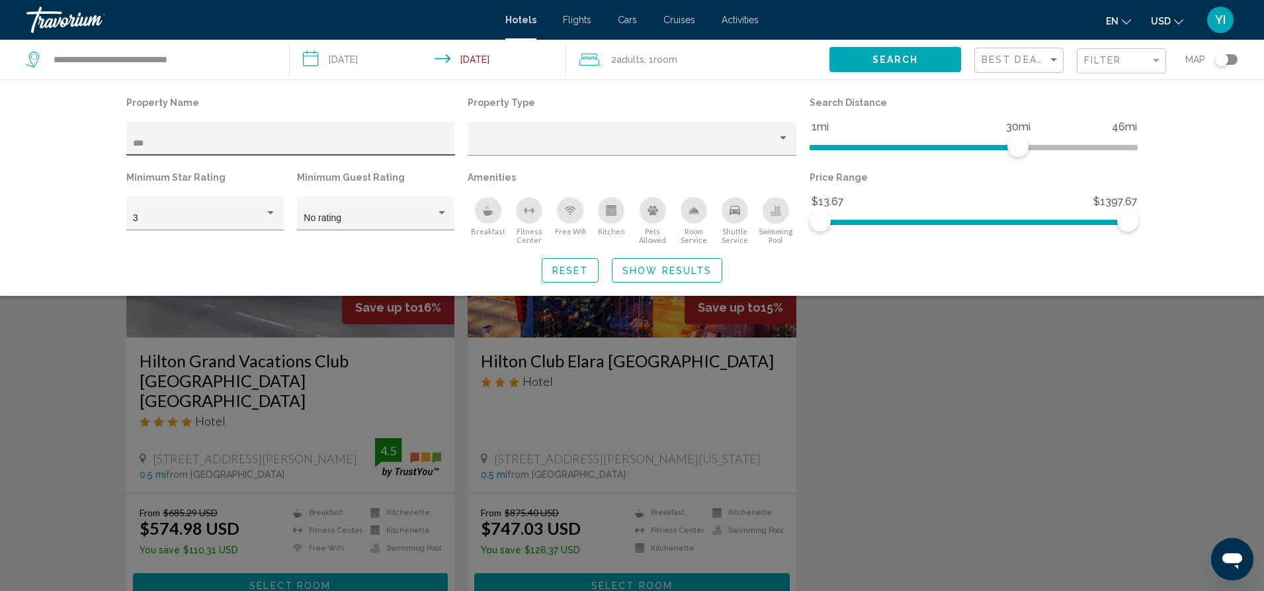
type input "***"
click at [687, 265] on button "Show Results" at bounding box center [667, 270] width 110 height 24
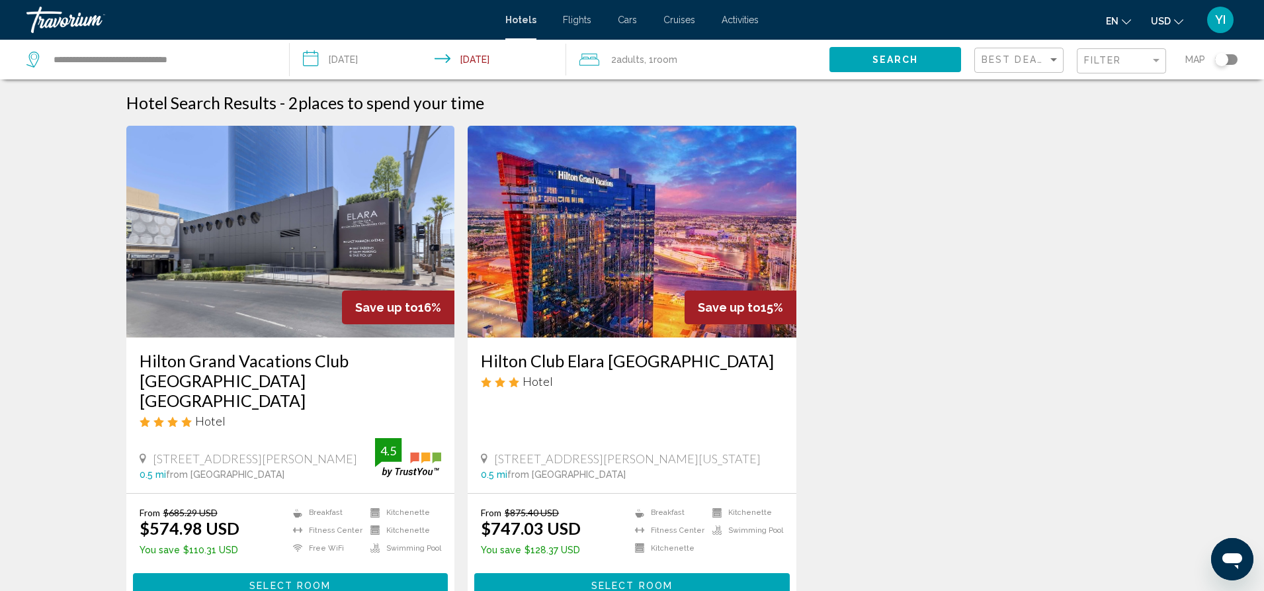
click at [635, 271] on img "Main content" at bounding box center [632, 232] width 329 height 212
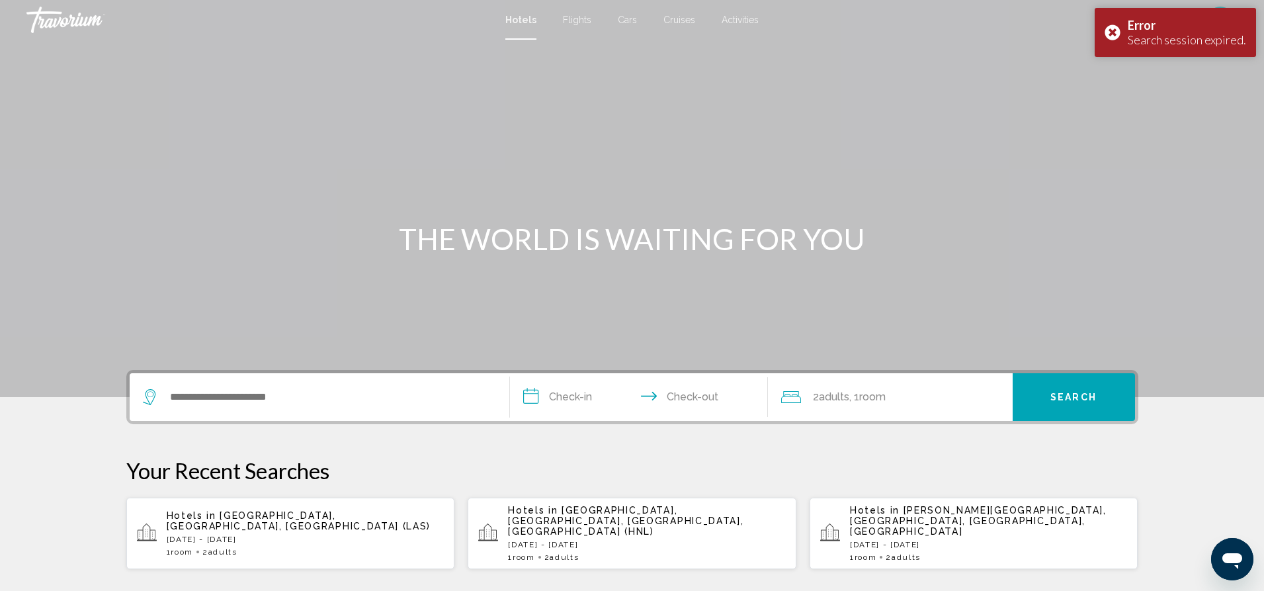
scroll to position [12, 0]
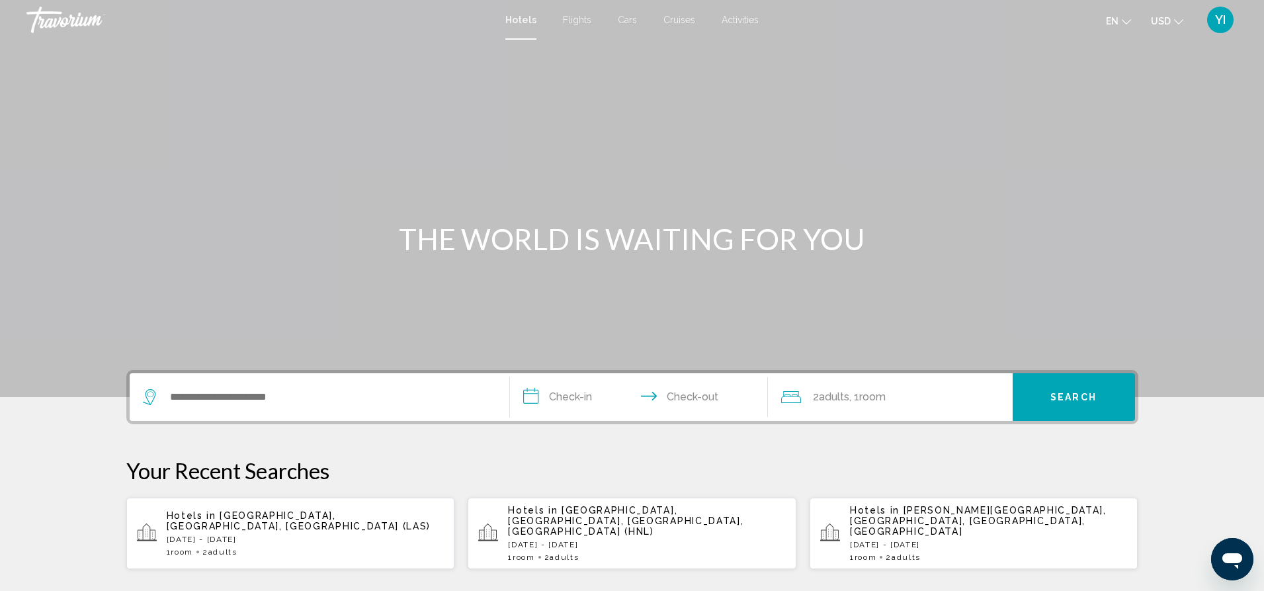
click at [246, 534] on p "[DATE] - [DATE]" at bounding box center [306, 538] width 278 height 9
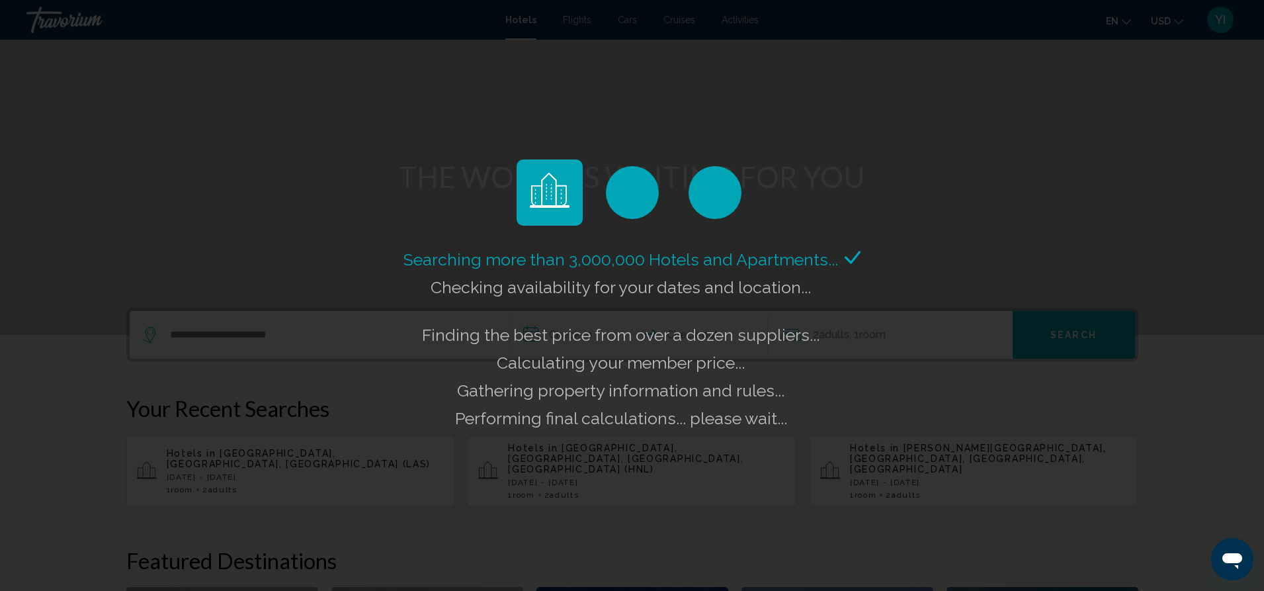
scroll to position [75, 0]
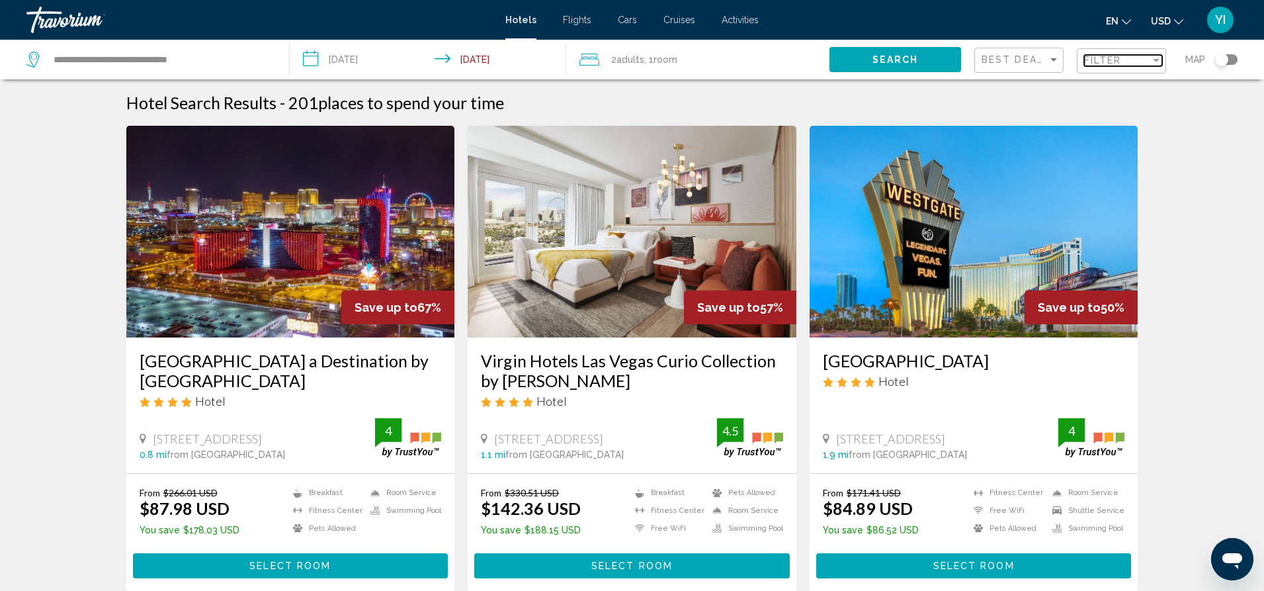
click at [1129, 60] on div "Filter" at bounding box center [1117, 60] width 66 height 11
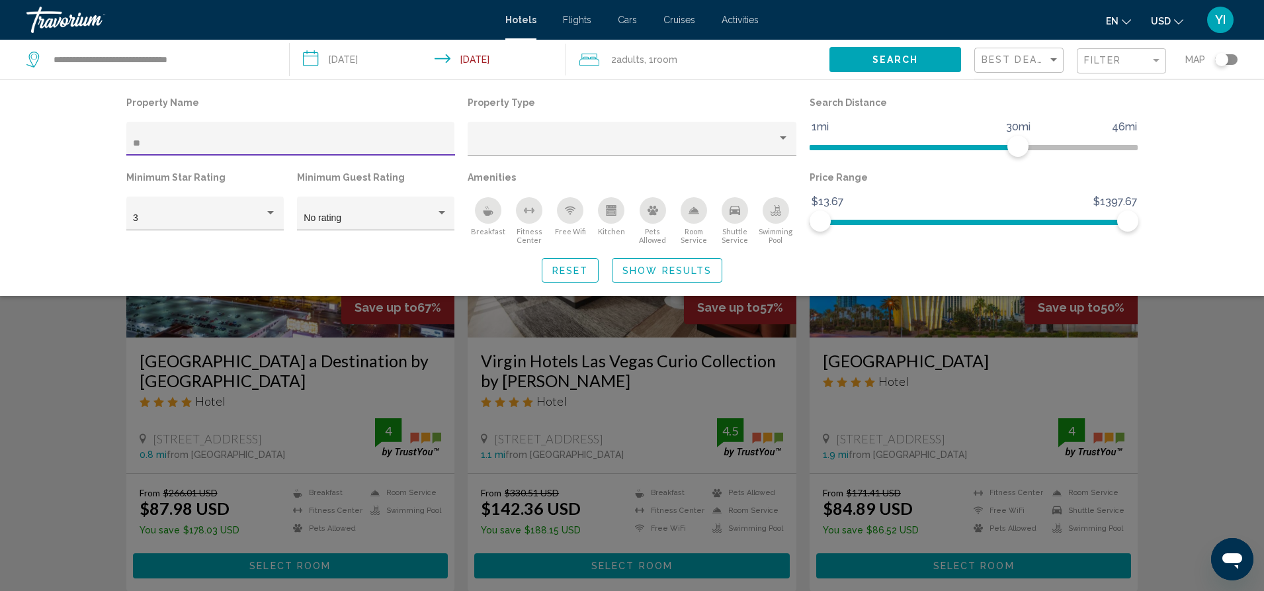
type input "***"
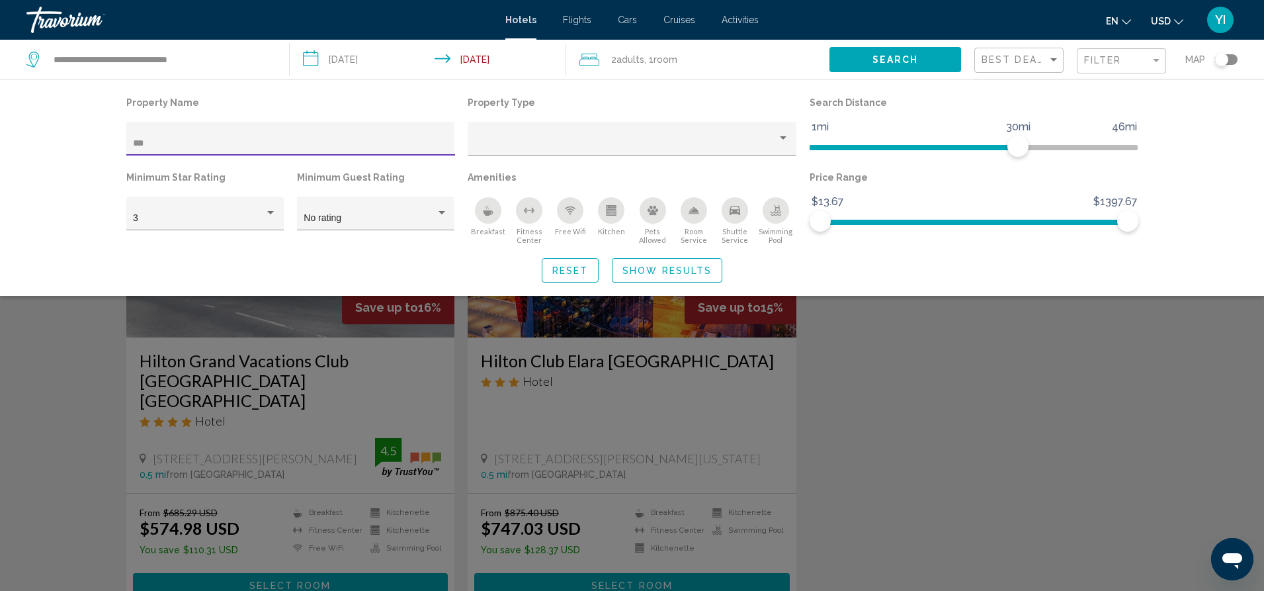
click at [753, 424] on div "Search widget" at bounding box center [632, 394] width 1264 height 392
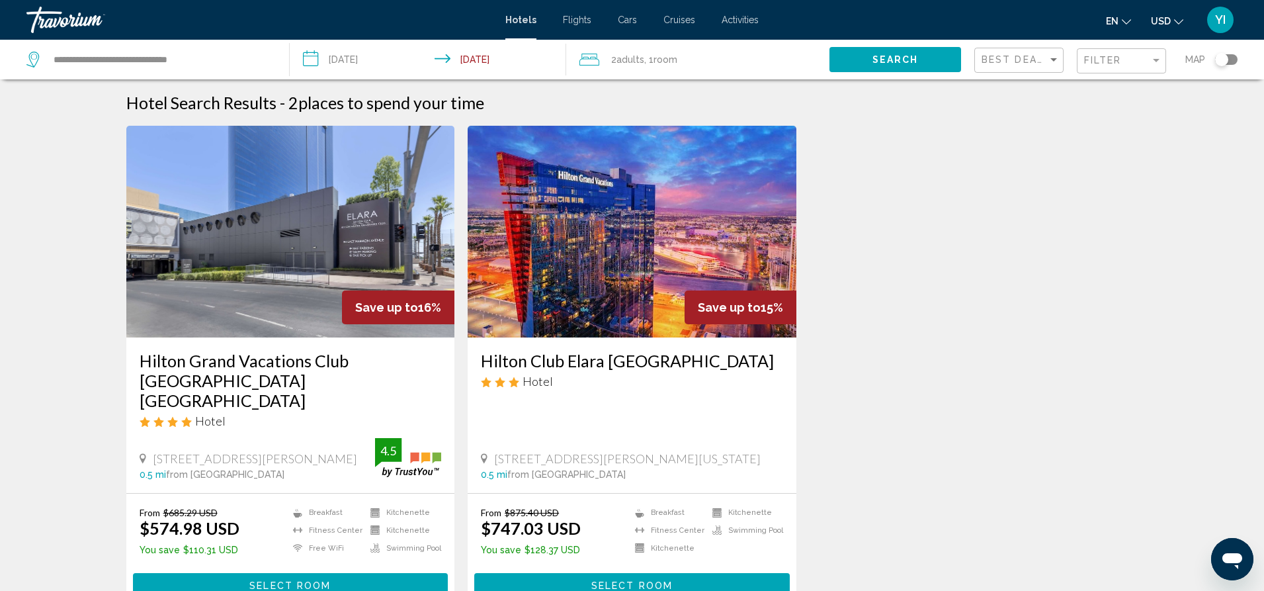
click at [642, 206] on img "Main content" at bounding box center [632, 232] width 329 height 212
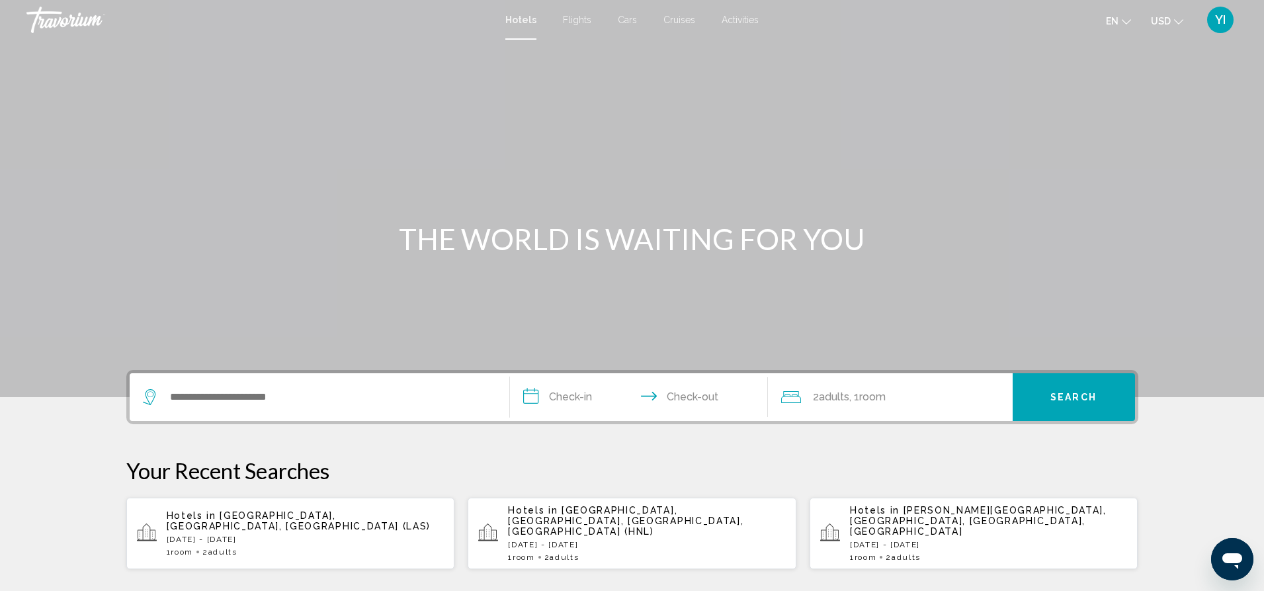
click at [309, 534] on p "[DATE] - [DATE]" at bounding box center [306, 538] width 278 height 9
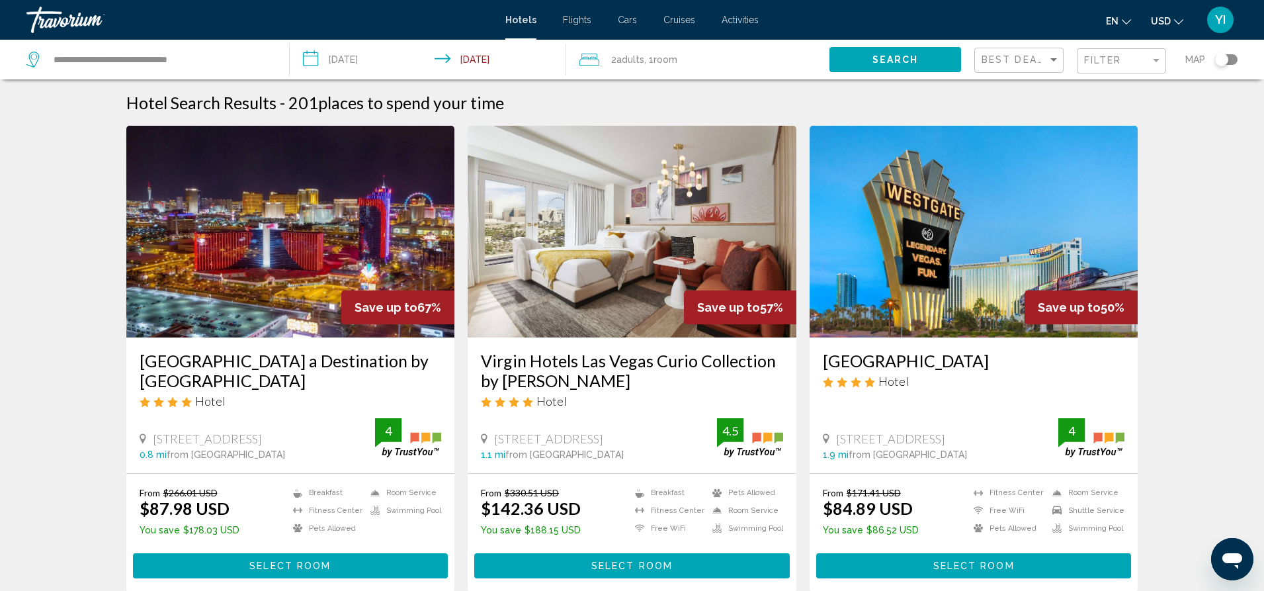
click at [1120, 46] on div "Filter" at bounding box center [1121, 60] width 89 height 40
click at [1118, 55] on div "Filter" at bounding box center [1123, 61] width 78 height 24
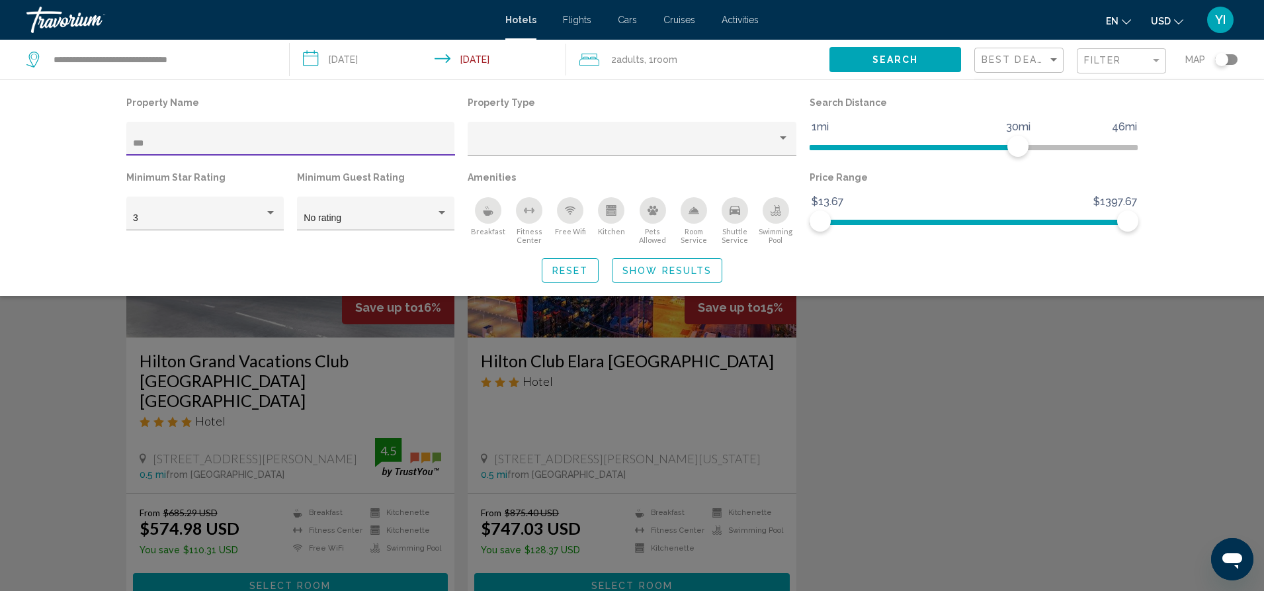
type input "***"
click at [564, 447] on div "Search widget" at bounding box center [632, 394] width 1264 height 392
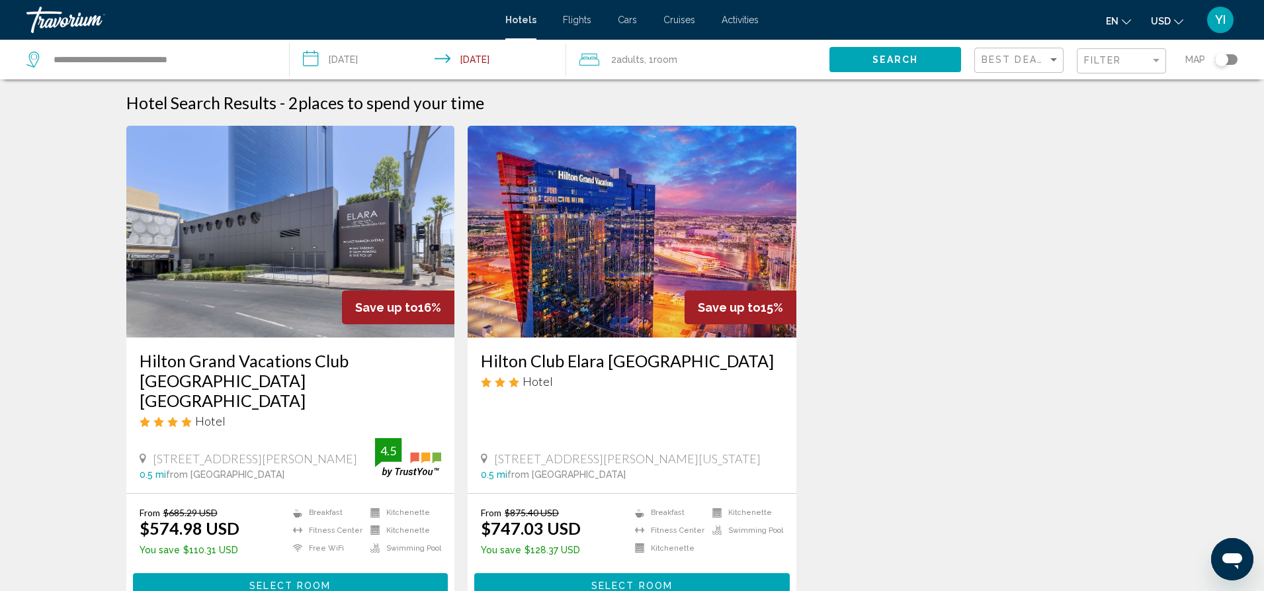
click at [580, 344] on div "Hilton Club Elara [GEOGRAPHIC_DATA] Hotel [STREET_ADDRESS][PERSON_NAME][US_STAT…" at bounding box center [632, 414] width 329 height 155
click at [591, 303] on img "Main content" at bounding box center [632, 232] width 329 height 212
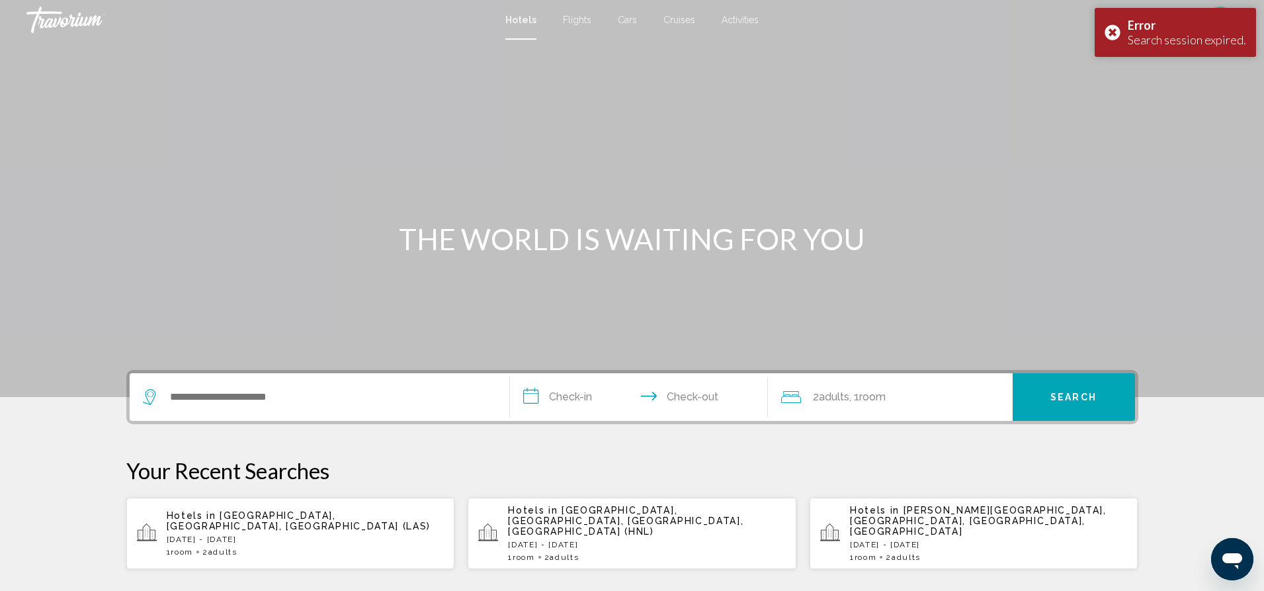
click at [320, 547] on div "1 Room rooms 2 Adult Adults" at bounding box center [306, 551] width 278 height 9
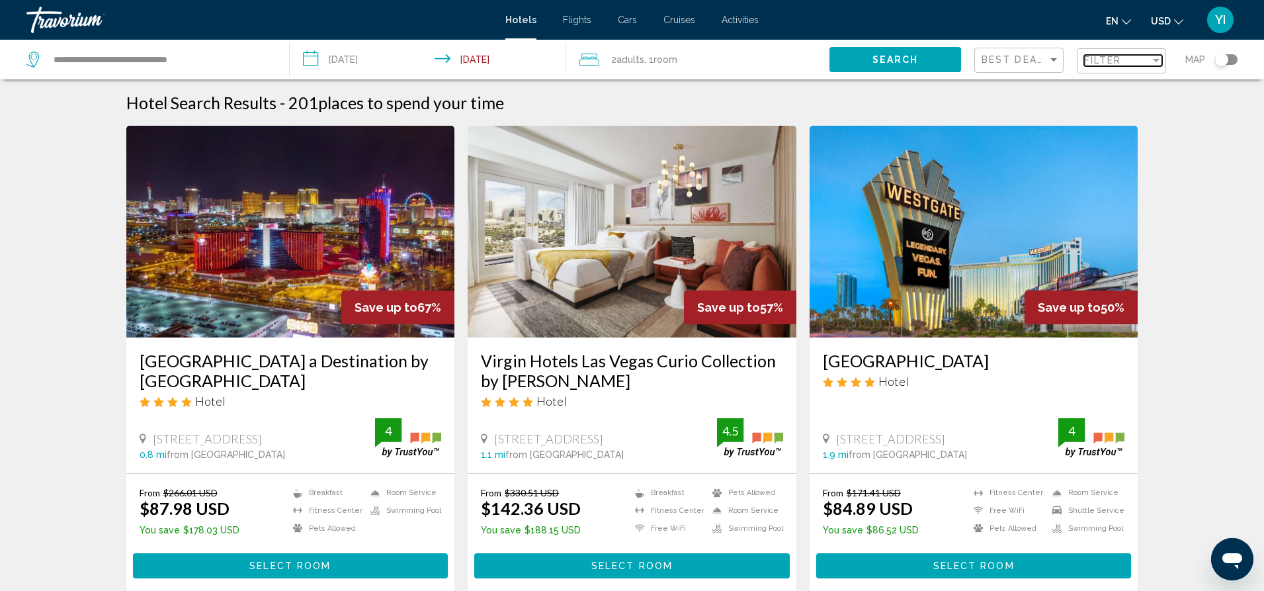
click at [1124, 57] on div "Filter" at bounding box center [1117, 60] width 66 height 11
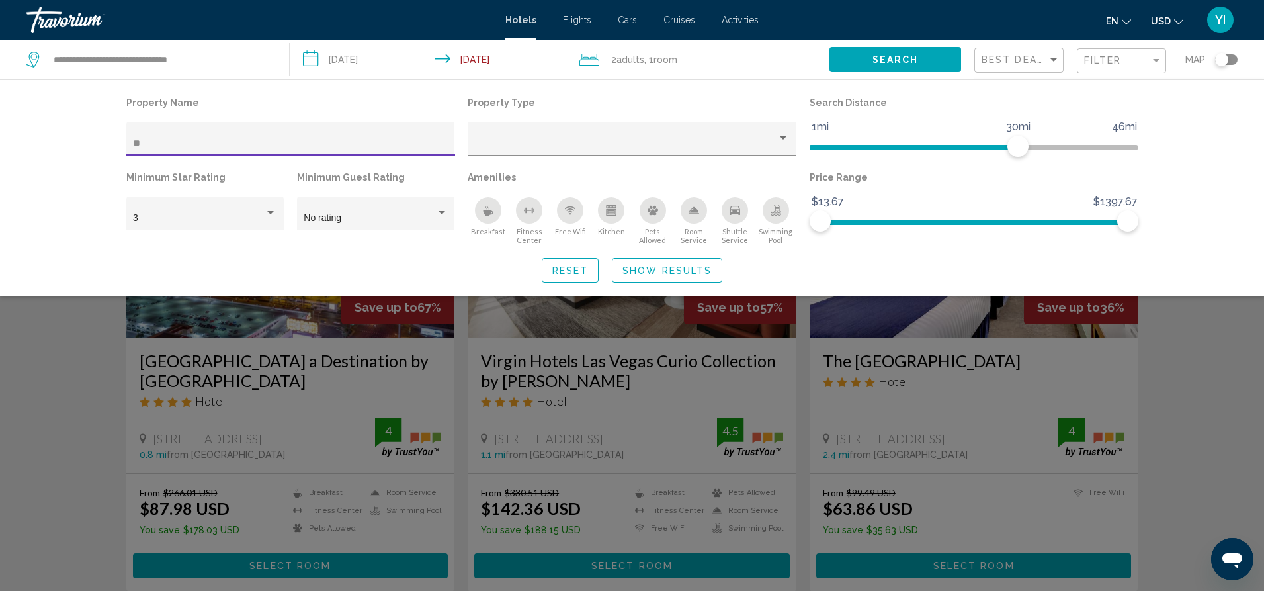
type input "**"
click at [627, 268] on span "Show Results" at bounding box center [666, 270] width 89 height 11
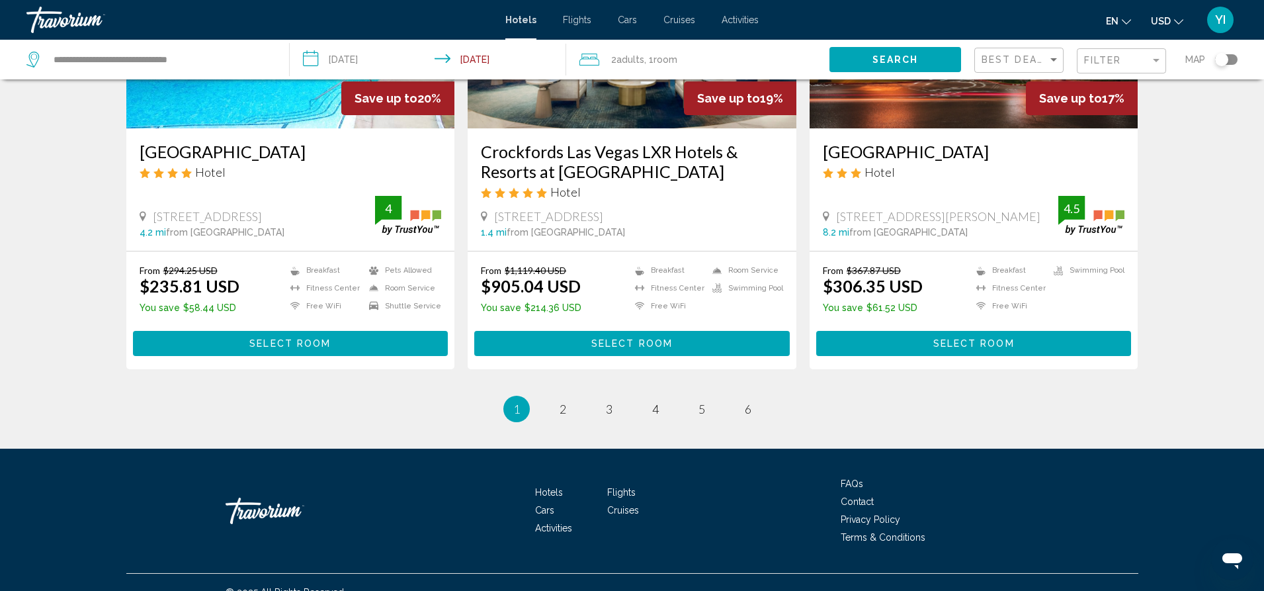
scroll to position [1664, 0]
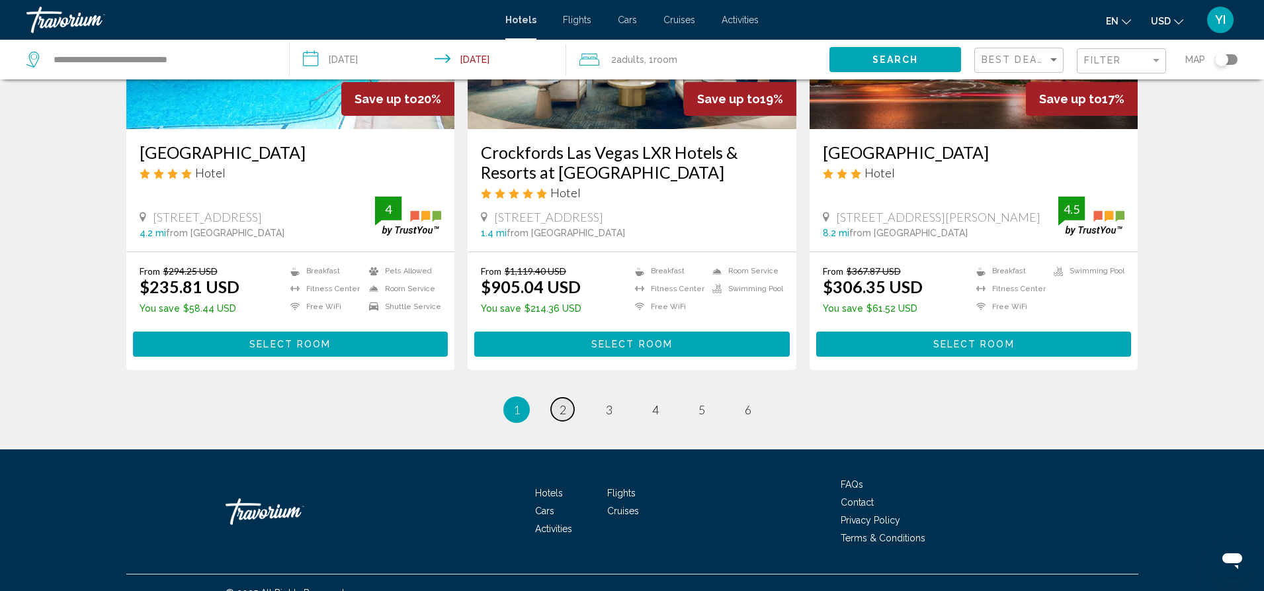
click at [554, 398] on link "page 2" at bounding box center [562, 409] width 23 height 23
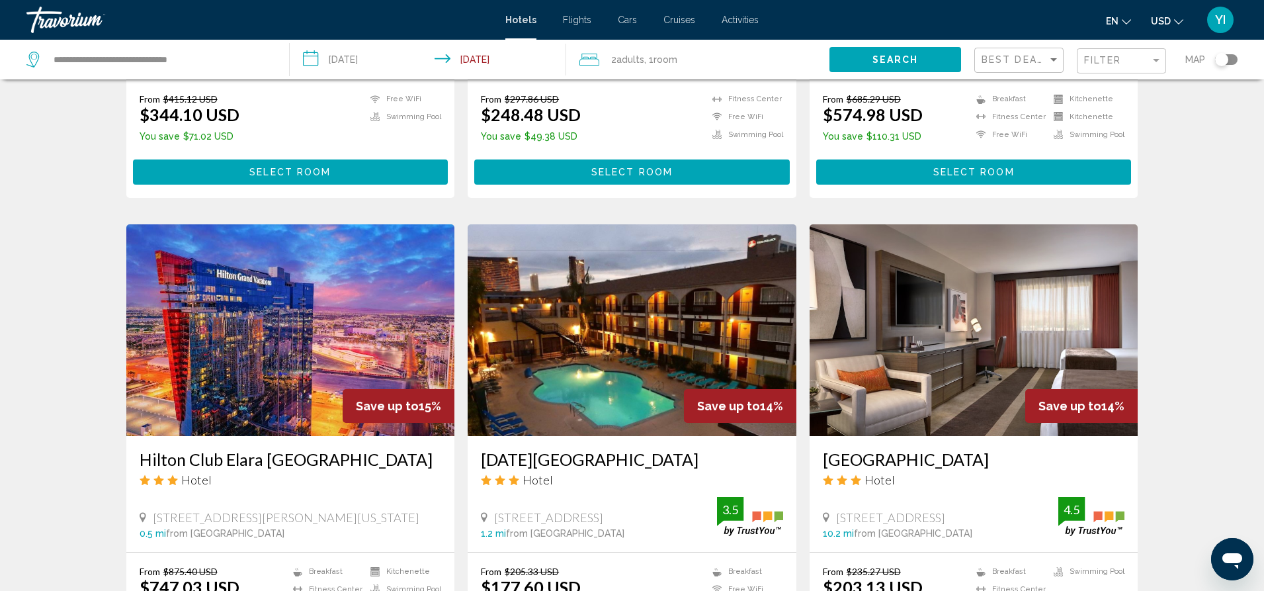
scroll to position [419, 0]
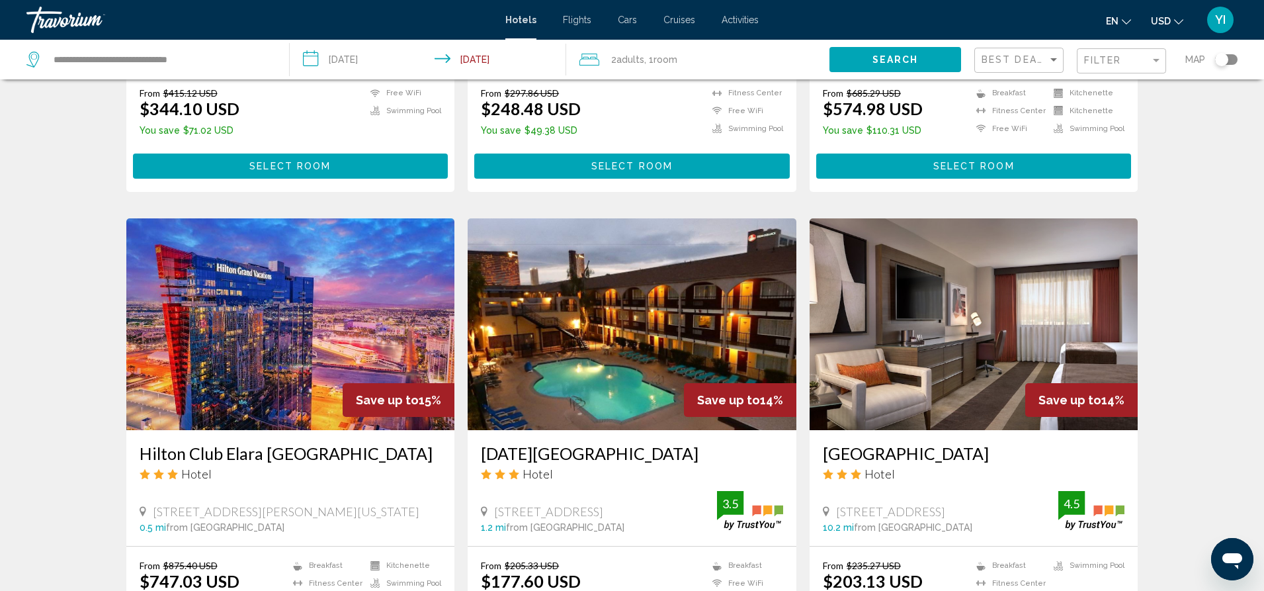
click at [238, 286] on img "Main content" at bounding box center [290, 324] width 329 height 212
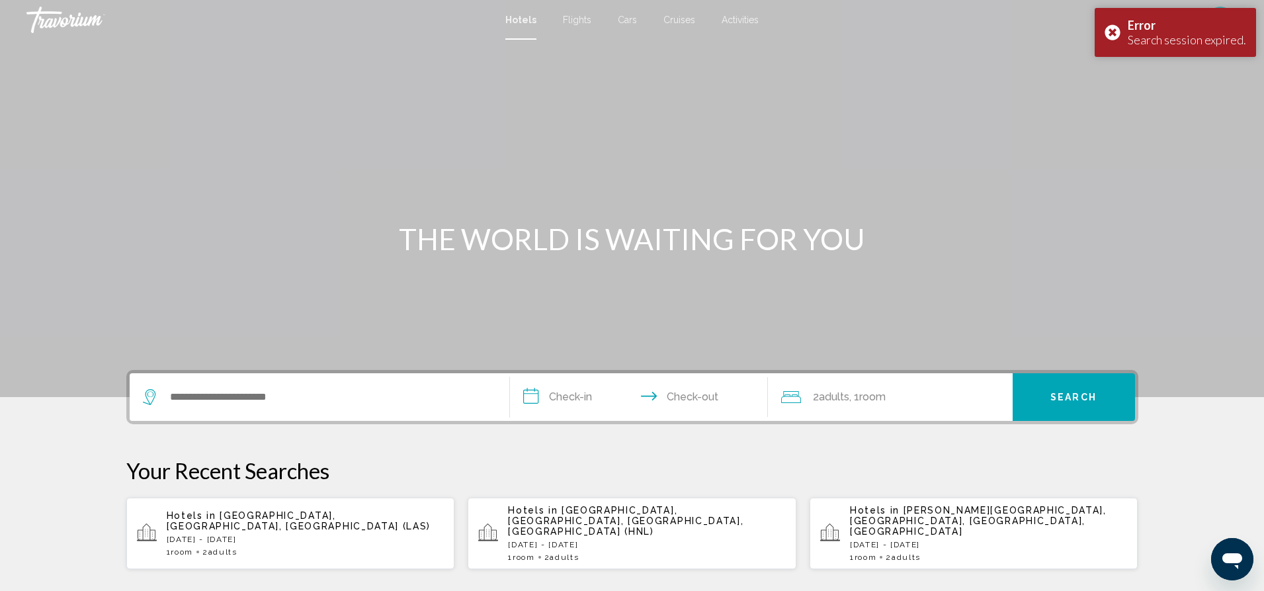
click at [284, 534] on p "[DATE] - [DATE]" at bounding box center [306, 538] width 278 height 9
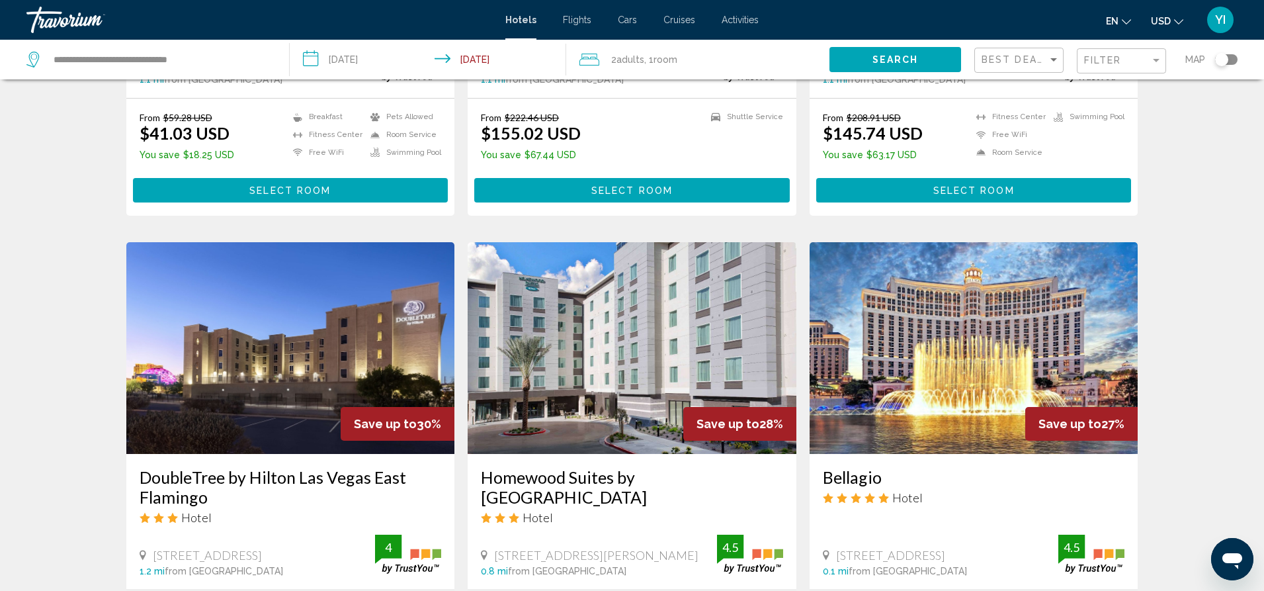
scroll to position [1344, 0]
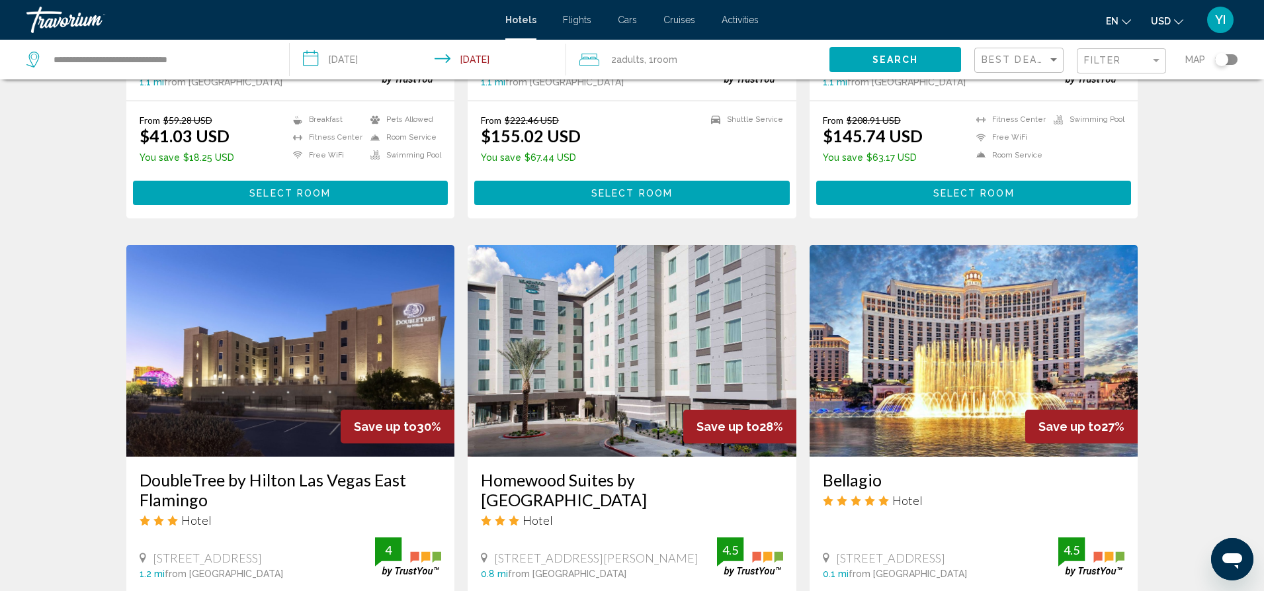
click at [907, 345] on img "Main content" at bounding box center [974, 351] width 329 height 212
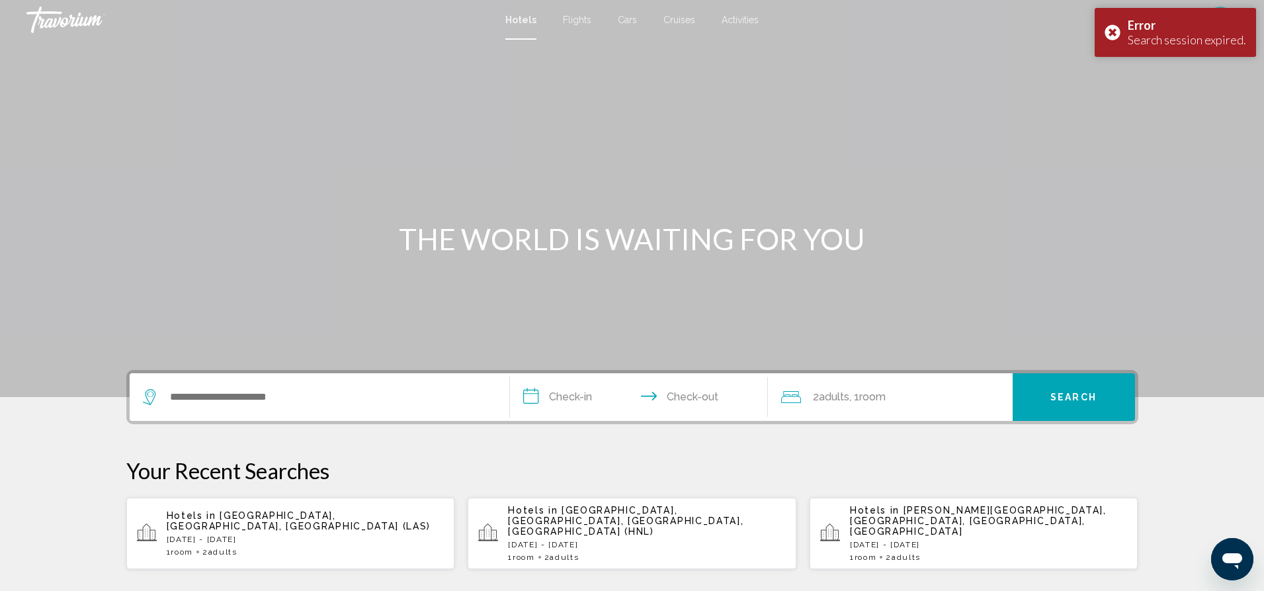
click at [222, 548] on app-hotels-recent-search "Hotels in [GEOGRAPHIC_DATA], [GEOGRAPHIC_DATA], [GEOGRAPHIC_DATA] ([GEOGRAPHIC_…" at bounding box center [290, 532] width 329 height 71
